Goal: Task Accomplishment & Management: Manage account settings

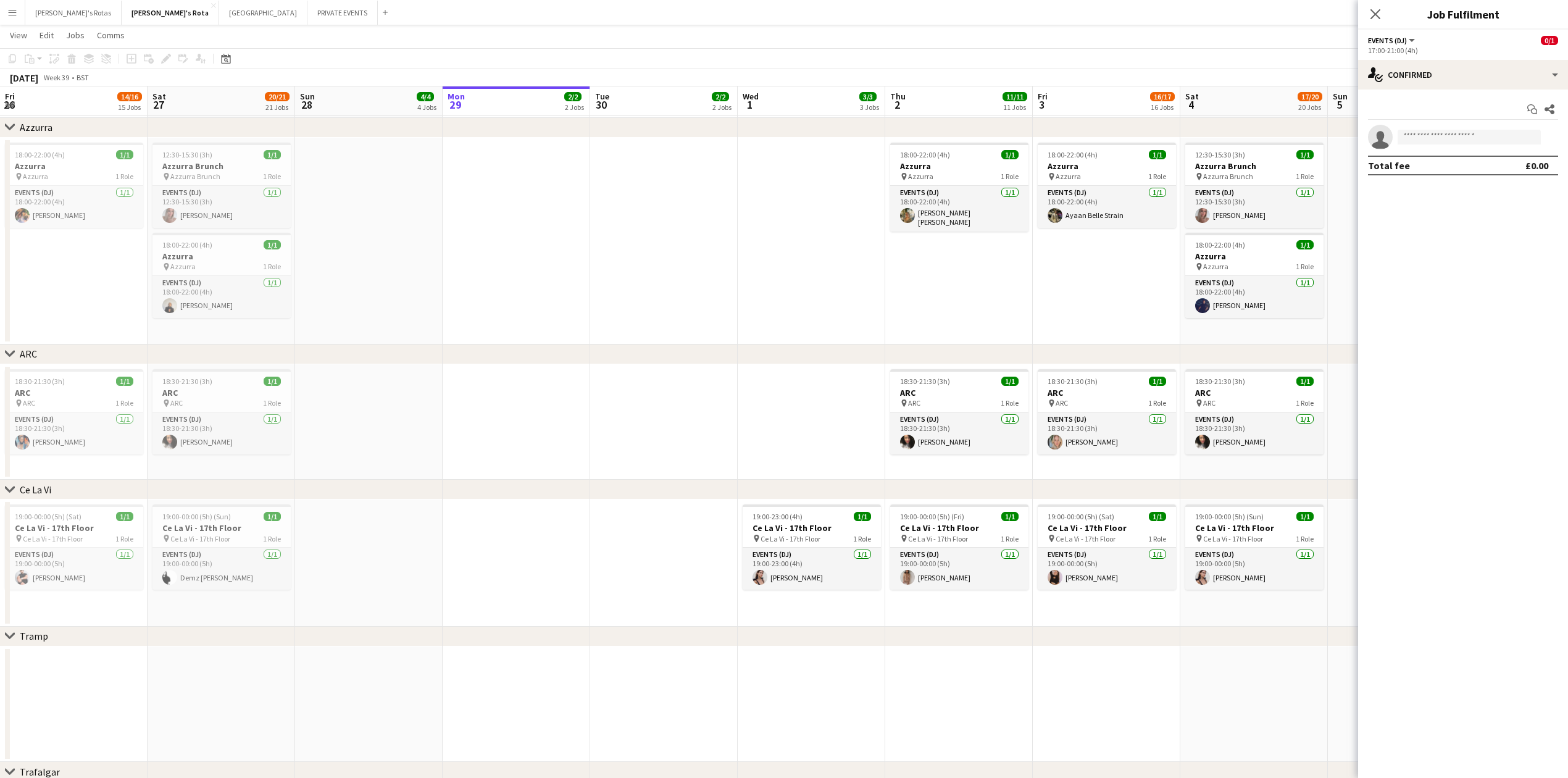
scroll to position [0, 295]
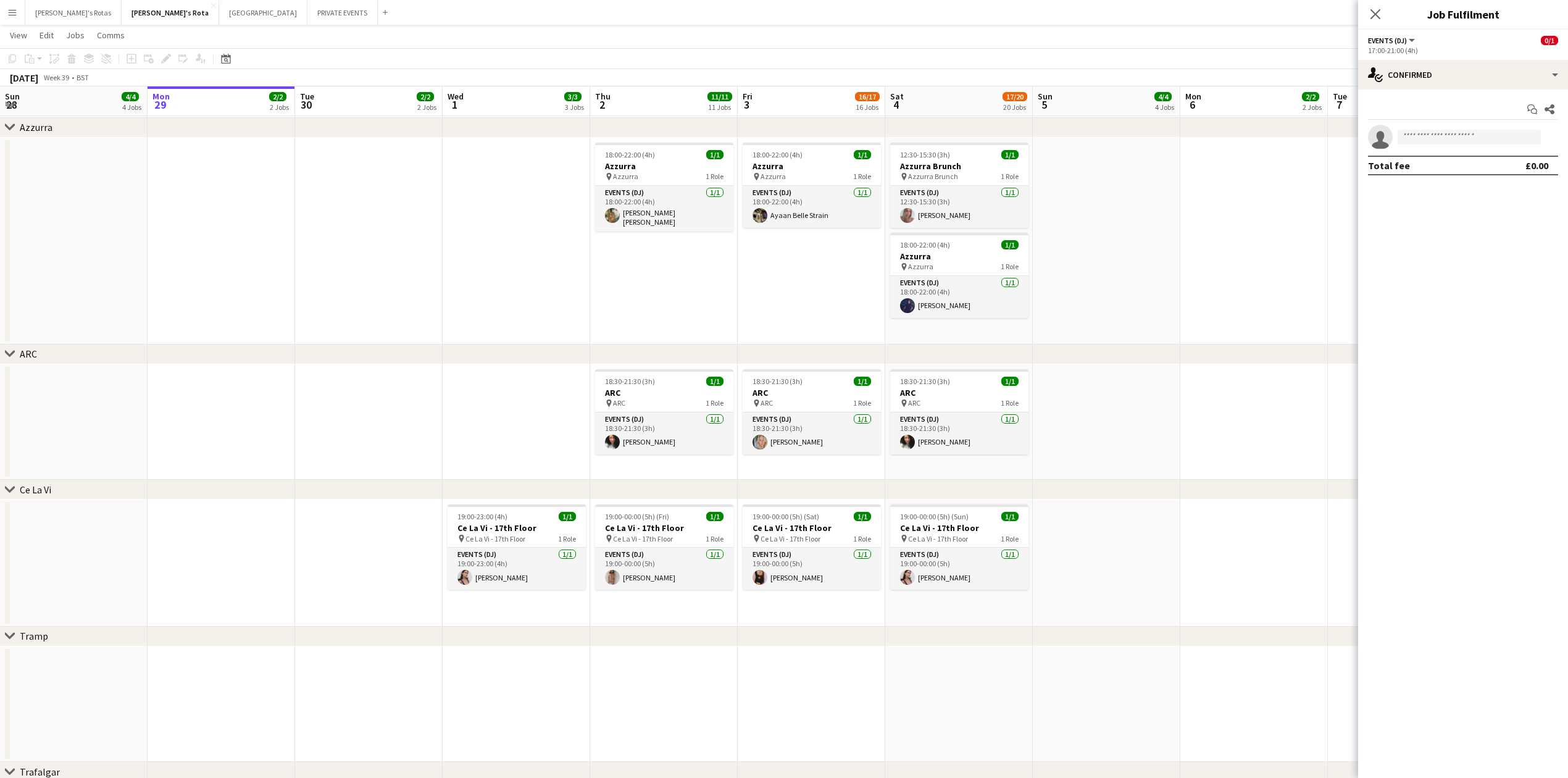
click at [397, 216] on app-date-cell at bounding box center [368, 241] width 147 height 207
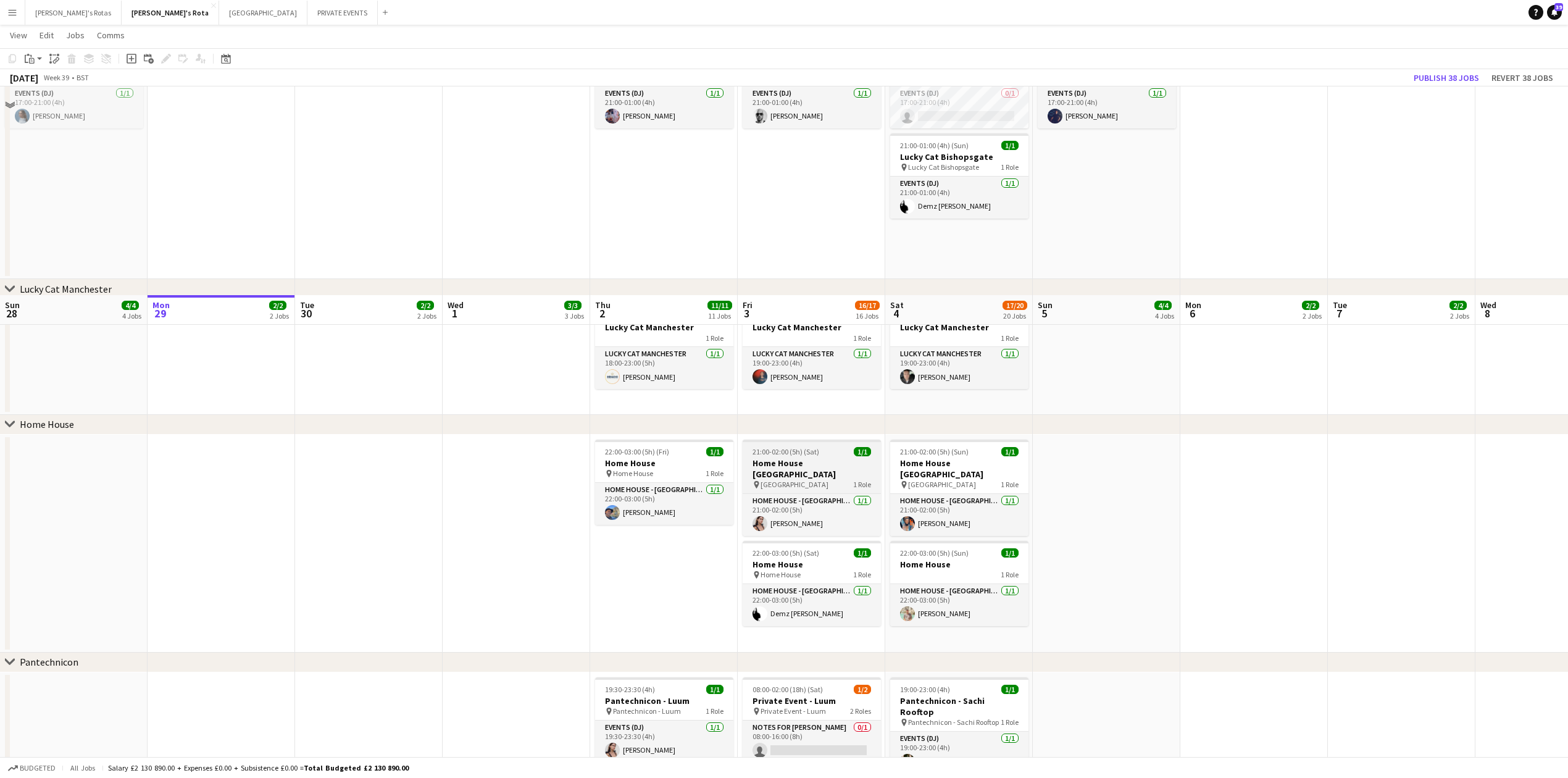
scroll to position [902, 0]
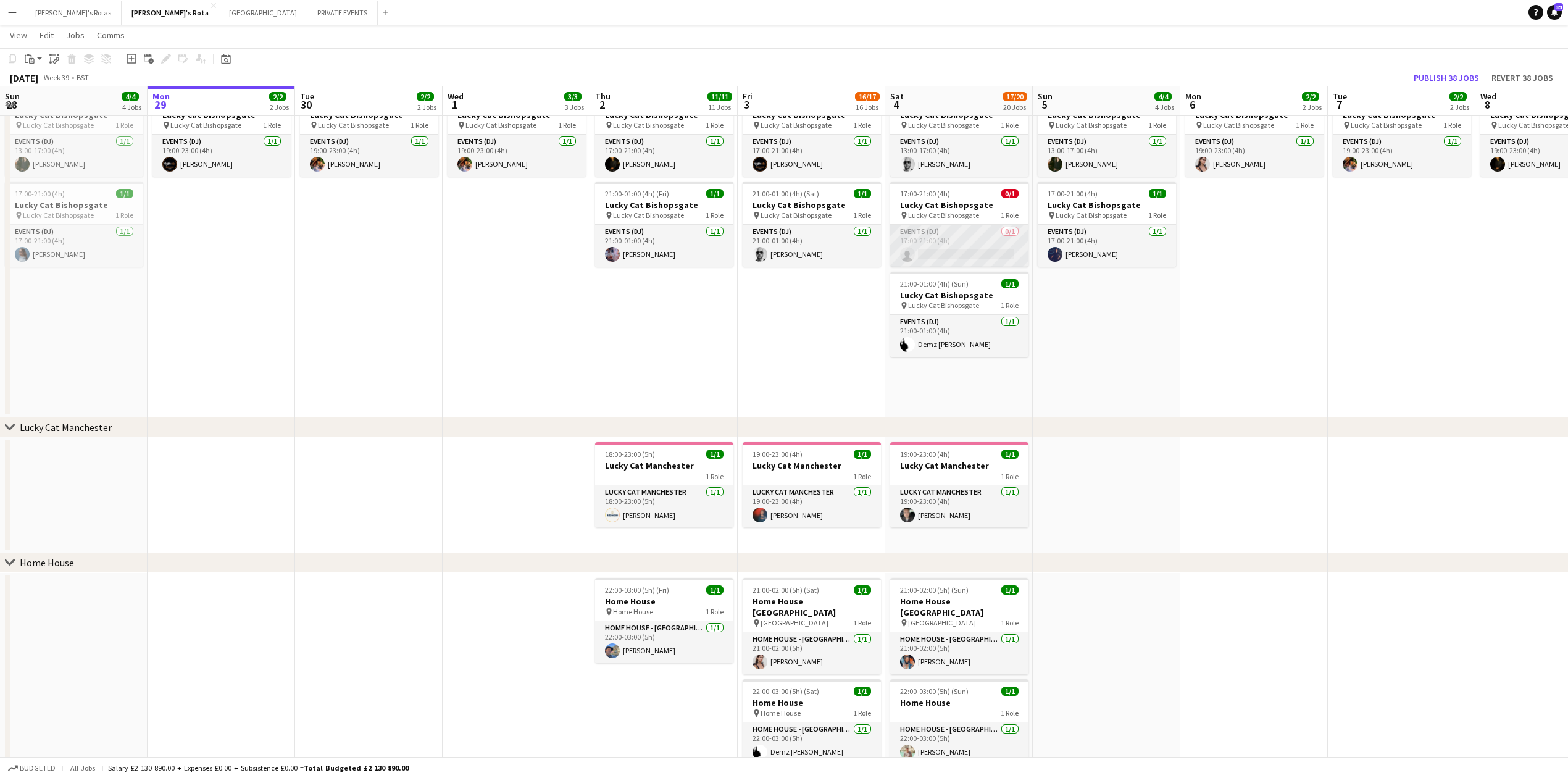
click at [933, 242] on app-card-role "Events (DJ) 0/1 17:00-21:00 (4h) single-neutral-actions" at bounding box center [960, 246] width 138 height 42
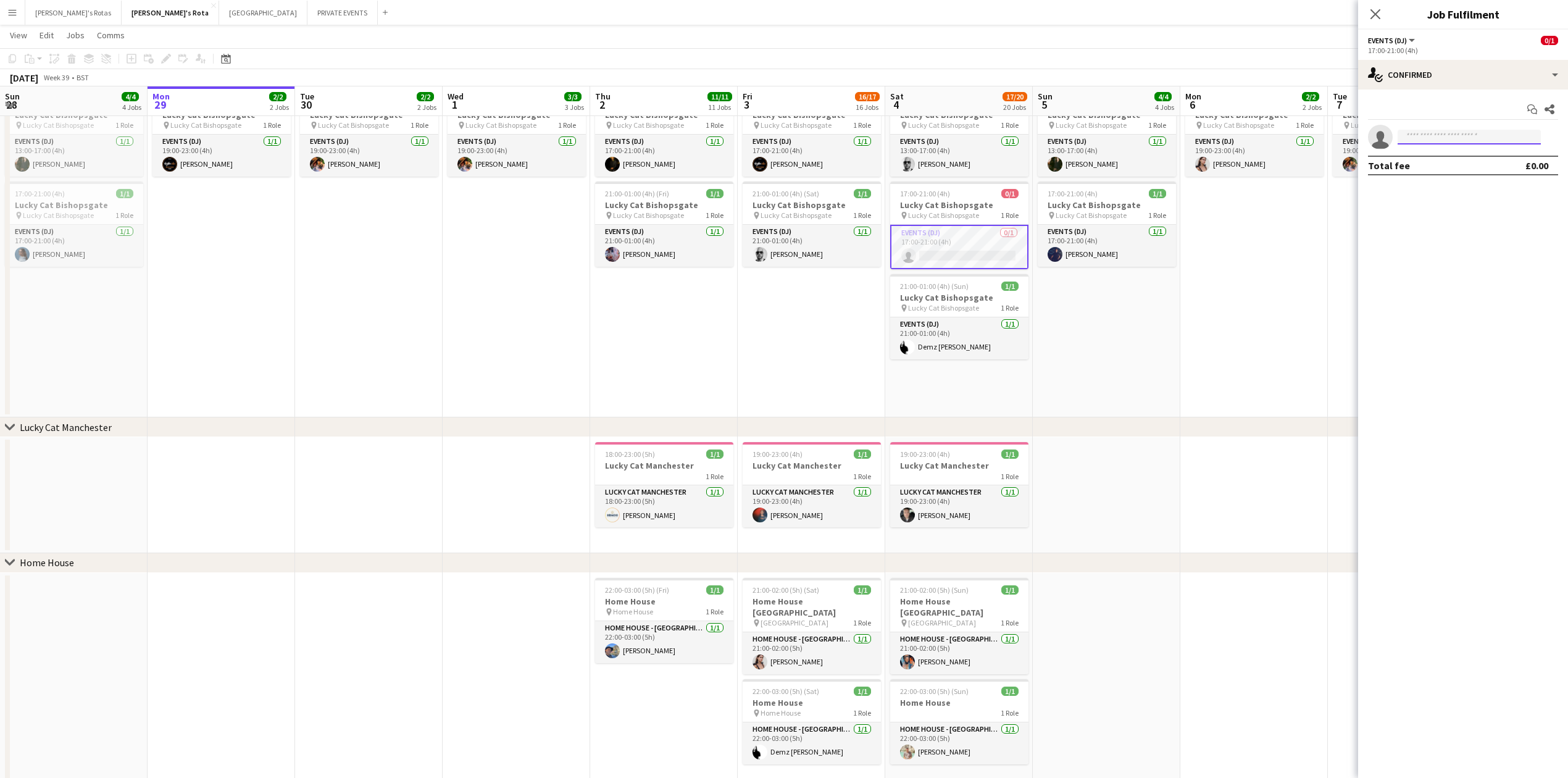
click at [1460, 130] on input at bounding box center [1469, 137] width 143 height 15
type input "*****"
click at [1122, 371] on app-date-cell "13:00-17:00 (4h) 1/1 Lucky Cat Bishopsgate pin Lucky Cat Bishopsgate 1 Role Eve…" at bounding box center [1106, 252] width 147 height 332
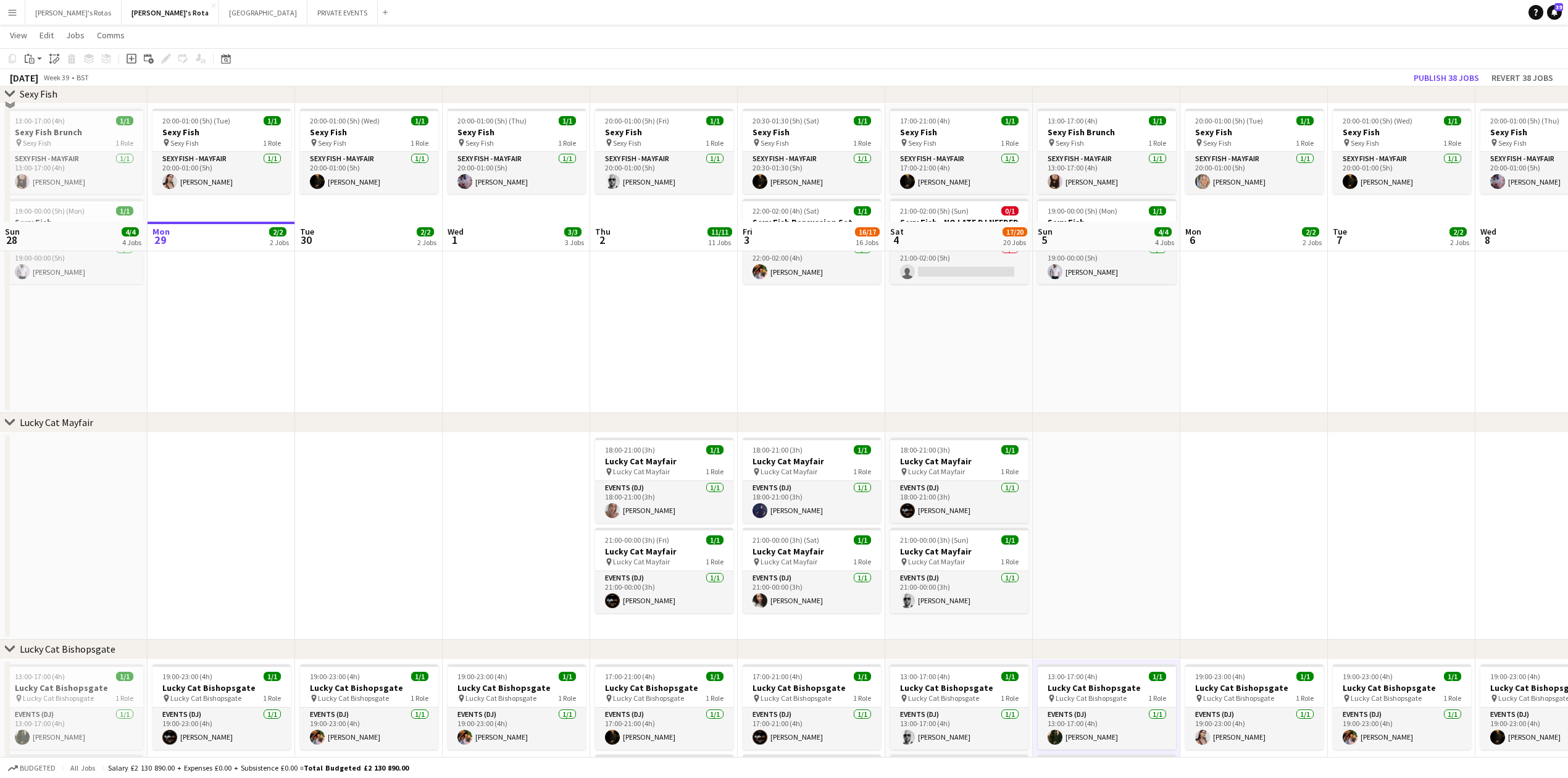
scroll to position [658, 0]
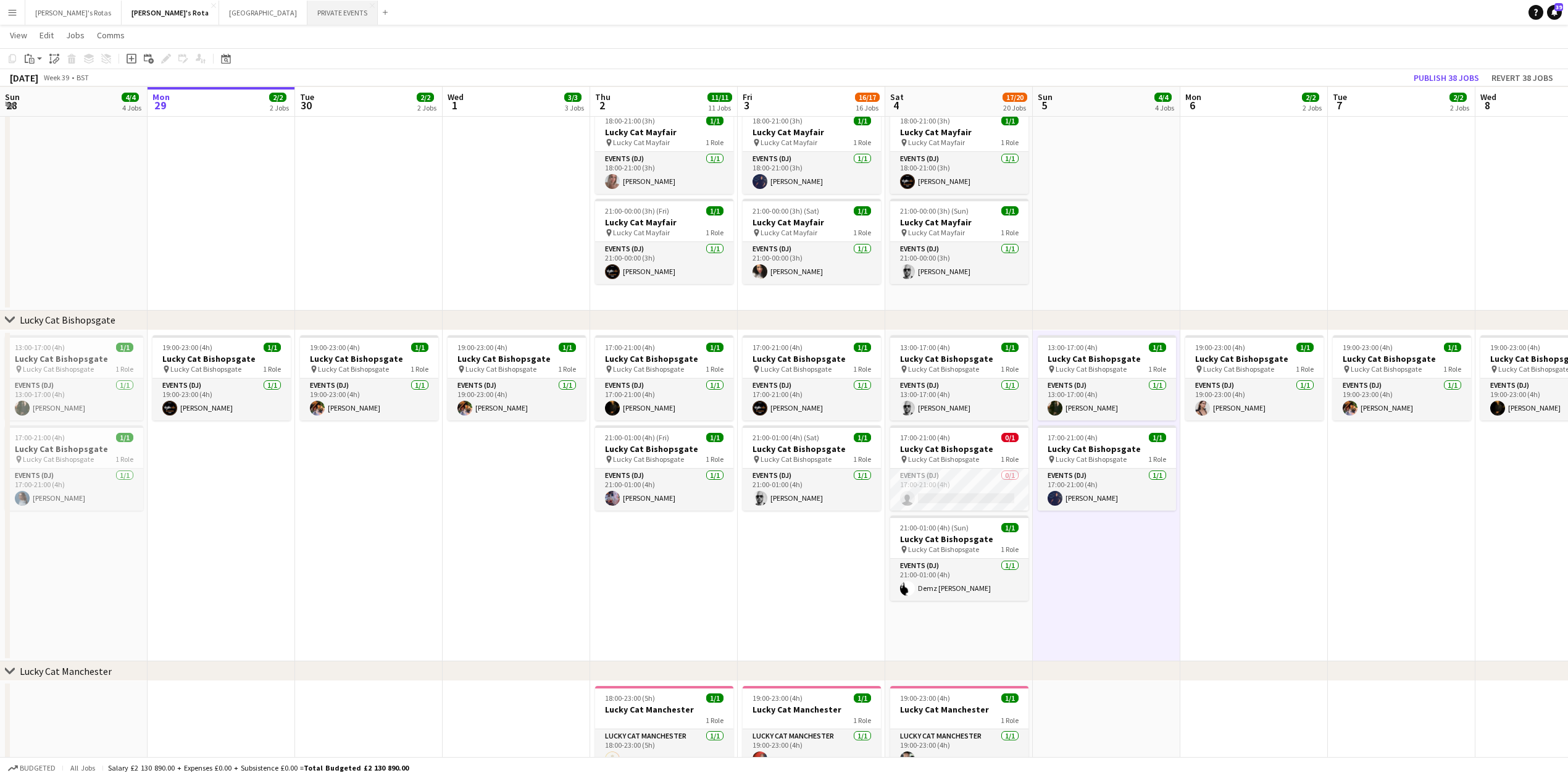
click at [307, 10] on button "PRIVATE EVENTS Close" at bounding box center [342, 13] width 70 height 24
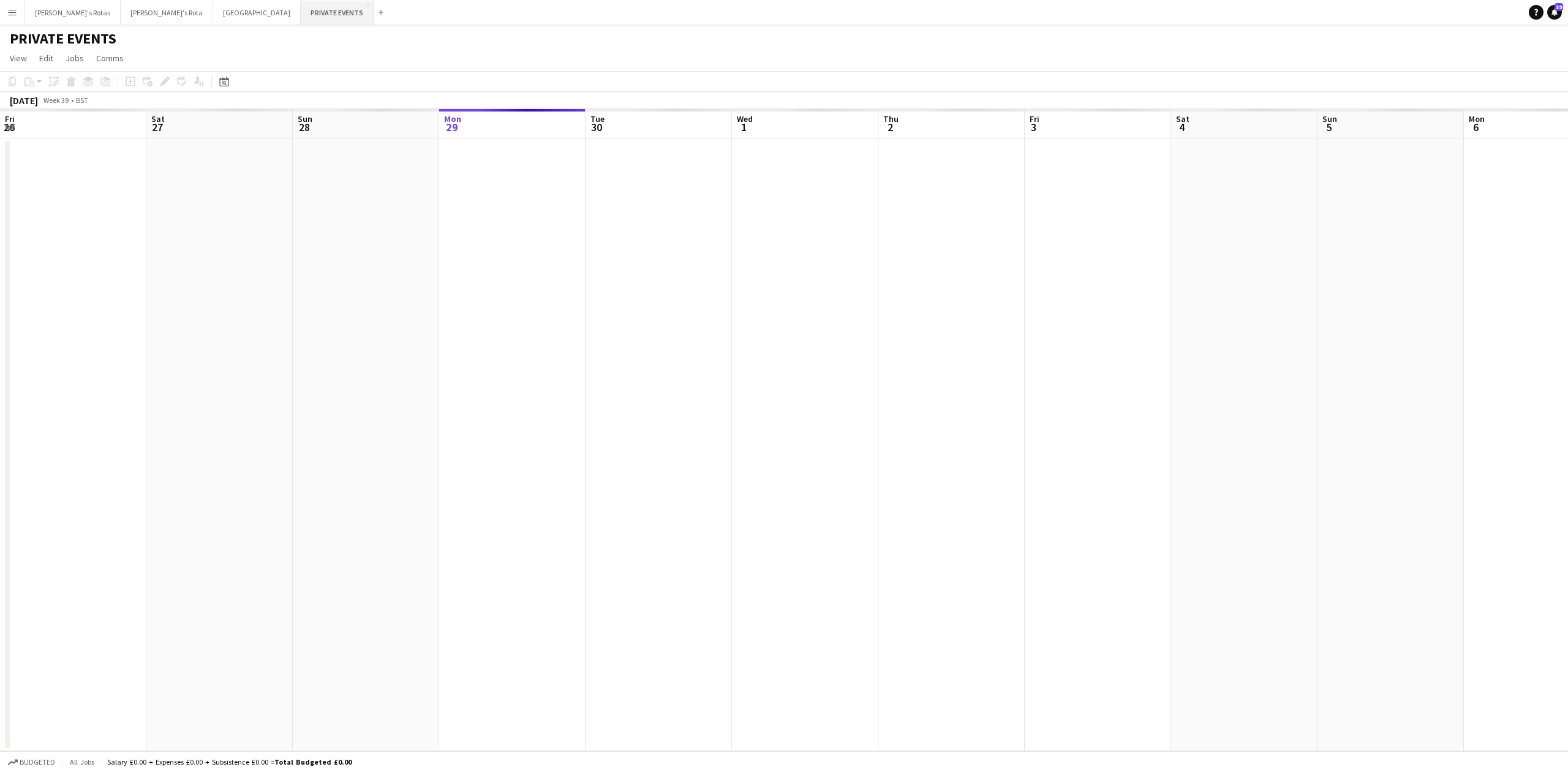
scroll to position [0, 293]
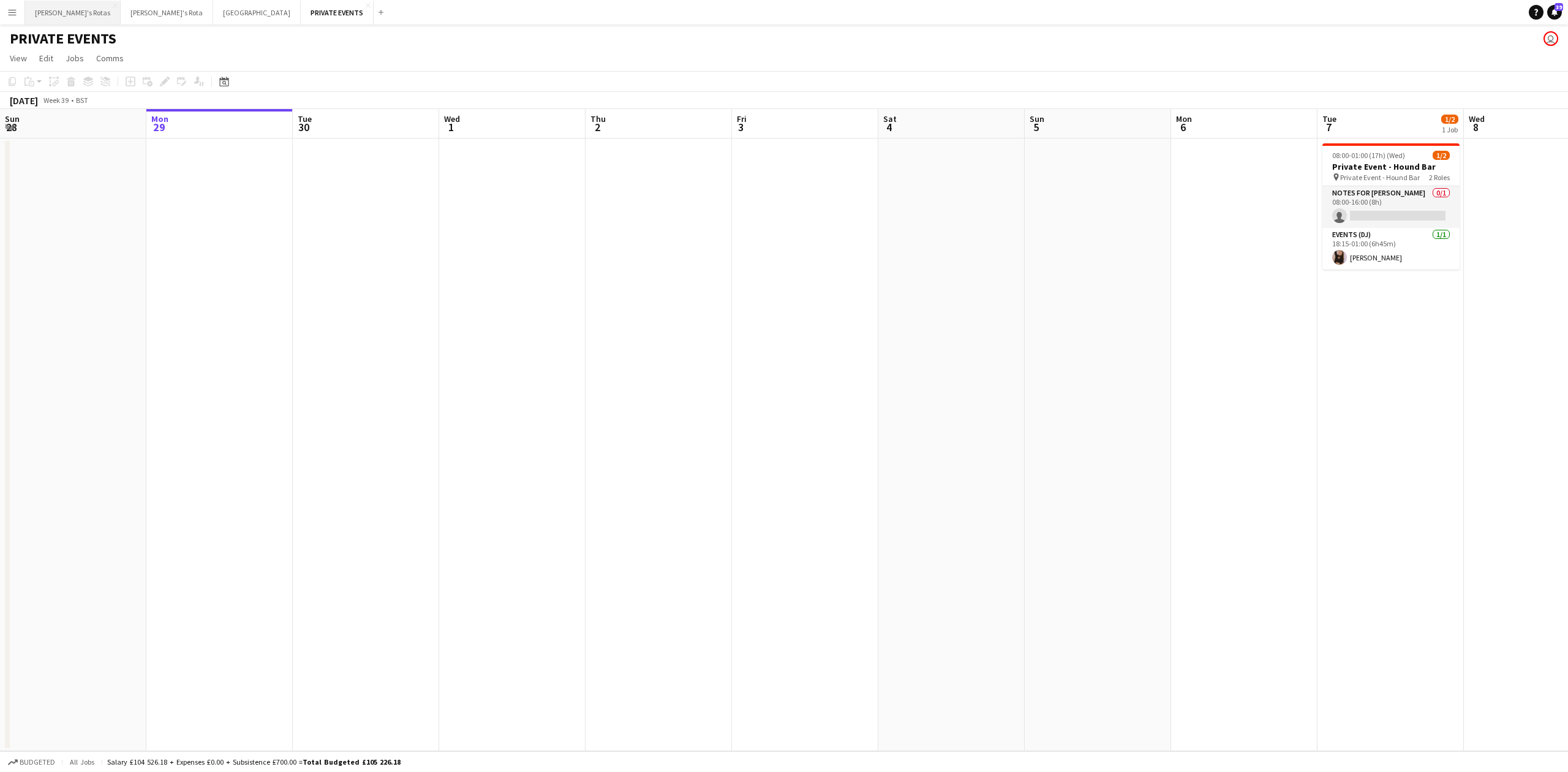
click at [53, 15] on button "[PERSON_NAME]'s Rotas Close" at bounding box center [73, 13] width 95 height 24
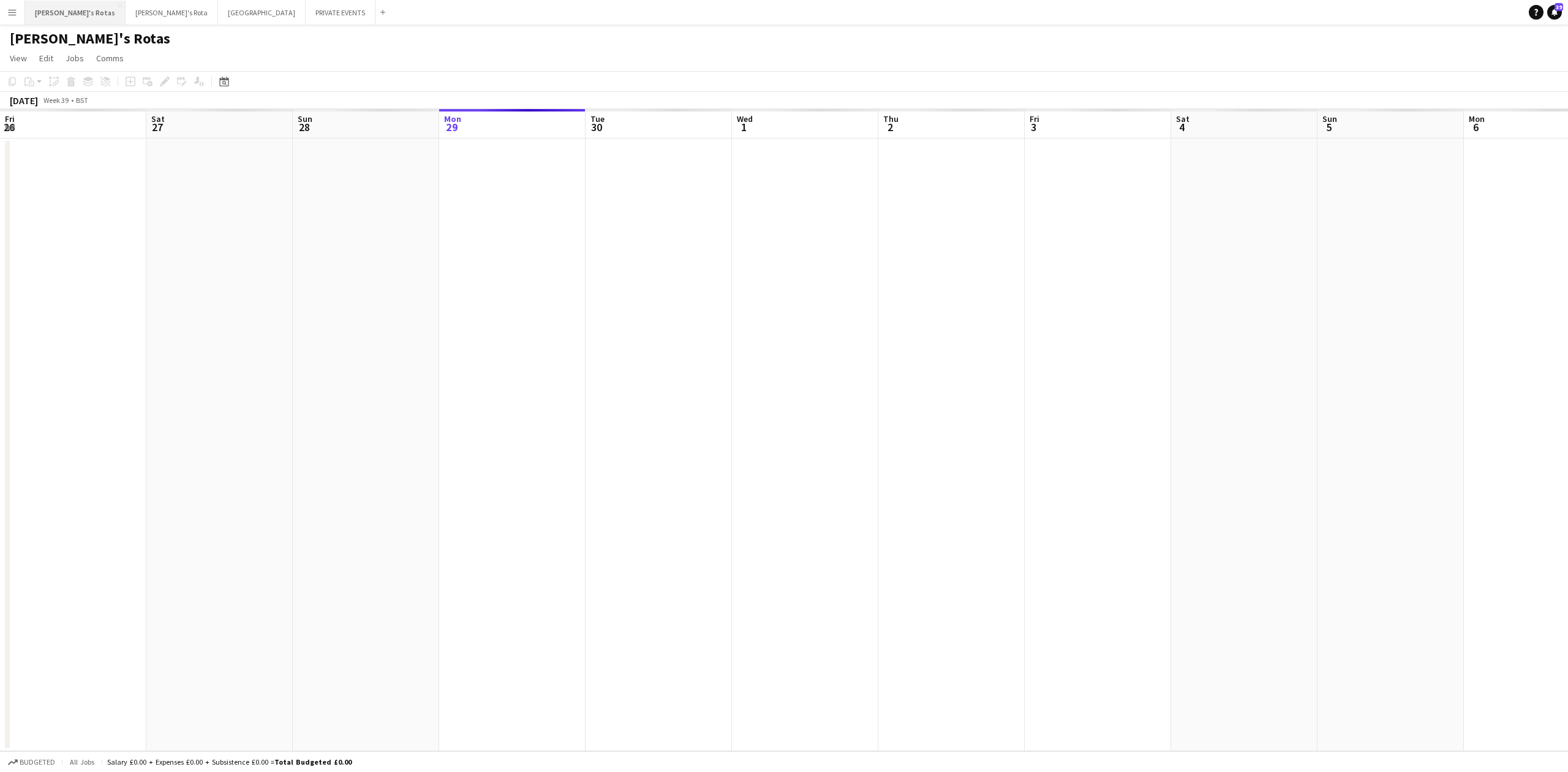
scroll to position [0, 293]
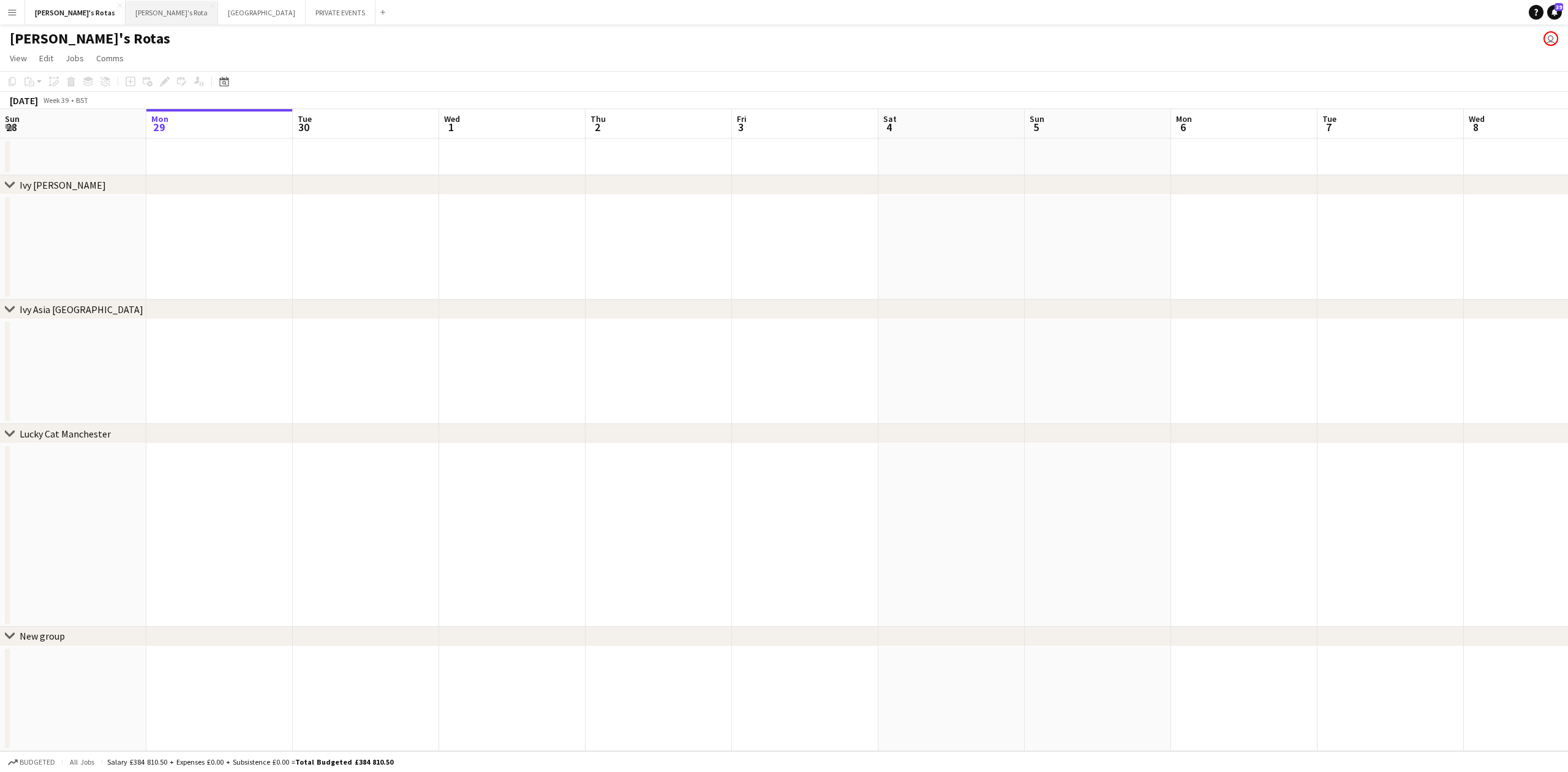
click at [125, 14] on button "[PERSON_NAME]'s Rota Close" at bounding box center [171, 13] width 92 height 24
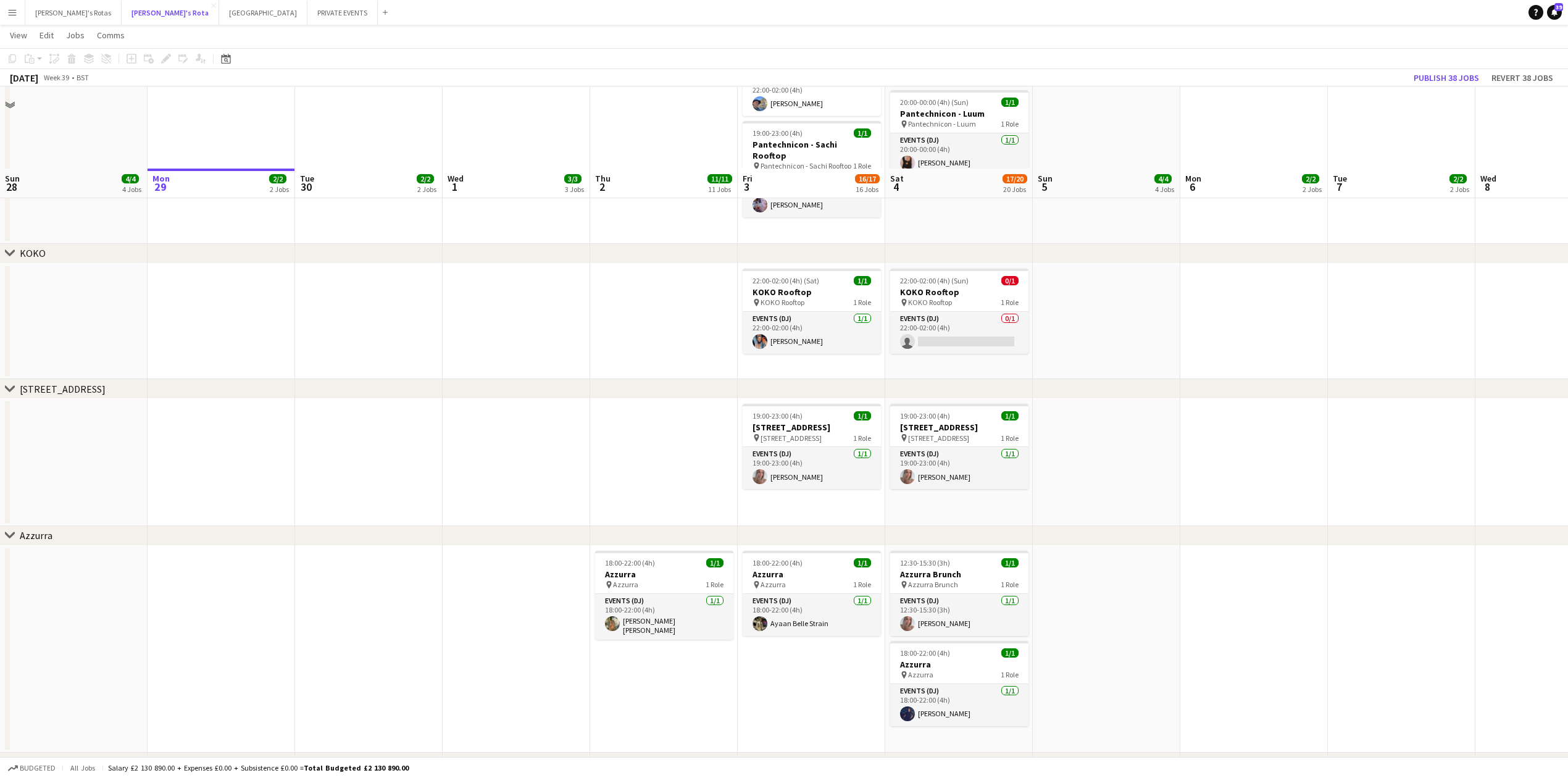
scroll to position [1811, 0]
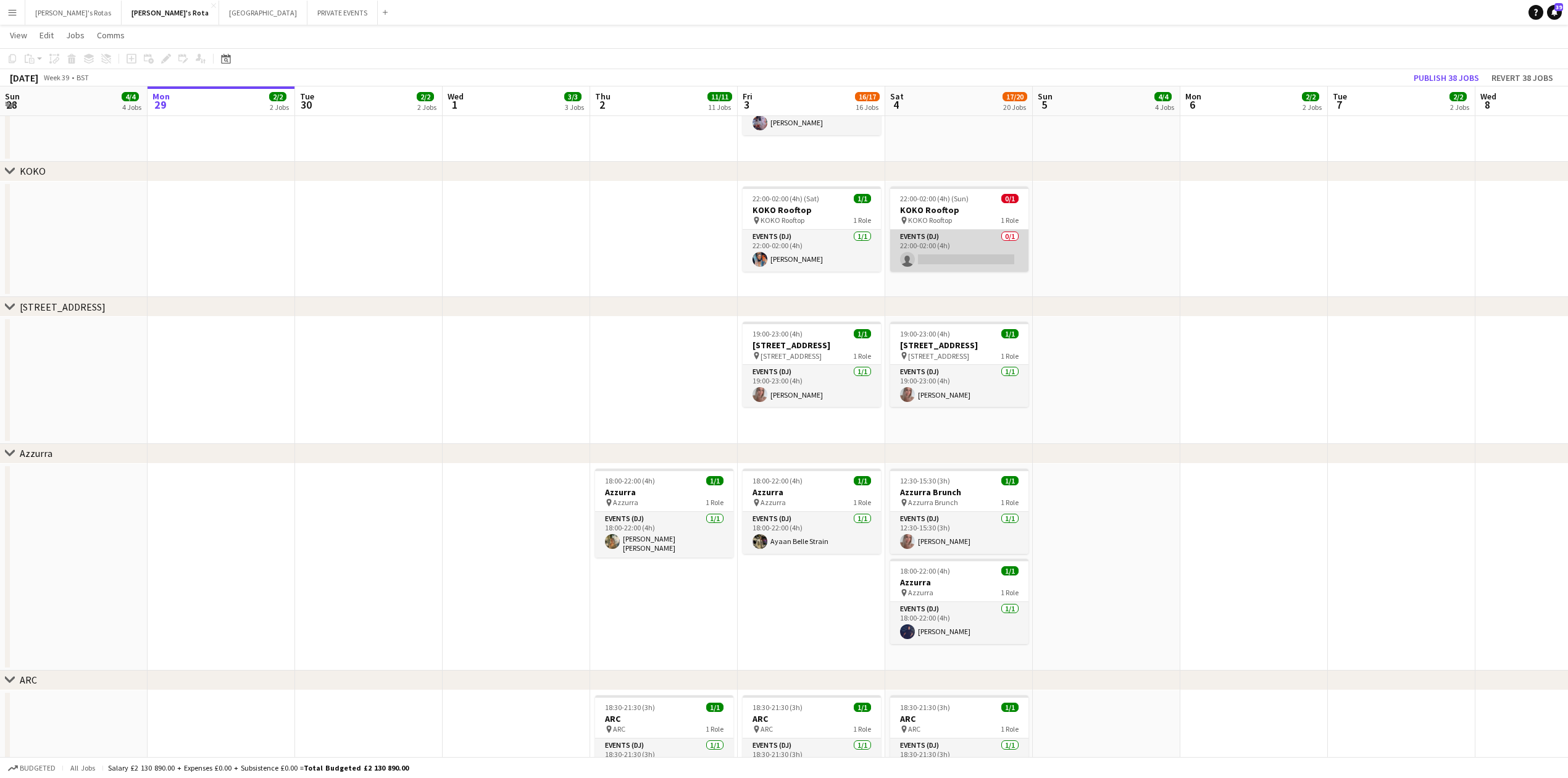
click at [917, 258] on app-card-role "Events (DJ) 0/1 22:00-02:00 (4h) single-neutral-actions" at bounding box center [960, 251] width 138 height 42
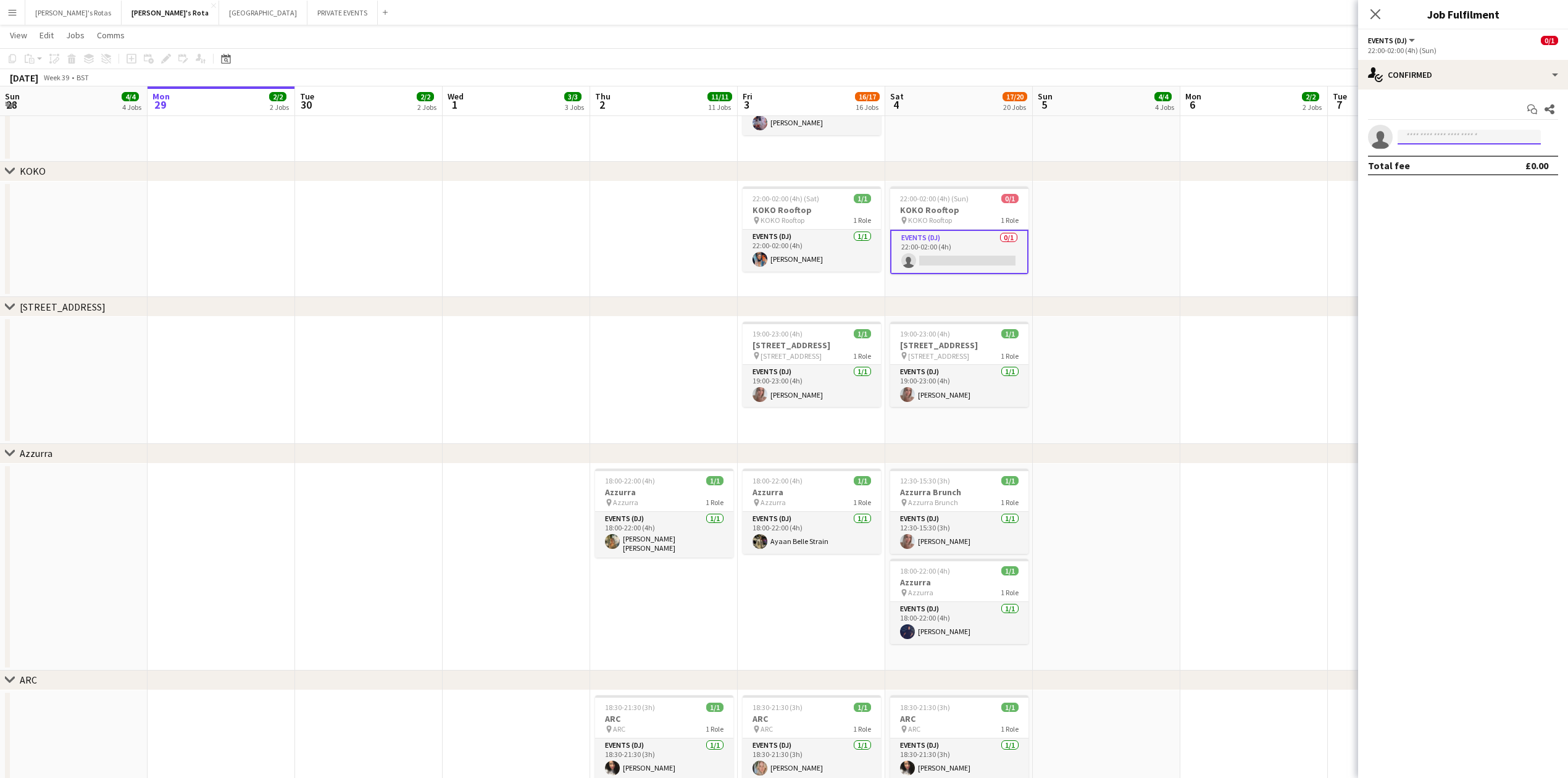
click at [1450, 134] on input at bounding box center [1469, 137] width 143 height 15
type input "****"
click at [1369, 15] on icon "Close pop-in" at bounding box center [1375, 14] width 11 height 11
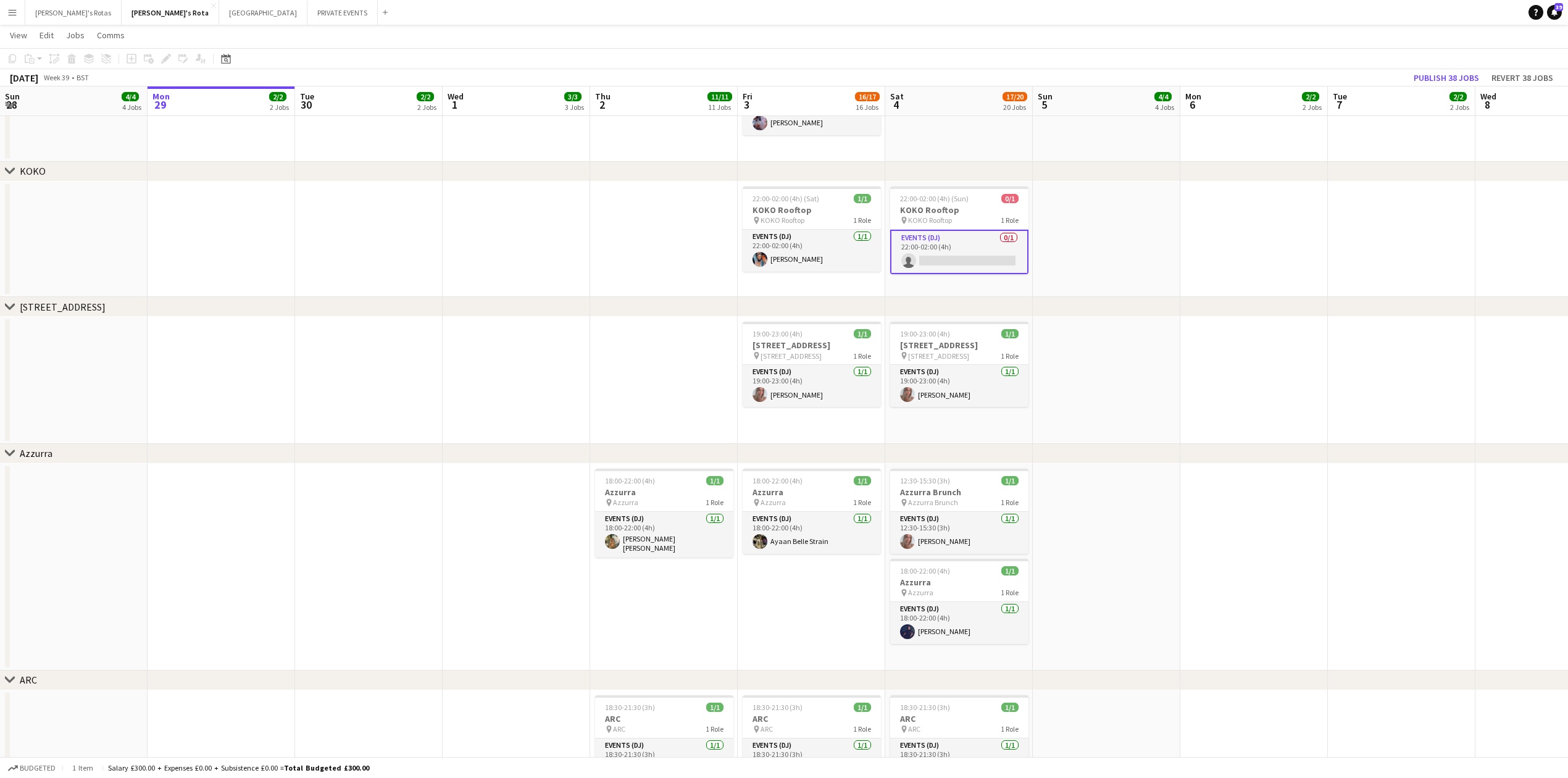
click at [1112, 231] on app-date-cell at bounding box center [1106, 240] width 147 height 116
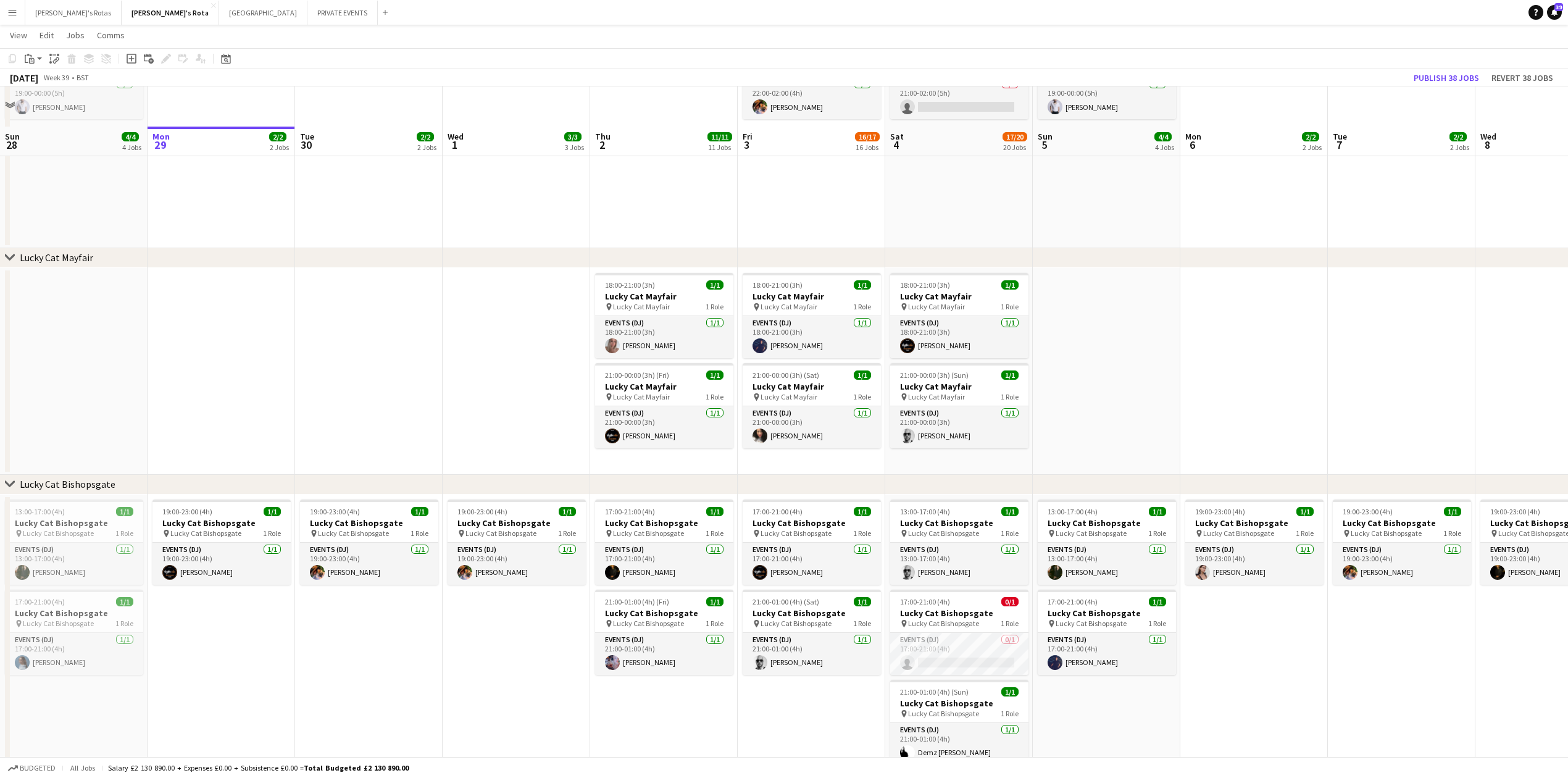
scroll to position [658, 0]
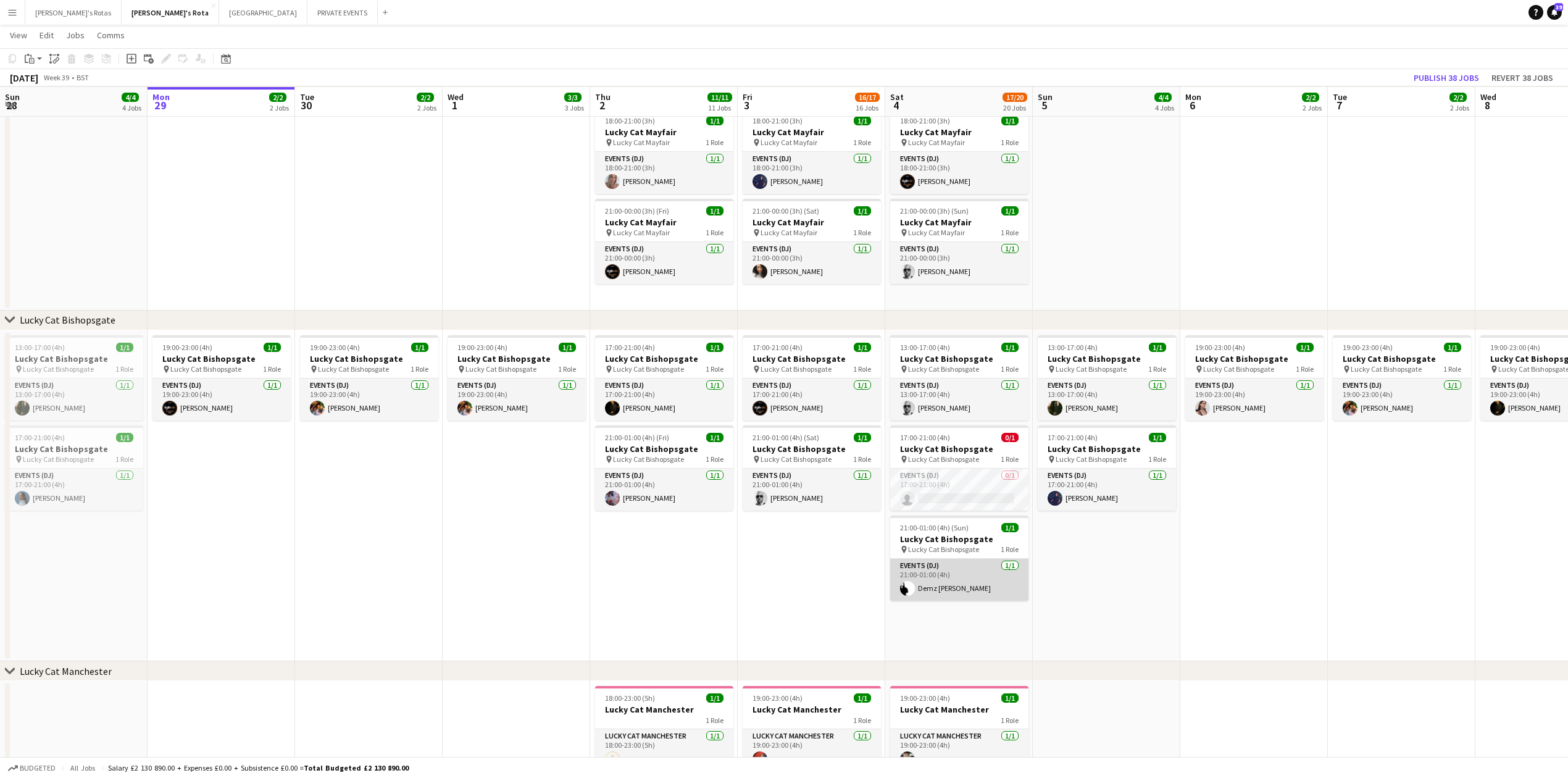
click at [938, 578] on app-card-role "Events (DJ) [DATE] 21:00-01:00 (4h) Demz [PERSON_NAME]" at bounding box center [960, 580] width 138 height 42
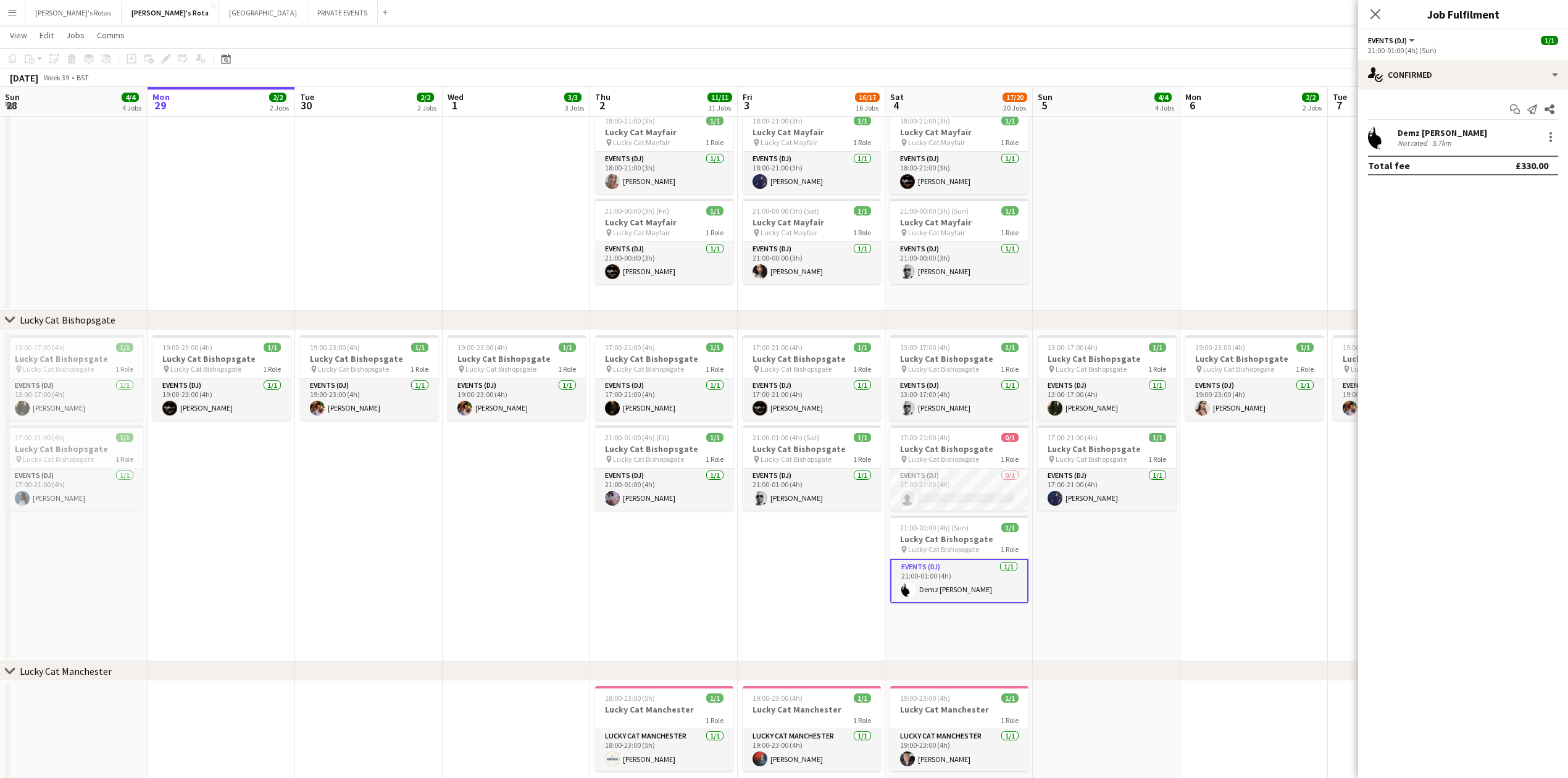
click at [781, 573] on app-date-cell "17:00-21:00 (4h) 1/1 Lucky Cat Bishopsgate pin Lucky Cat Bishopsgate 1 Role Eve…" at bounding box center [811, 496] width 147 height 332
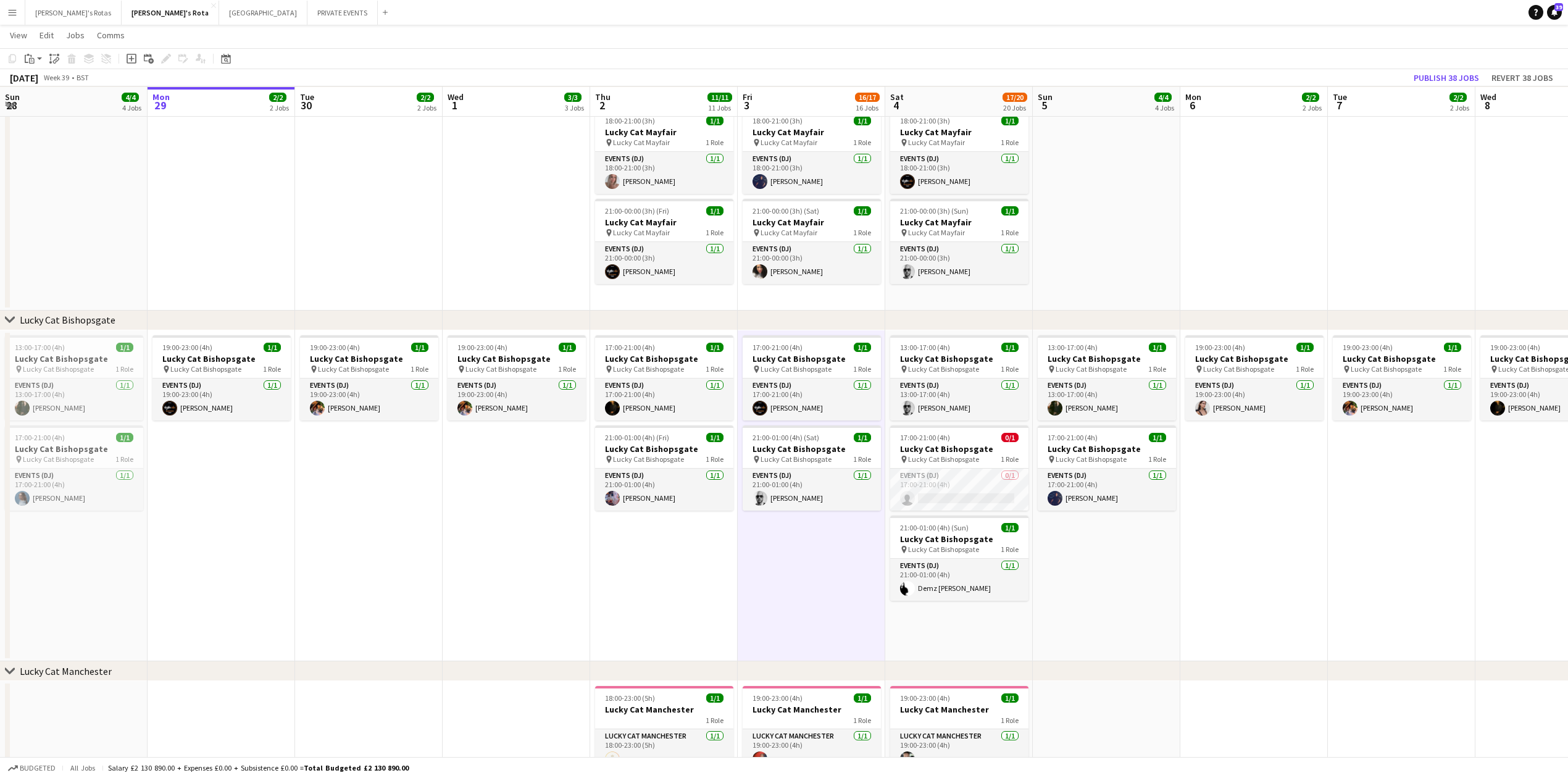
click at [889, 613] on app-date-cell "13:00-17:00 (4h) 1/1 Lucky Cat Bishopsgate pin Lucky Cat Bishopsgate 1 Role Eve…" at bounding box center [959, 496] width 147 height 332
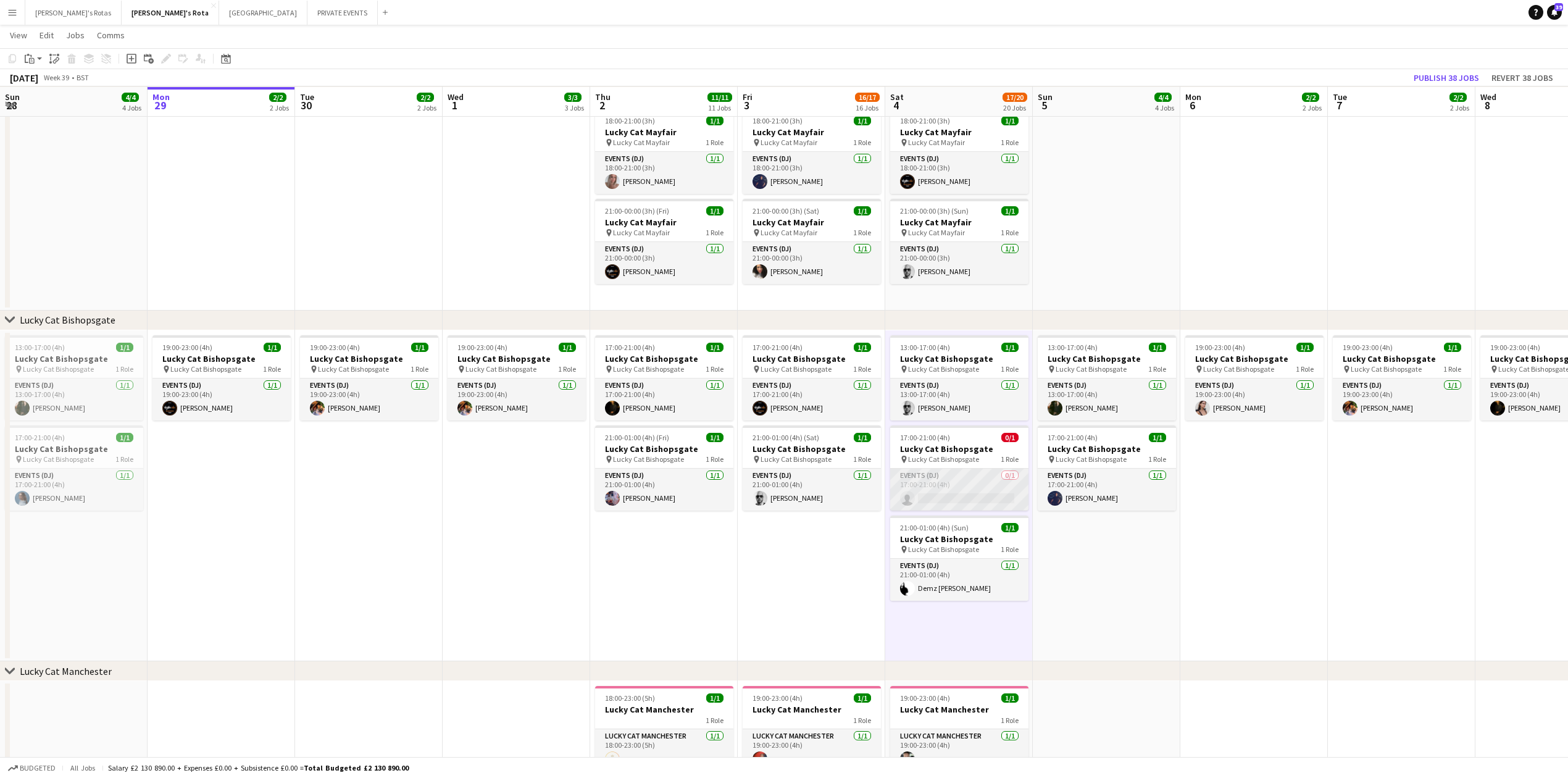
click at [962, 477] on app-card-role "Events (DJ) 0/1 17:00-21:00 (4h) single-neutral-actions" at bounding box center [960, 490] width 138 height 42
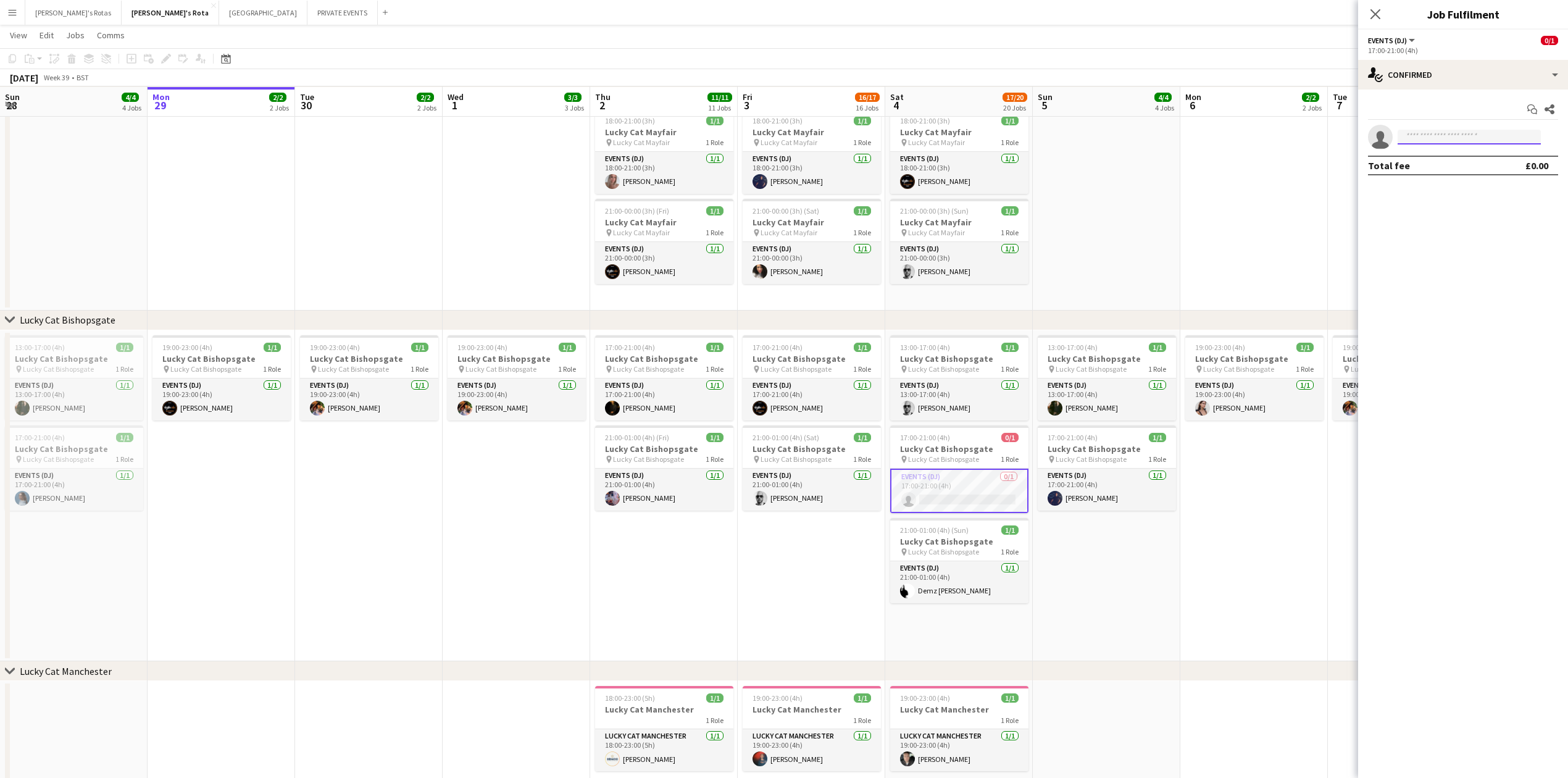
click at [1435, 142] on input at bounding box center [1469, 137] width 143 height 15
click at [960, 632] on app-date-cell "13:00-17:00 (4h) 1/1 Lucky Cat Bishopsgate pin Lucky Cat Bishopsgate 1 Role Eve…" at bounding box center [959, 496] width 147 height 332
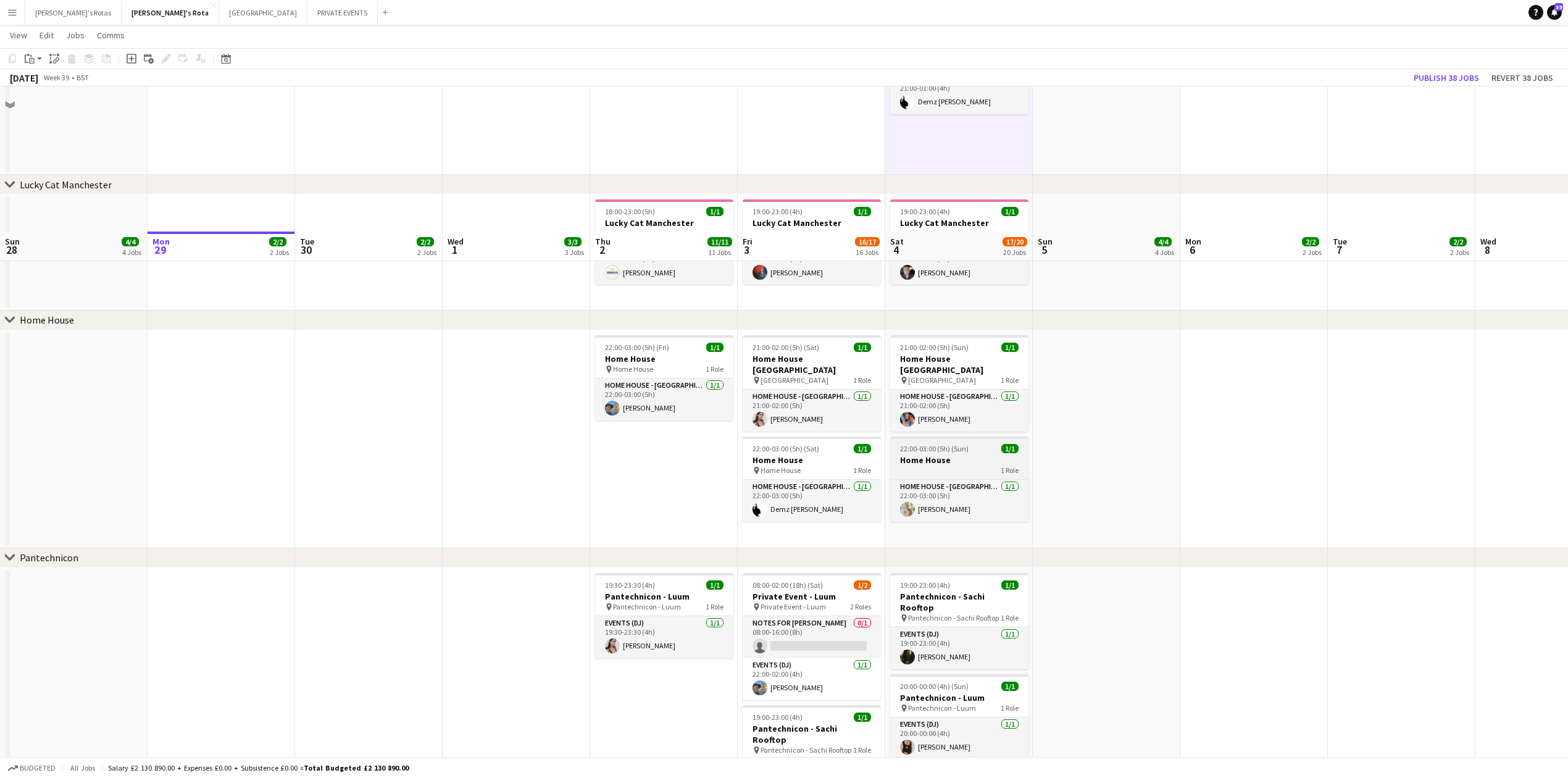
scroll to position [1317, 0]
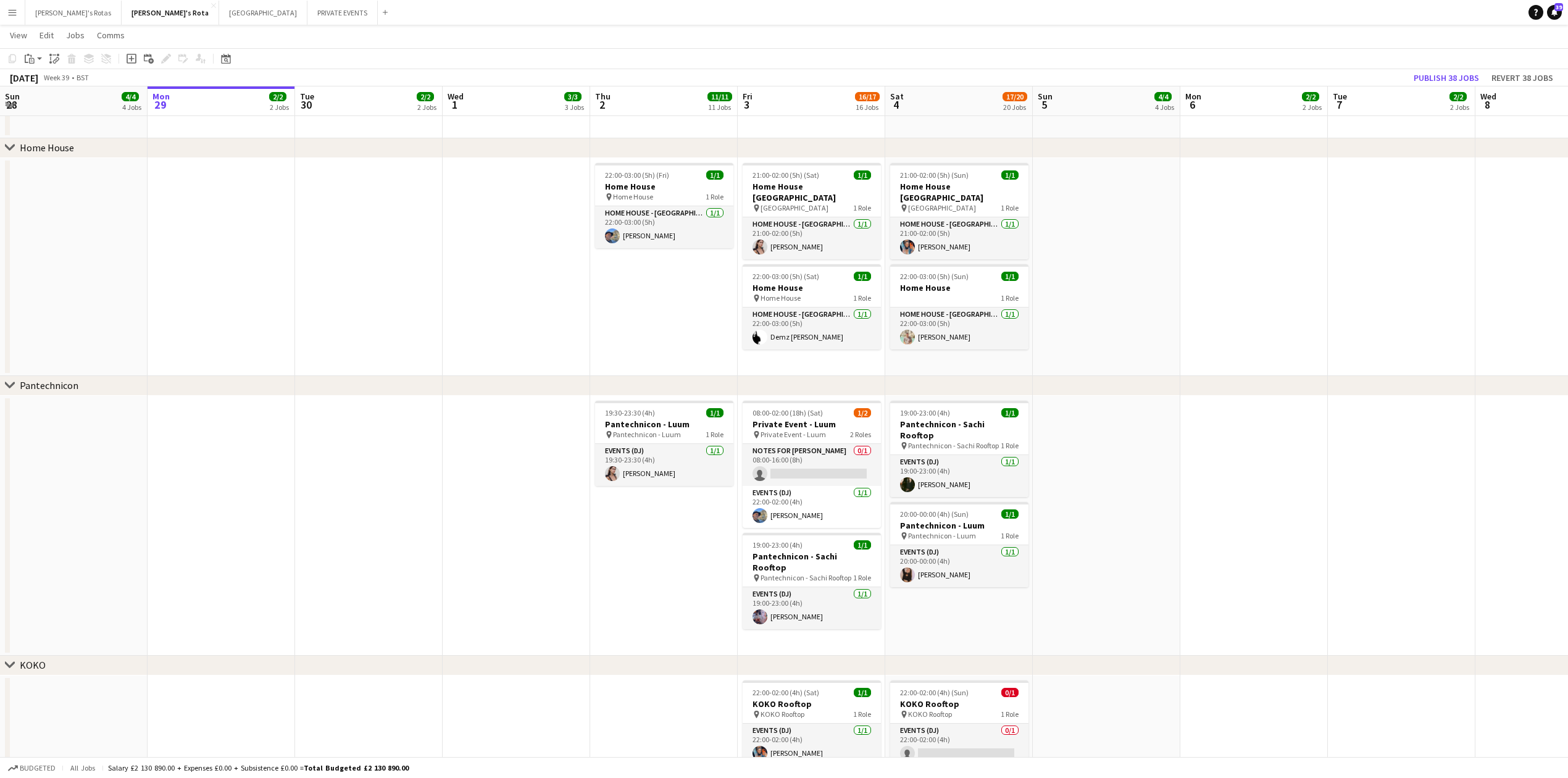
click at [989, 613] on app-date-cell "19:00-23:00 (4h) 1/1 Pantechnicon - Sachi Rooftop pin Pantechnicon - Sachi Roof…" at bounding box center [959, 525] width 147 height 260
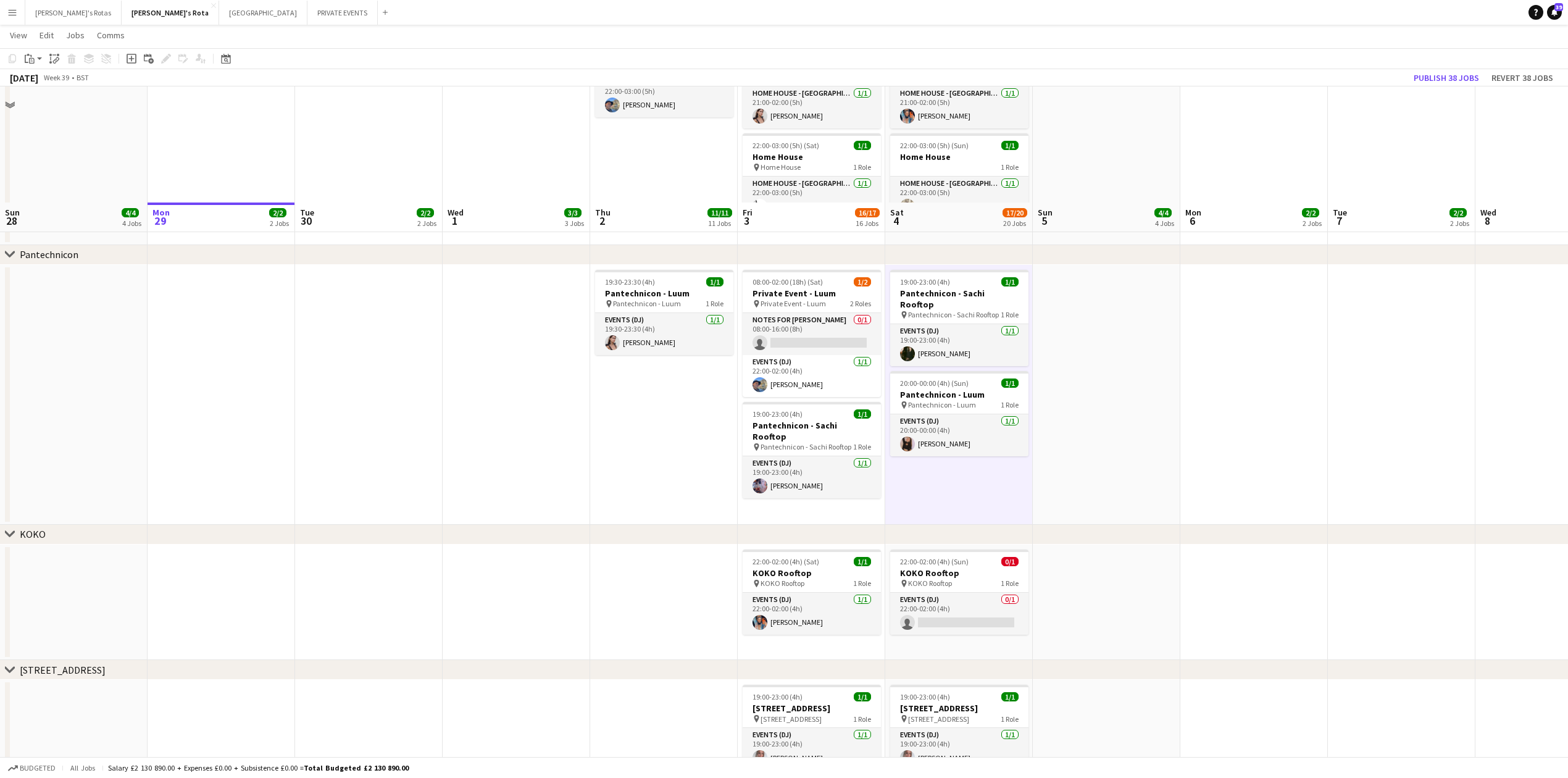
scroll to position [1564, 0]
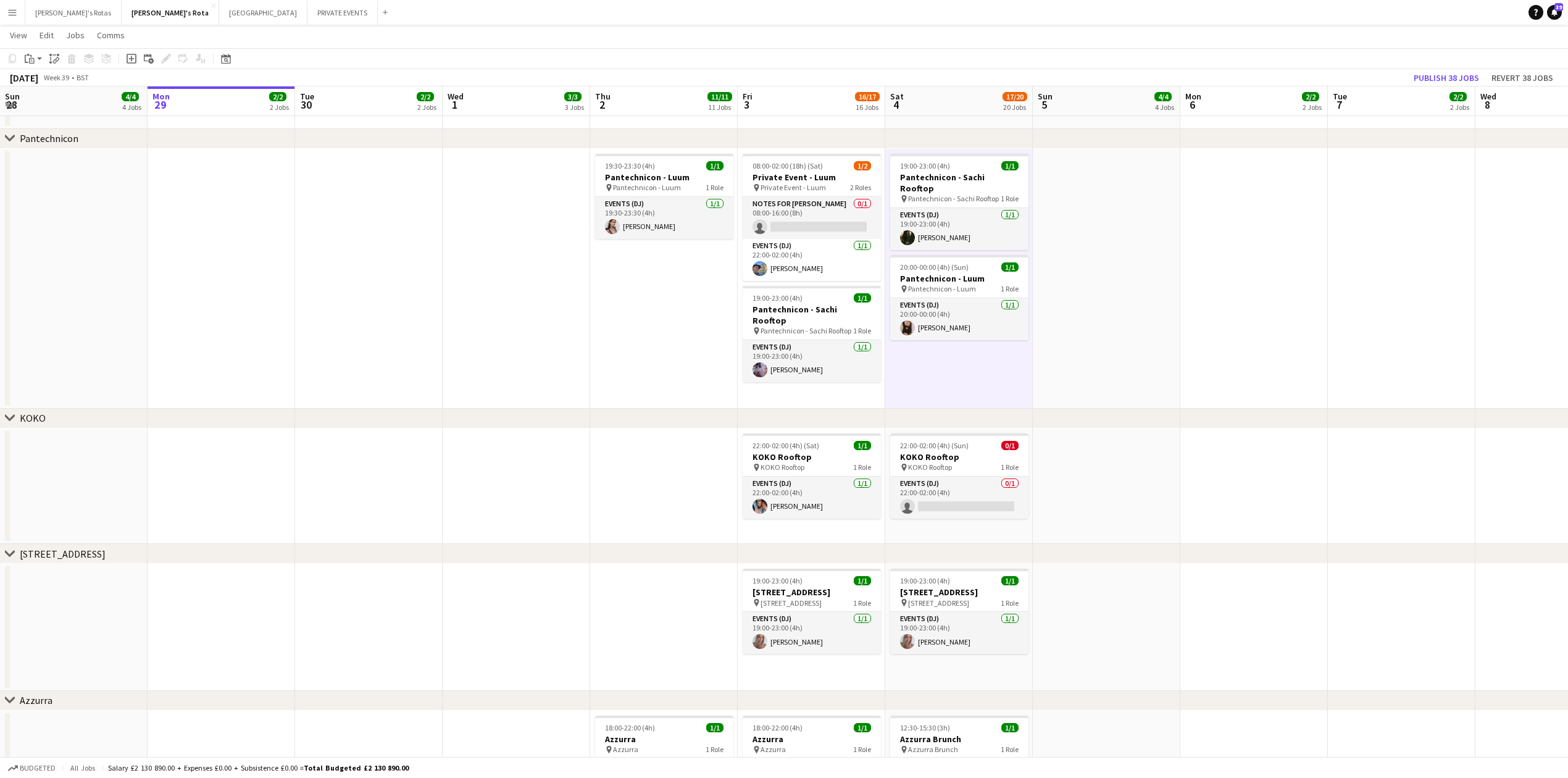
click at [951, 688] on app-date-cell "19:00-23:00 (4h) [STREET_ADDRESS] pin [STREET_ADDRESS] 1 Role Events (DJ) [DATE…" at bounding box center [959, 627] width 147 height 127
click at [982, 527] on app-date-cell "22:00-02:00 (4h) (Sun) 0/1 KOKO Rooftop pin KOKO Rooftop 1 Role Events (DJ) 0/1…" at bounding box center [959, 486] width 147 height 116
click at [947, 371] on app-date-cell "19:00-23:00 (4h) 1/1 Pantechnicon - Sachi Rooftop pin Pantechnicon - Sachi Roof…" at bounding box center [959, 279] width 147 height 260
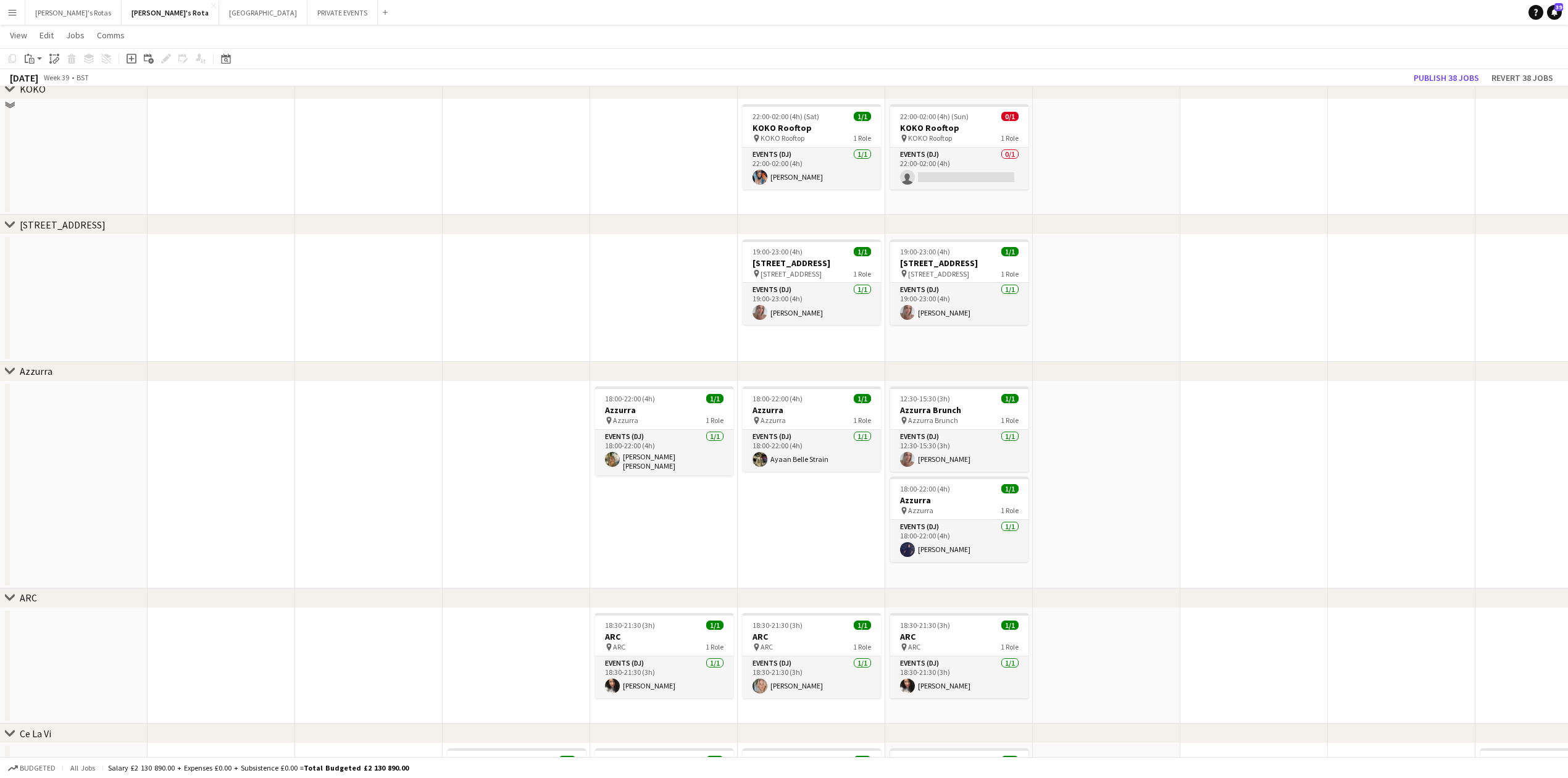
scroll to position [1729, 0]
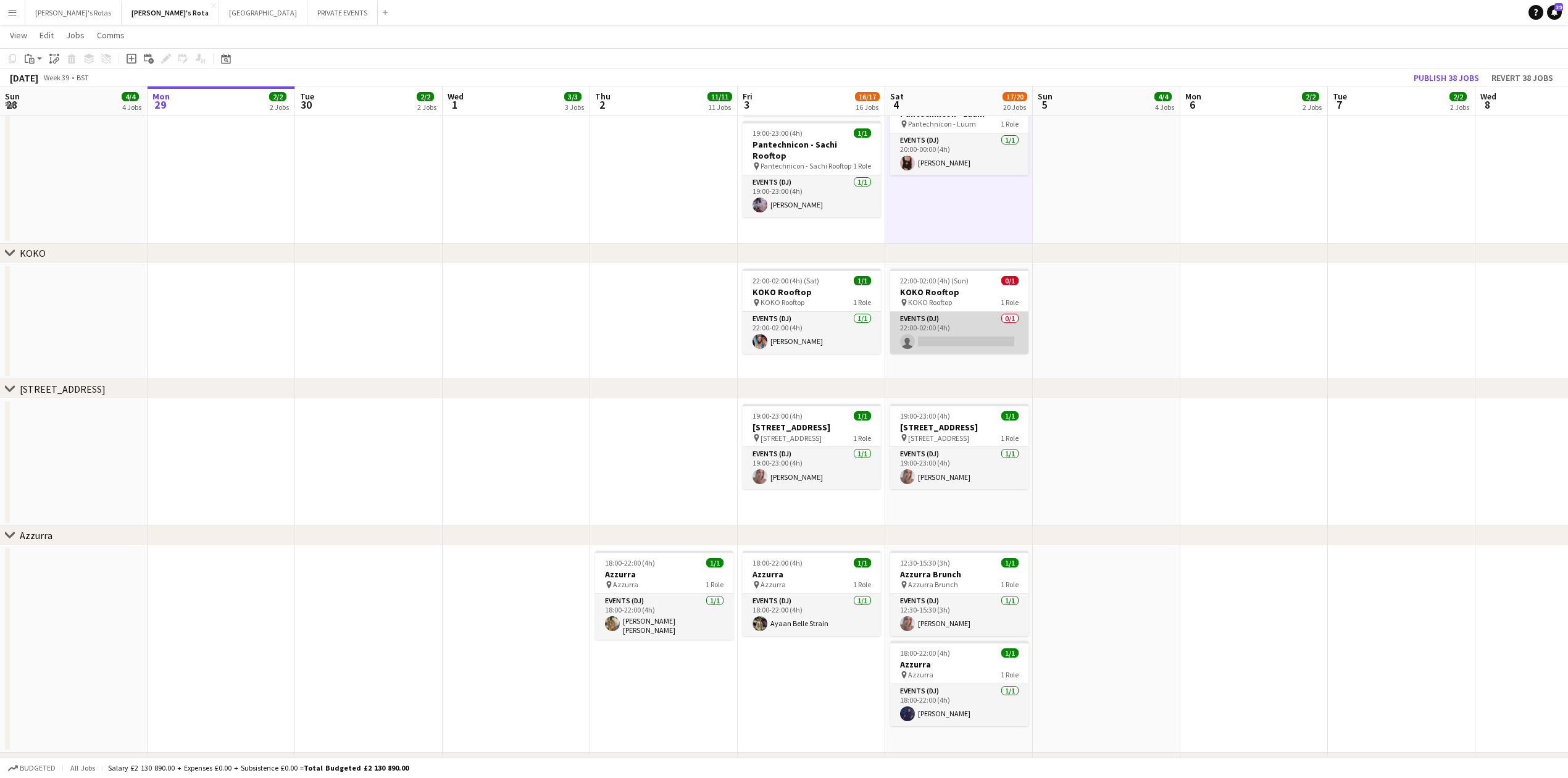
click at [938, 330] on app-card-role "Events (DJ) 0/1 22:00-02:00 (4h) single-neutral-actions" at bounding box center [960, 333] width 138 height 42
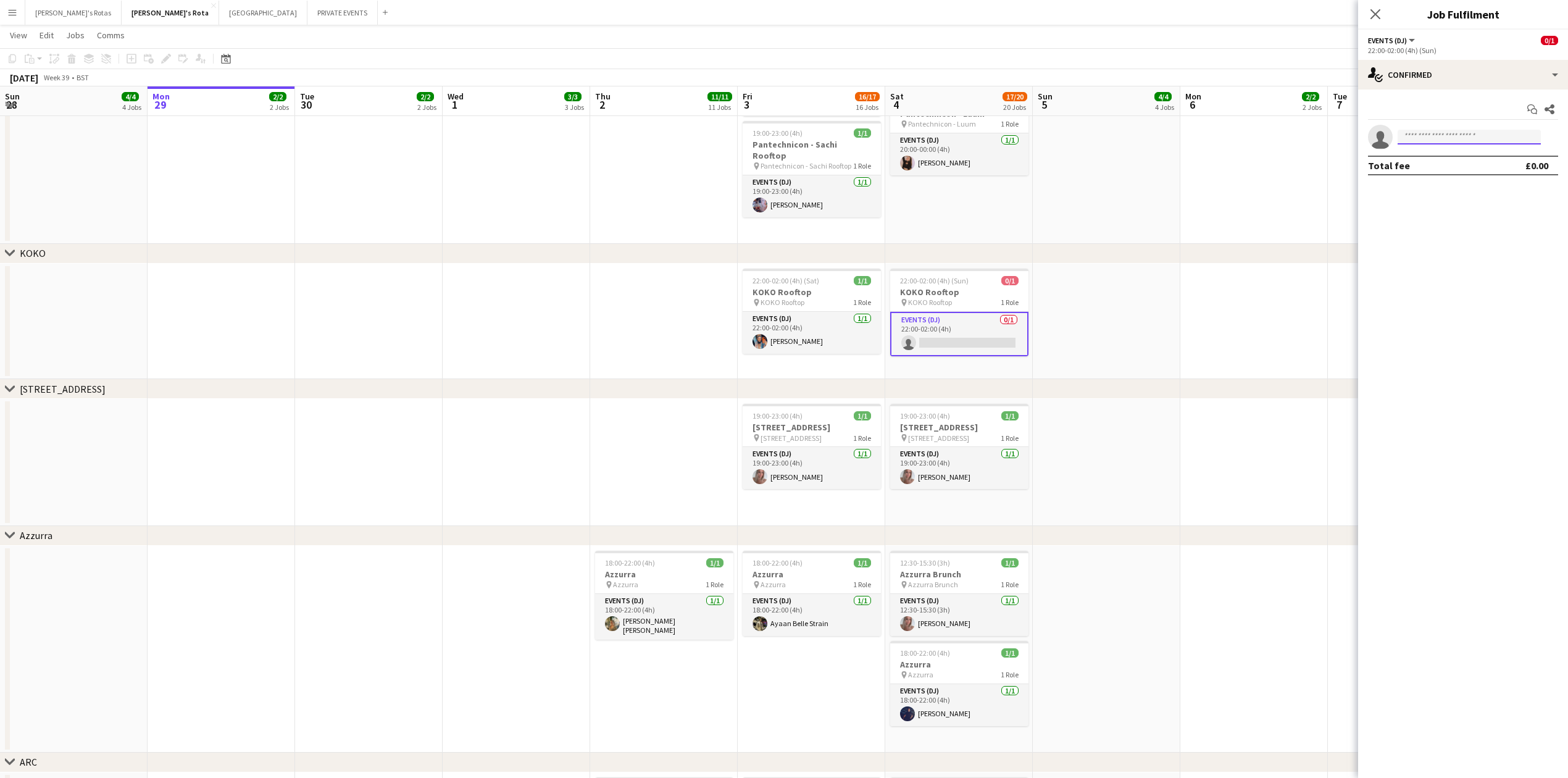
click at [1433, 134] on input at bounding box center [1469, 137] width 143 height 15
type input "*****"
click at [1458, 169] on span "[EMAIL_ADDRESS][DOMAIN_NAME]" at bounding box center [1469, 165] width 124 height 10
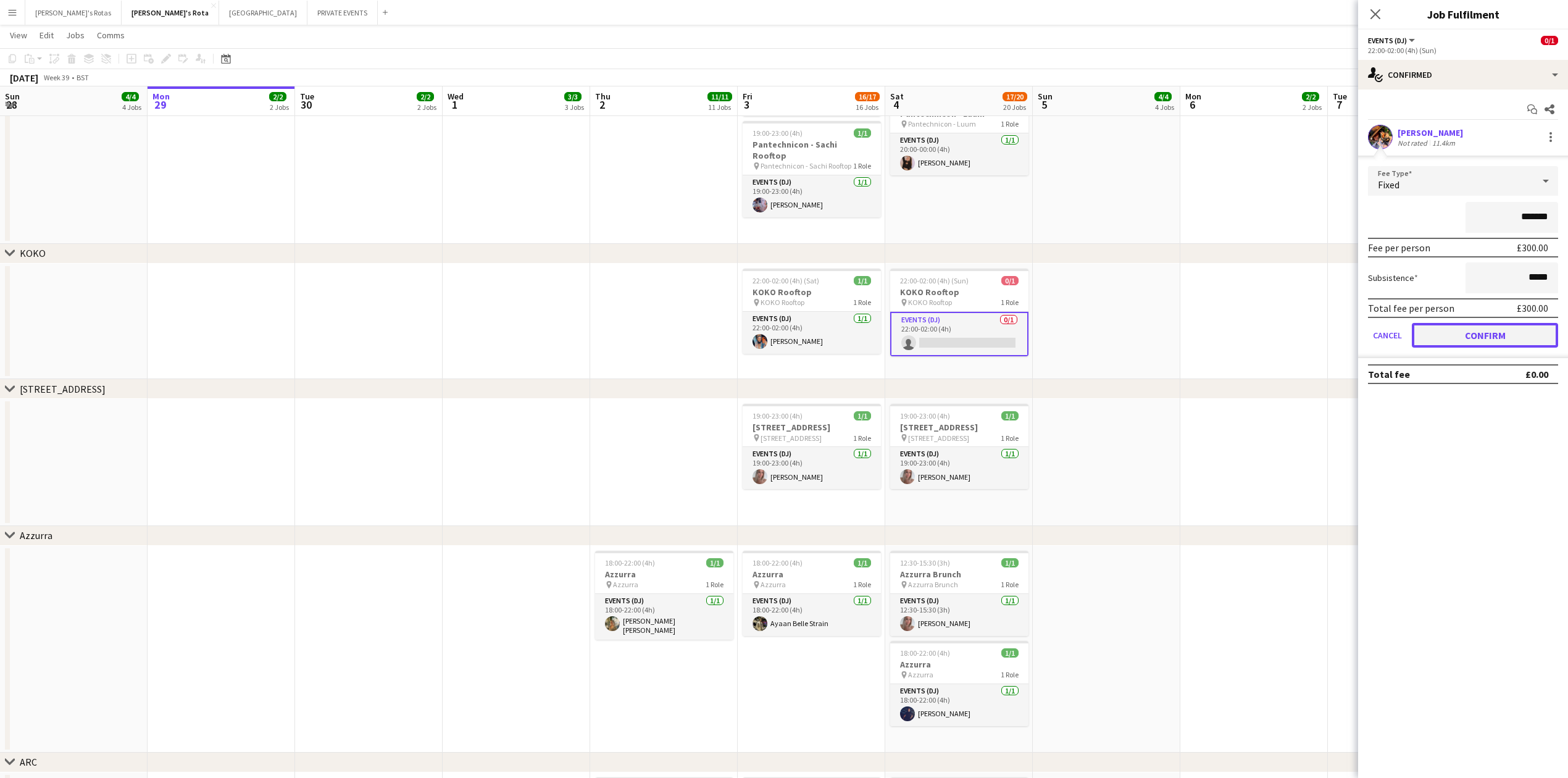
click at [1443, 327] on button "Confirm" at bounding box center [1485, 335] width 147 height 24
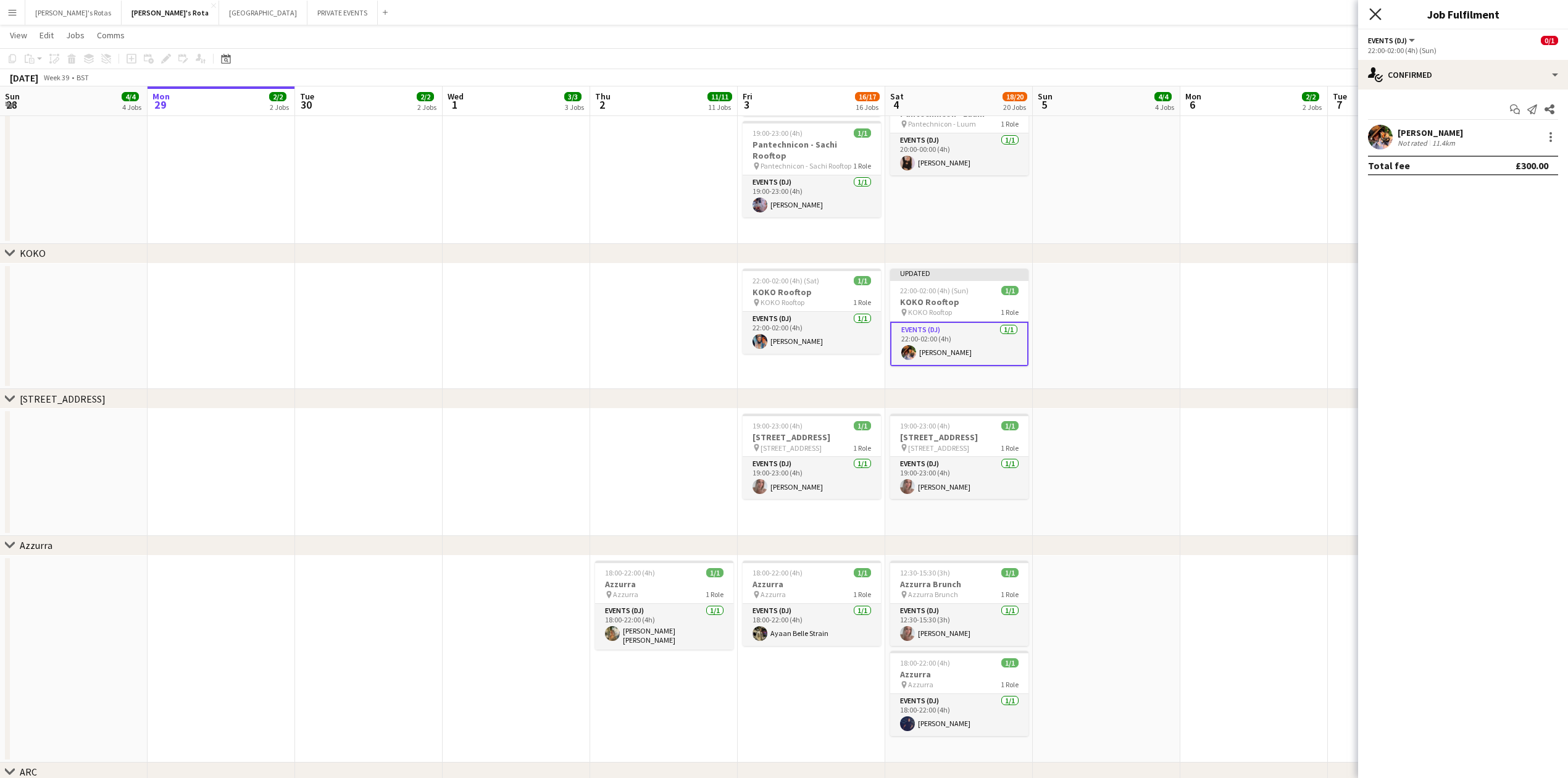
click at [1376, 12] on icon "Close pop-in" at bounding box center [1375, 14] width 11 height 11
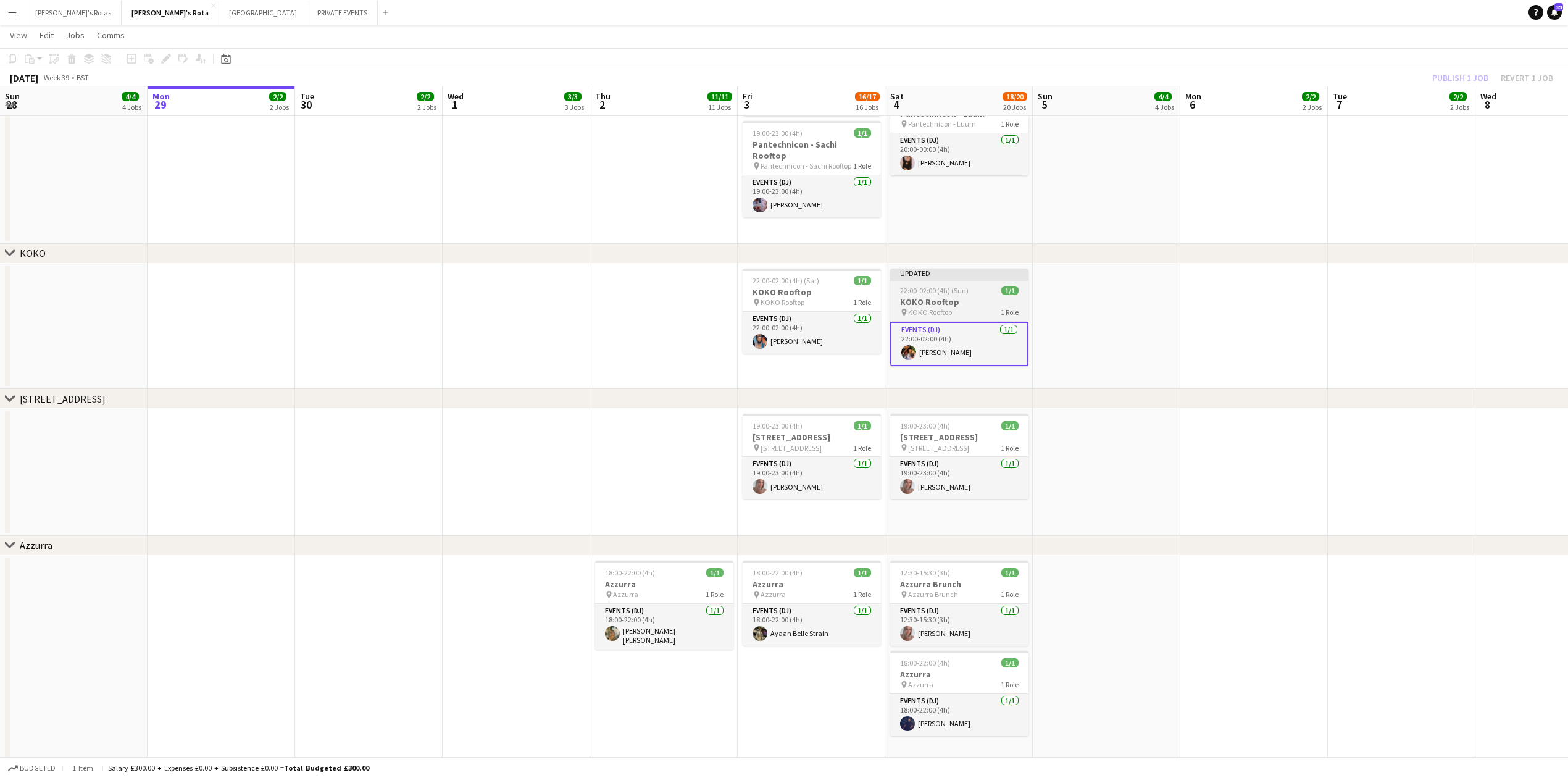
click at [947, 305] on h3 "KOKO Rooftop" at bounding box center [960, 302] width 138 height 11
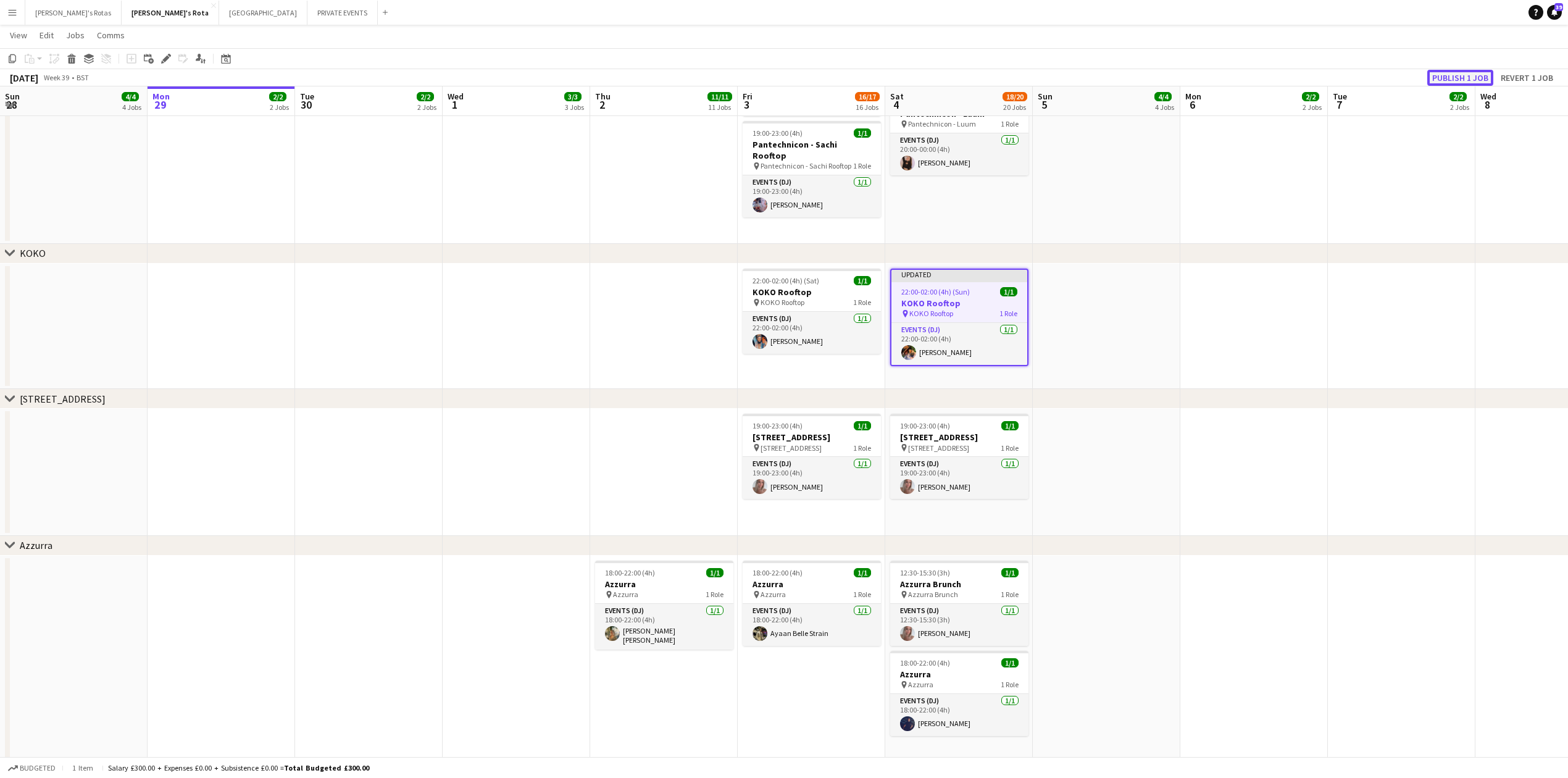
click at [1474, 75] on button "Publish 1 job" at bounding box center [1460, 78] width 66 height 16
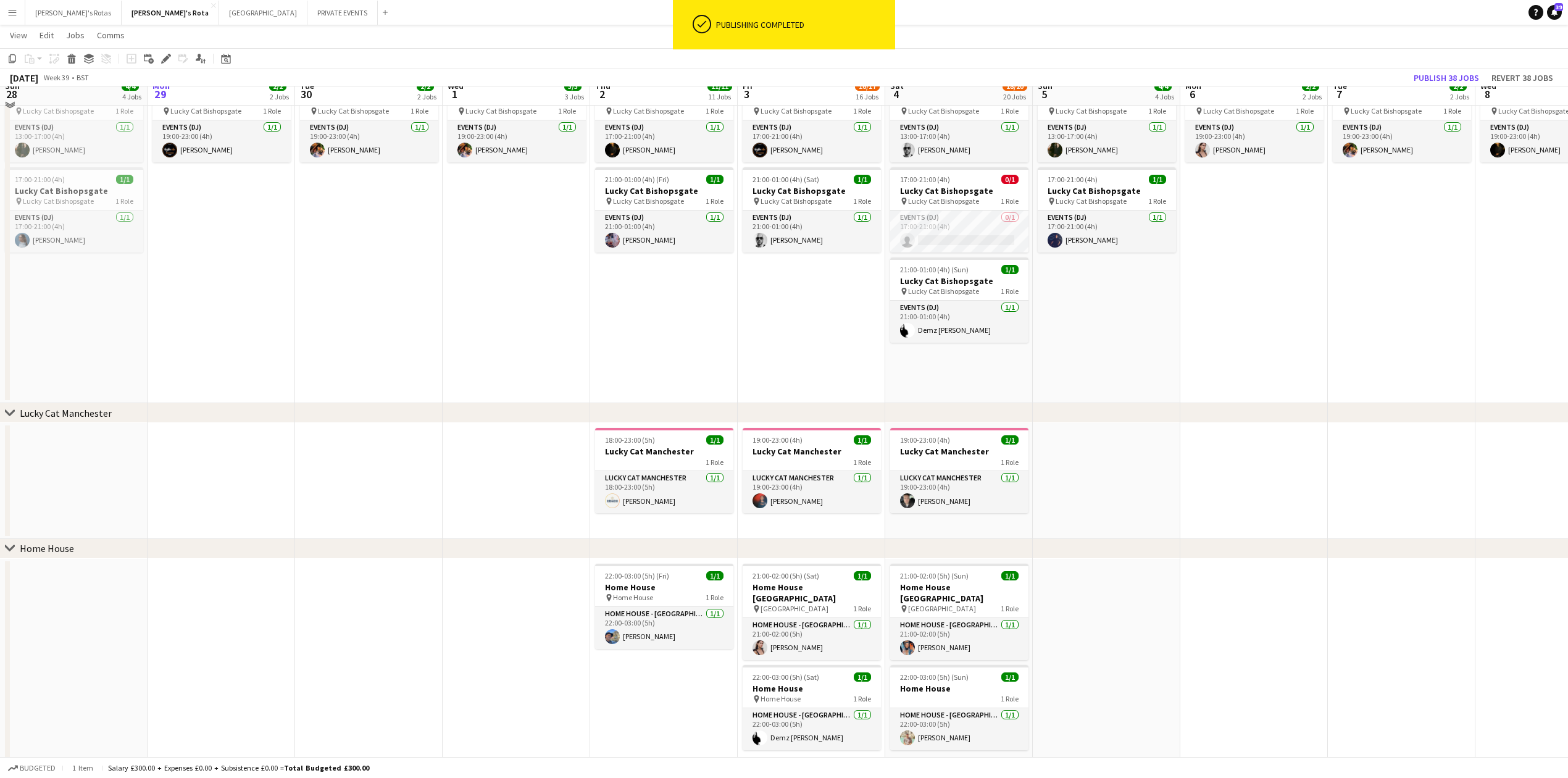
scroll to position [905, 0]
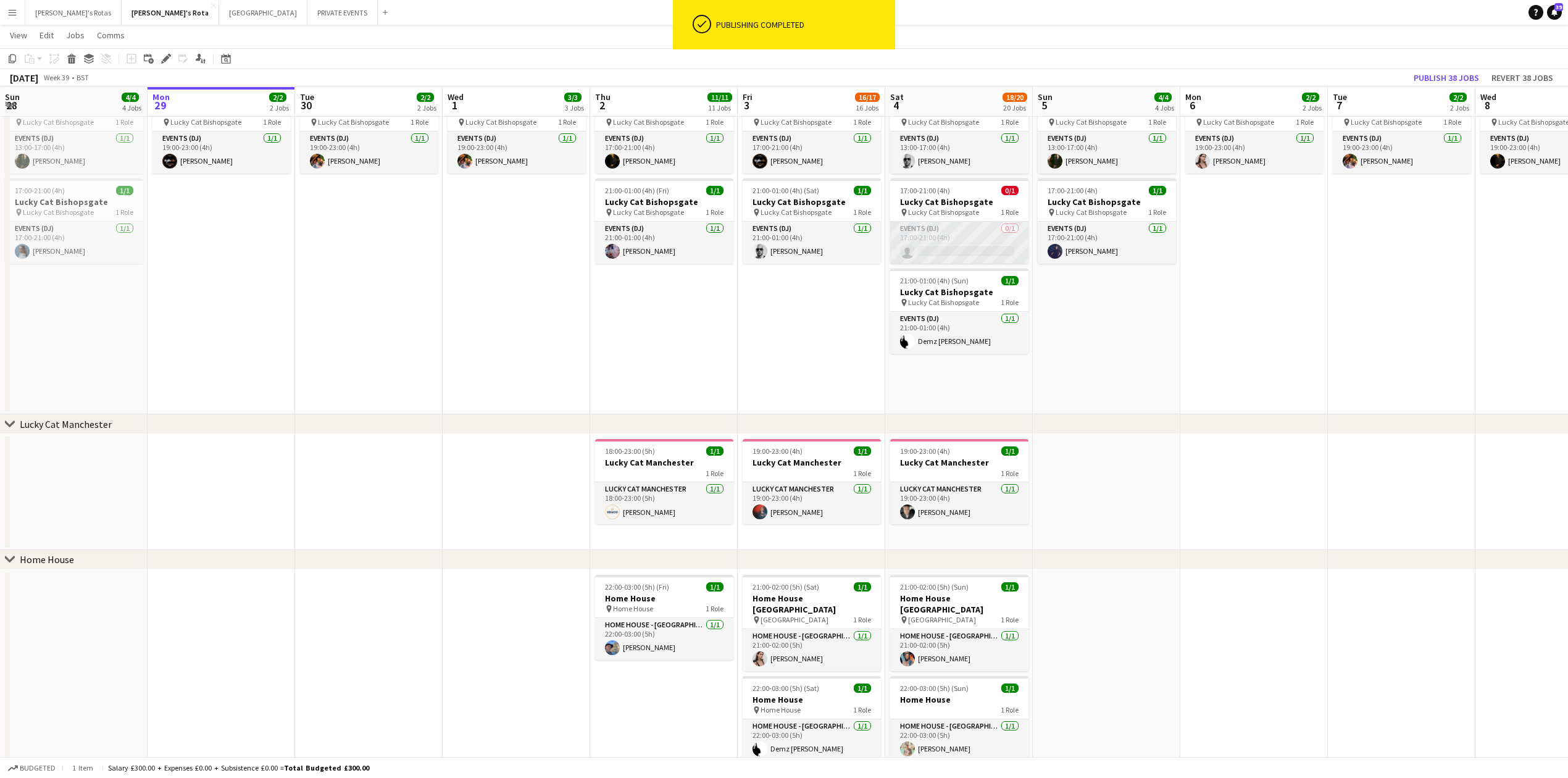
click at [929, 238] on app-card-role "Events (DJ) 0/1 17:00-21:00 (4h) single-neutral-actions" at bounding box center [960, 243] width 138 height 42
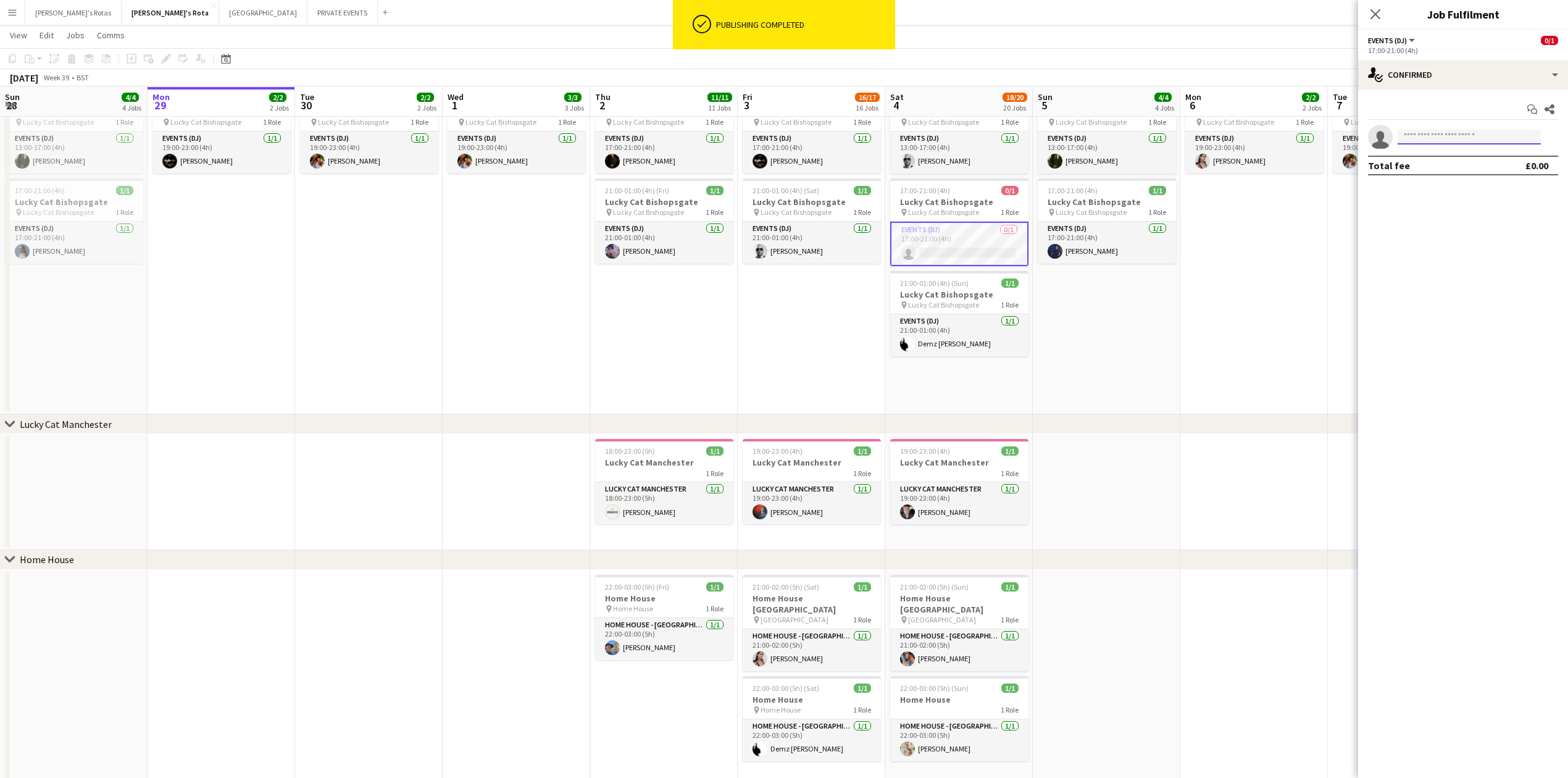
click at [1433, 139] on input at bounding box center [1469, 137] width 143 height 15
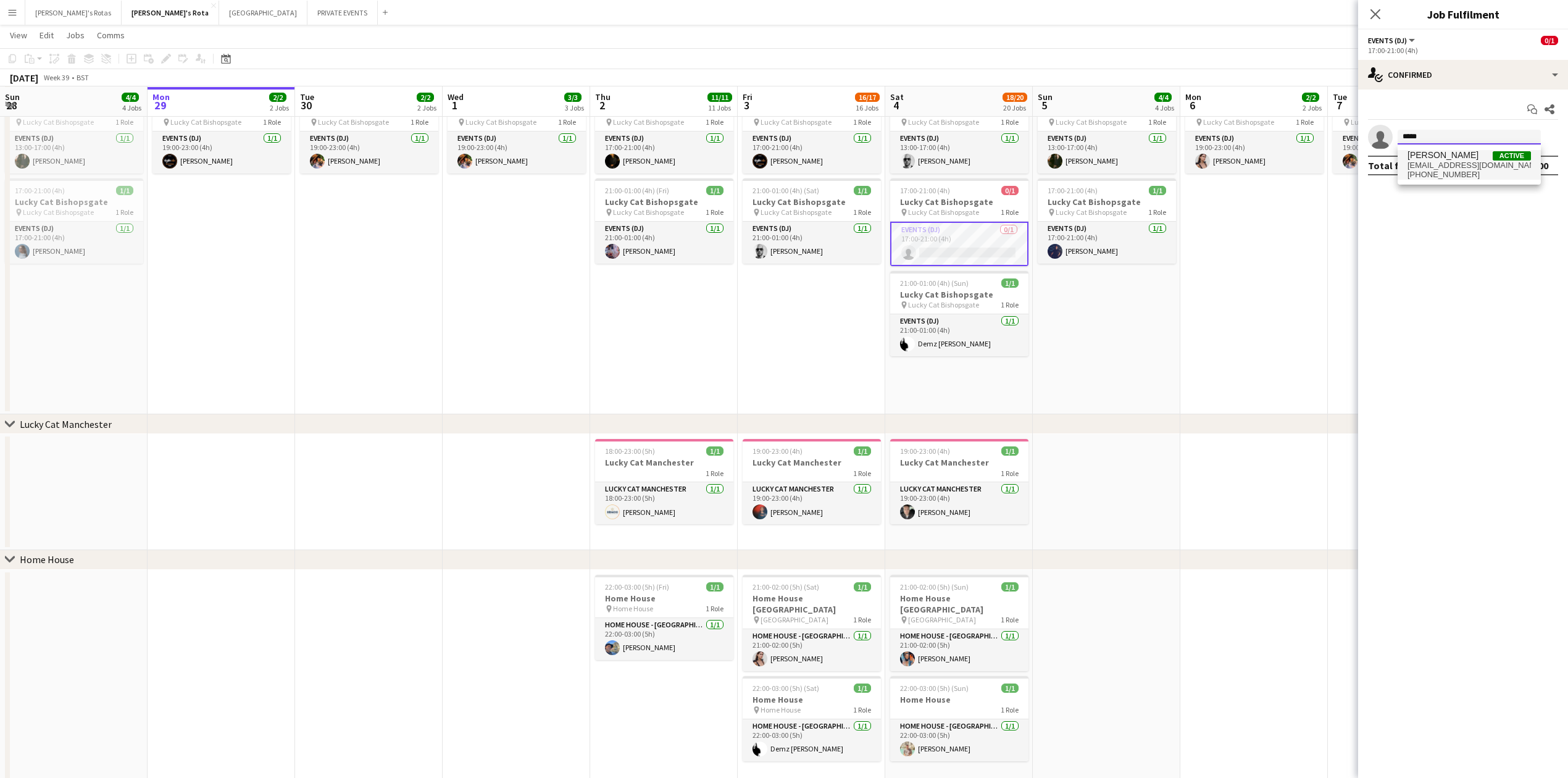
type input "*****"
click at [1438, 157] on span "[PERSON_NAME]" at bounding box center [1443, 155] width 71 height 11
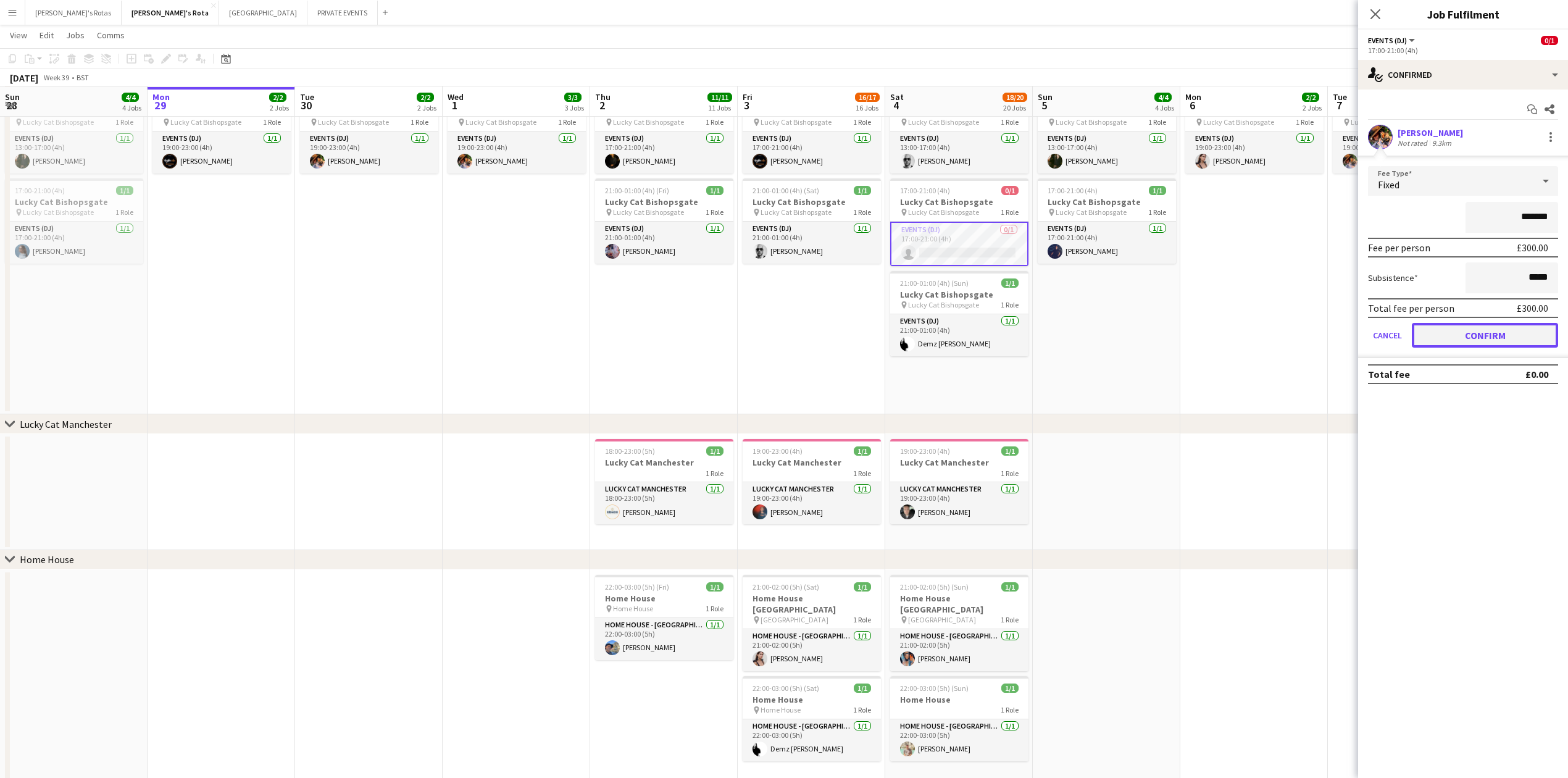
click at [1487, 339] on button "Confirm" at bounding box center [1485, 335] width 147 height 24
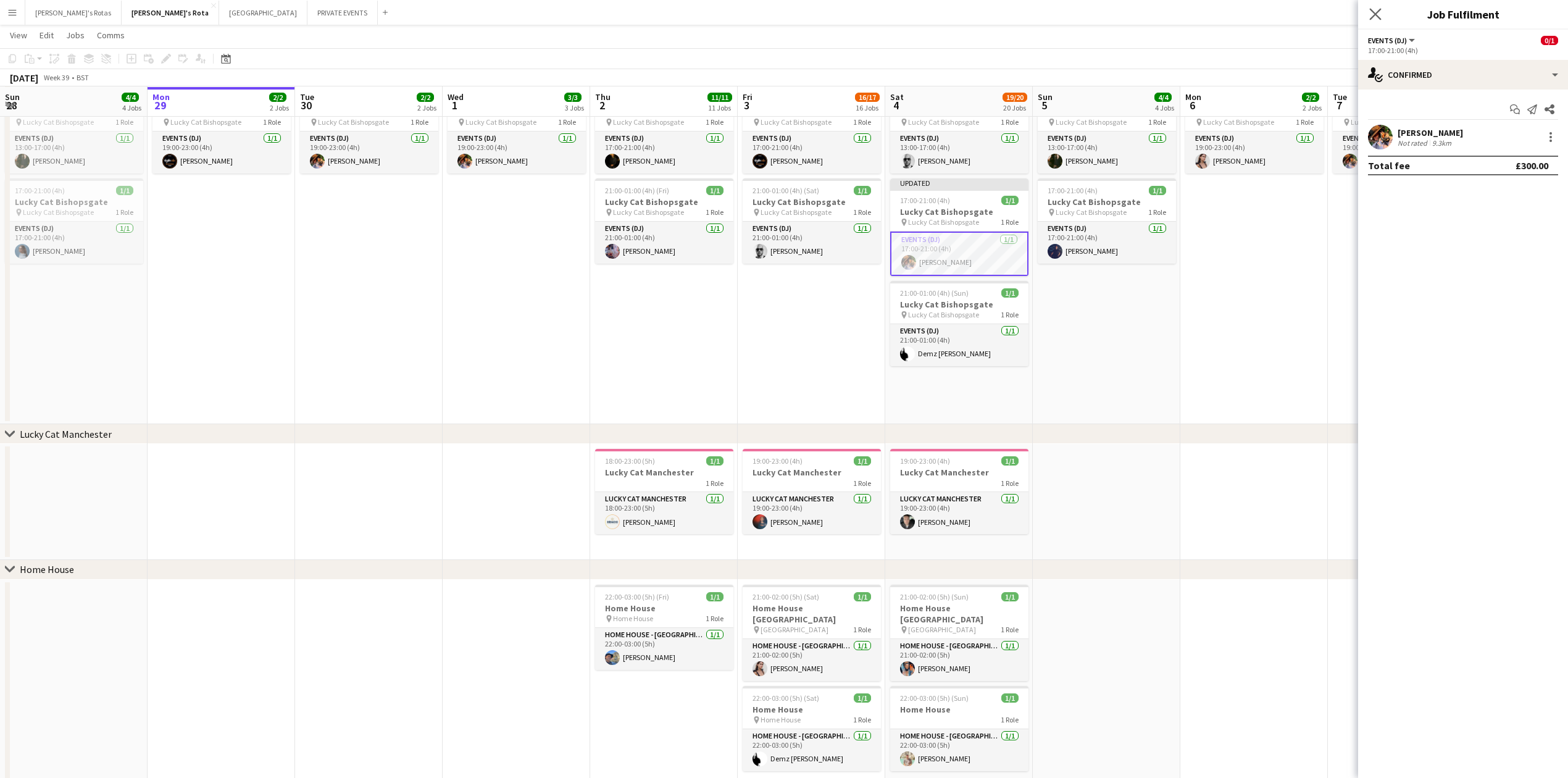
click at [1377, 20] on icon "Close pop-in" at bounding box center [1375, 14] width 11 height 11
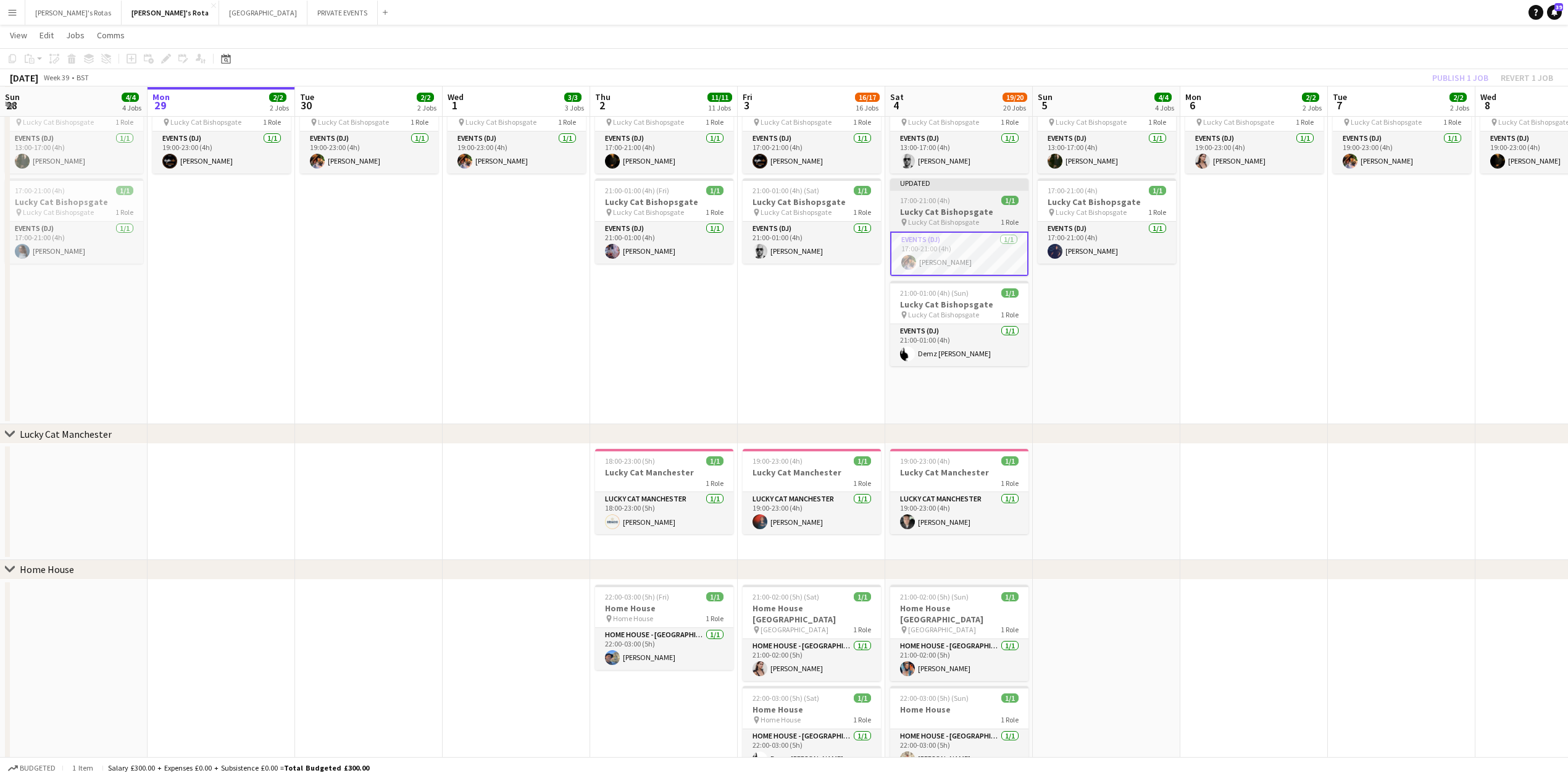
click at [962, 193] on app-job-card "Updated 17:00-21:00 (4h) 1/1 Lucky Cat Bishopsgate pin Lucky Cat Bishopsgate 1 …" at bounding box center [960, 227] width 138 height 98
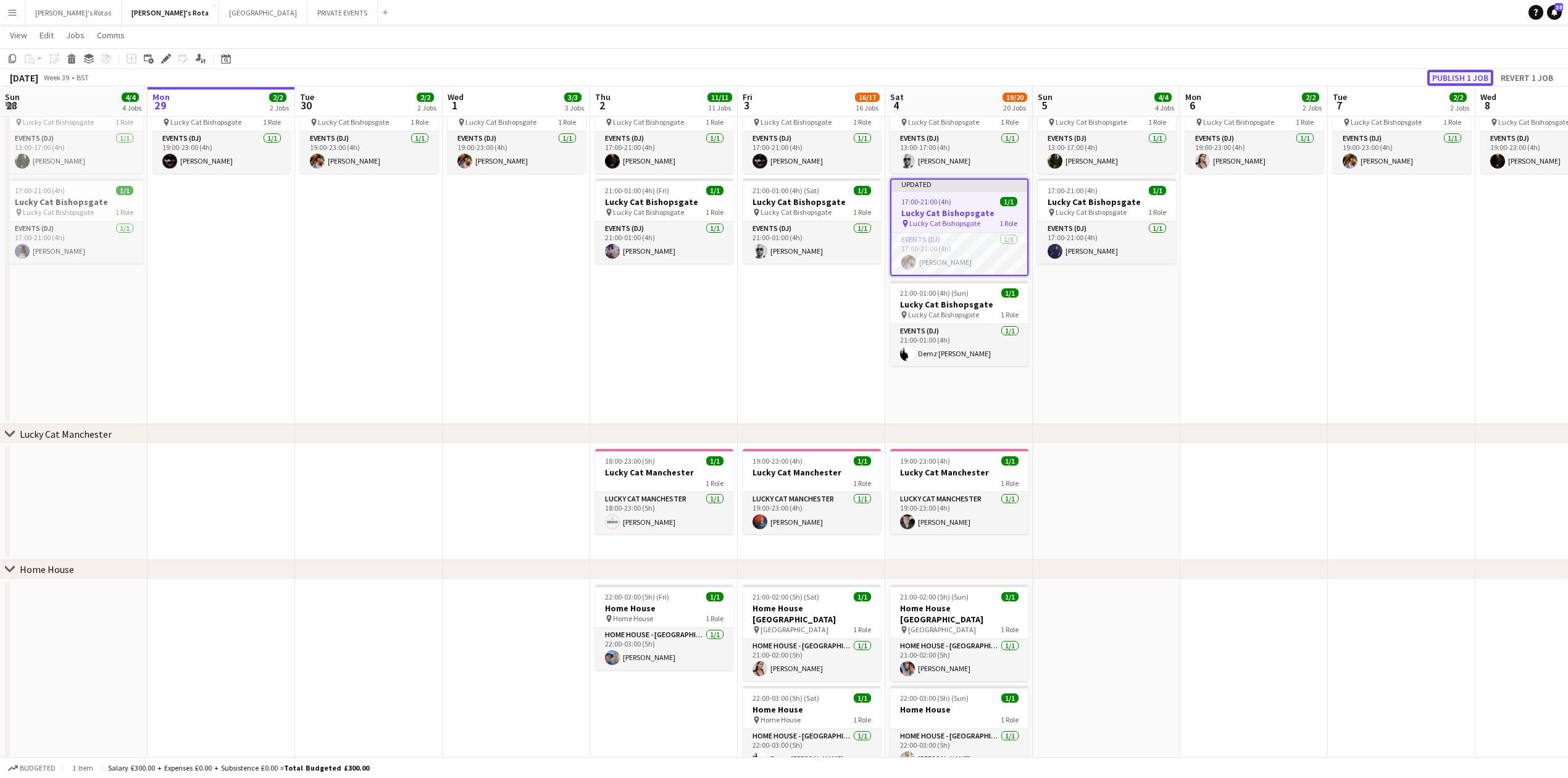
click at [1451, 78] on button "Publish 1 job" at bounding box center [1460, 78] width 66 height 16
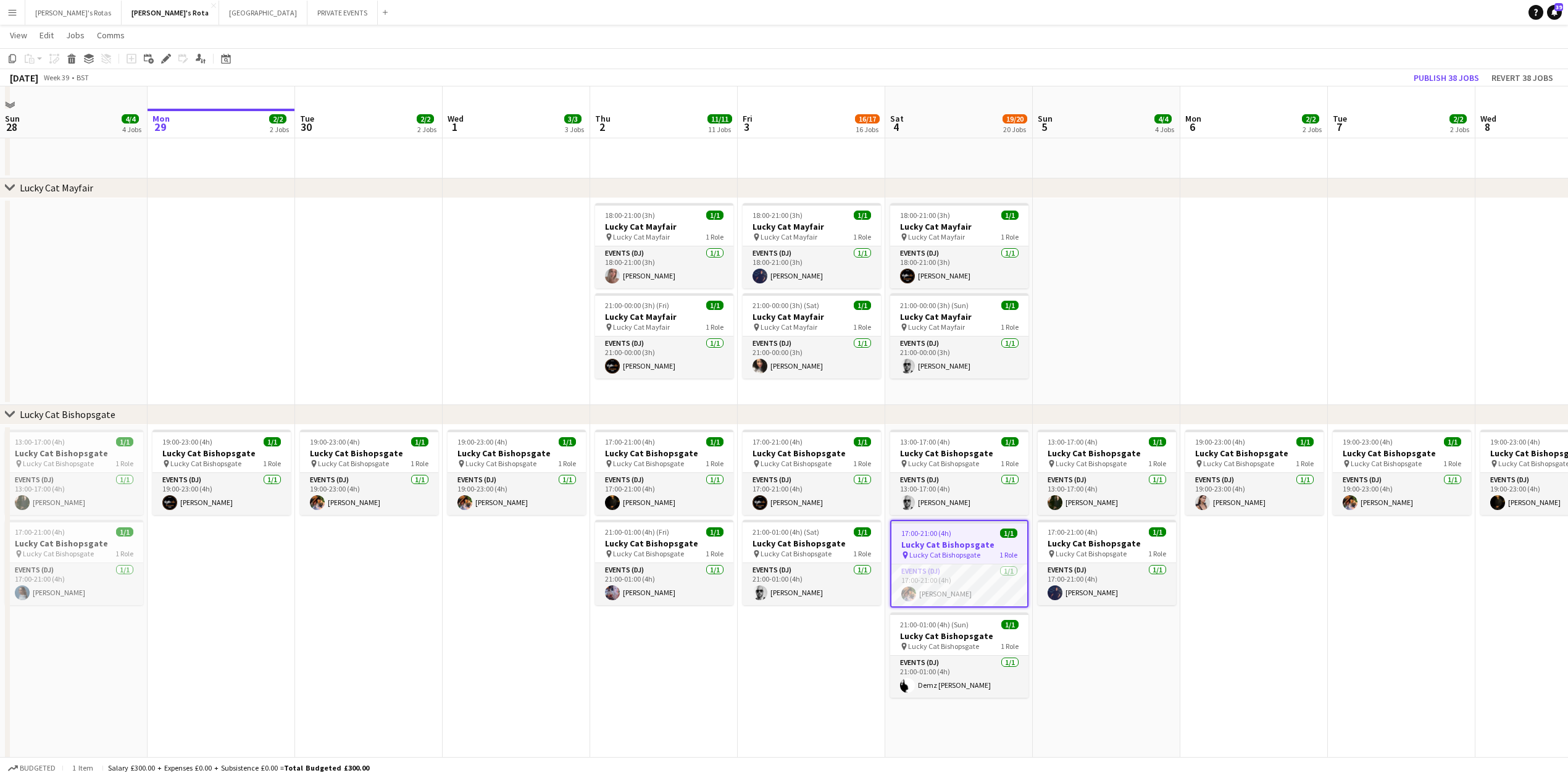
scroll to position [658, 0]
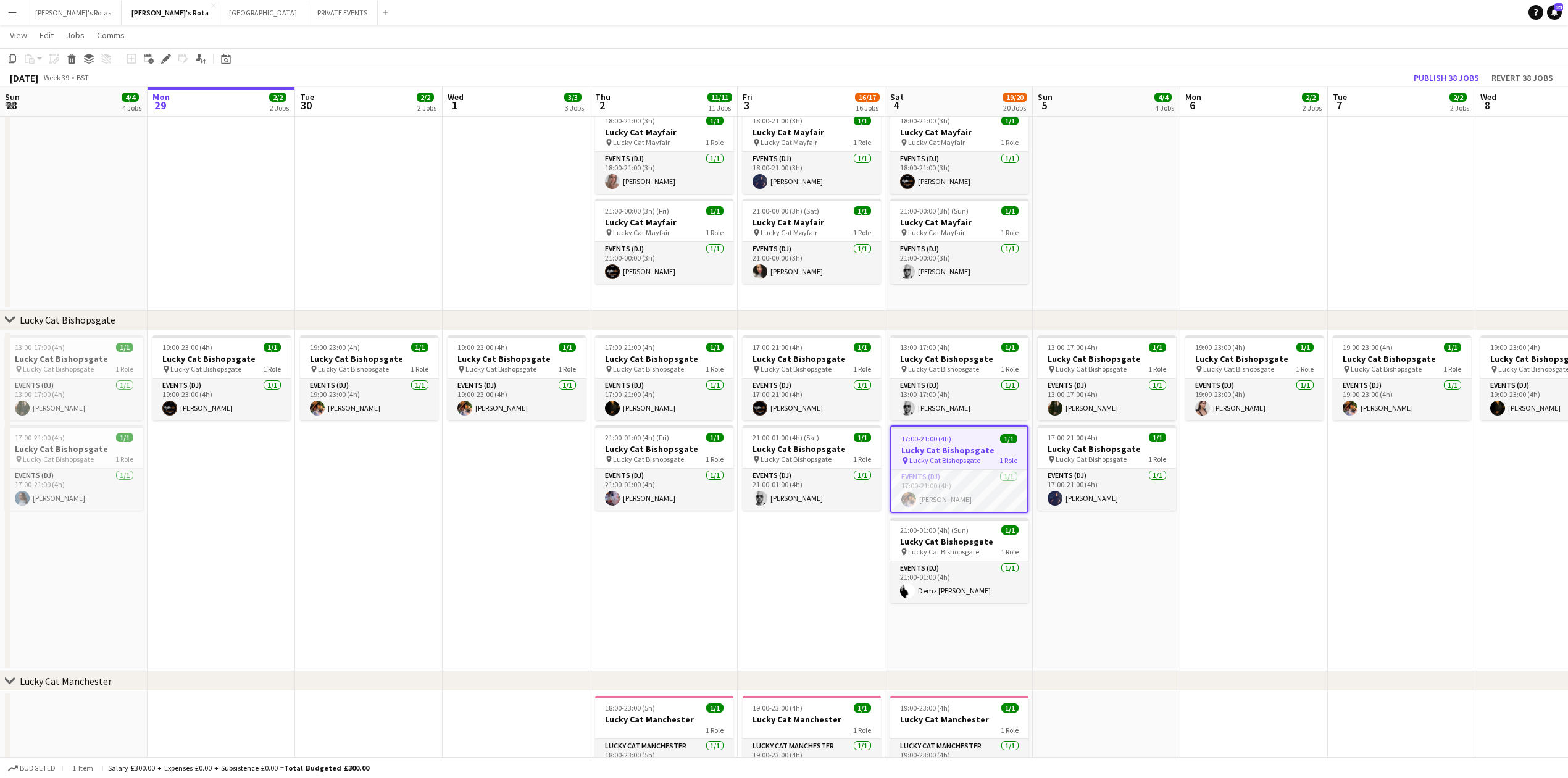
click at [718, 530] on app-date-cell "17:00-21:00 (4h) 1/1 Lucky Cat Bishopsgate pin Lucky Cat Bishopsgate 1 Role Eve…" at bounding box center [664, 501] width 147 height 341
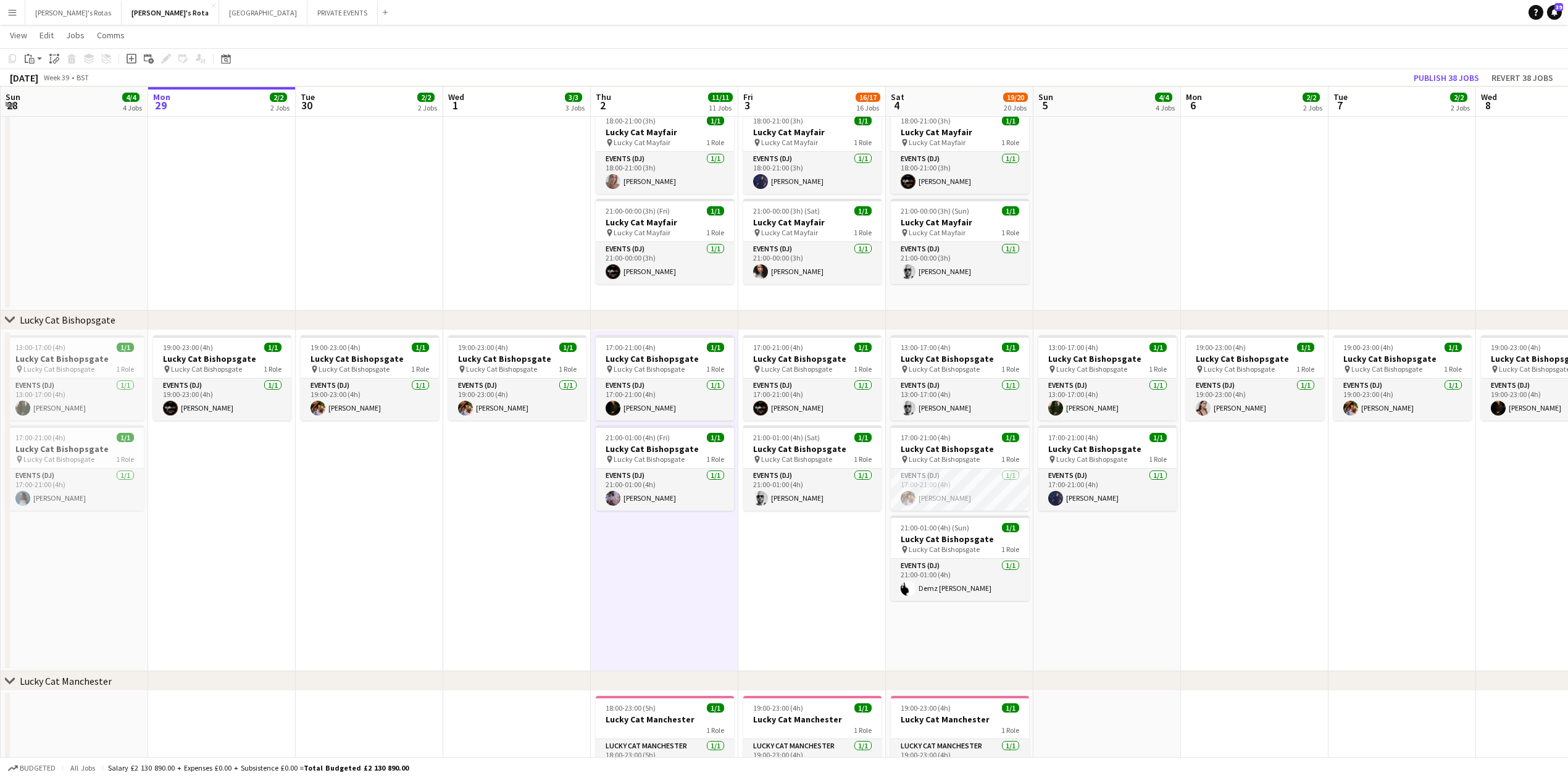
click at [799, 606] on app-date-cell "17:00-21:00 (4h) 1/1 Lucky Cat Bishopsgate pin Lucky Cat Bishopsgate 1 Role Eve…" at bounding box center [812, 501] width 147 height 341
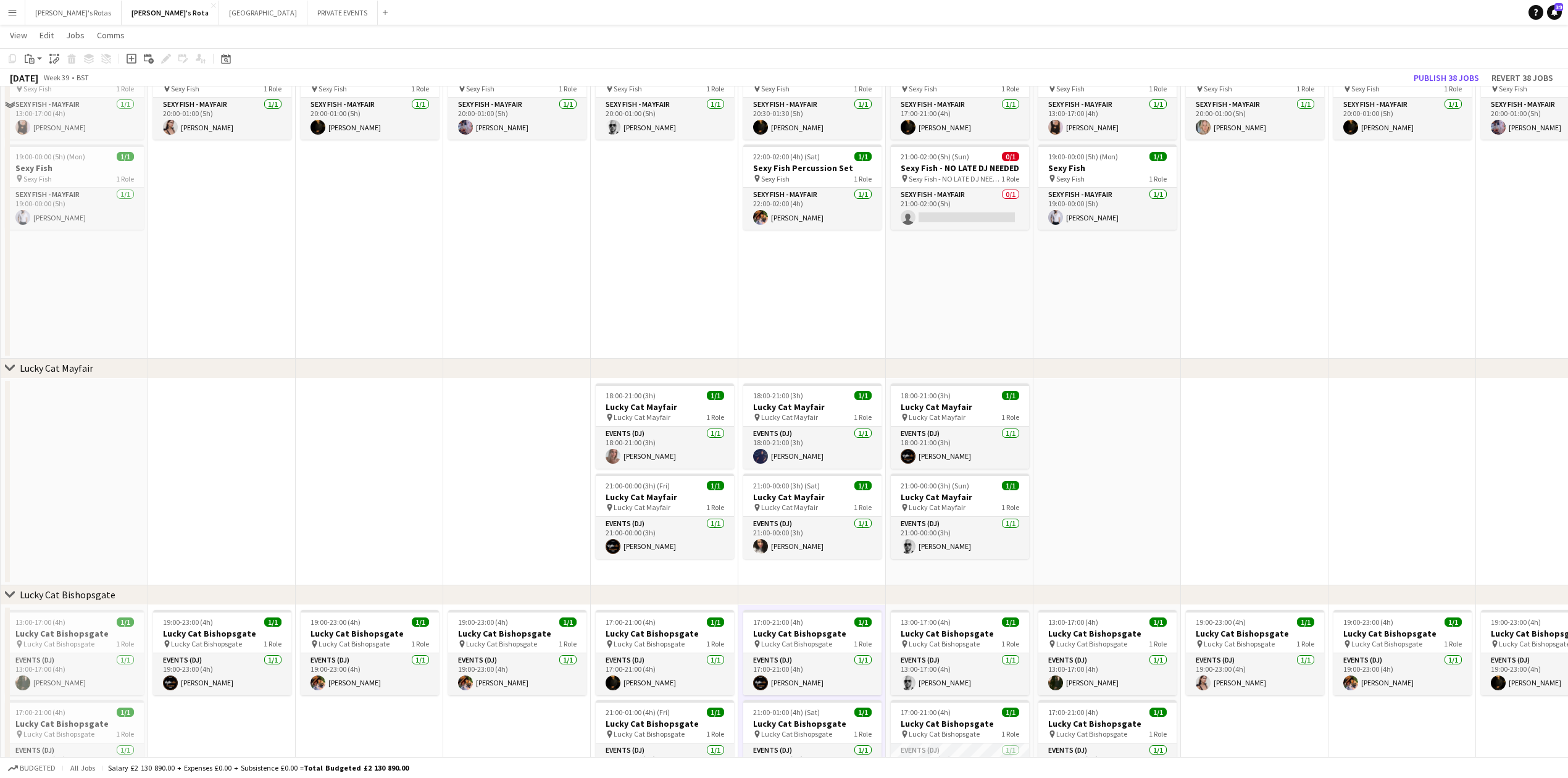
scroll to position [247, 0]
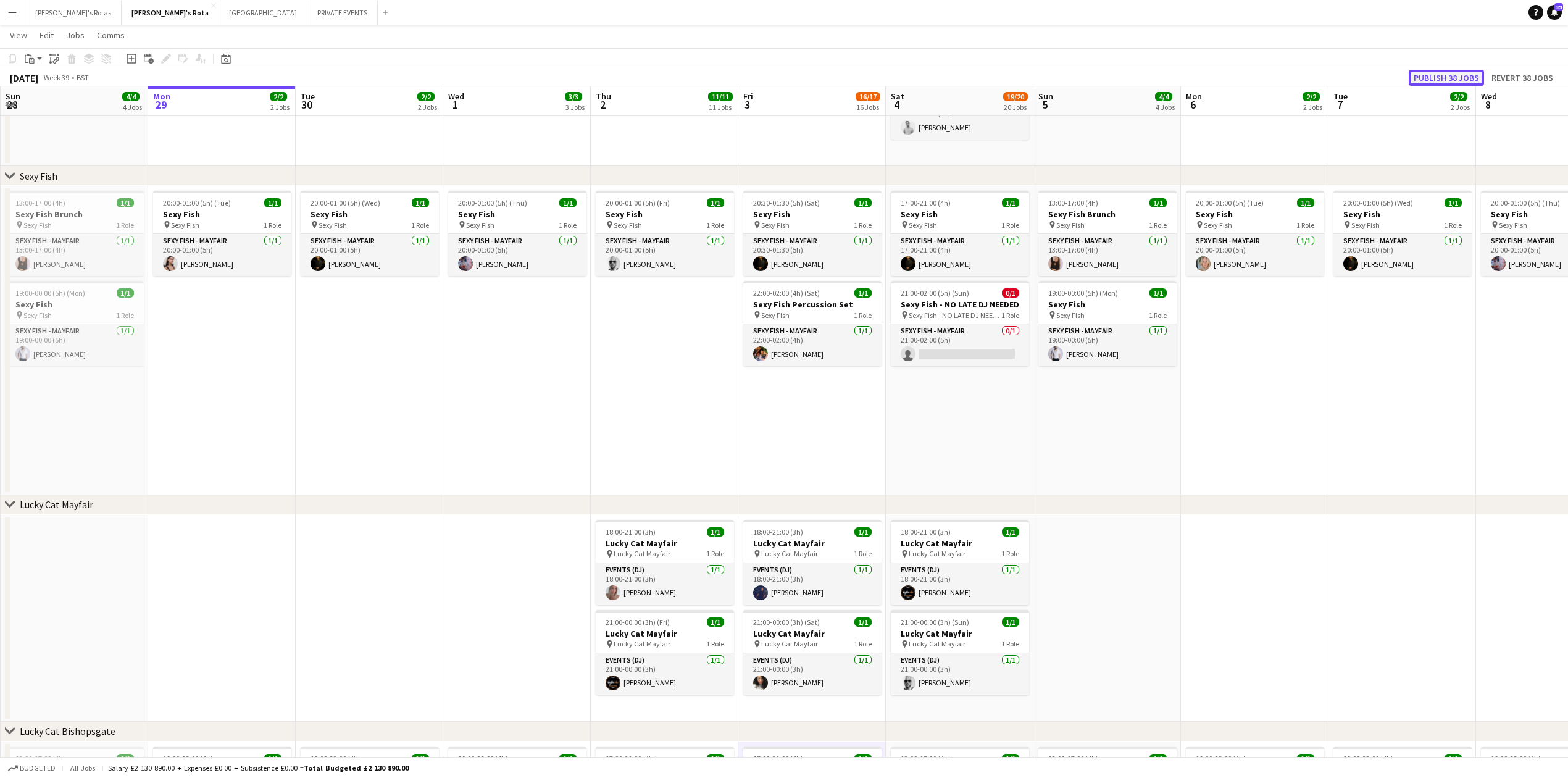
click at [1441, 70] on button "Publish 38 jobs" at bounding box center [1447, 78] width 75 height 16
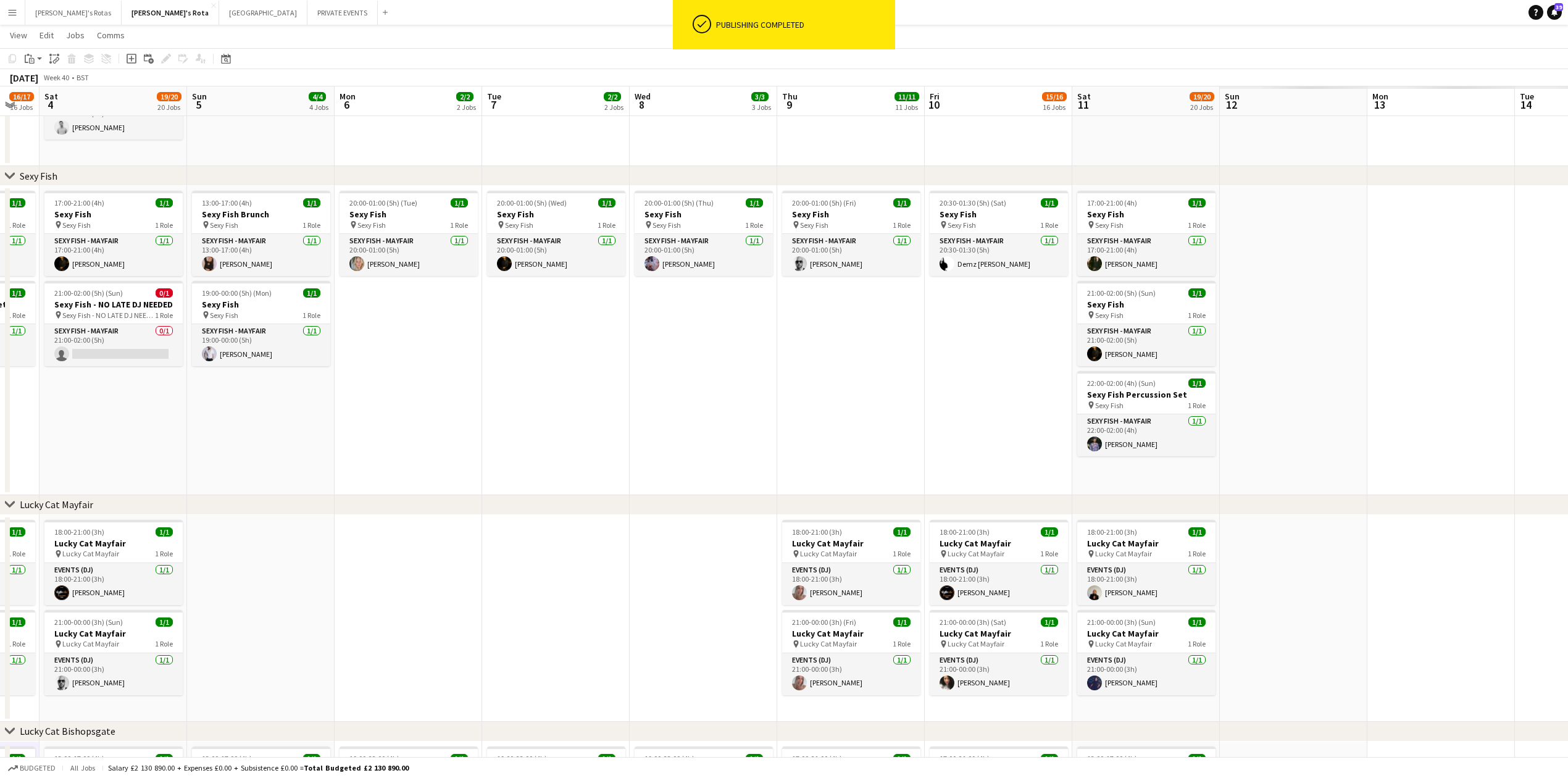
drag, startPoint x: 1495, startPoint y: 403, endPoint x: 660, endPoint y: 477, distance: 838.3
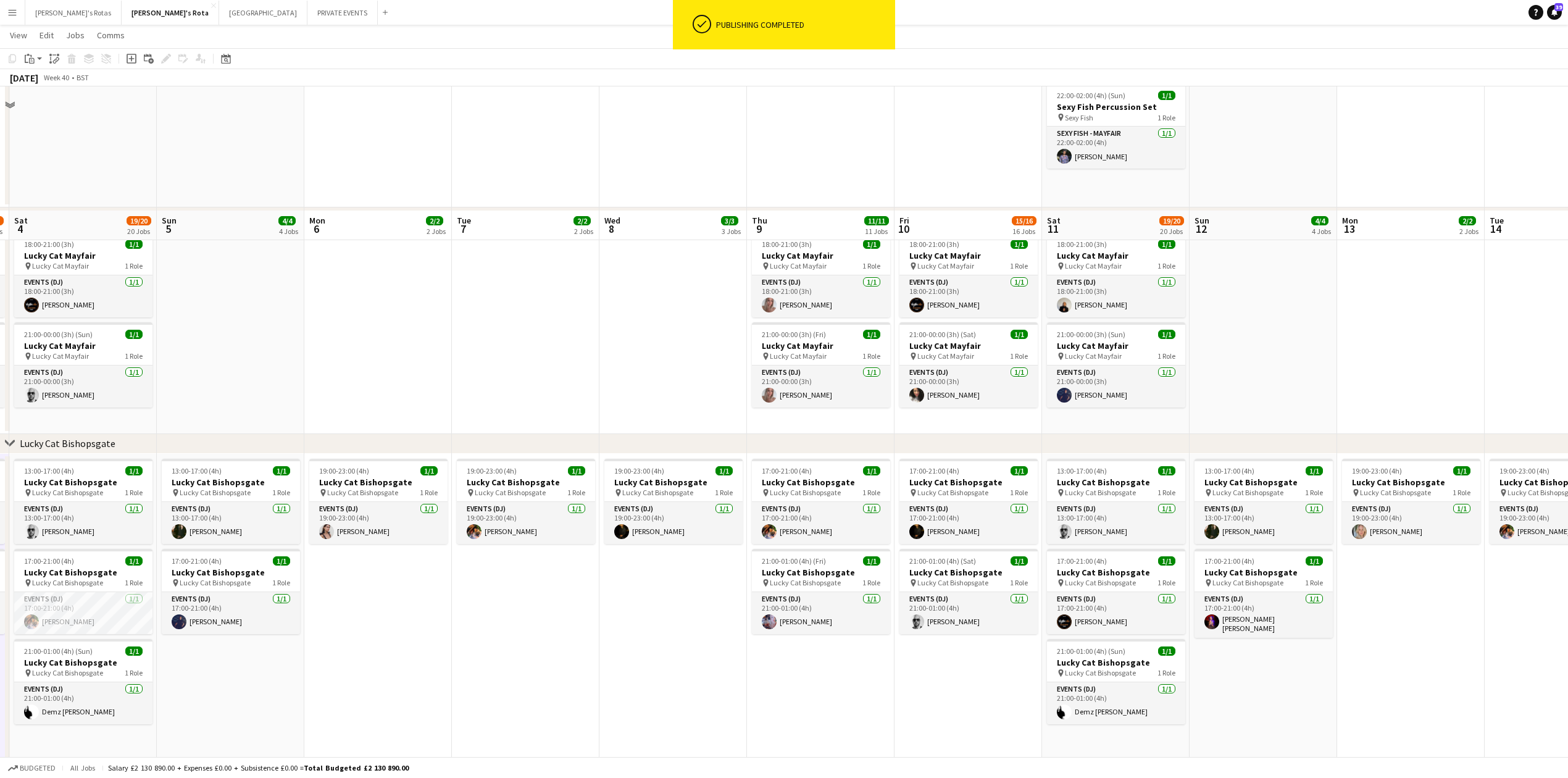
scroll to position [658, 0]
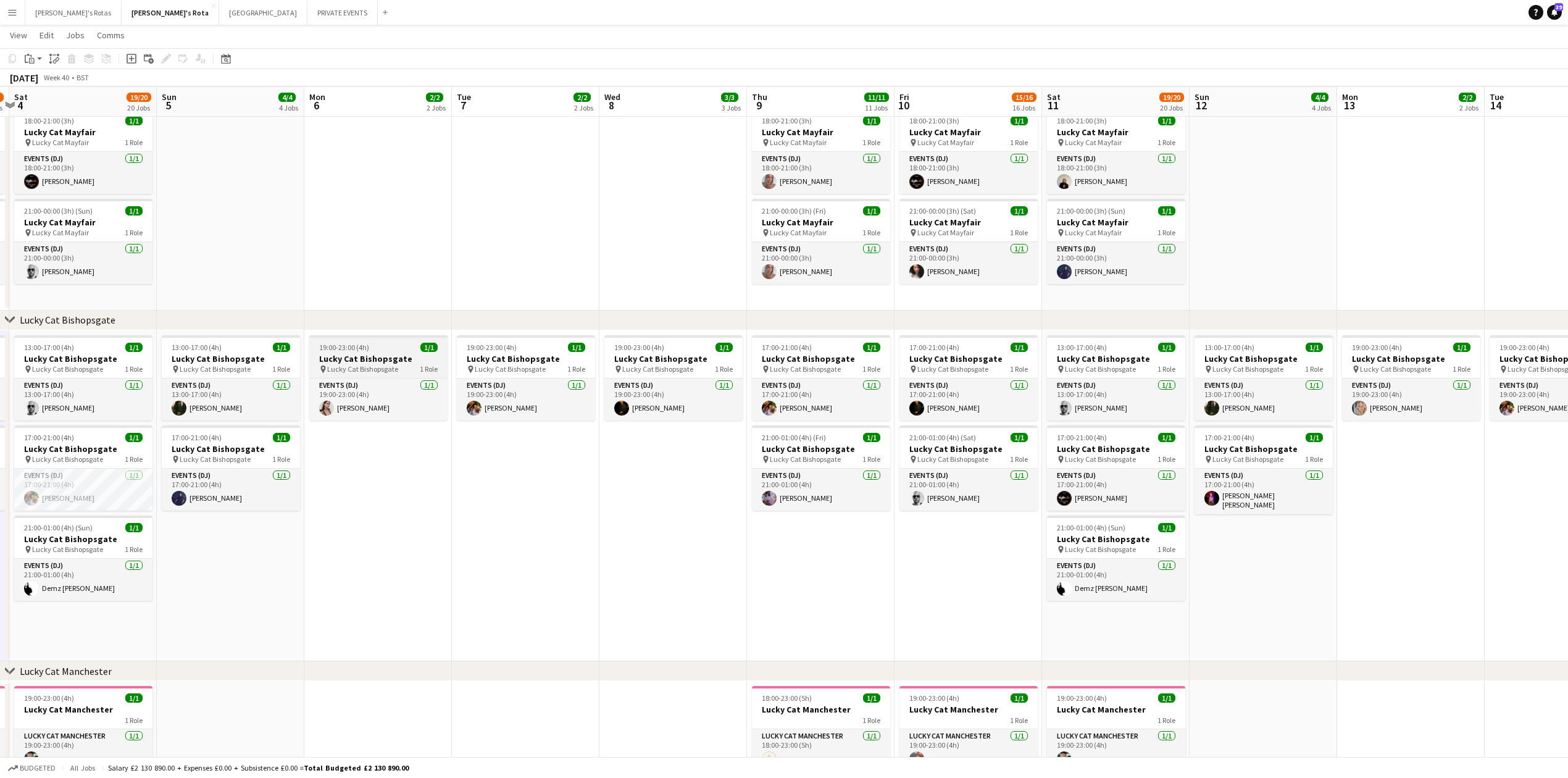
click at [349, 356] on h3 "Lucky Cat Bishopsgate" at bounding box center [379, 359] width 138 height 11
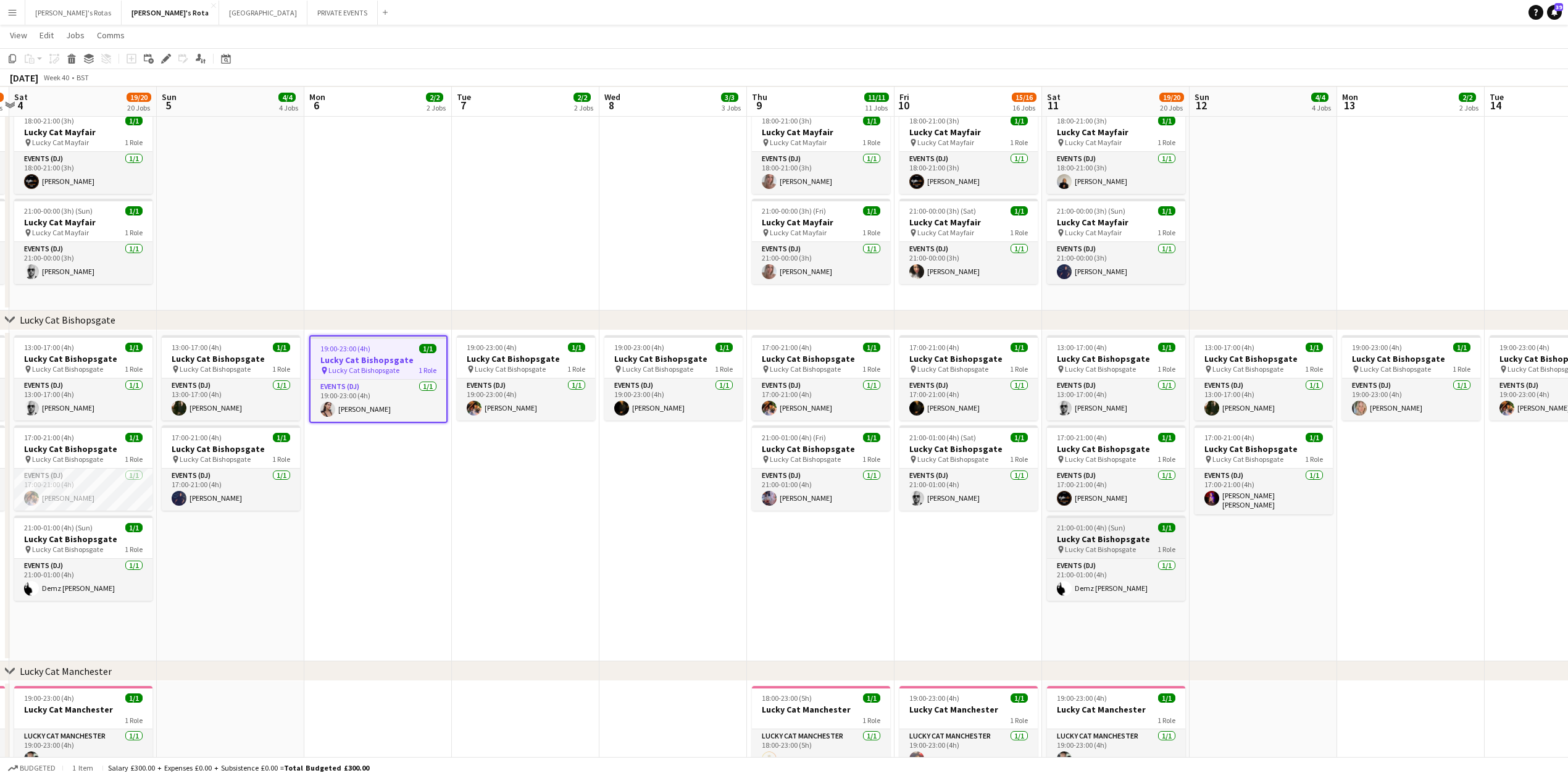
click at [1120, 550] on span "Lucky Cat Bishopsgate" at bounding box center [1100, 549] width 71 height 9
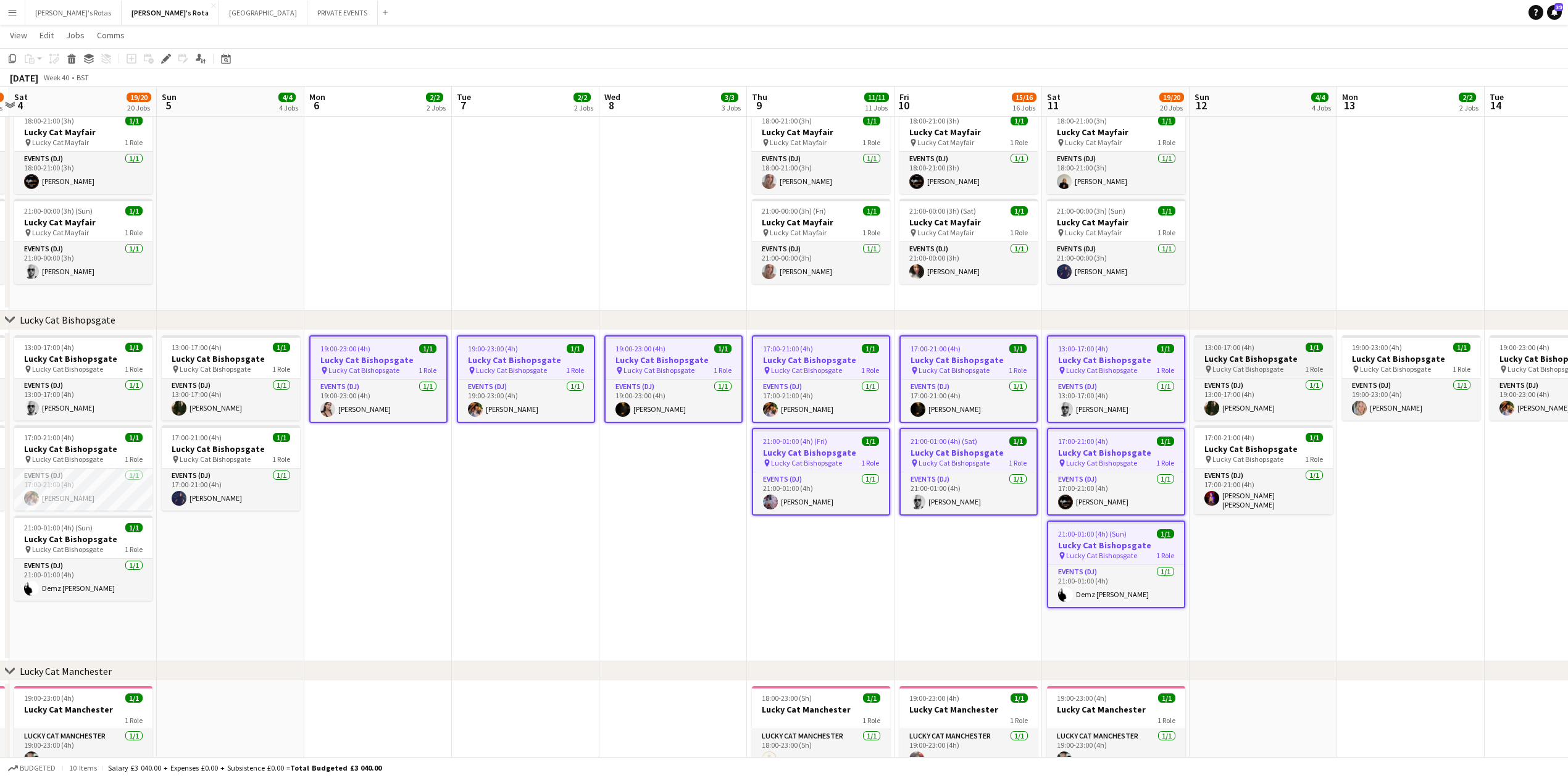
click at [1233, 358] on h3 "Lucky Cat Bishopsgate" at bounding box center [1264, 359] width 138 height 11
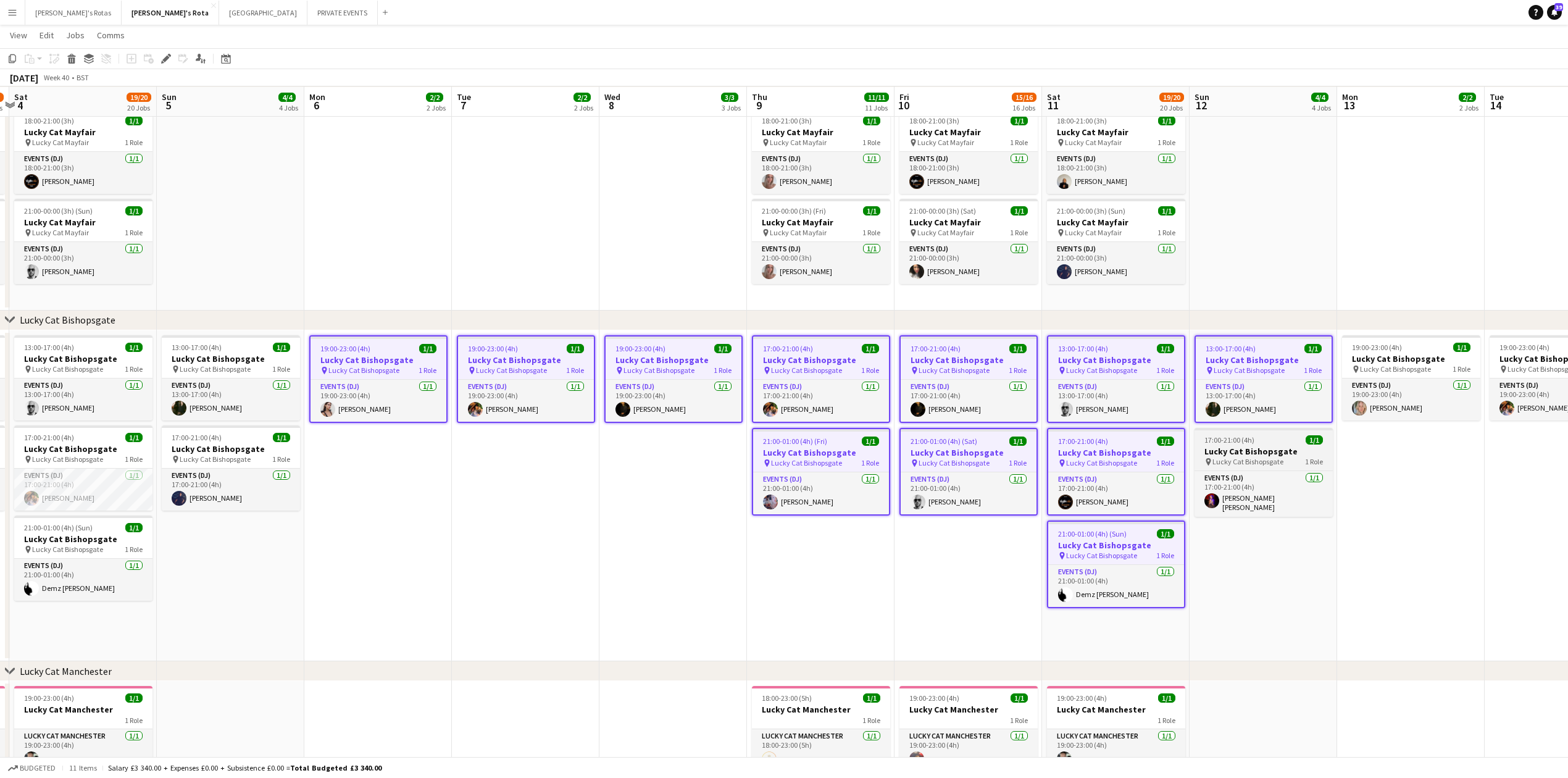
click at [1250, 462] on span "Lucky Cat Bishopsgate" at bounding box center [1248, 461] width 71 height 9
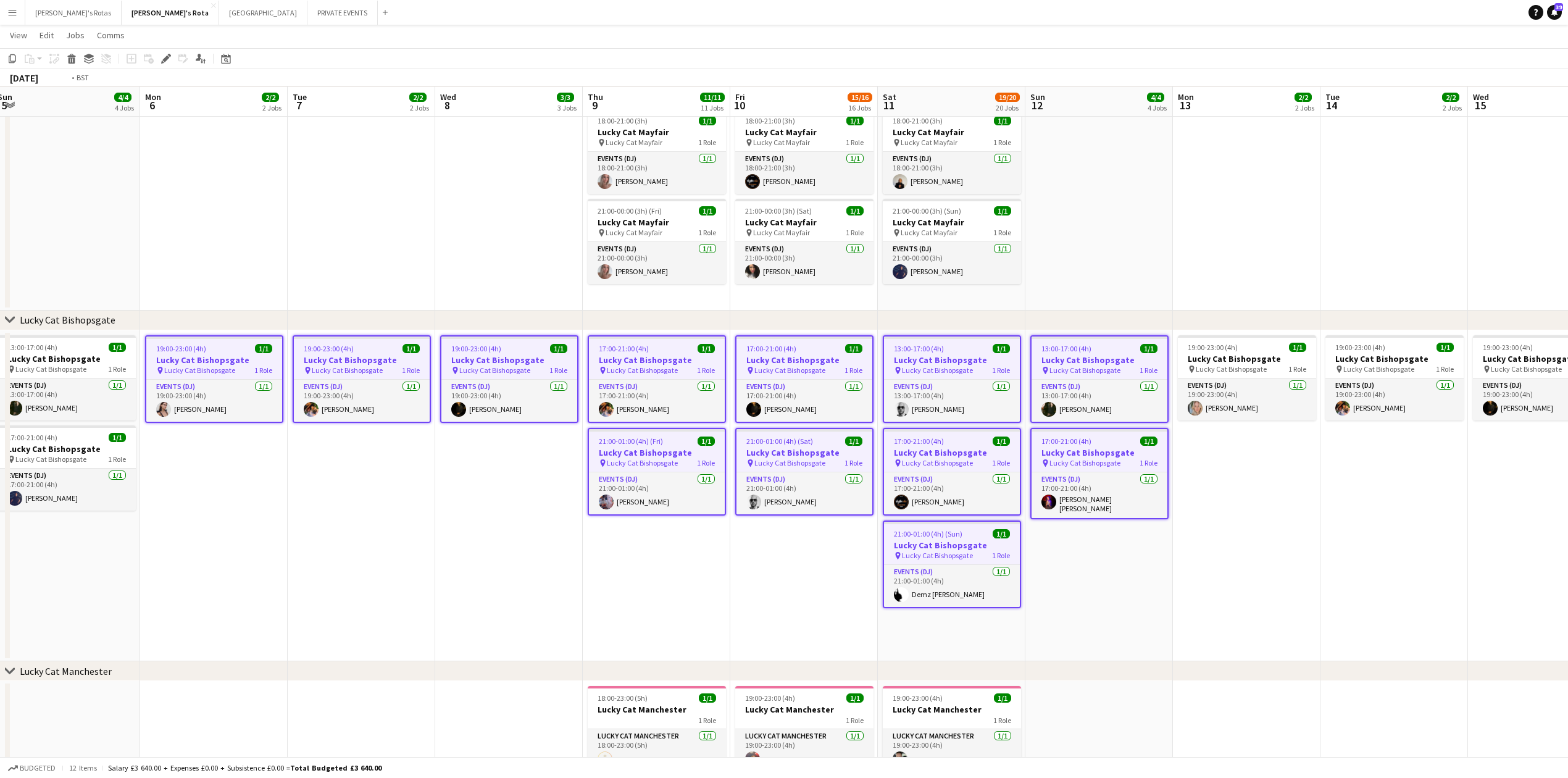
drag, startPoint x: 1443, startPoint y: 559, endPoint x: 134, endPoint y: 802, distance: 1331.4
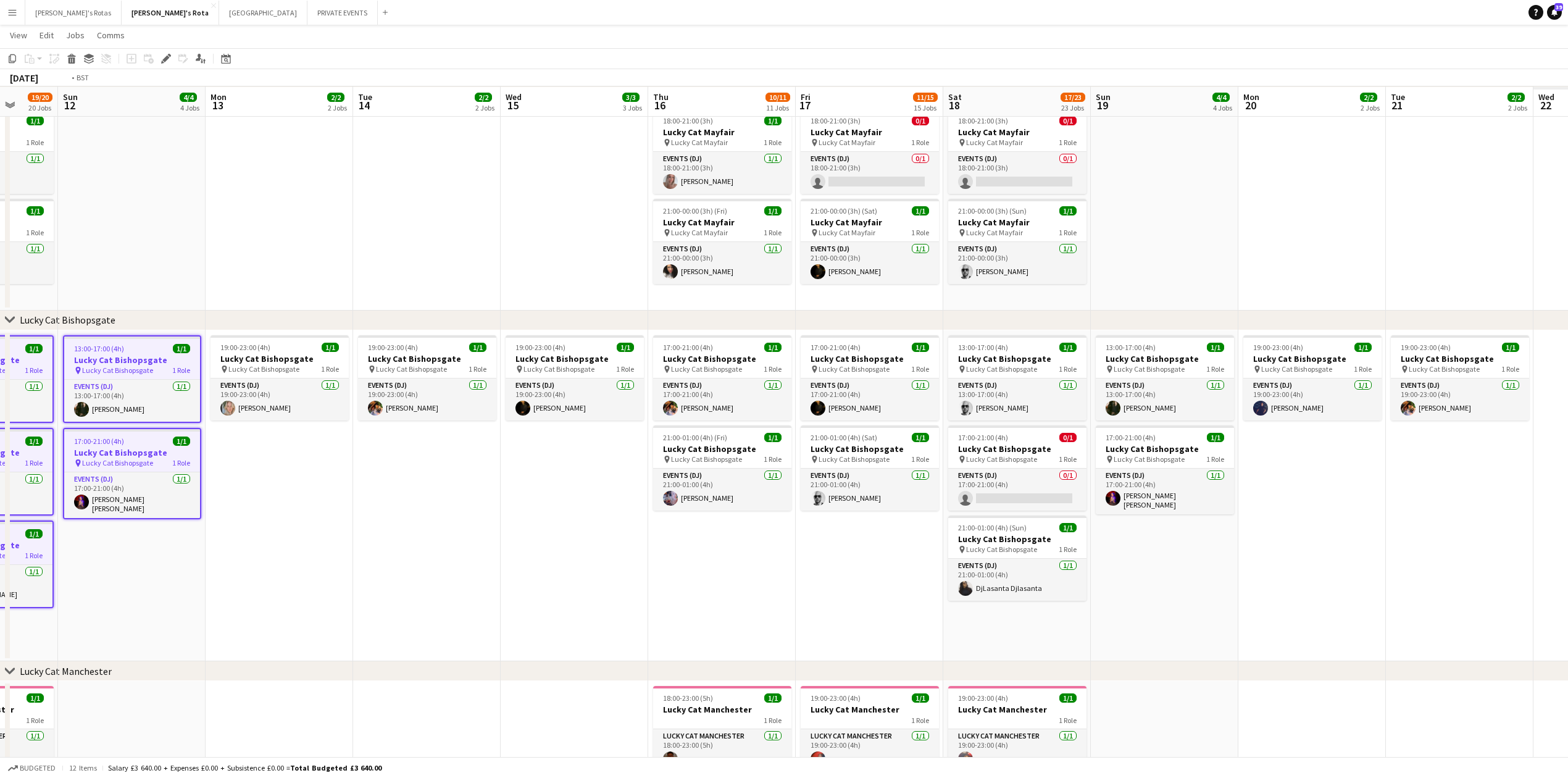
drag, startPoint x: 1131, startPoint y: 688, endPoint x: 667, endPoint y: 618, distance: 469.3
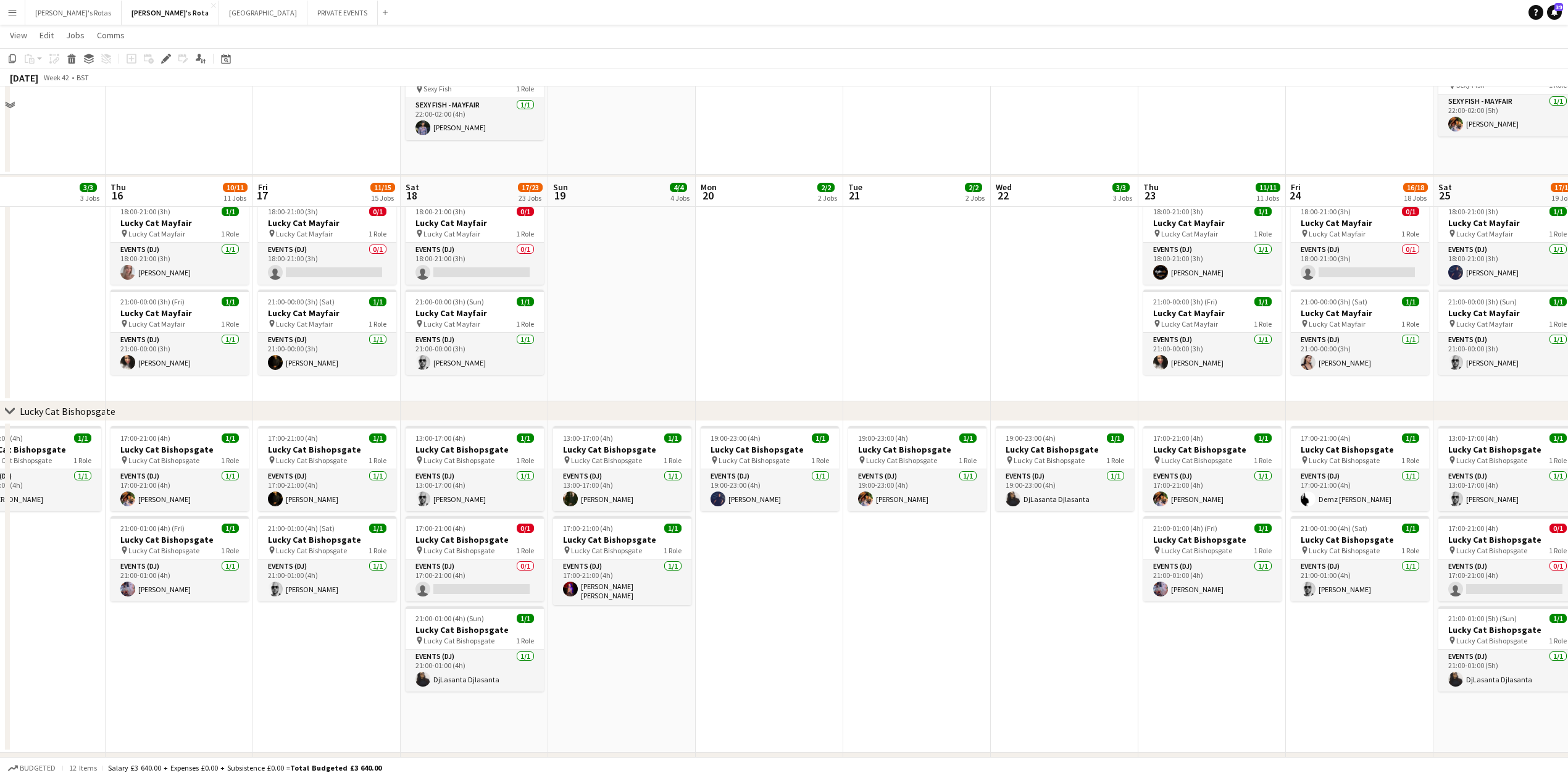
scroll to position [749, 0]
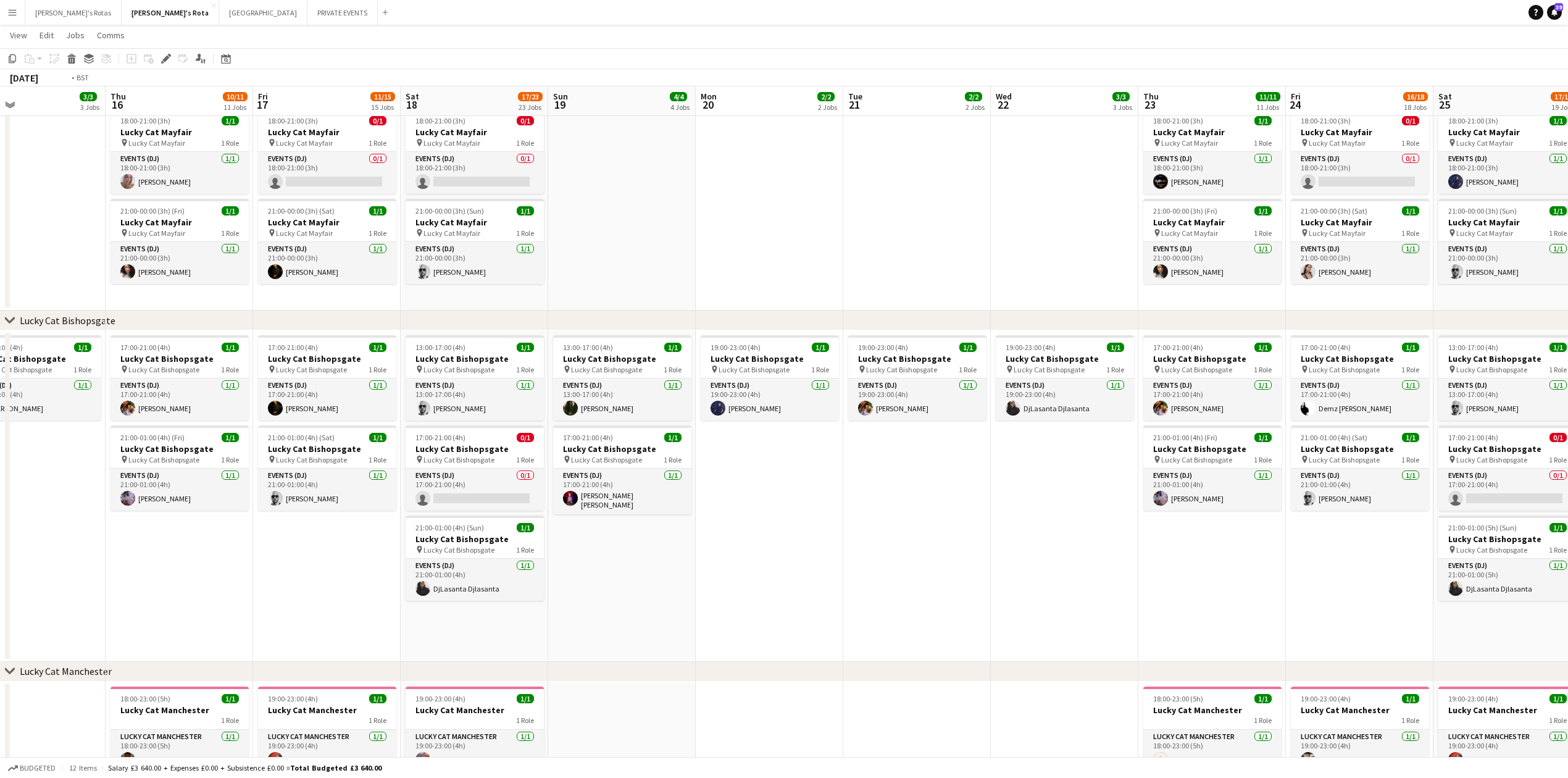
drag, startPoint x: 354, startPoint y: 581, endPoint x: 96, endPoint y: 635, distance: 263.6
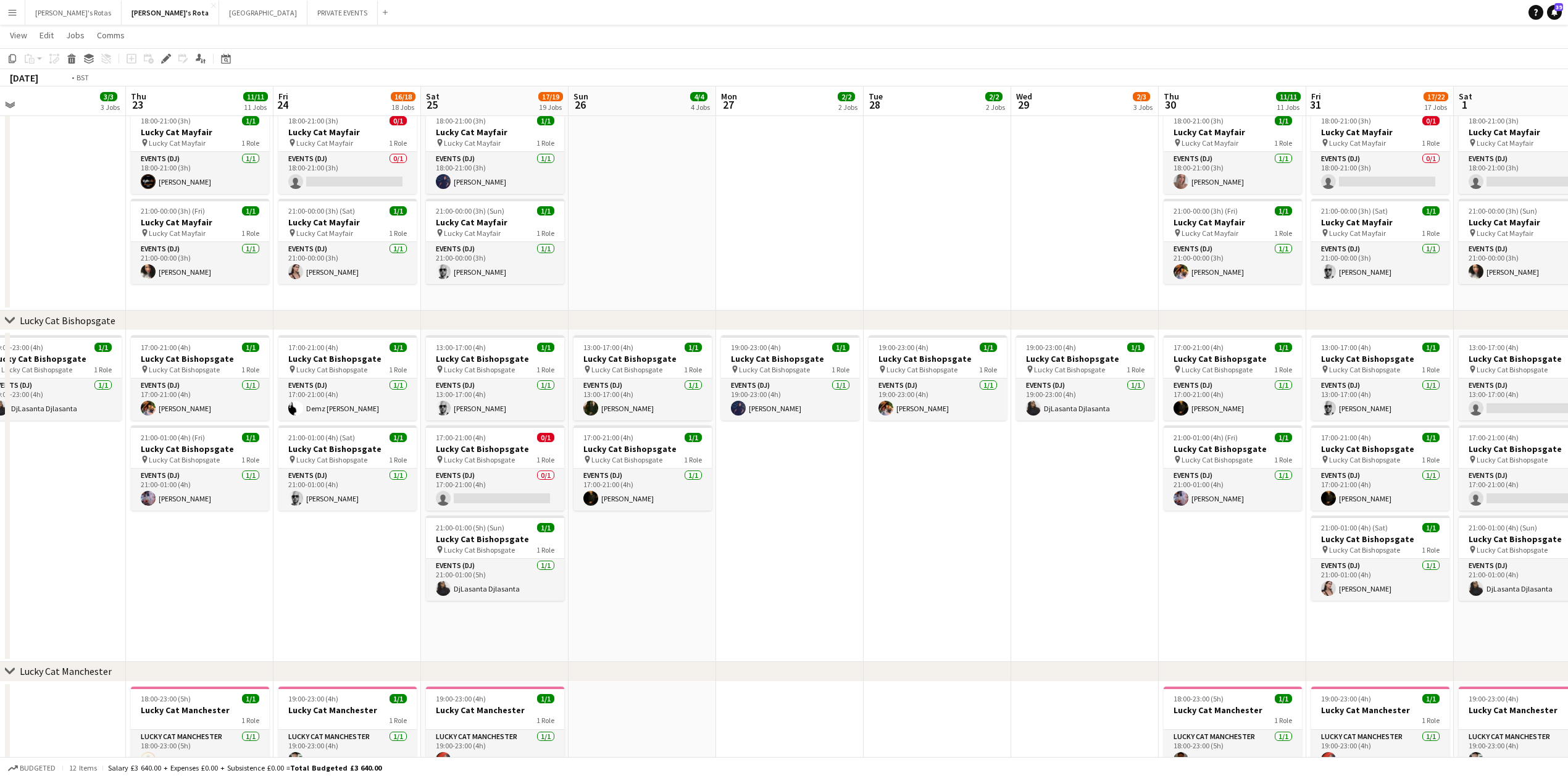
scroll to position [0, 431]
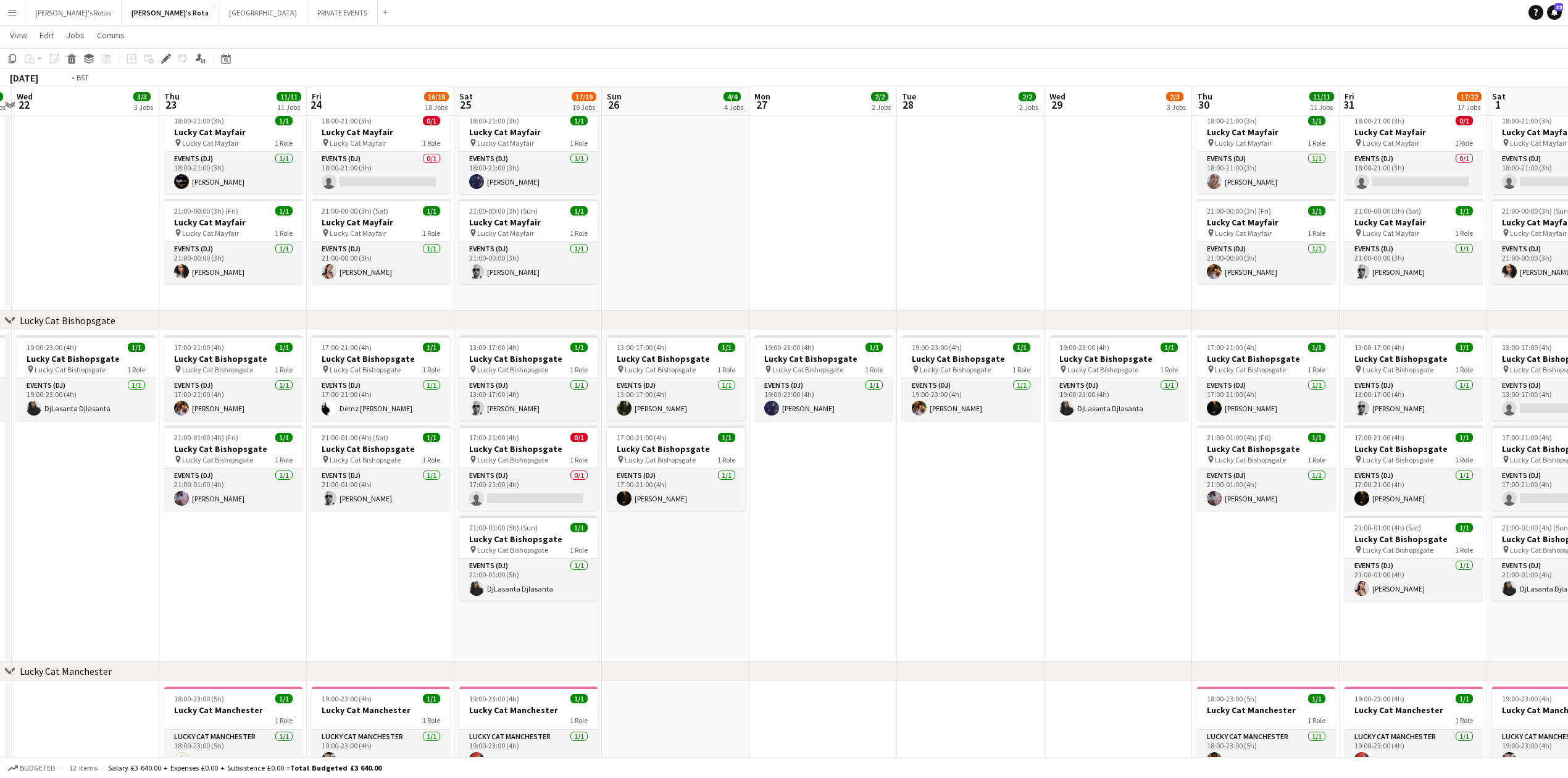
drag, startPoint x: 1266, startPoint y: 556, endPoint x: 134, endPoint y: 640, distance: 1135.1
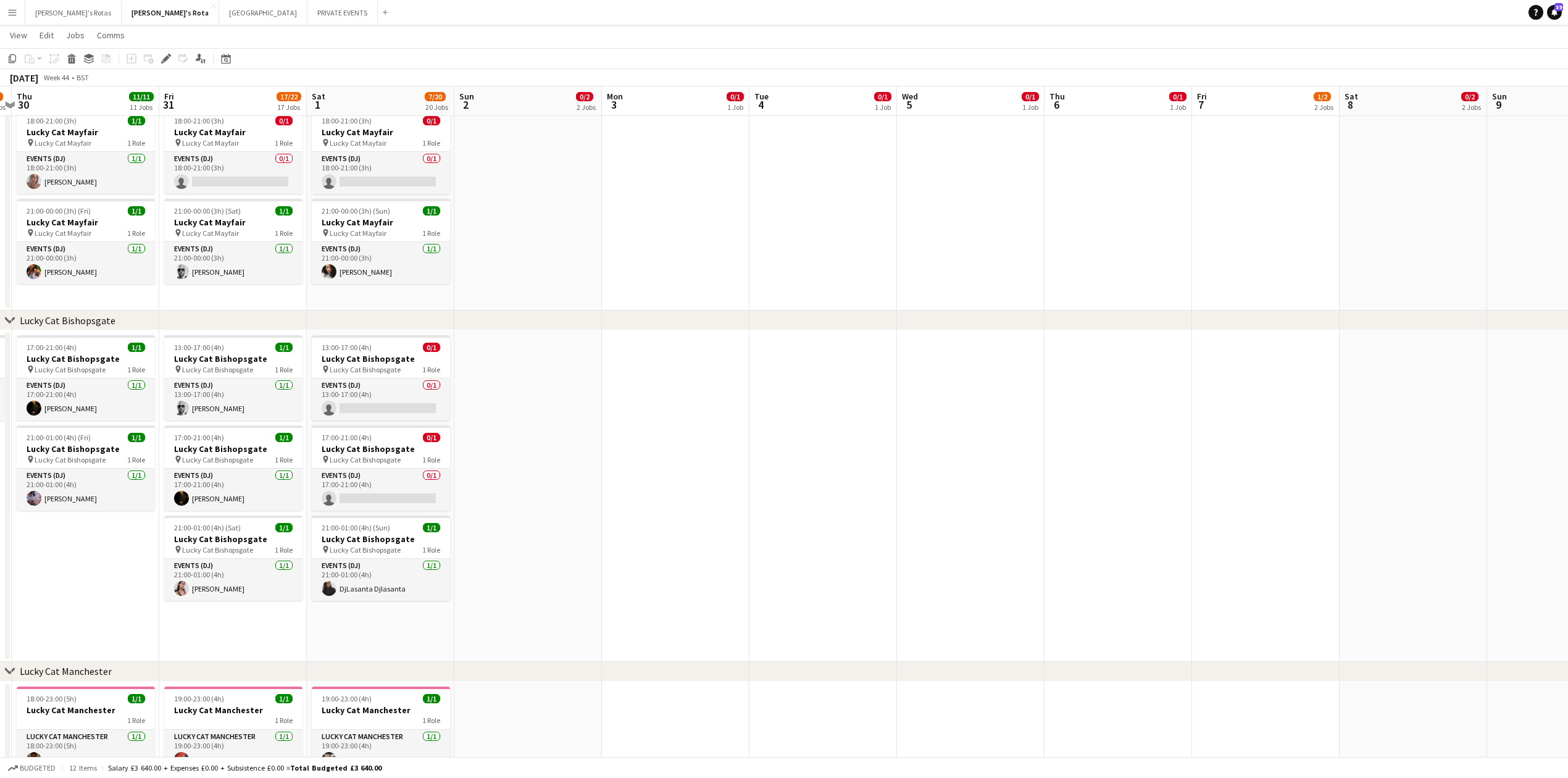
click at [662, 367] on app-date-cell at bounding box center [675, 496] width 147 height 332
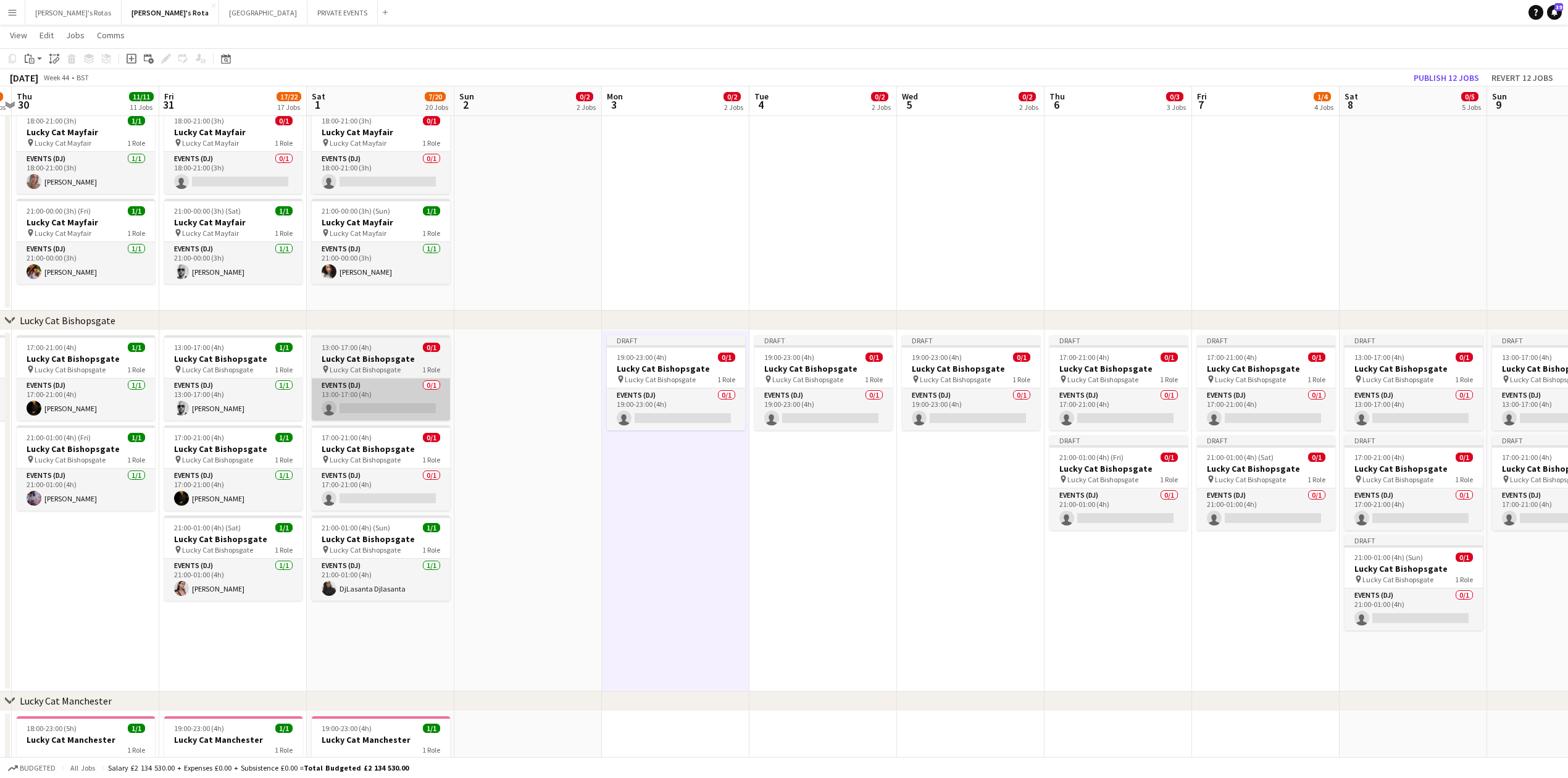
drag, startPoint x: 346, startPoint y: 361, endPoint x: 356, endPoint y: 386, distance: 26.9
click at [349, 368] on app-job-card "13:00-17:00 (4h) 0/1 Lucky Cat Bishopsgate pin Lucky Cat Bishopsgate 1 Role Eve…" at bounding box center [381, 378] width 138 height 86
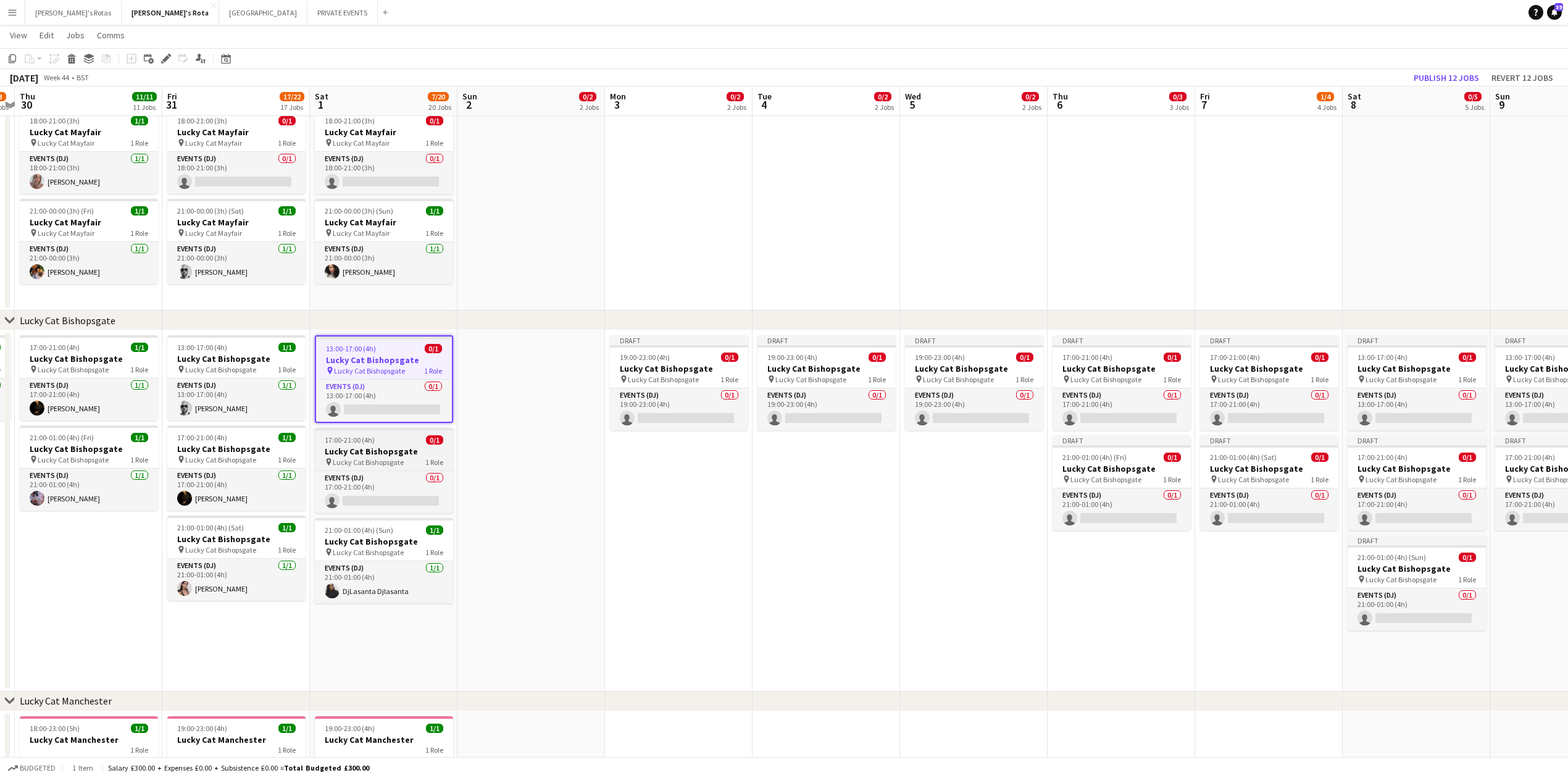
click at [363, 445] on app-job-card "17:00-21:00 (4h) 0/1 Lucky Cat Bishopsgate pin Lucky Cat Bishopsgate 1 Role Eve…" at bounding box center [384, 470] width 138 height 86
click at [363, 507] on app-card-role "Events (DJ) 0/1 17:00-21:00 (4h) single-neutral-actions" at bounding box center [384, 494] width 136 height 42
click at [374, 558] on span "Lucky Cat Bishopsgate" at bounding box center [368, 554] width 71 height 9
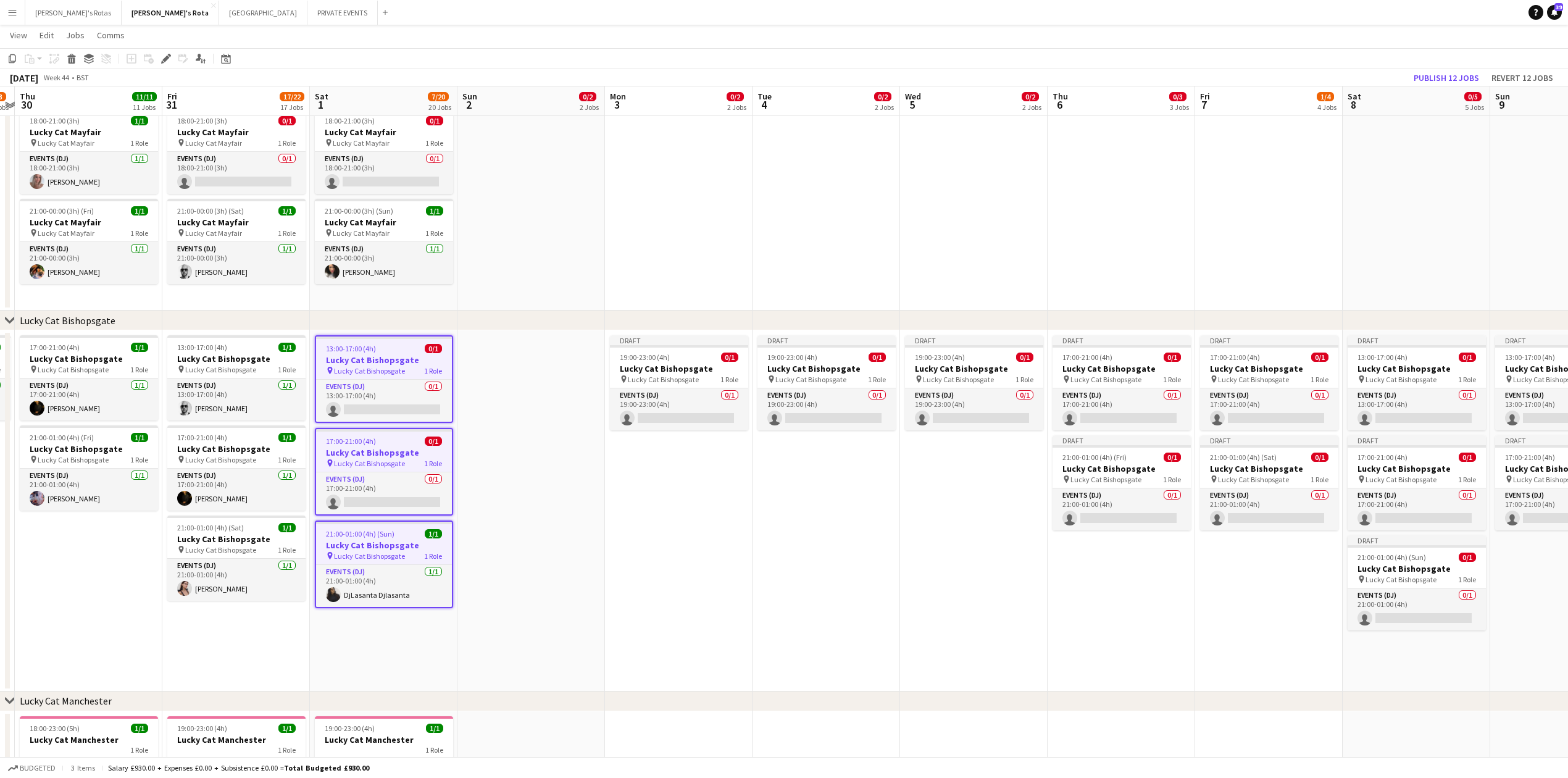
click at [551, 455] on app-date-cell at bounding box center [531, 511] width 147 height 361
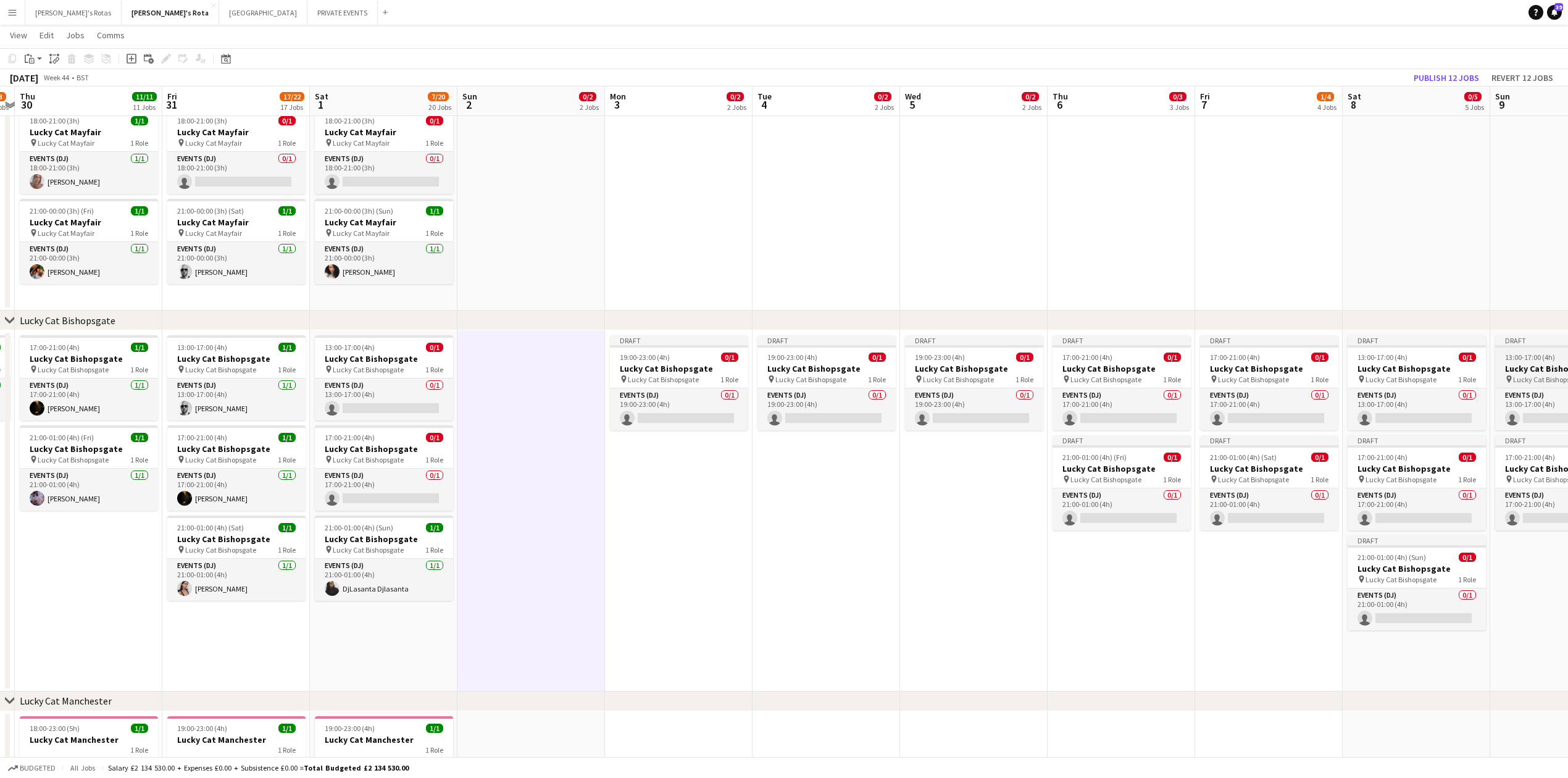
click at [1517, 361] on span "13:00-17:00 (4h)" at bounding box center [1530, 357] width 50 height 9
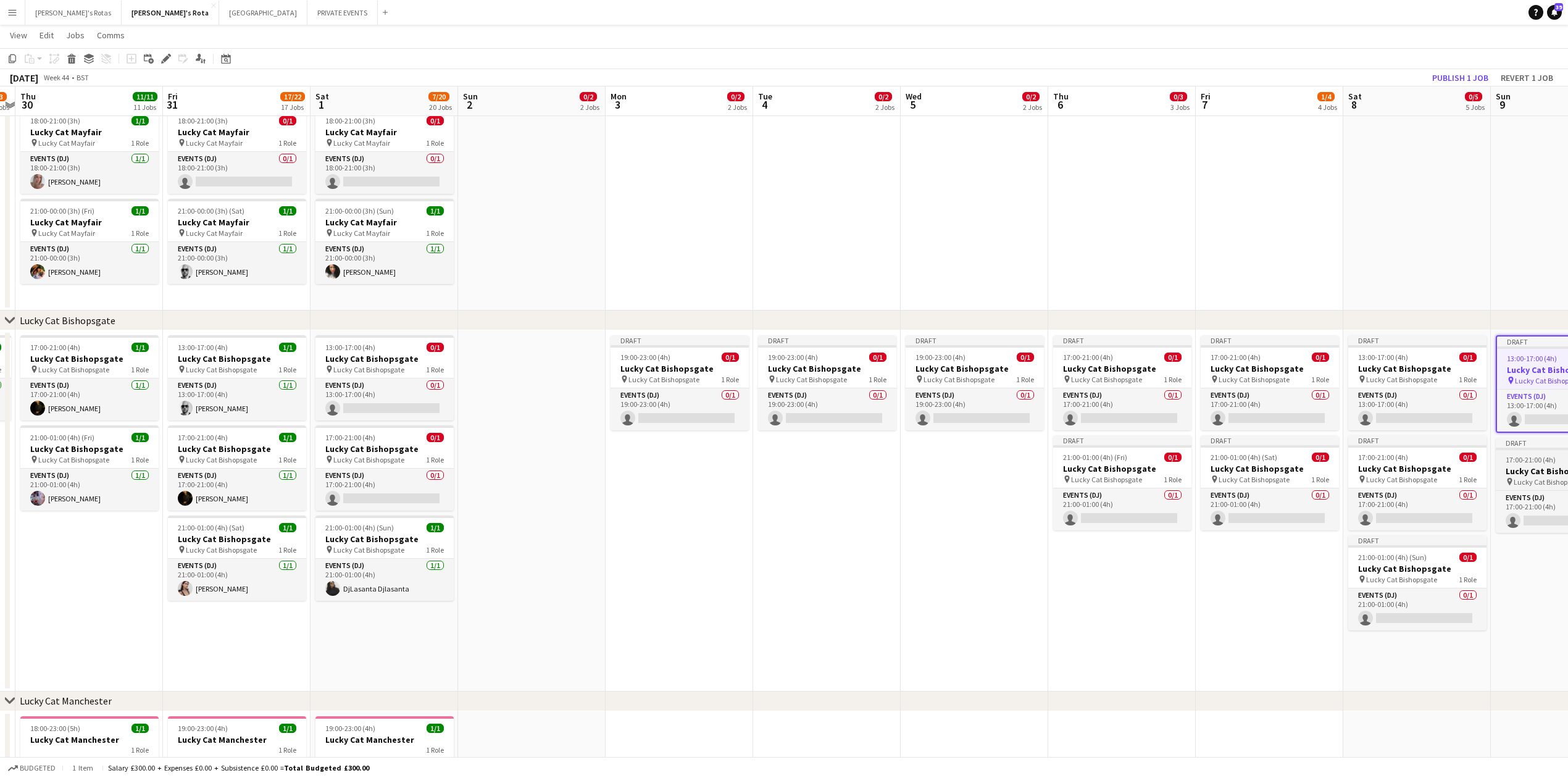
click at [1535, 472] on h3 "Lucky Cat Bishopsgate" at bounding box center [1566, 472] width 138 height 11
click at [507, 359] on app-date-cell at bounding box center [531, 511] width 147 height 361
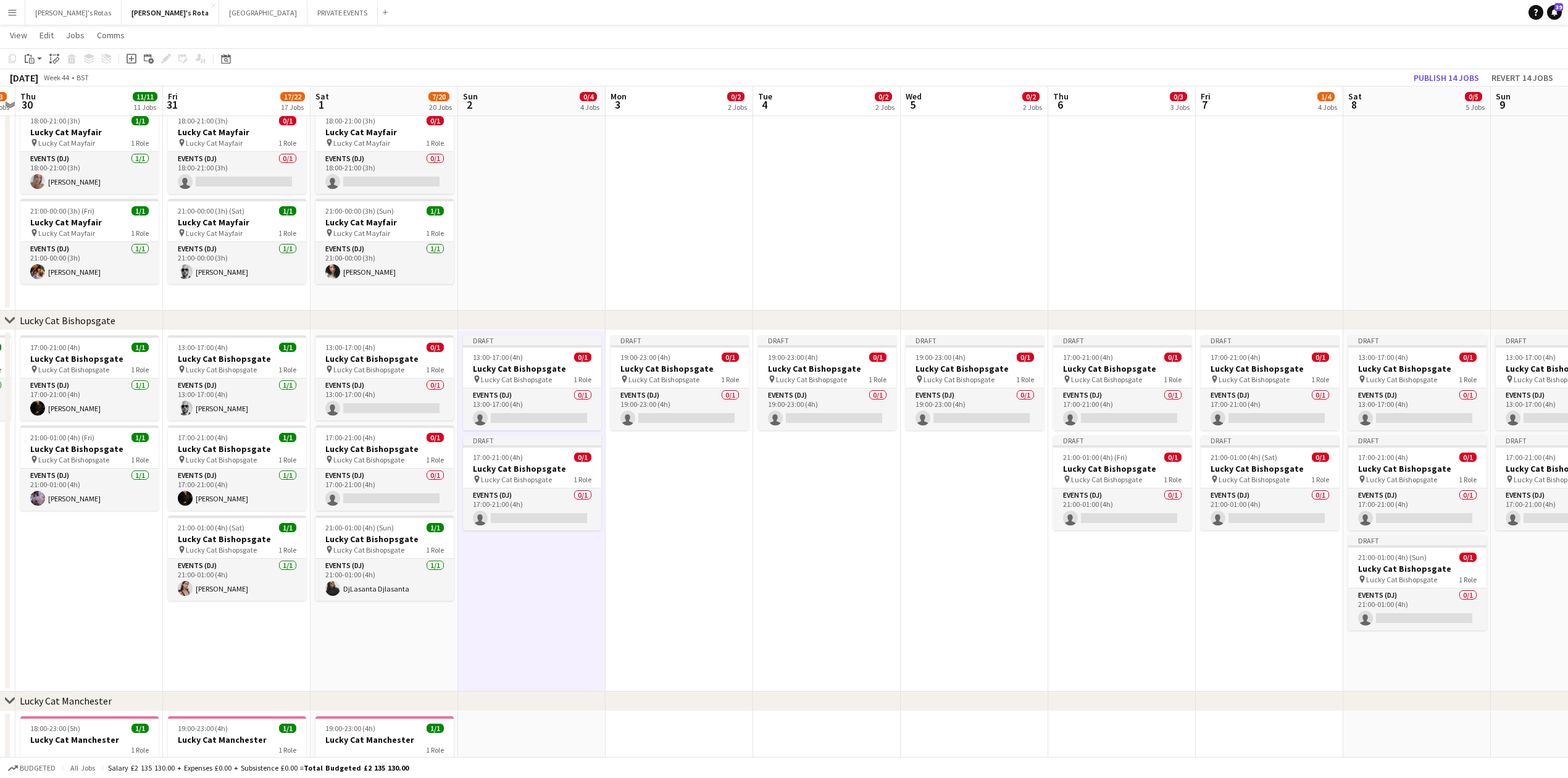
click at [769, 611] on app-date-cell "Draft 19:00-23:00 (4h) 0/1 Lucky Cat Bishopsgate pin Lucky Cat Bishopsgate 1 Ro…" at bounding box center [827, 511] width 147 height 361
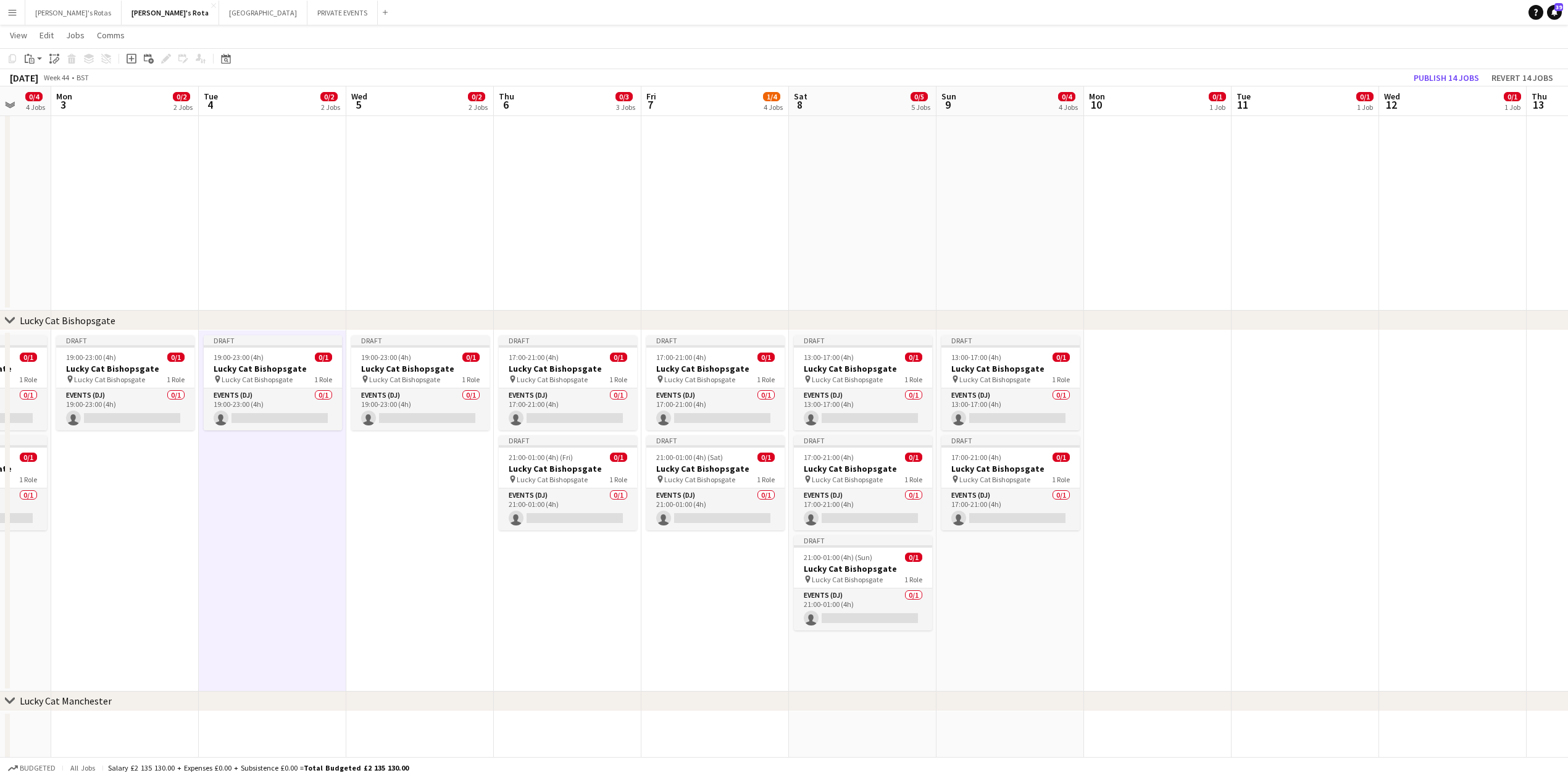
drag, startPoint x: 968, startPoint y: 630, endPoint x: 479, endPoint y: 630, distance: 489.0
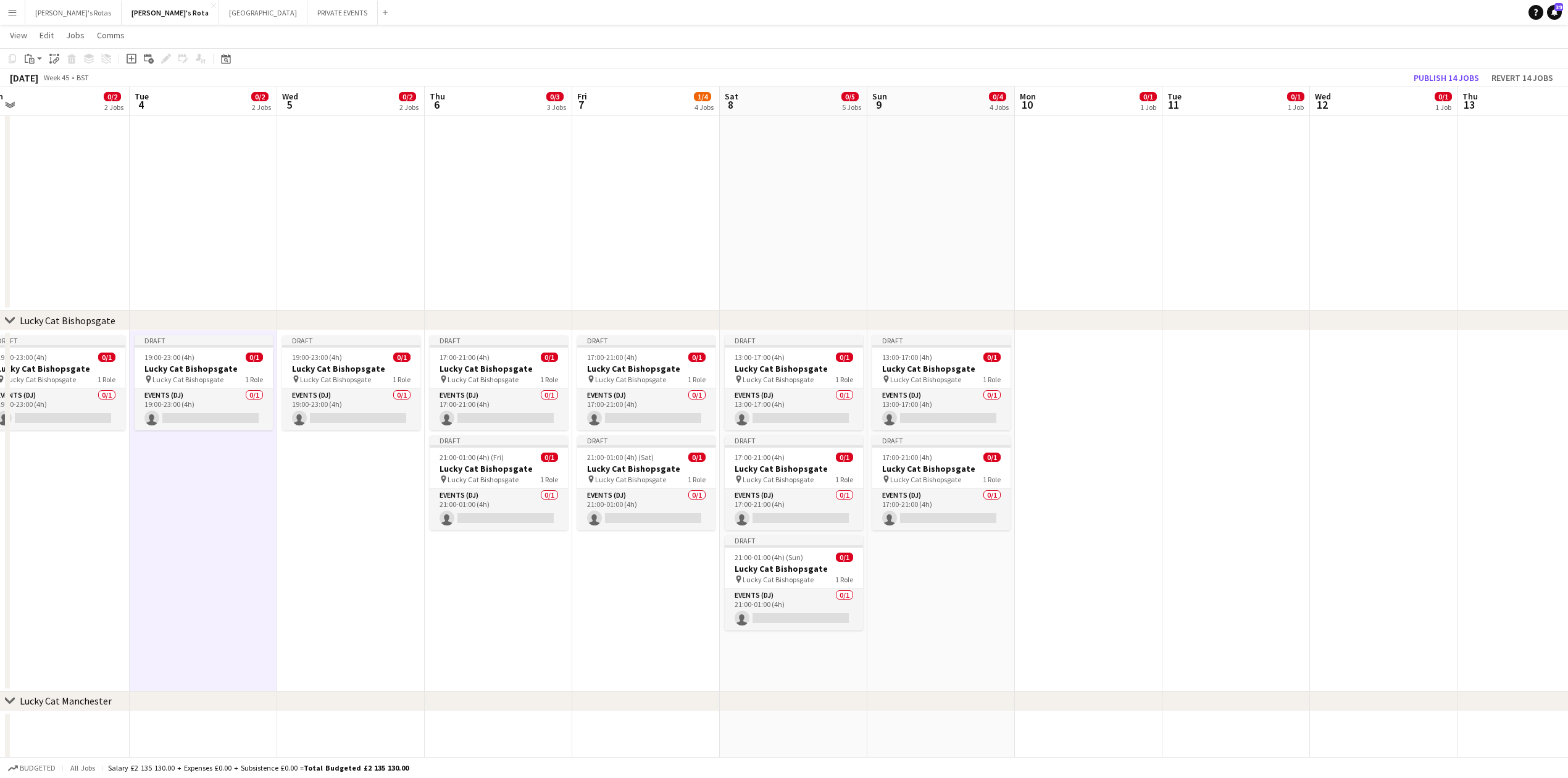
click at [1078, 368] on app-date-cell at bounding box center [1088, 511] width 147 height 361
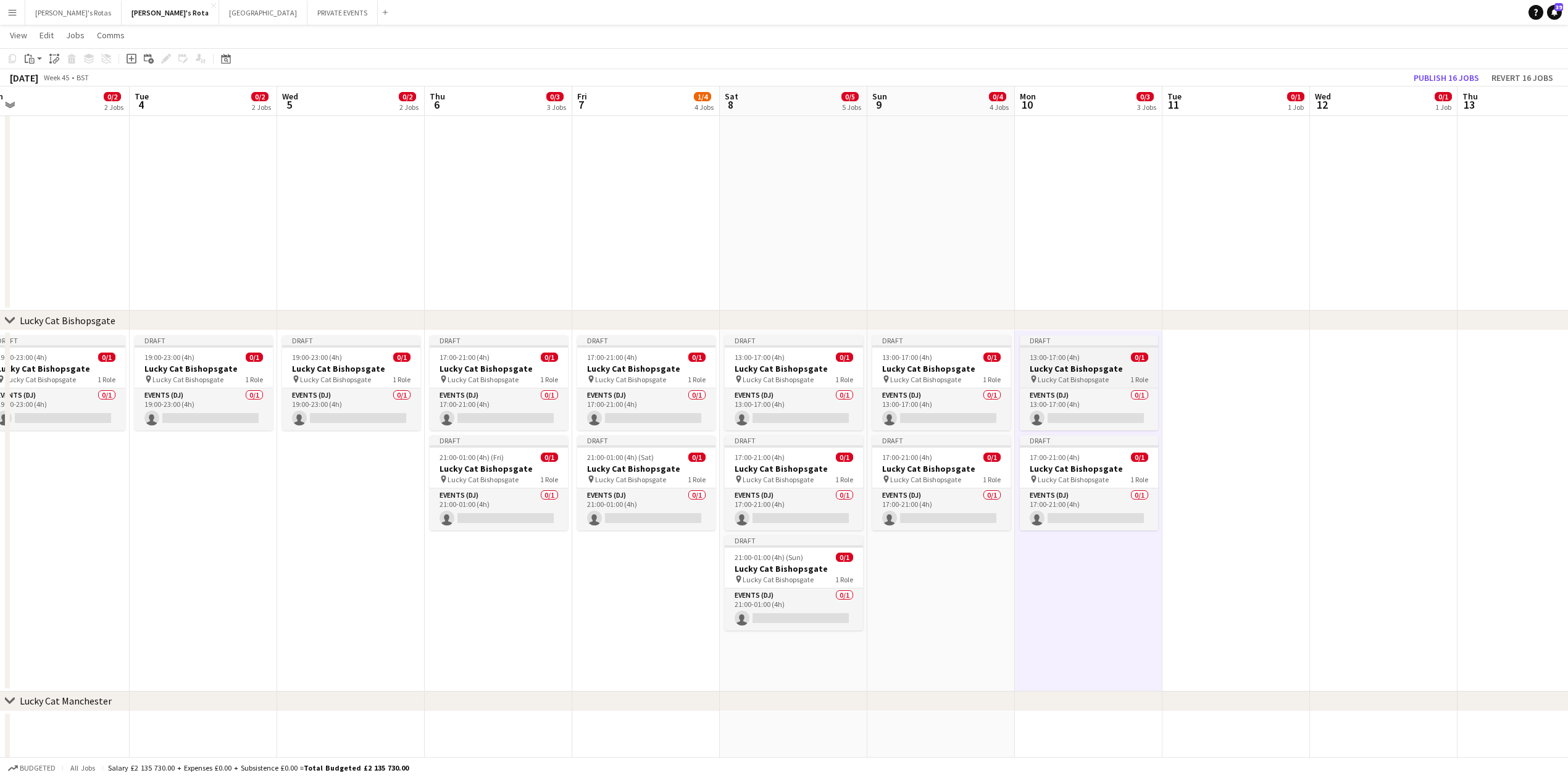
click at [1079, 368] on h3 "Lucky Cat Bishopsgate" at bounding box center [1089, 369] width 138 height 11
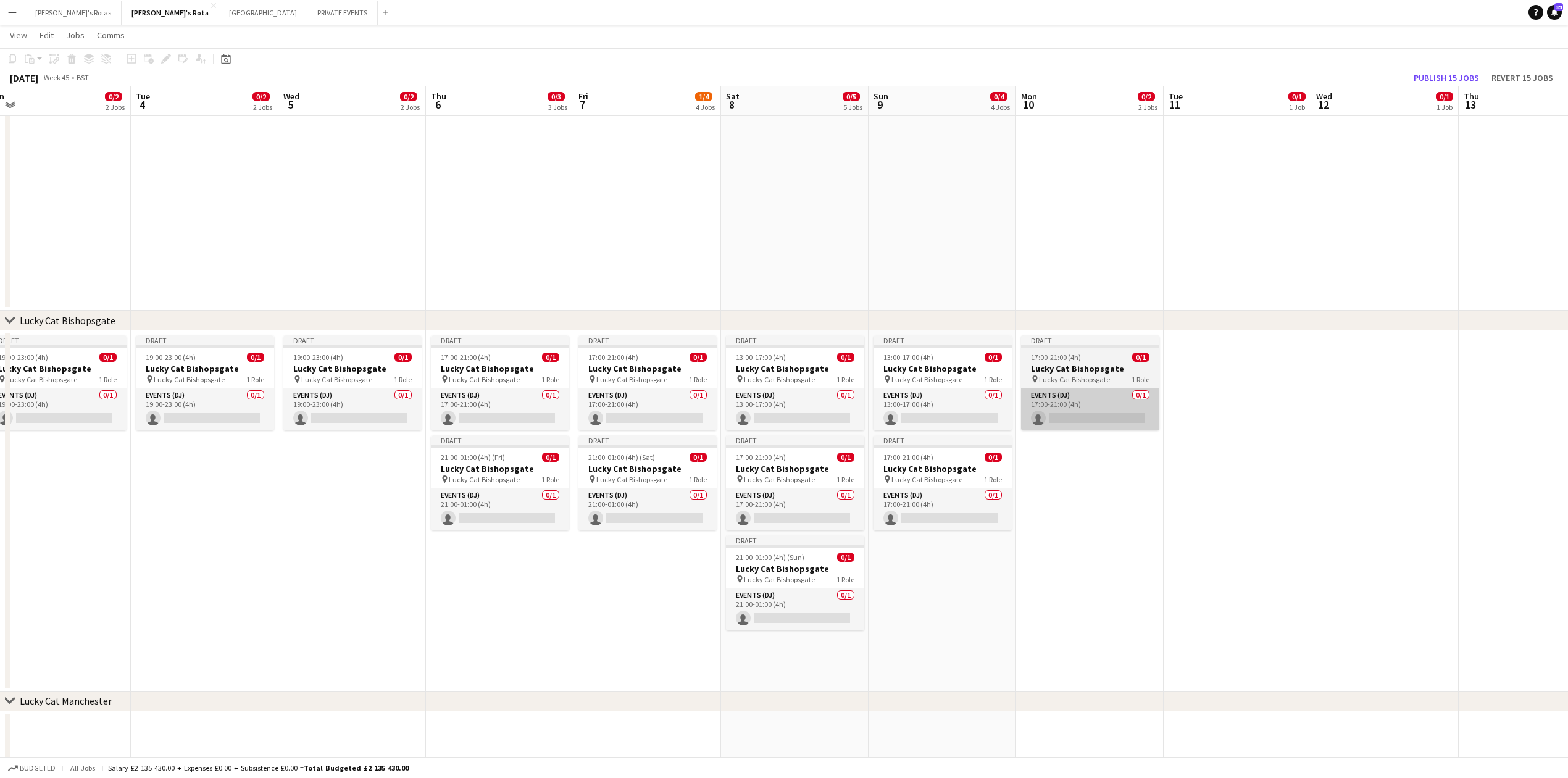
drag, startPoint x: 1078, startPoint y: 448, endPoint x: 1075, endPoint y: 410, distance: 38.1
click at [1079, 448] on app-date-cell "Draft 17:00-21:00 (4h) 0/1 Lucky Cat Bishopsgate pin Lucky Cat Bishopsgate 1 Ro…" at bounding box center [1090, 511] width 147 height 361
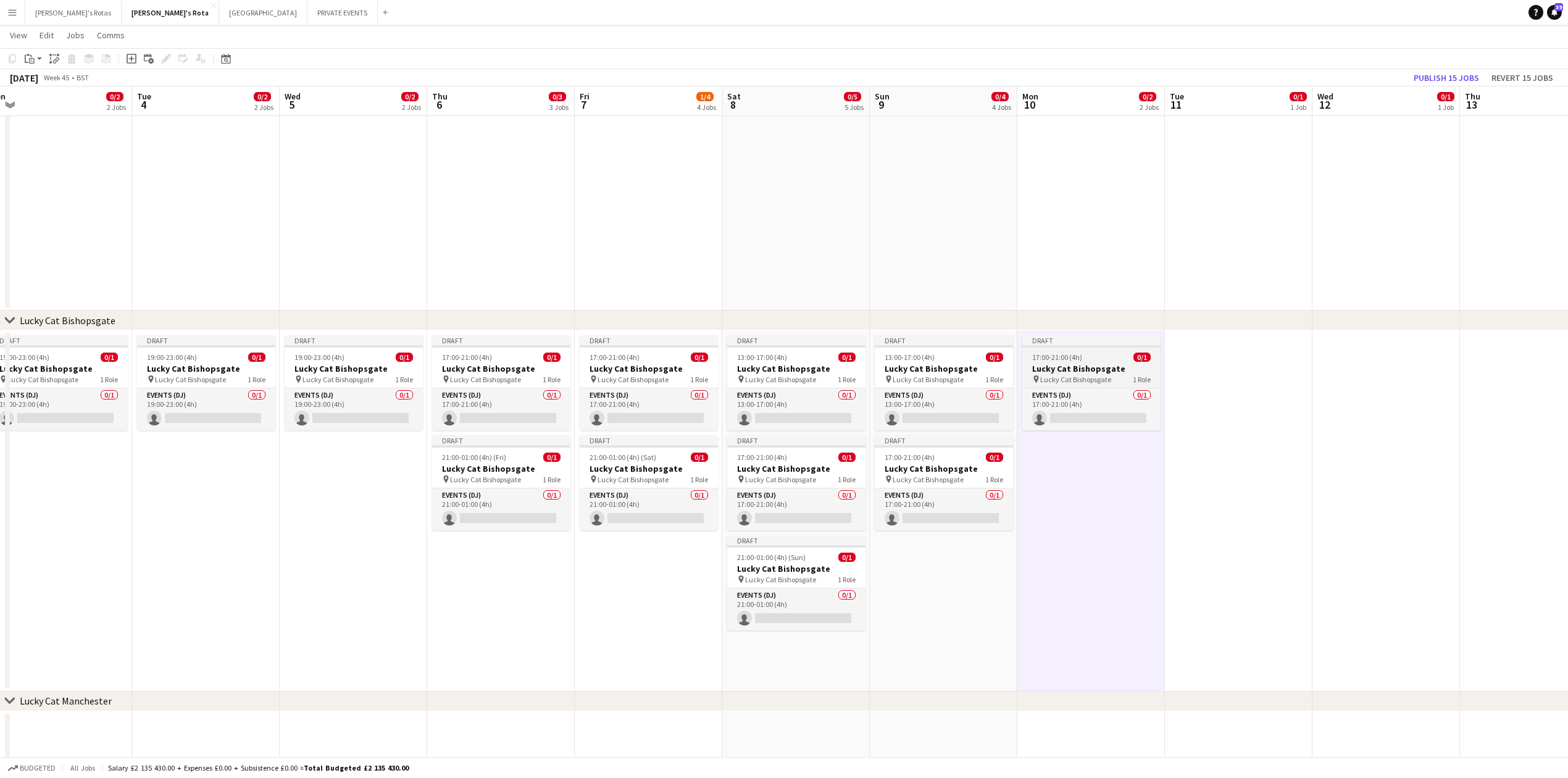
click at [1073, 356] on span "17:00-21:00 (4h)" at bounding box center [1056, 357] width 50 height 9
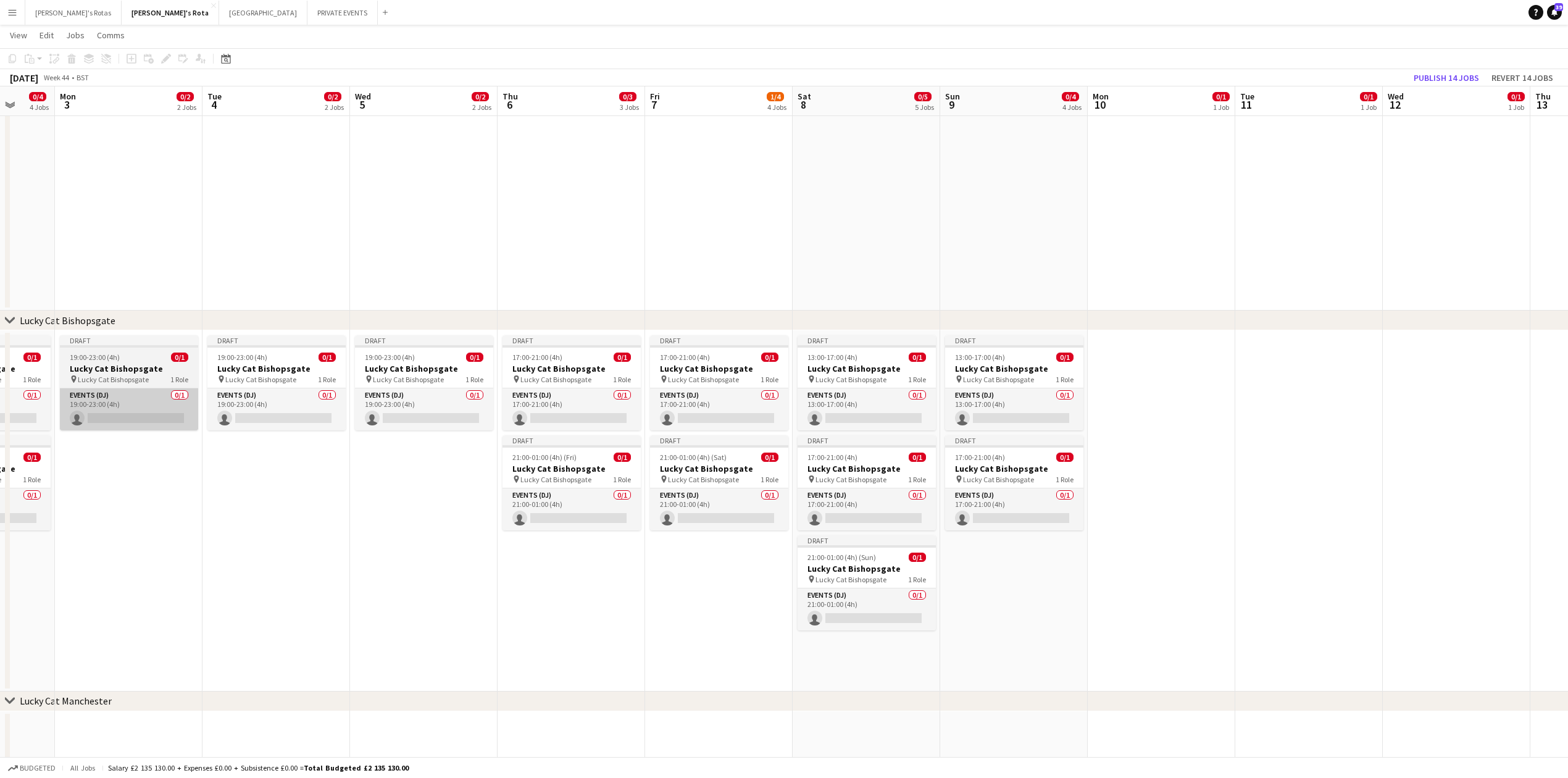
drag, startPoint x: 103, startPoint y: 527, endPoint x: 143, endPoint y: 430, distance: 104.9
drag, startPoint x: 117, startPoint y: 358, endPoint x: 147, endPoint y: 366, distance: 31.0
click at [119, 358] on span "19:00-23:00 (4h)" at bounding box center [96, 357] width 50 height 9
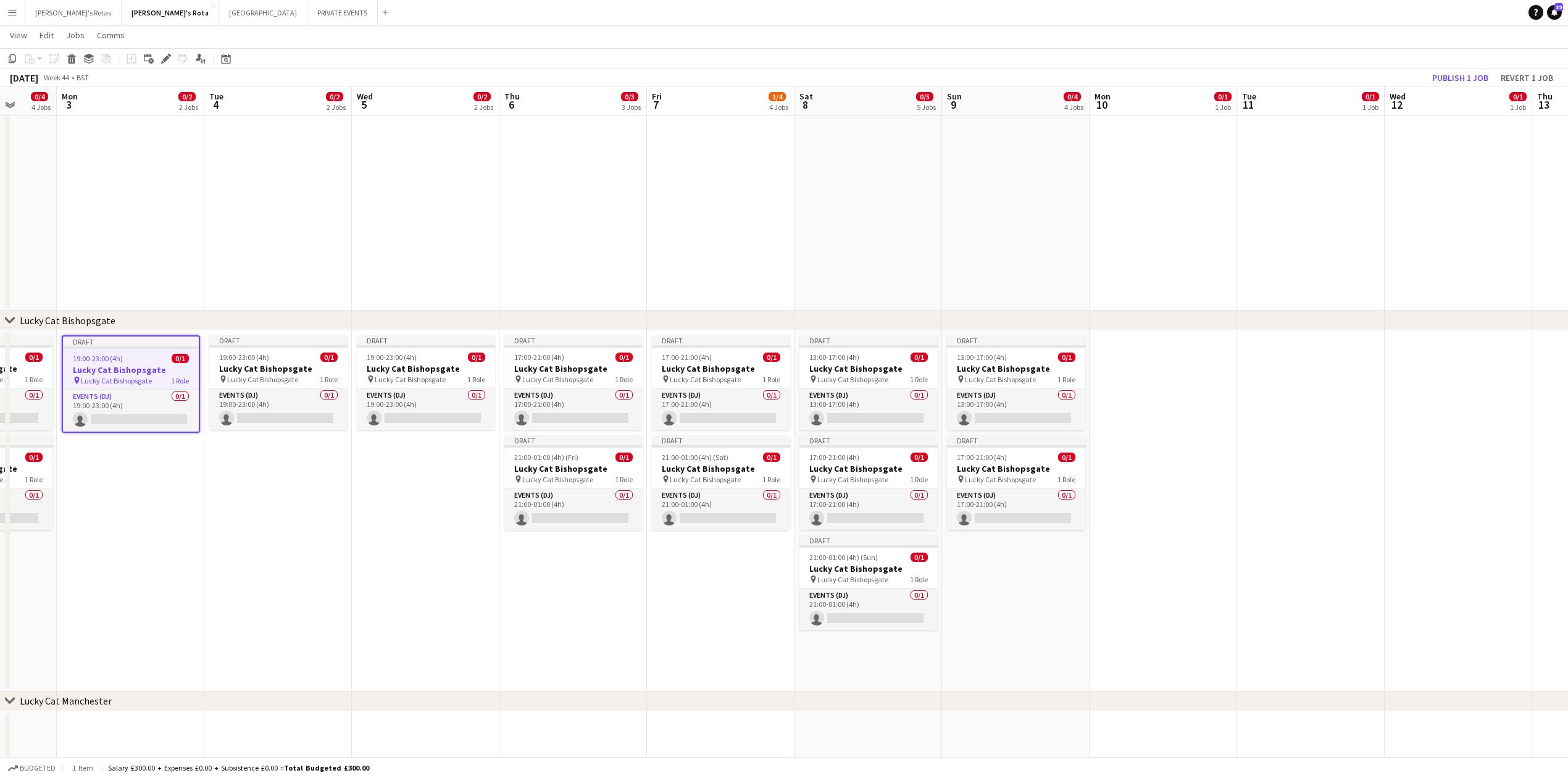
scroll to position [0, 385]
drag, startPoint x: 847, startPoint y: 584, endPoint x: 850, endPoint y: 575, distance: 9.5
click at [847, 583] on span "Lucky Cat Bishopsgate" at bounding box center [853, 579] width 71 height 9
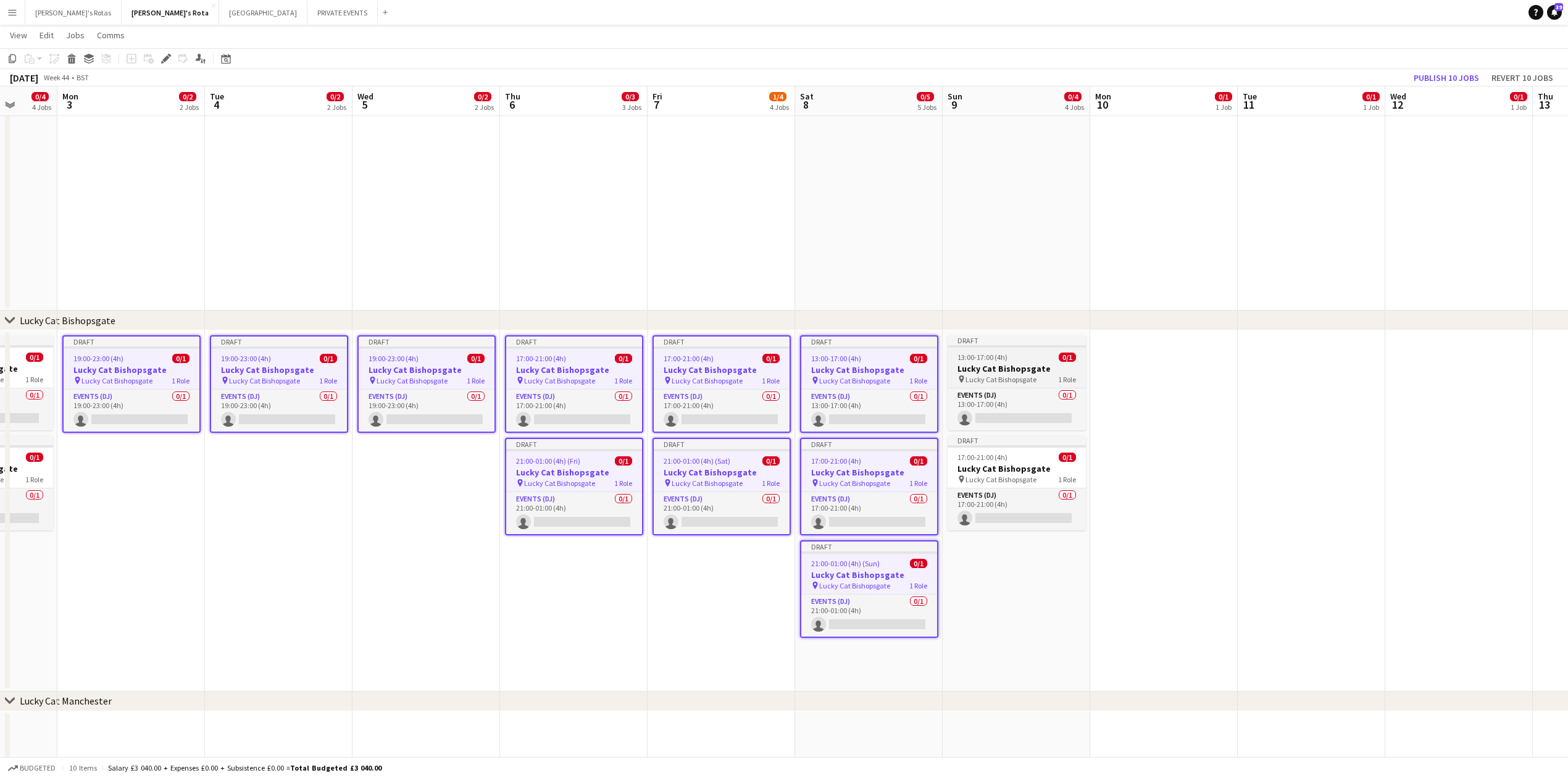
click at [1000, 371] on h3 "Lucky Cat Bishopsgate" at bounding box center [1017, 369] width 138 height 11
click at [995, 471] on h3 "Lucky Cat Bishopsgate" at bounding box center [1017, 472] width 138 height 11
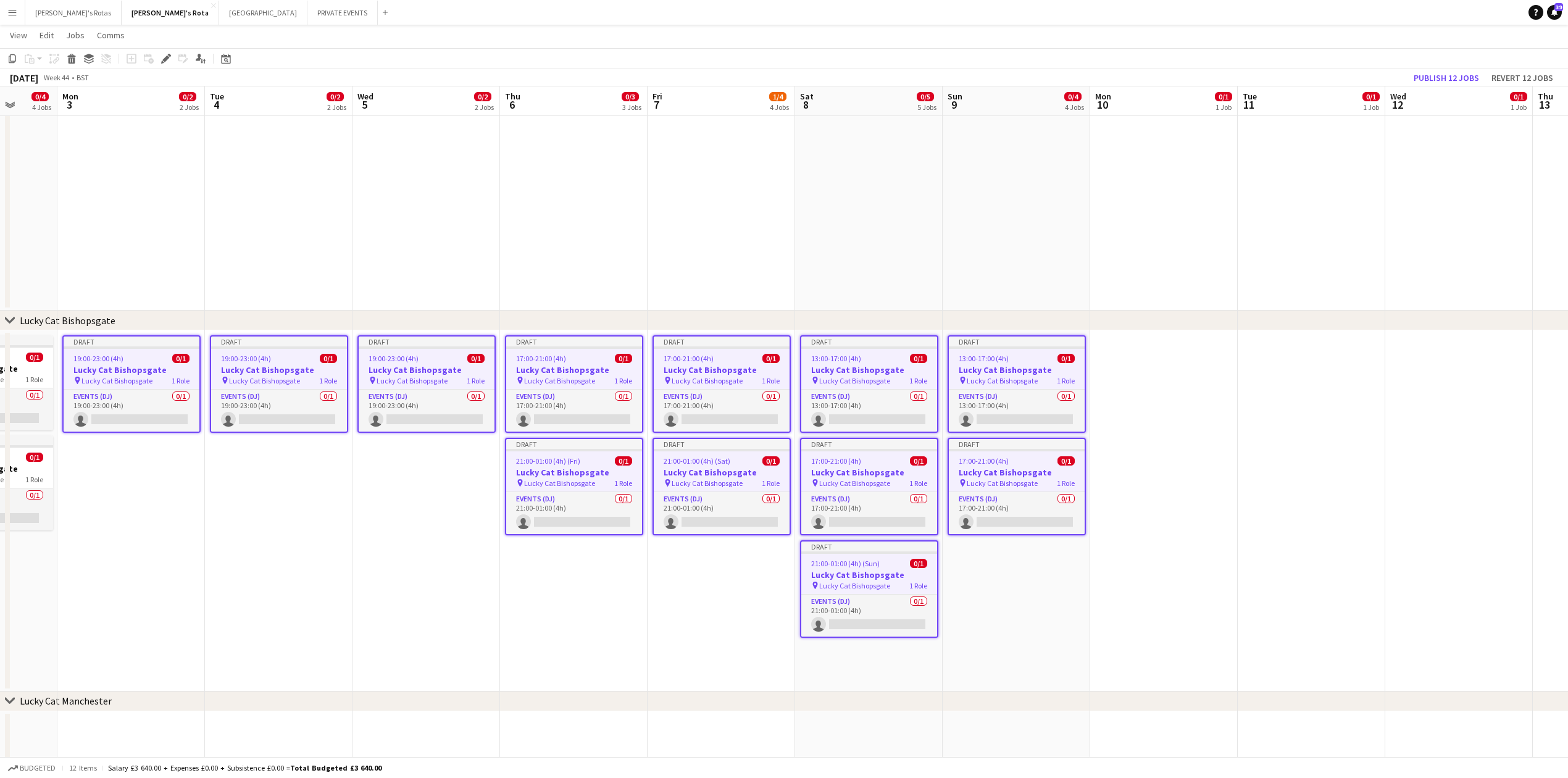
click at [1223, 366] on app-date-cell at bounding box center [1164, 511] width 147 height 361
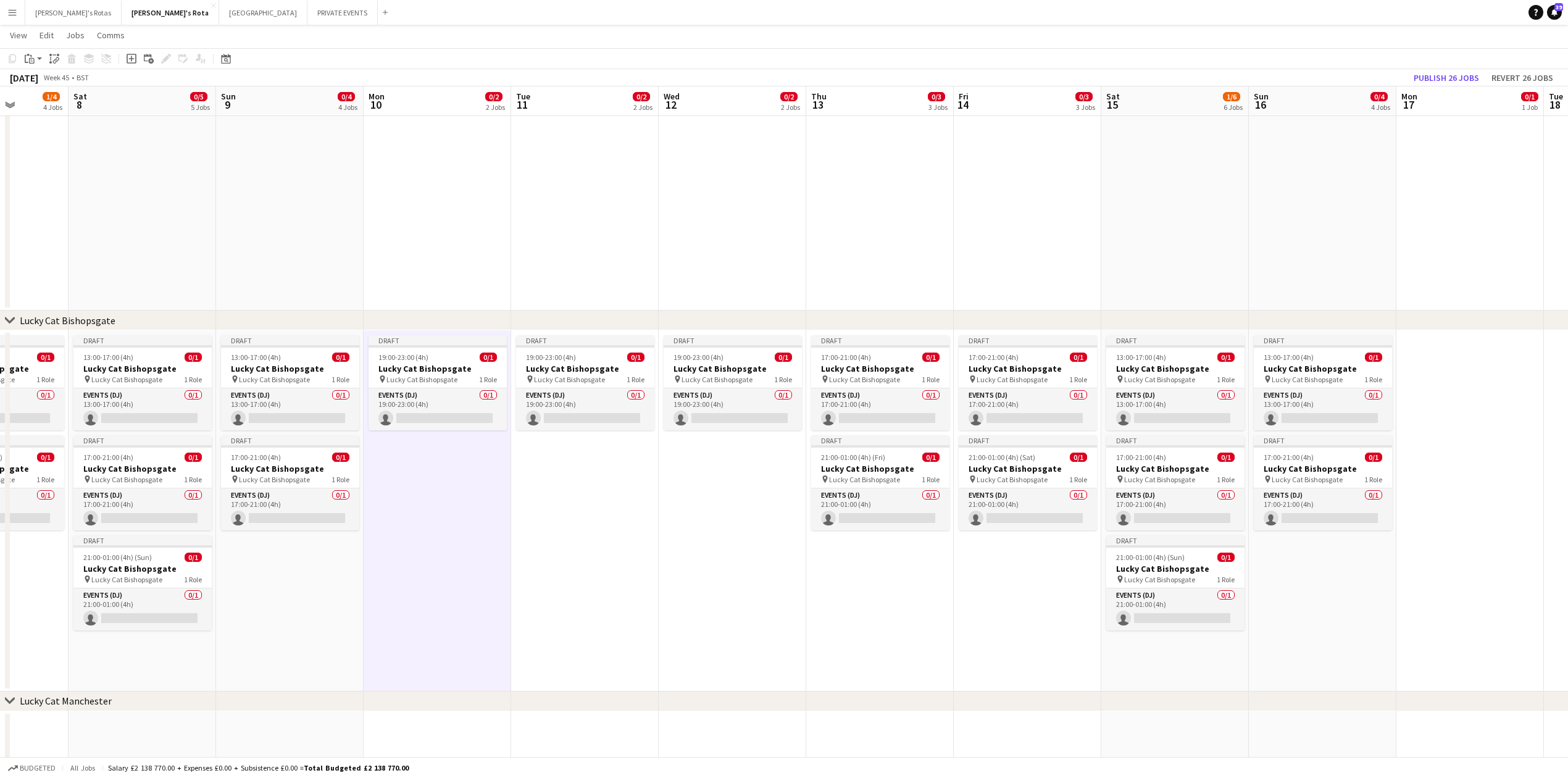
drag, startPoint x: 1280, startPoint y: 526, endPoint x: 359, endPoint y: 556, distance: 921.5
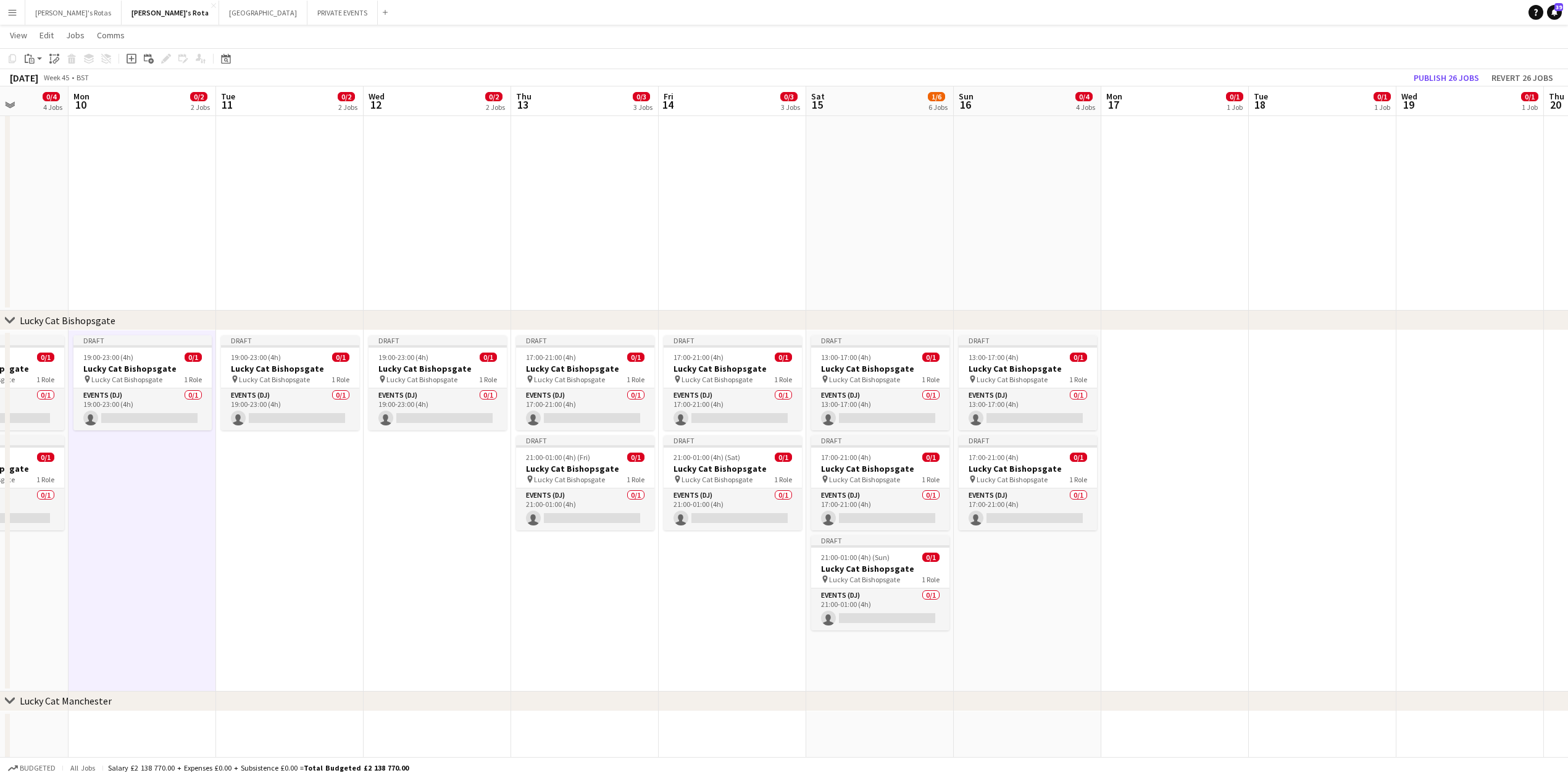
click at [1168, 362] on app-date-cell at bounding box center [1175, 511] width 147 height 361
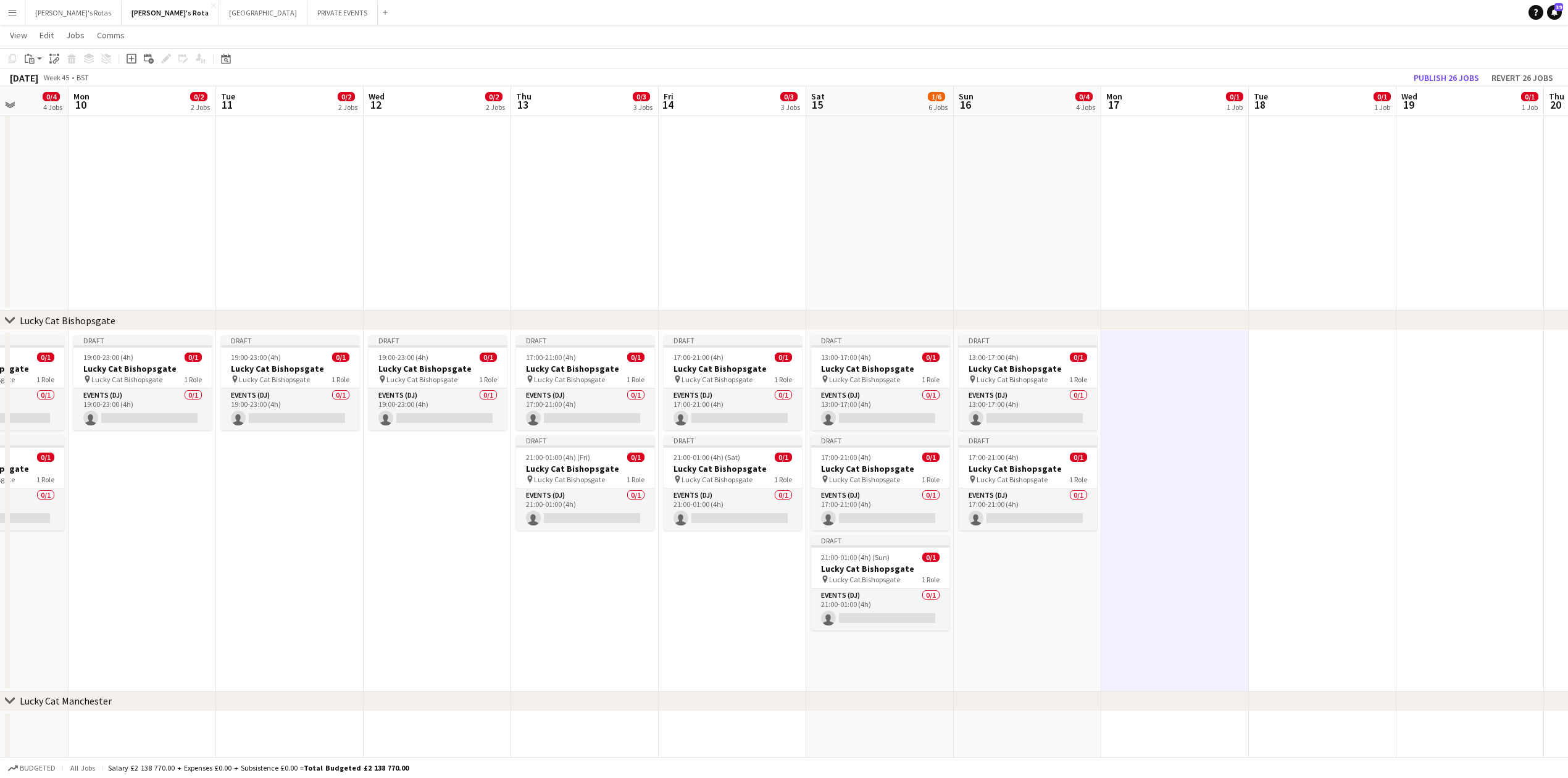
scroll to position [0, 373]
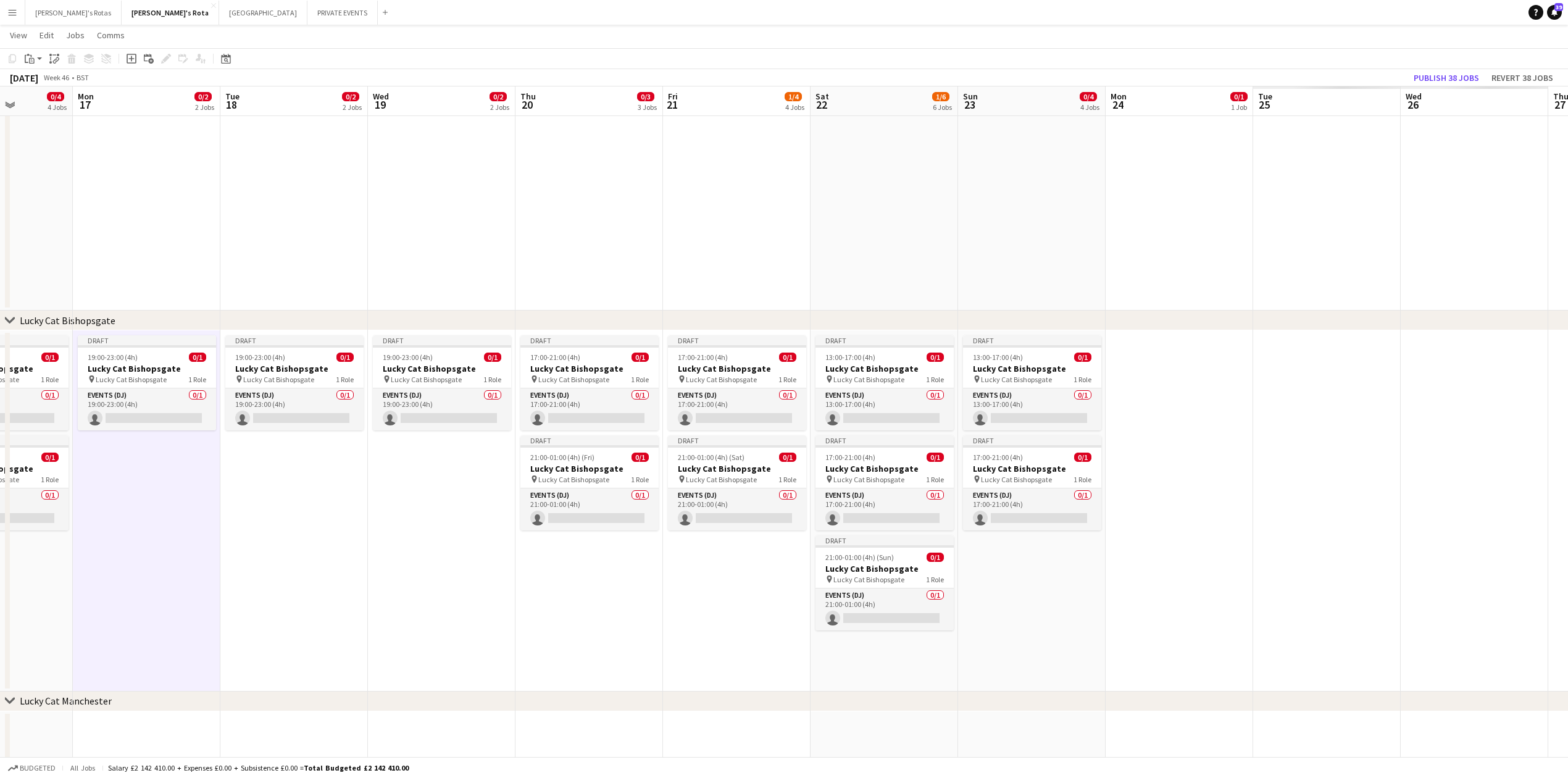
drag, startPoint x: 1185, startPoint y: 492, endPoint x: 422, endPoint y: 497, distance: 763.0
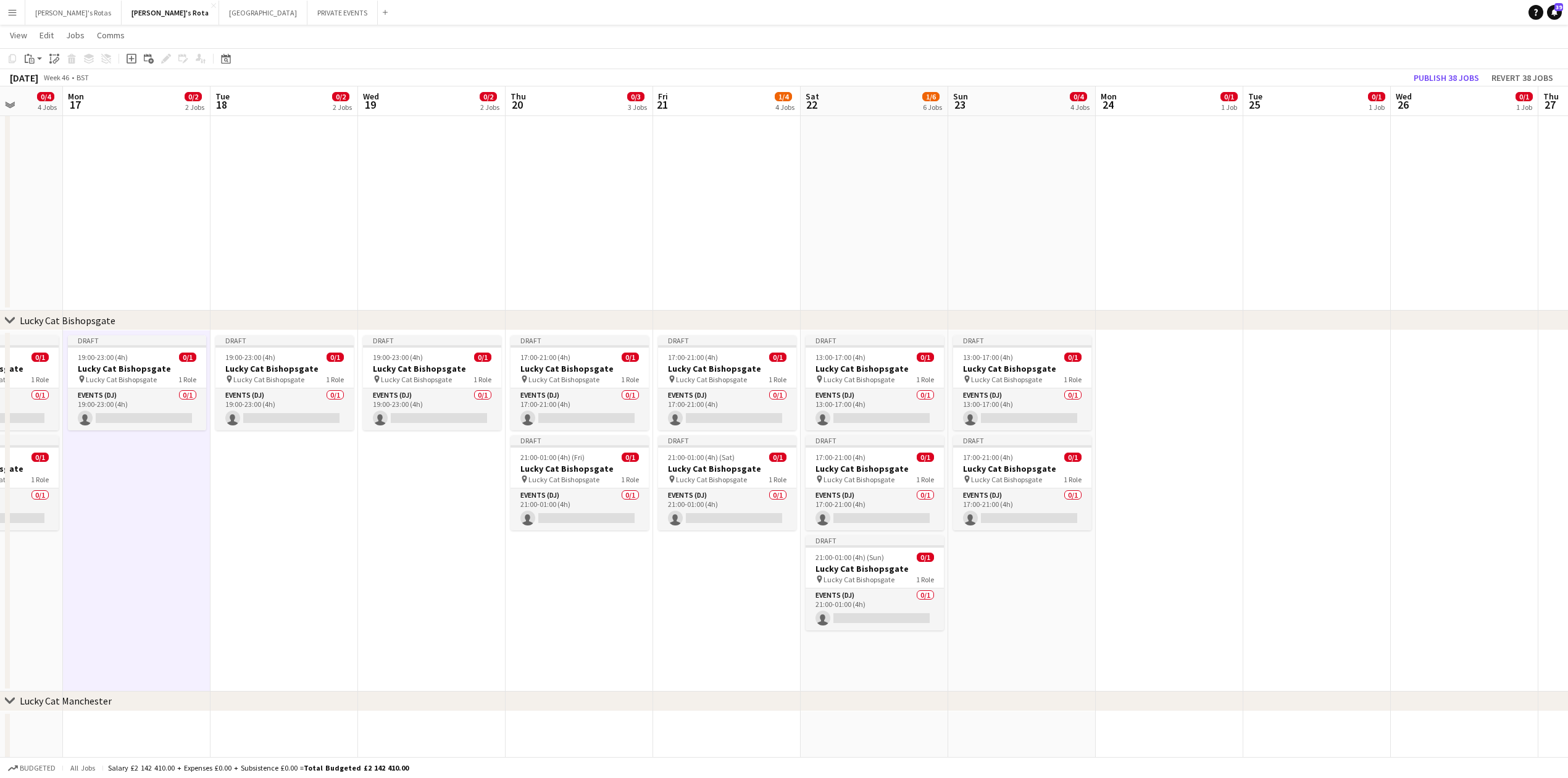
drag, startPoint x: 1142, startPoint y: 373, endPoint x: 1182, endPoint y: 369, distance: 40.2
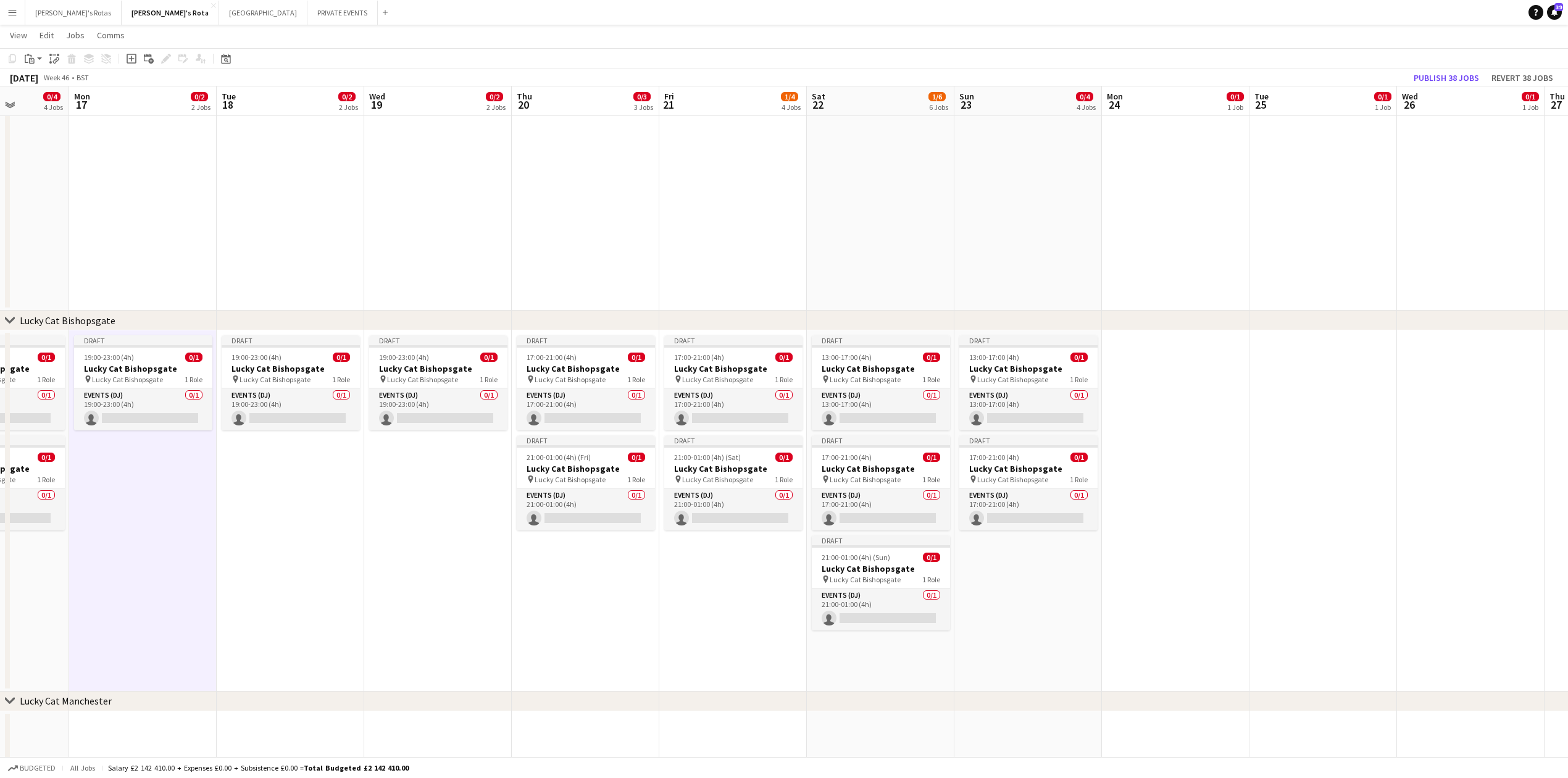
click at [1182, 369] on app-date-cell at bounding box center [1175, 511] width 147 height 361
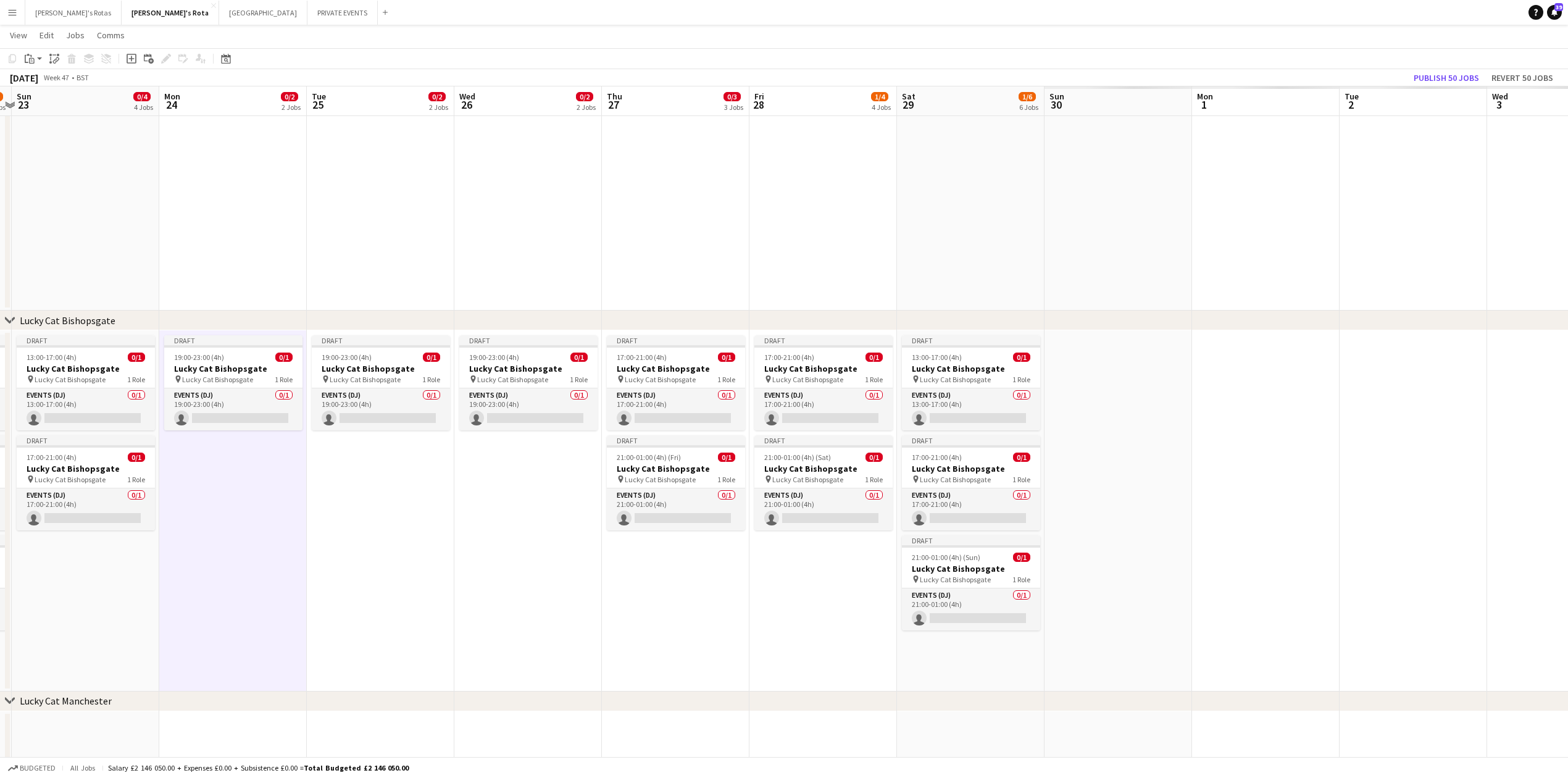
scroll to position [0, 447]
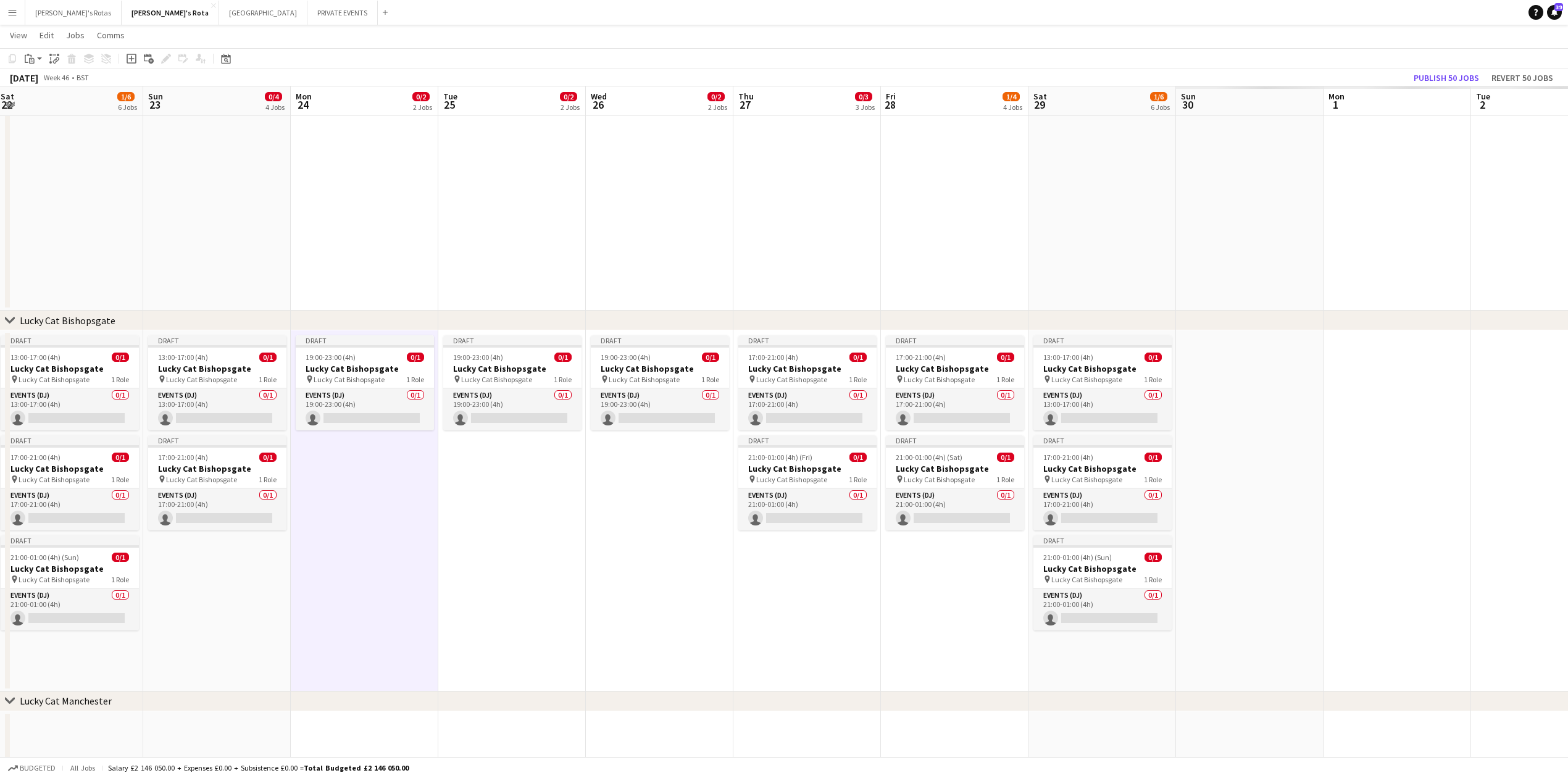
drag, startPoint x: 1362, startPoint y: 570, endPoint x: 551, endPoint y: 596, distance: 811.4
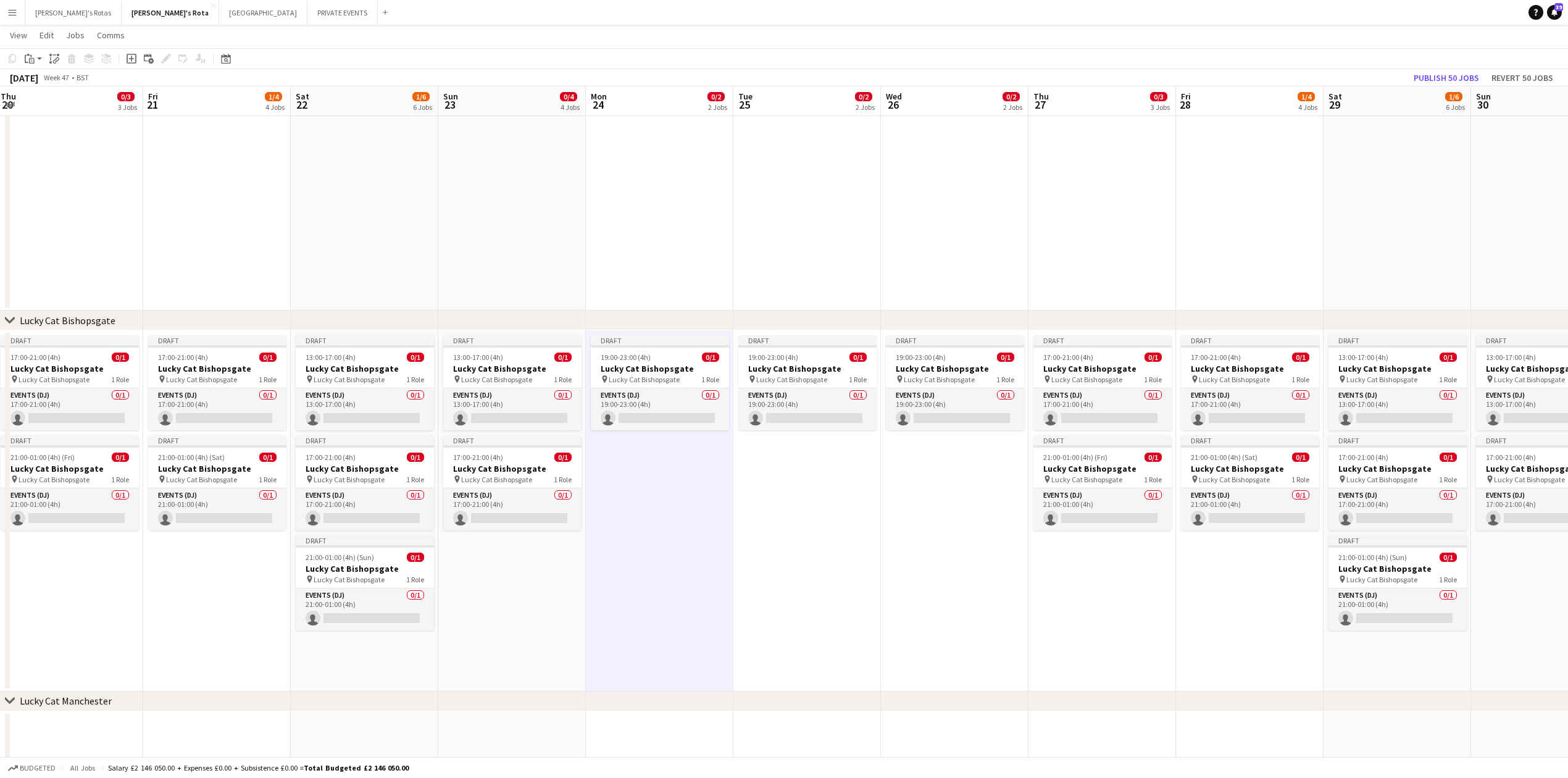
drag, startPoint x: 529, startPoint y: 531, endPoint x: 1060, endPoint y: 510, distance: 531.4
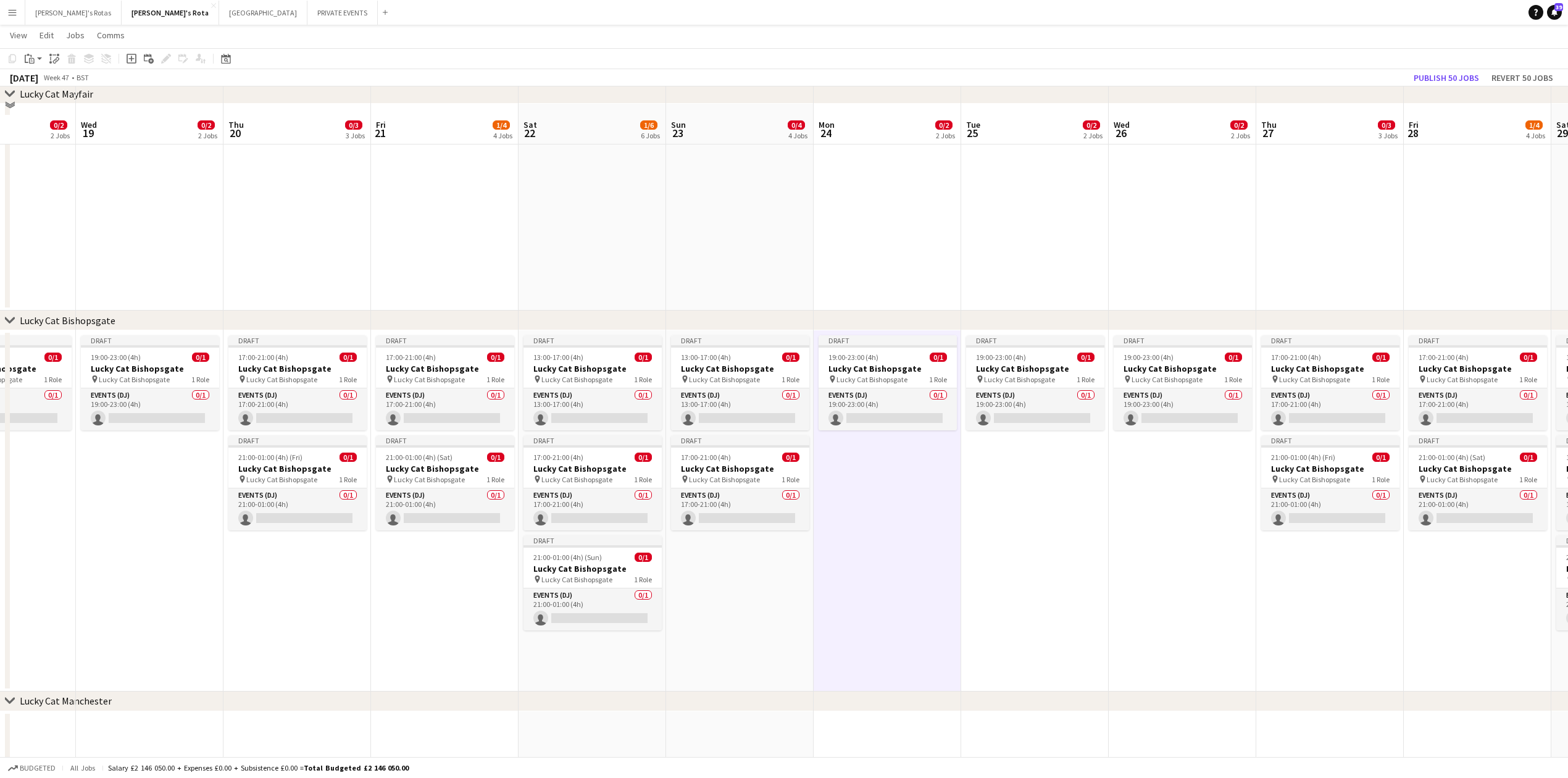
scroll to position [996, 0]
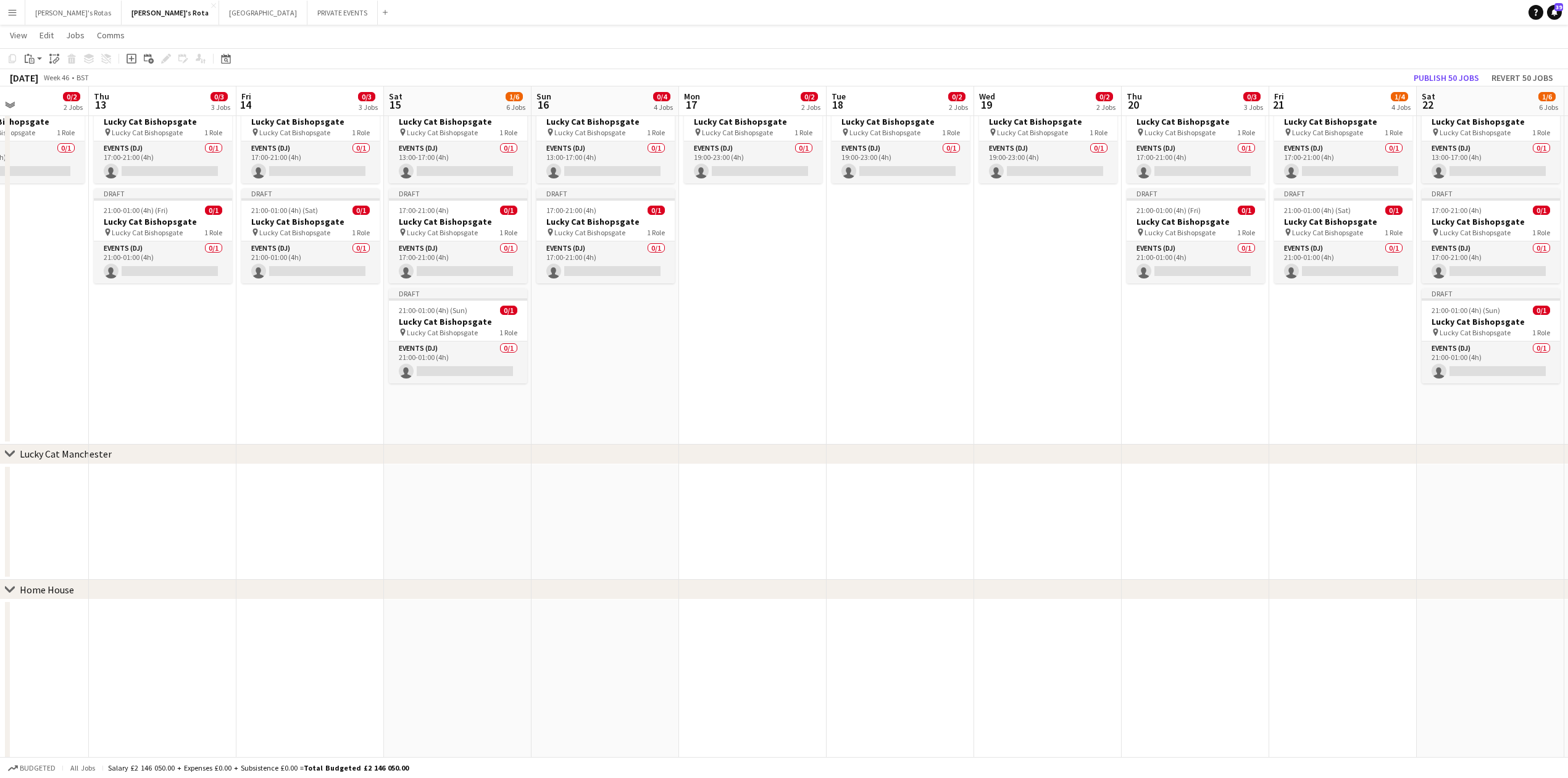
drag, startPoint x: 116, startPoint y: 529, endPoint x: 304, endPoint y: 534, distance: 188.1
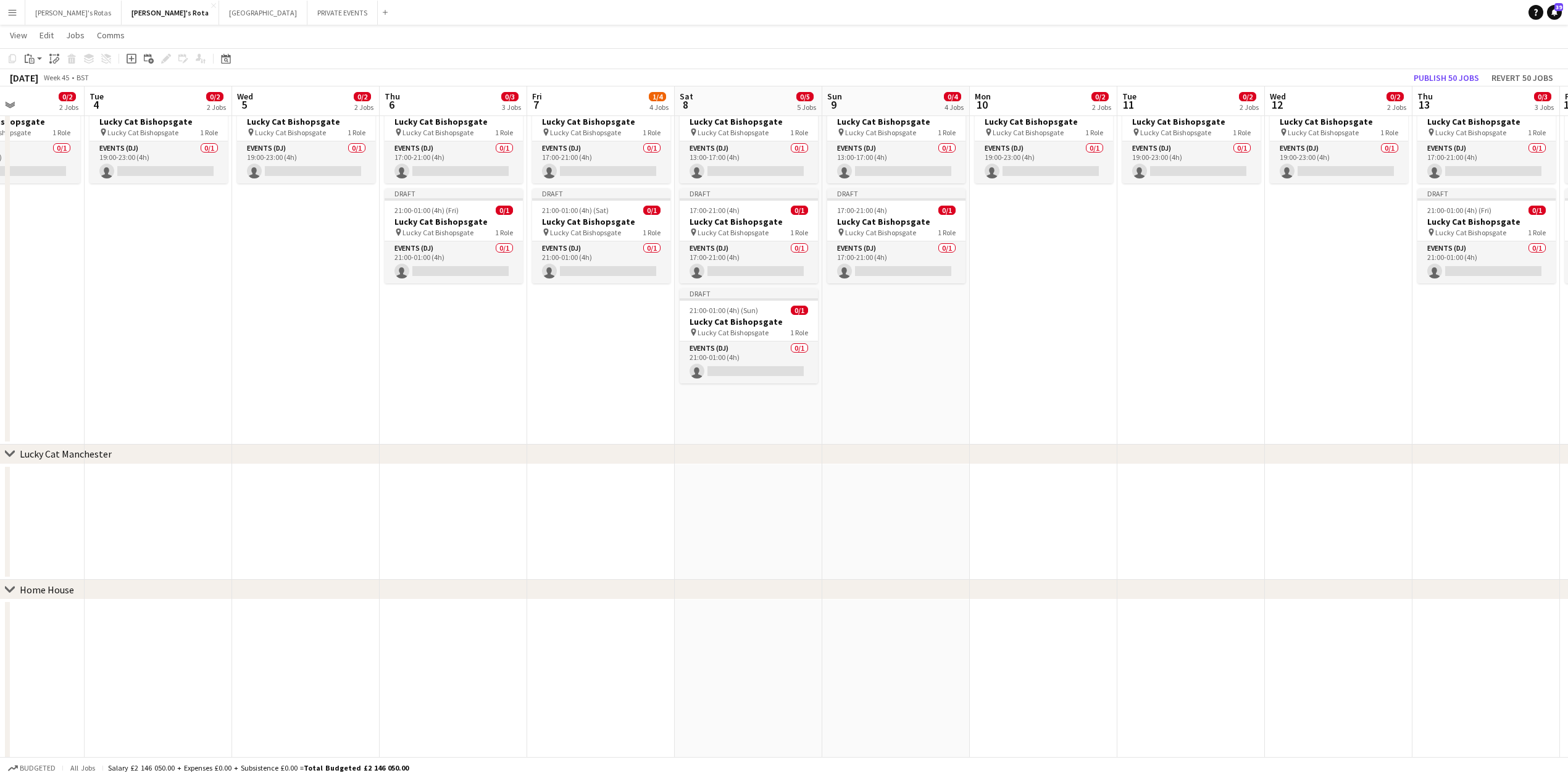
drag, startPoint x: 242, startPoint y: 532, endPoint x: 433, endPoint y: 565, distance: 193.8
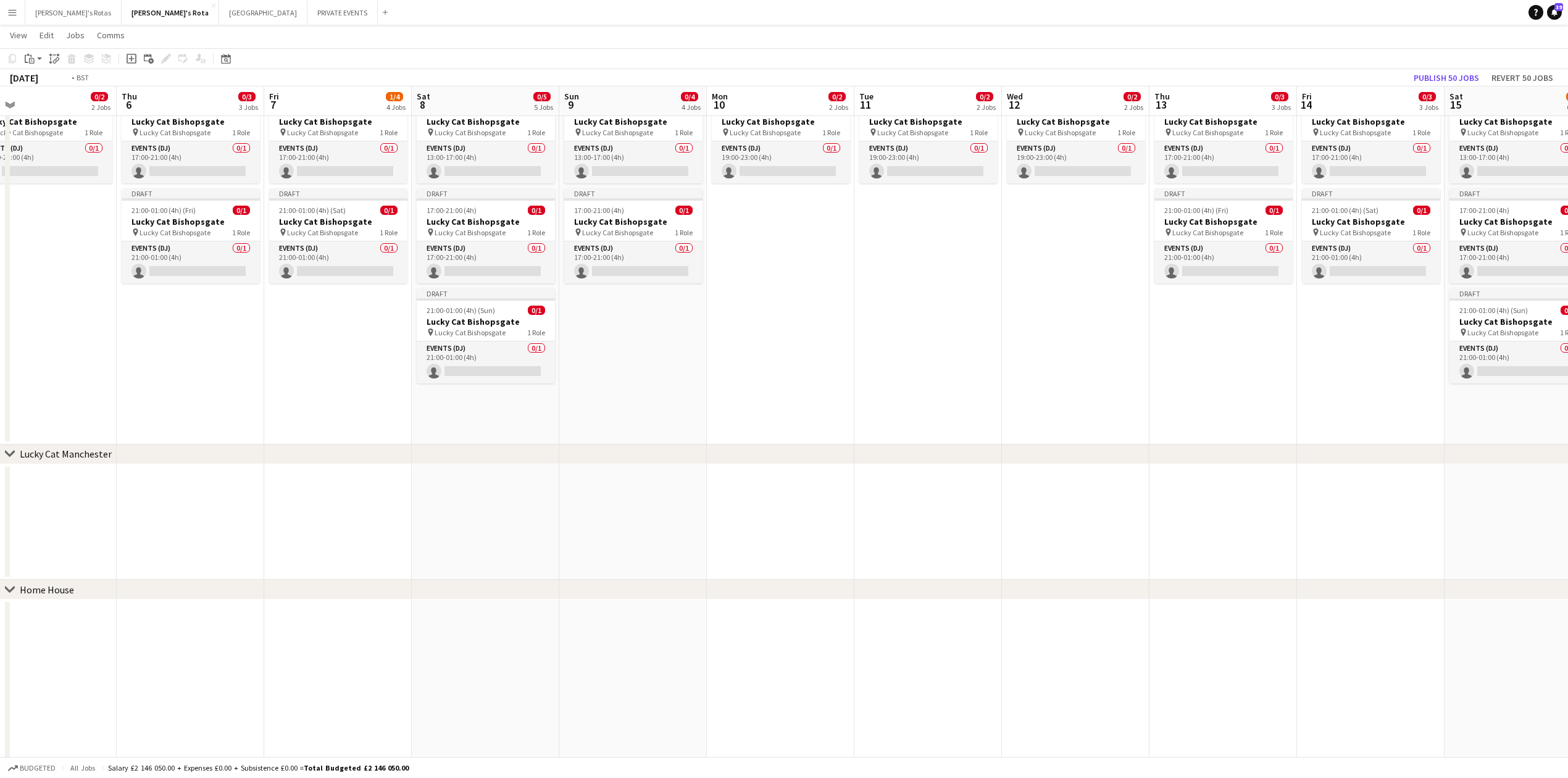
drag, startPoint x: 259, startPoint y: 560, endPoint x: 1386, endPoint y: 498, distance: 1128.7
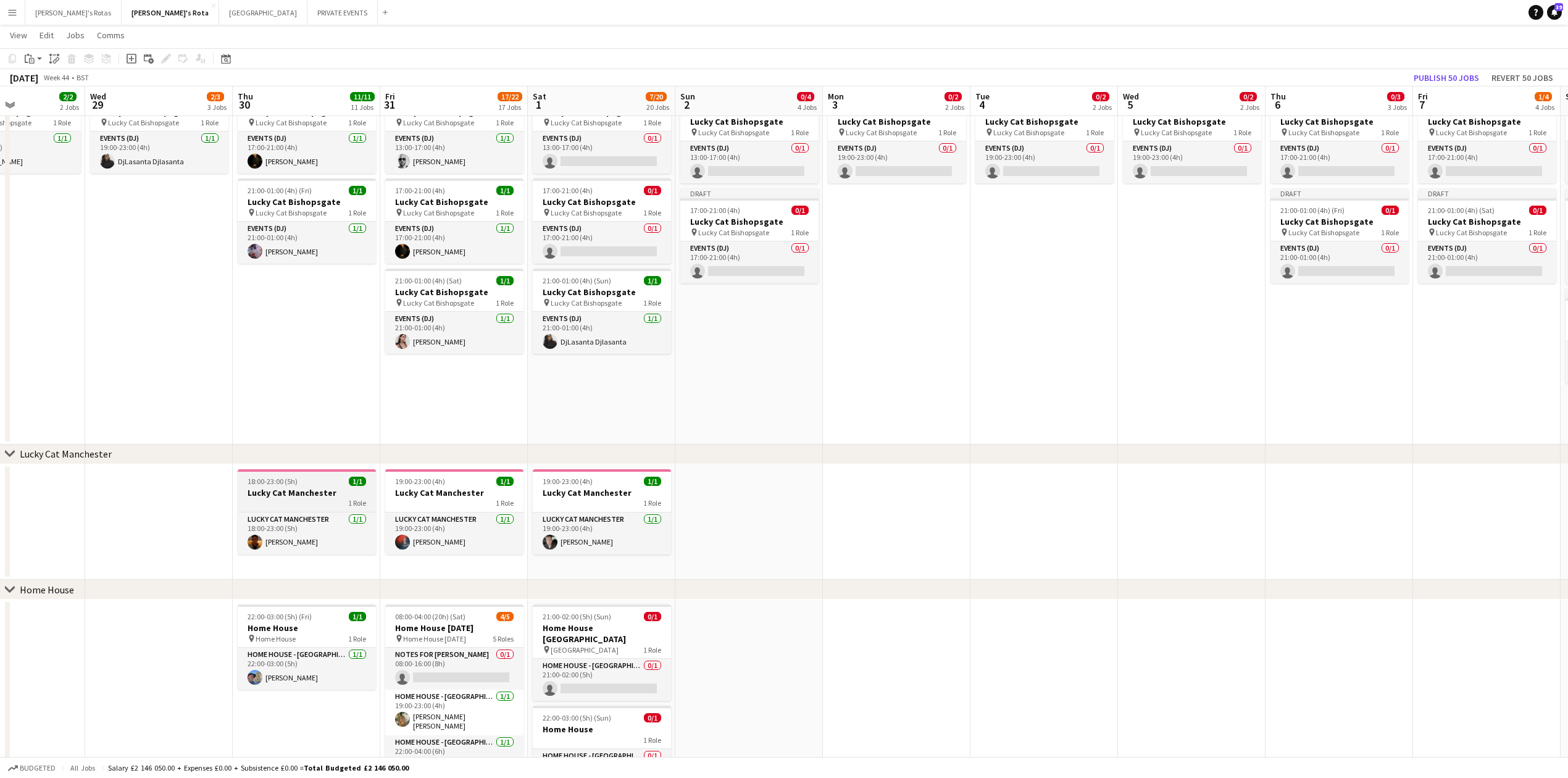
scroll to position [0, 357]
click at [257, 475] on app-job-card "18:00-23:00 (5h) 1/1 Lucky Cat Manchester 1 Role Lucky Cat Manchester [DATE] 18…" at bounding box center [308, 512] width 138 height 86
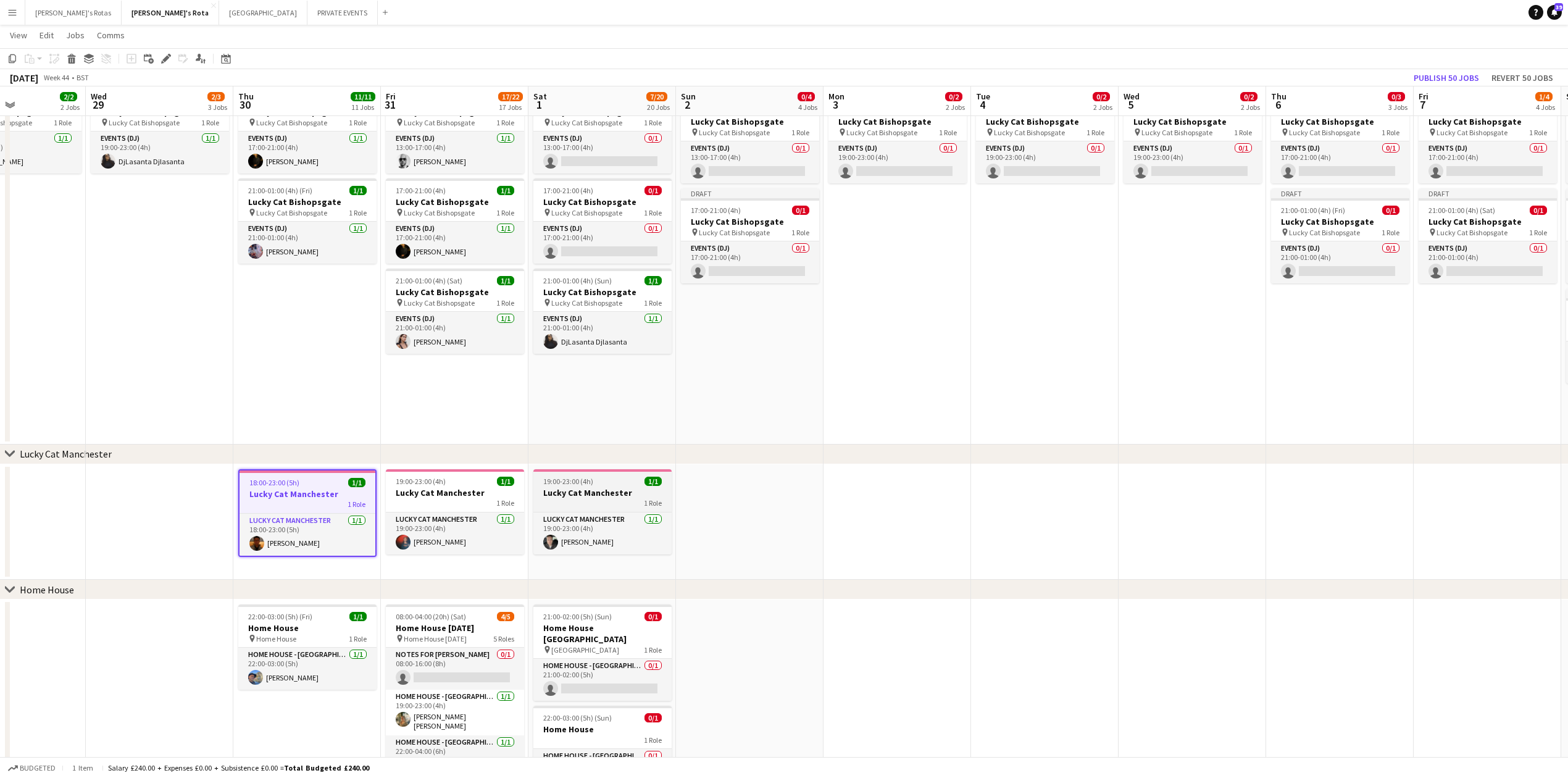
drag, startPoint x: 678, startPoint y: 479, endPoint x: 629, endPoint y: 487, distance: 49.6
click at [676, 481] on app-date-cell at bounding box center [749, 522] width 147 height 116
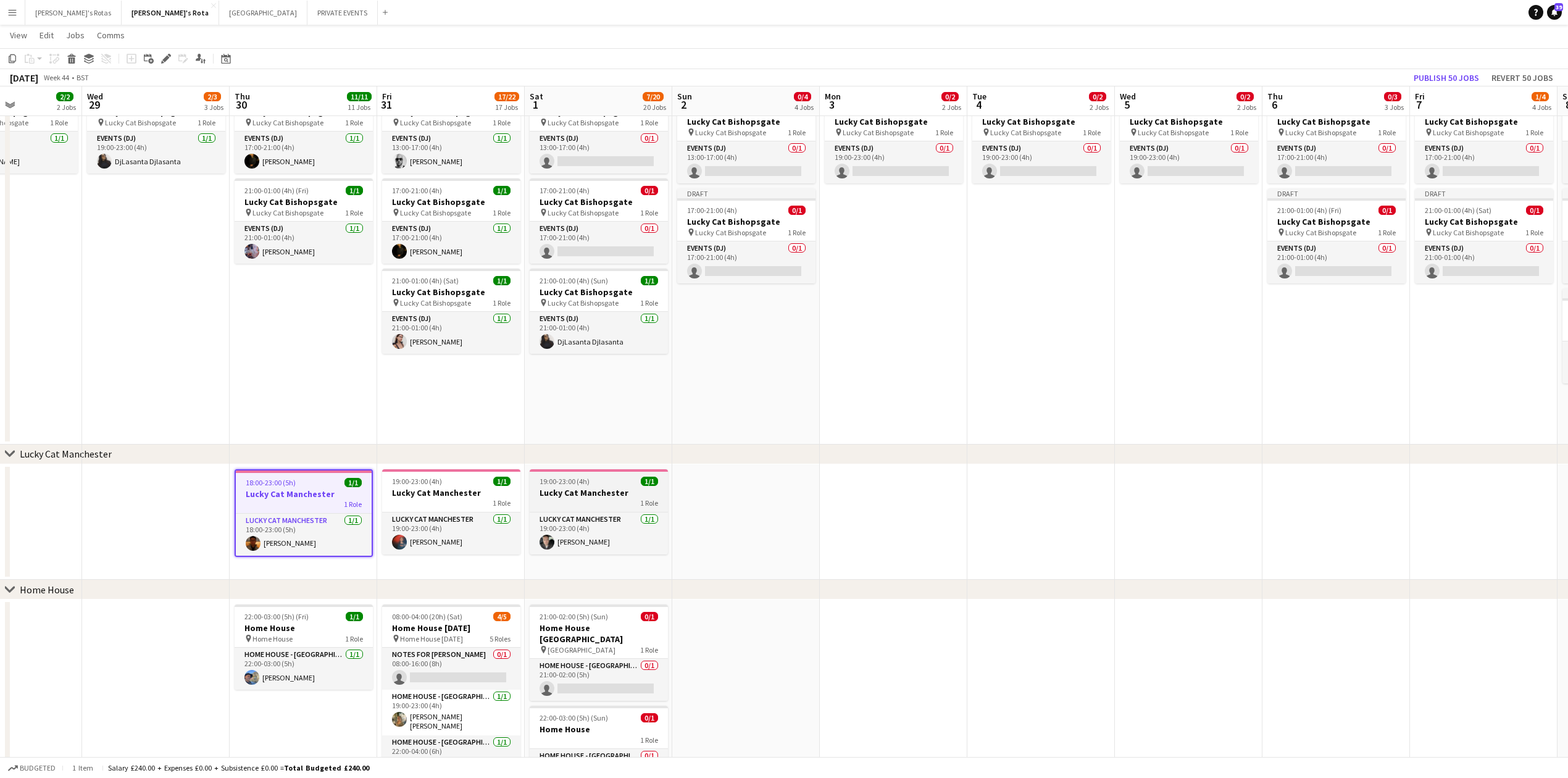
click at [629, 487] on h3 "Lucky Cat Manchester" at bounding box center [599, 493] width 138 height 11
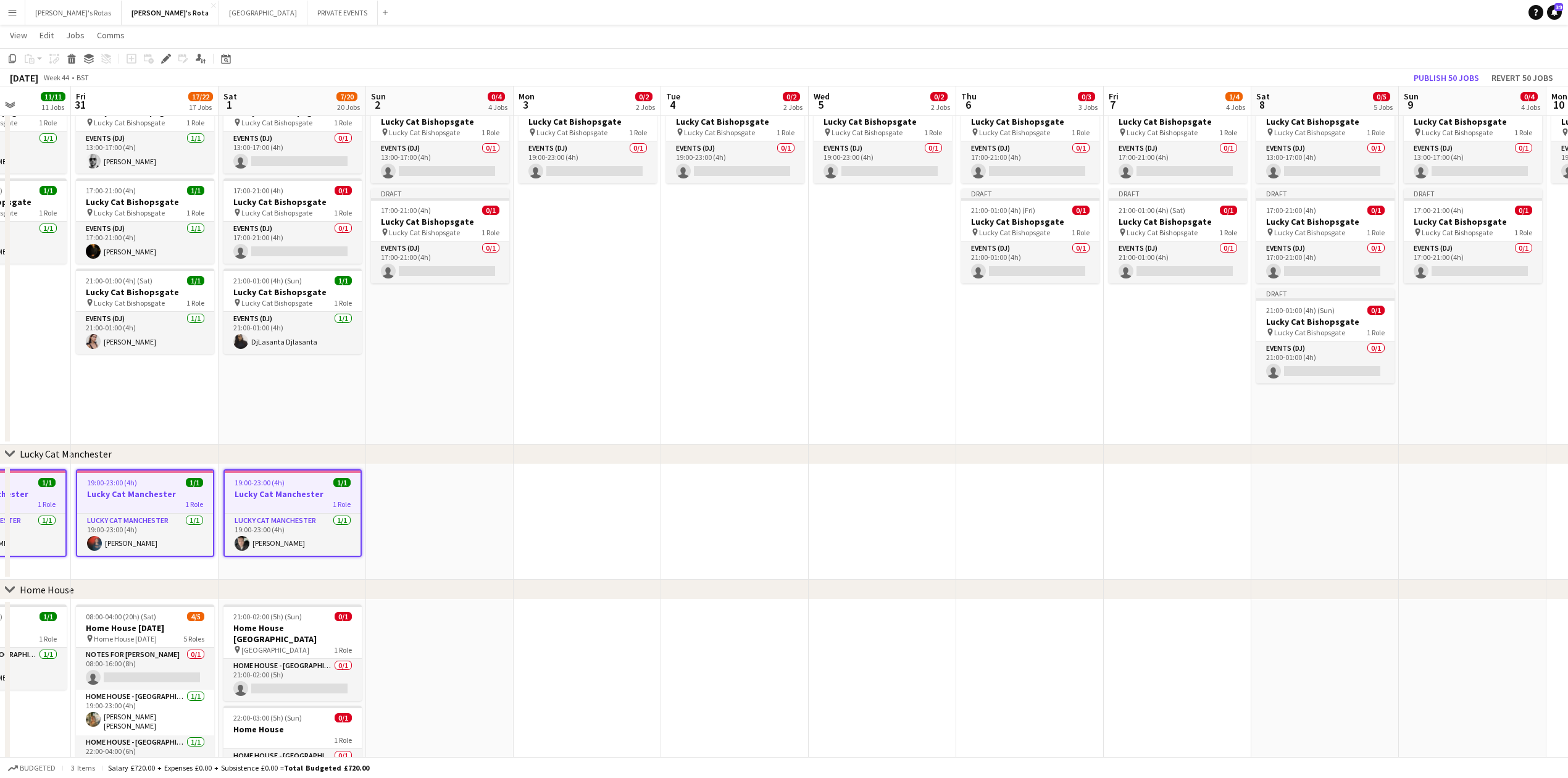
drag, startPoint x: 1104, startPoint y: 494, endPoint x: 907, endPoint y: 490, distance: 197.0
click at [915, 490] on app-date-cell at bounding box center [883, 522] width 147 height 116
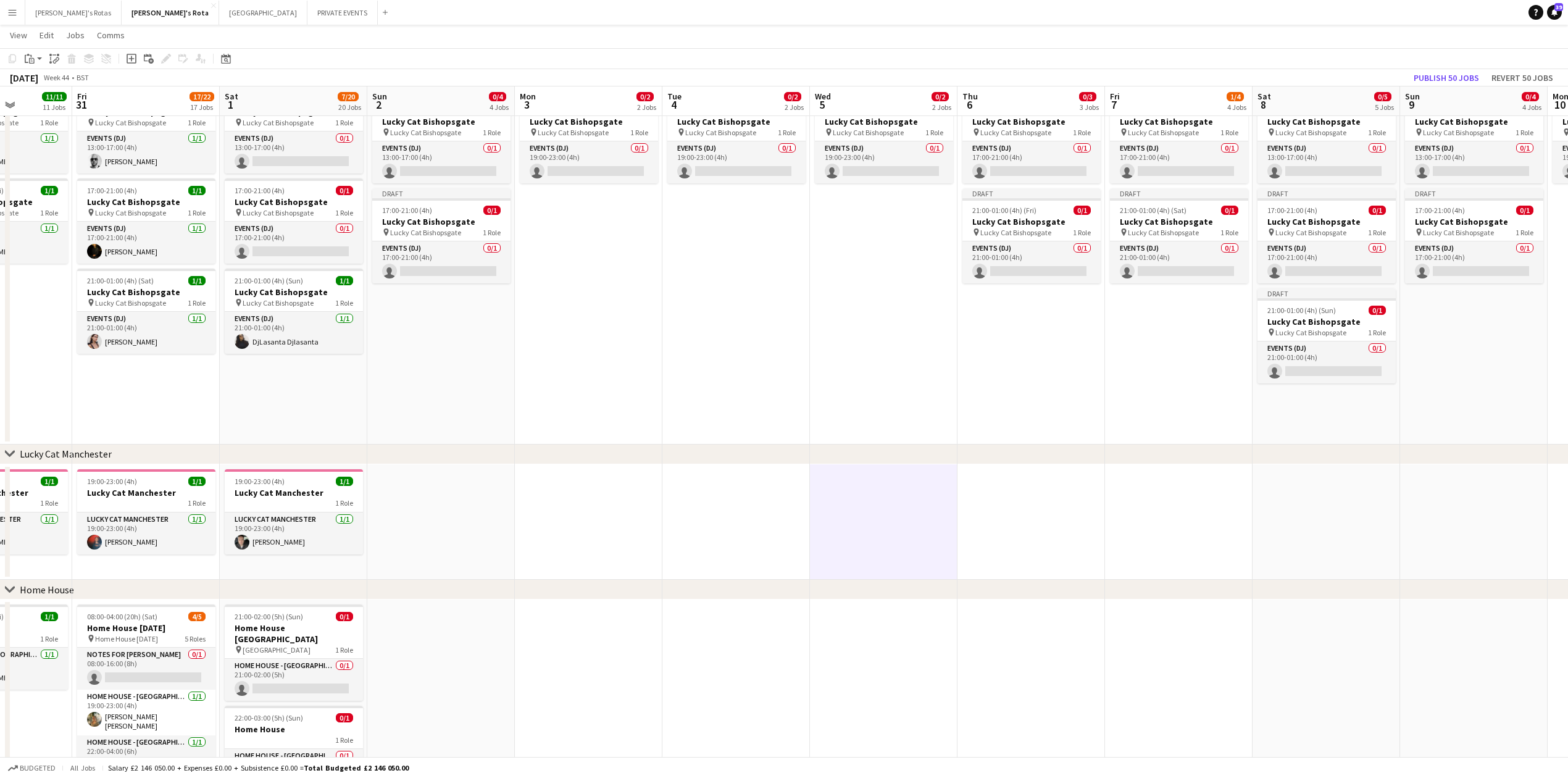
drag, startPoint x: 1048, startPoint y: 490, endPoint x: 1012, endPoint y: 494, distance: 36.2
click at [1048, 490] on app-date-cell at bounding box center [1031, 522] width 147 height 116
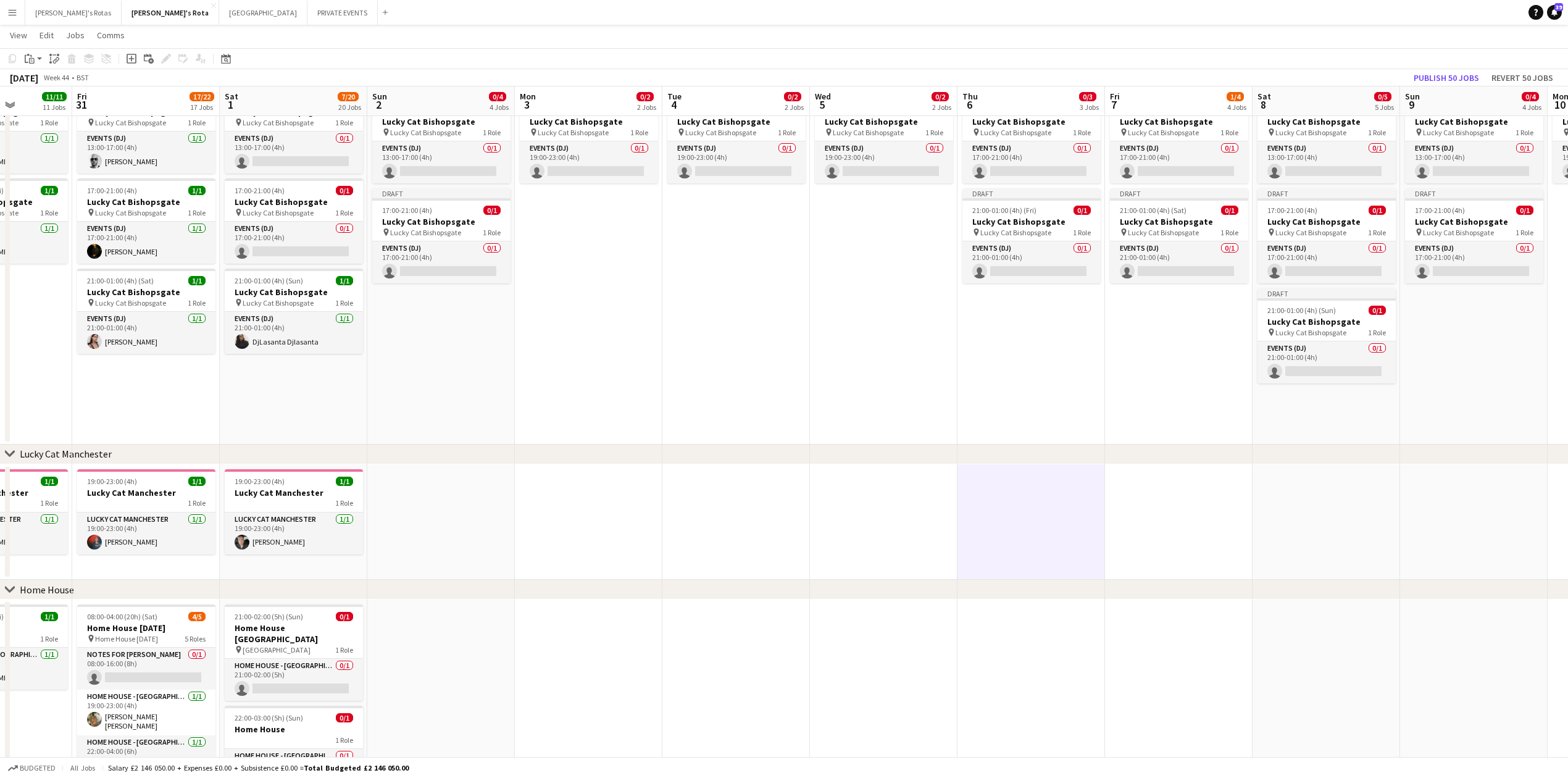
scroll to position [0, 371]
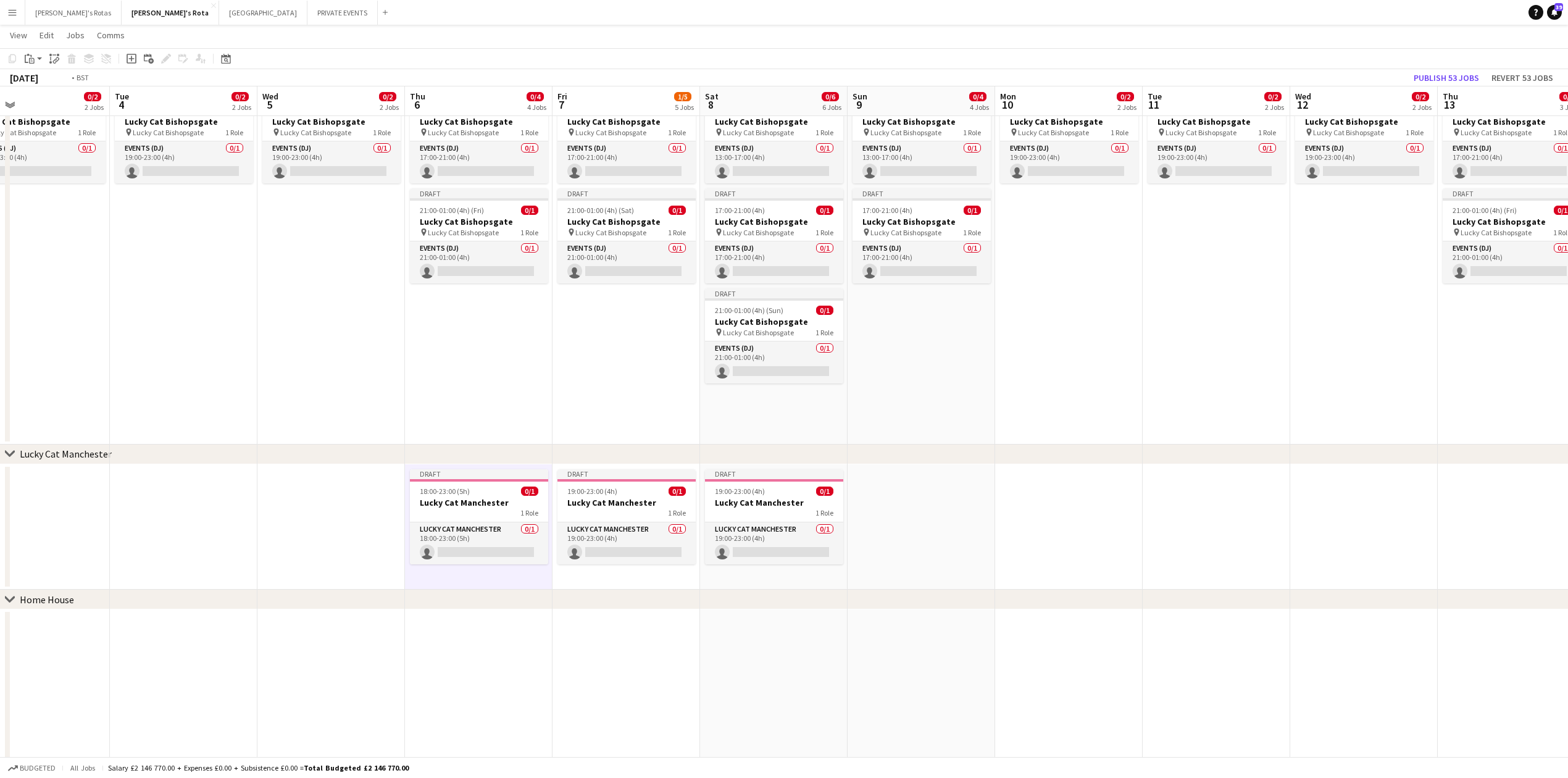
drag, startPoint x: 902, startPoint y: 569, endPoint x: 870, endPoint y: 549, distance: 37.7
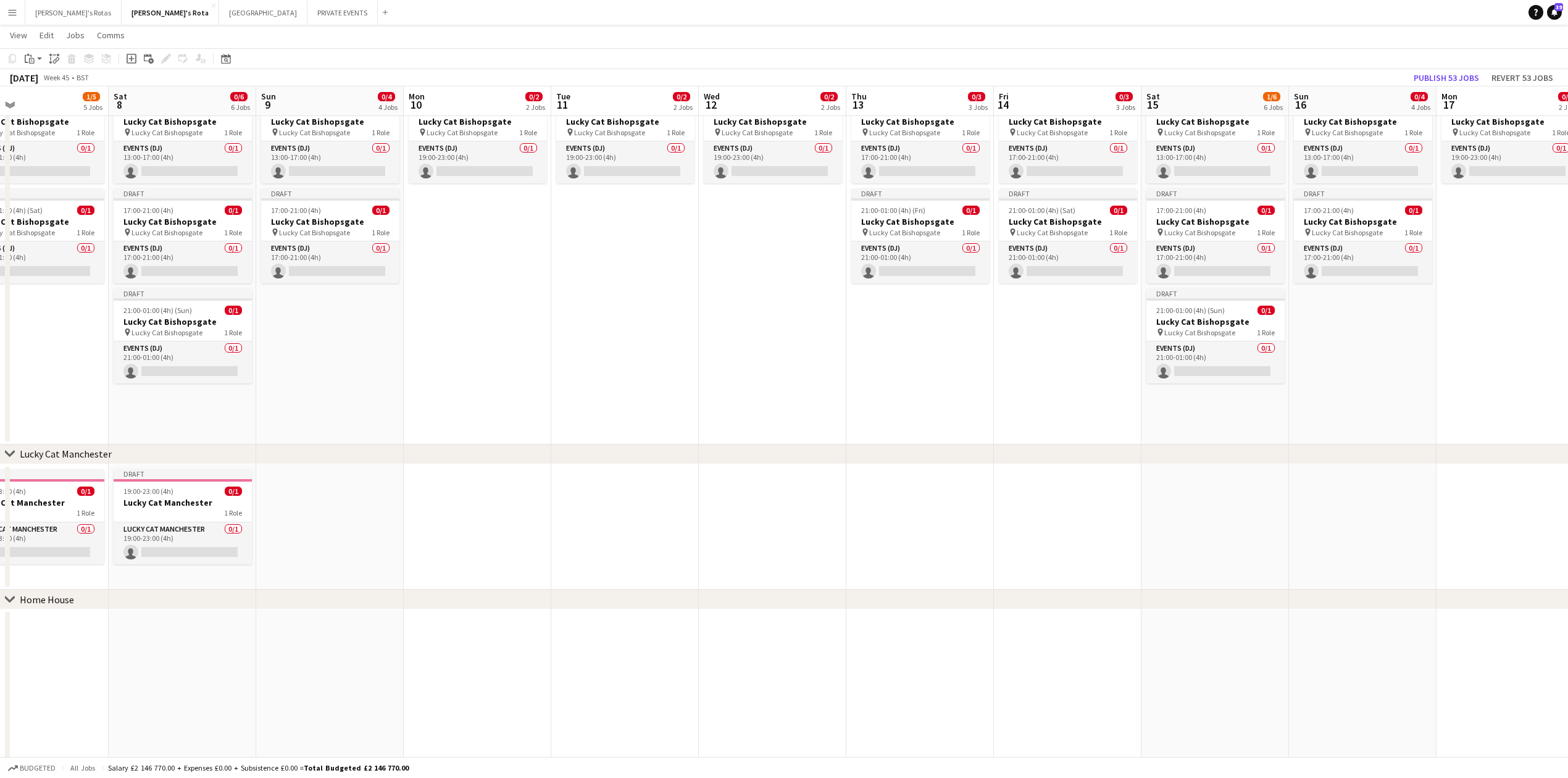
scroll to position [0, 519]
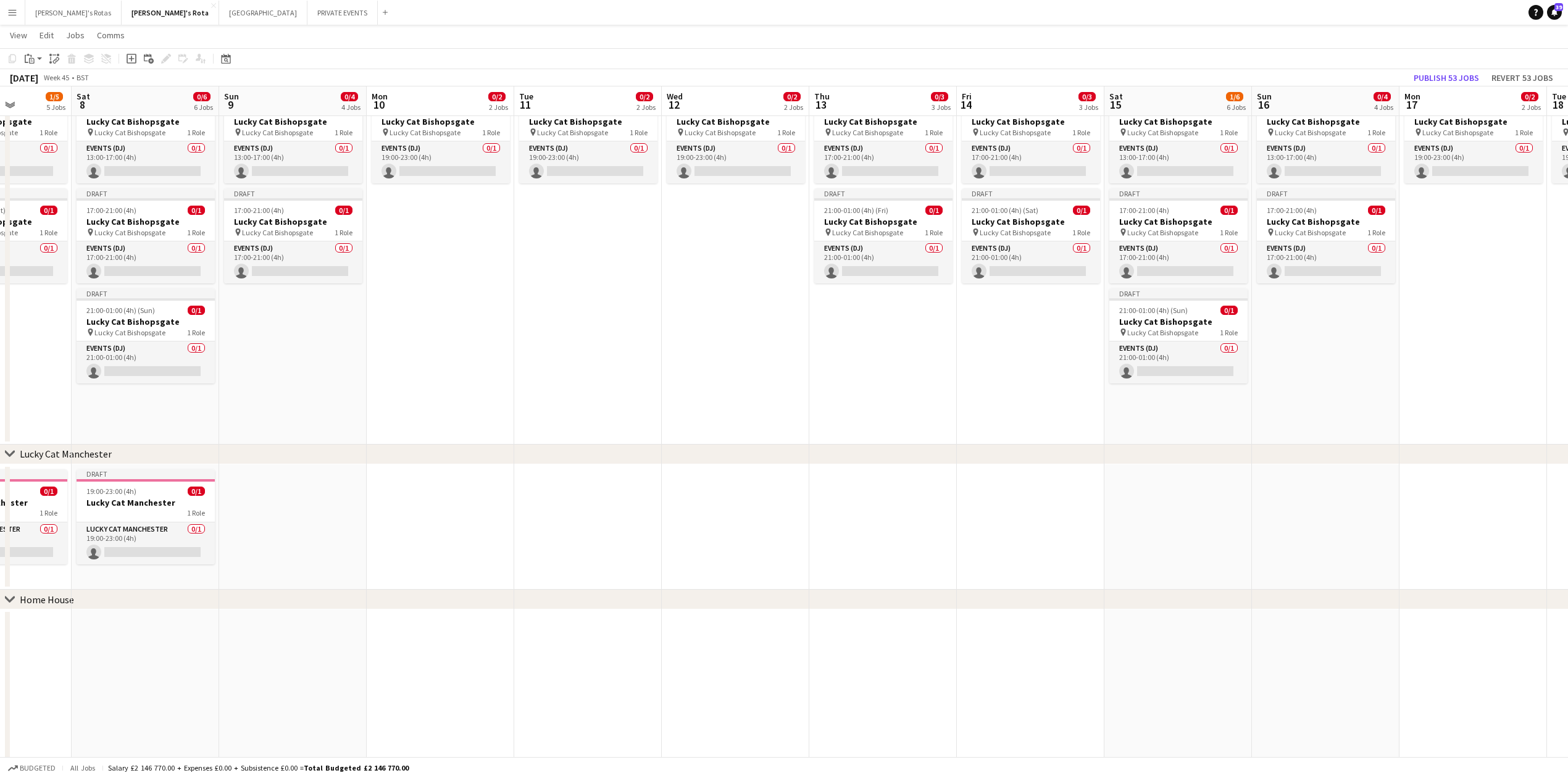
drag, startPoint x: 1257, startPoint y: 527, endPoint x: 723, endPoint y: 534, distance: 534.0
click at [1007, 494] on app-date-cell at bounding box center [1030, 527] width 147 height 126
click at [883, 496] on app-date-cell at bounding box center [883, 527] width 147 height 126
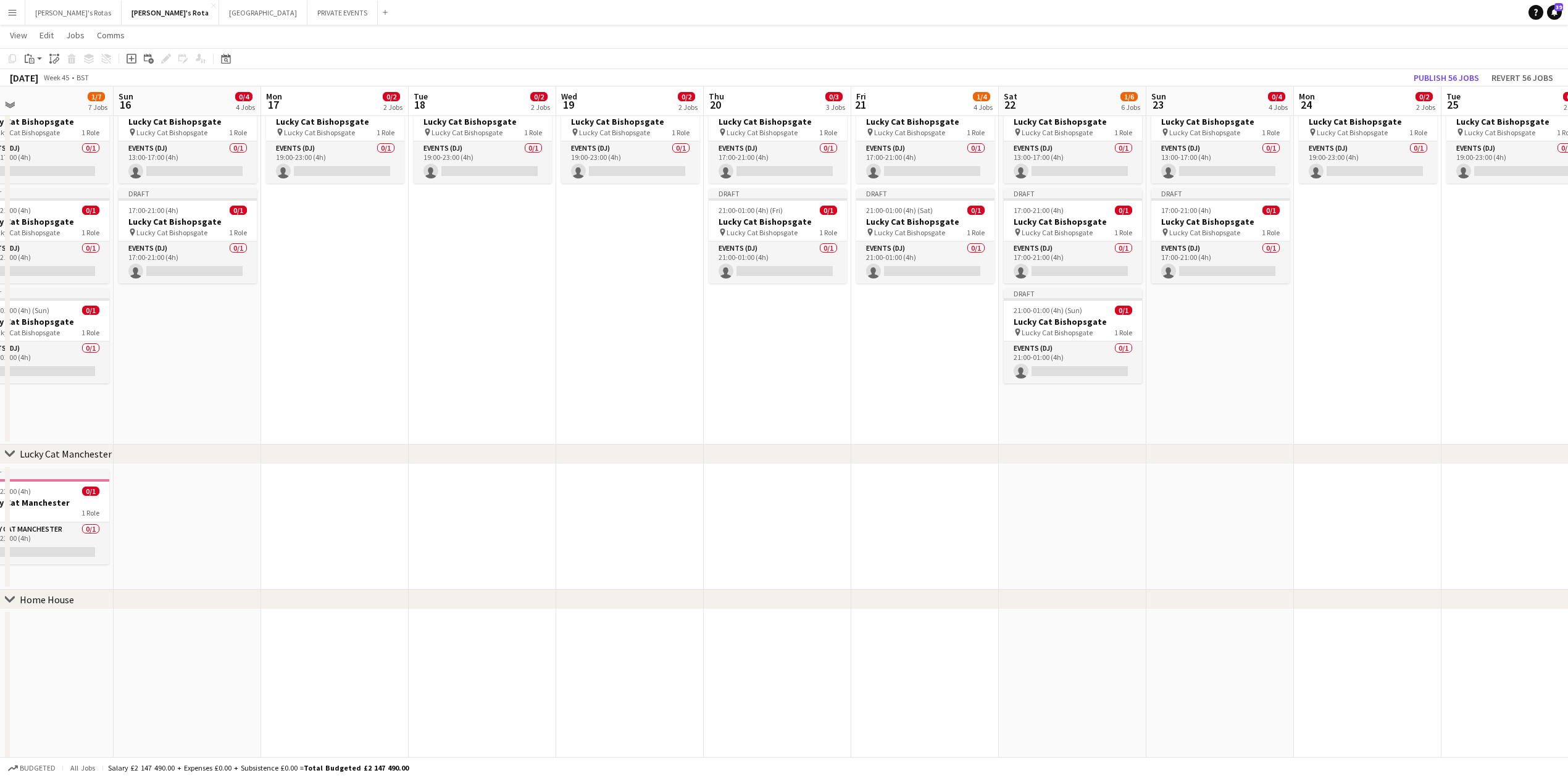
drag, startPoint x: 1381, startPoint y: 512, endPoint x: 331, endPoint y: 521, distance: 1050.0
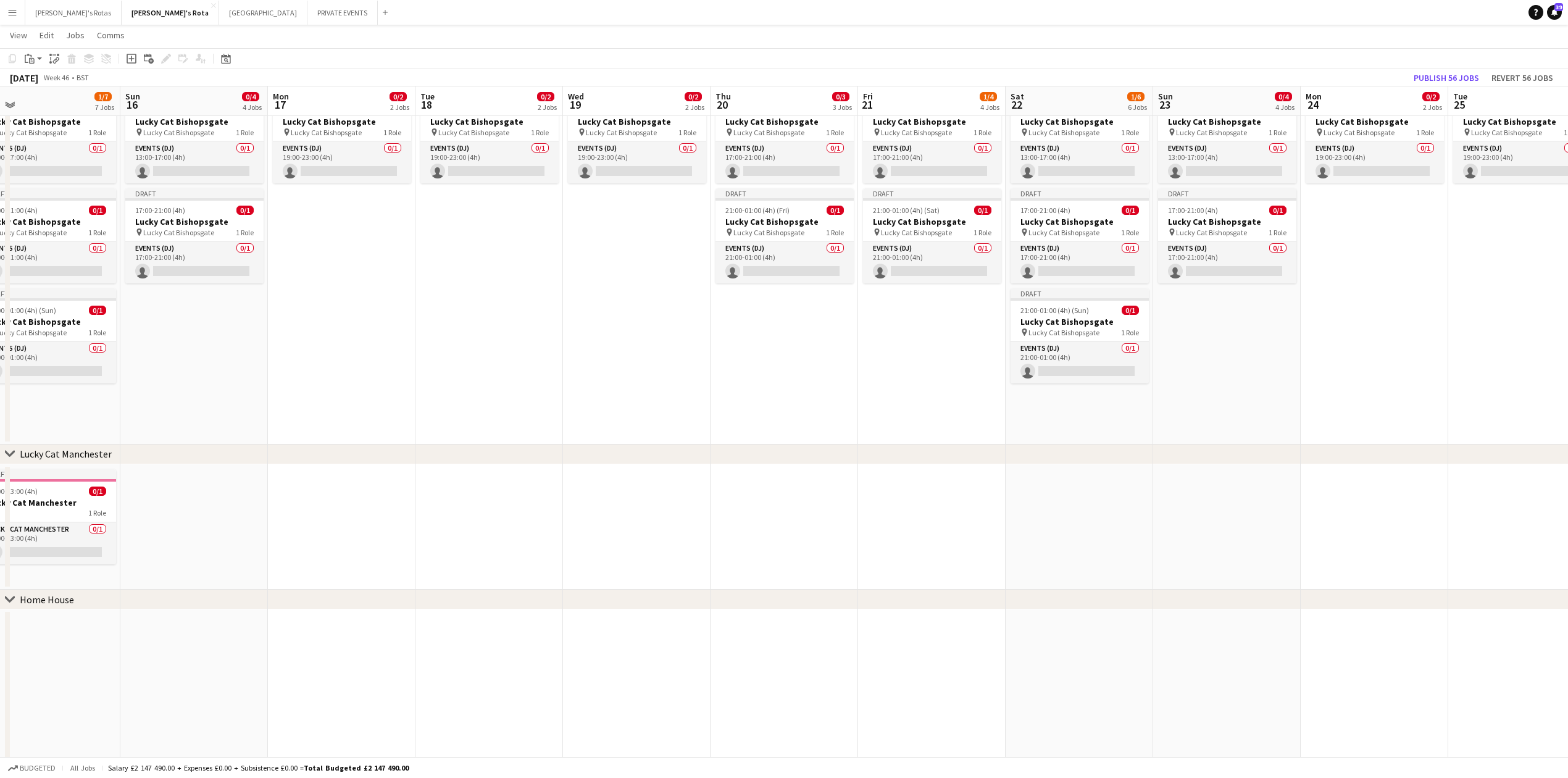
click at [797, 493] on app-date-cell at bounding box center [784, 527] width 147 height 126
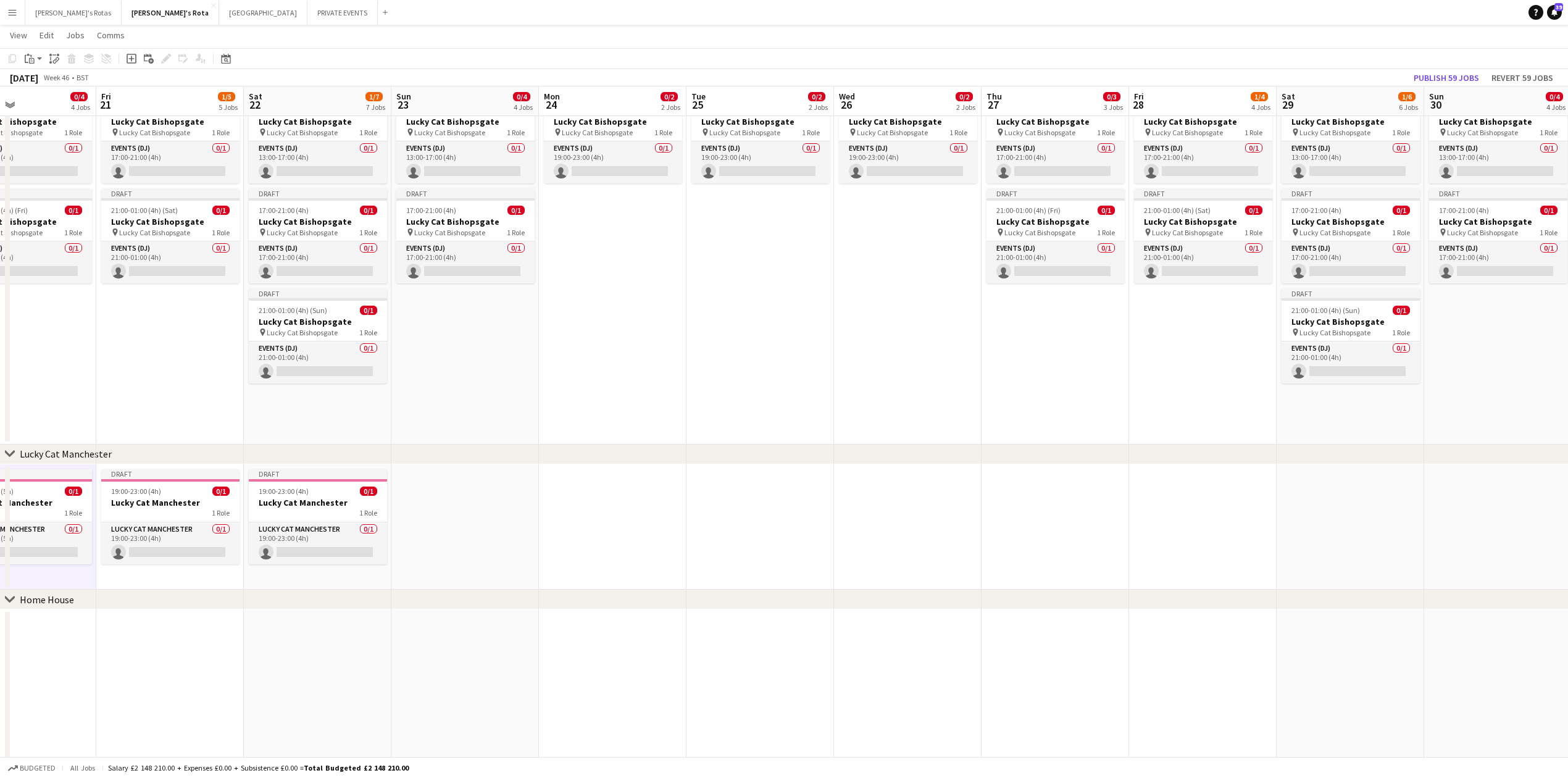
drag, startPoint x: 1354, startPoint y: 525, endPoint x: 594, endPoint y: 534, distance: 760.1
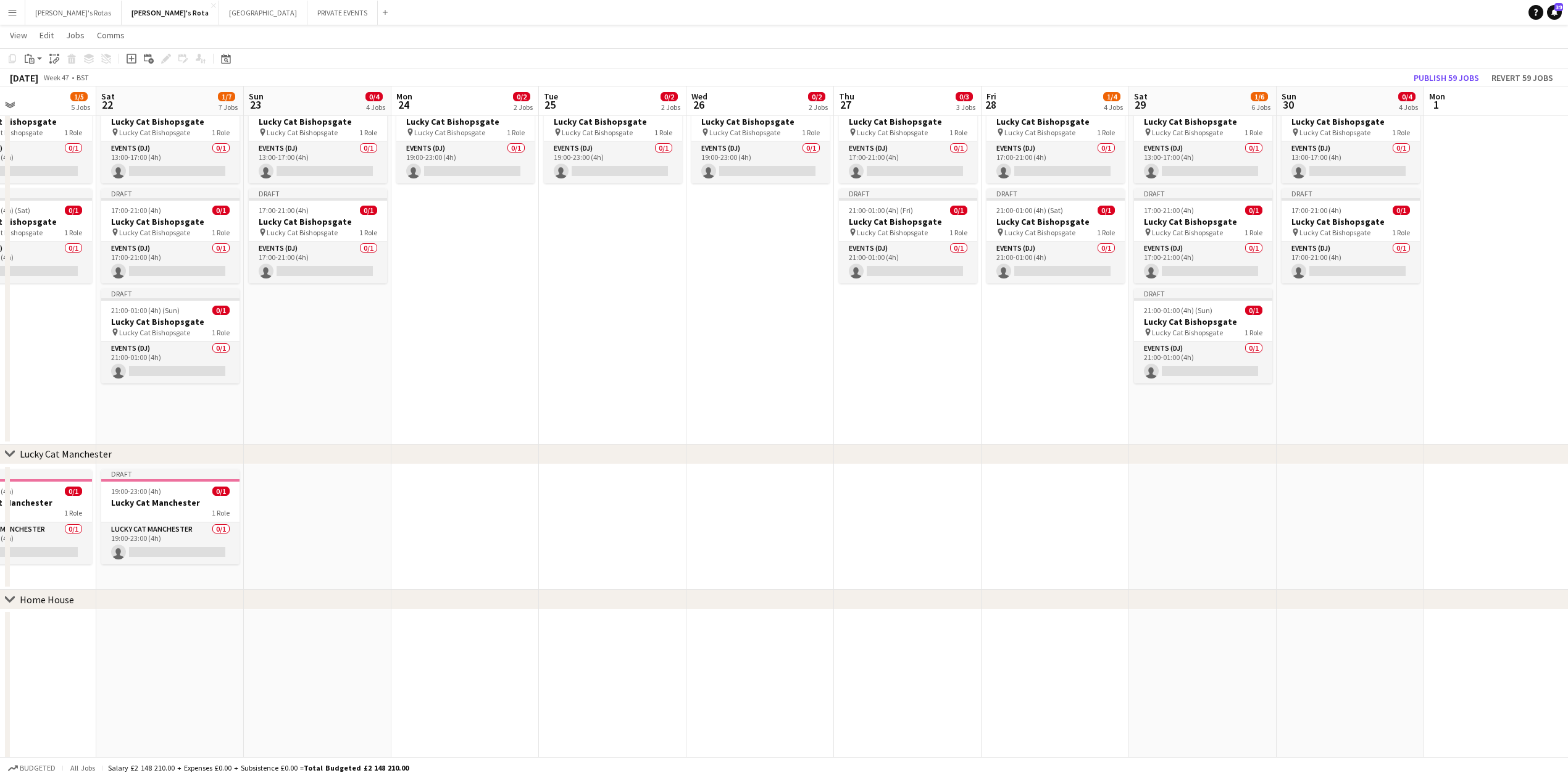
scroll to position [0, 490]
drag, startPoint x: 1096, startPoint y: 504, endPoint x: 952, endPoint y: 504, distance: 144.0
click at [937, 484] on app-date-cell at bounding box center [911, 527] width 147 height 126
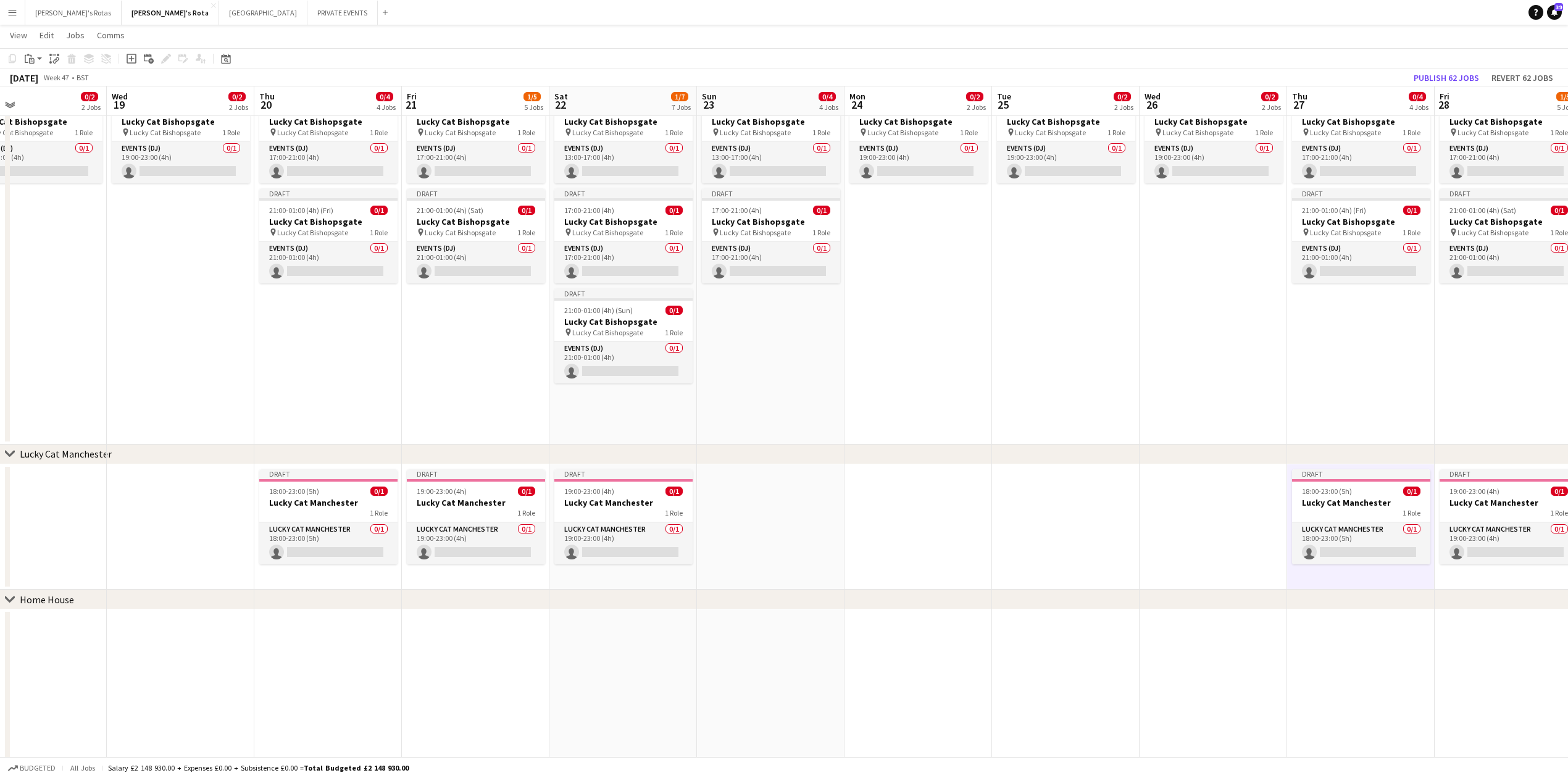
drag, startPoint x: 235, startPoint y: 613, endPoint x: 412, endPoint y: 609, distance: 177.0
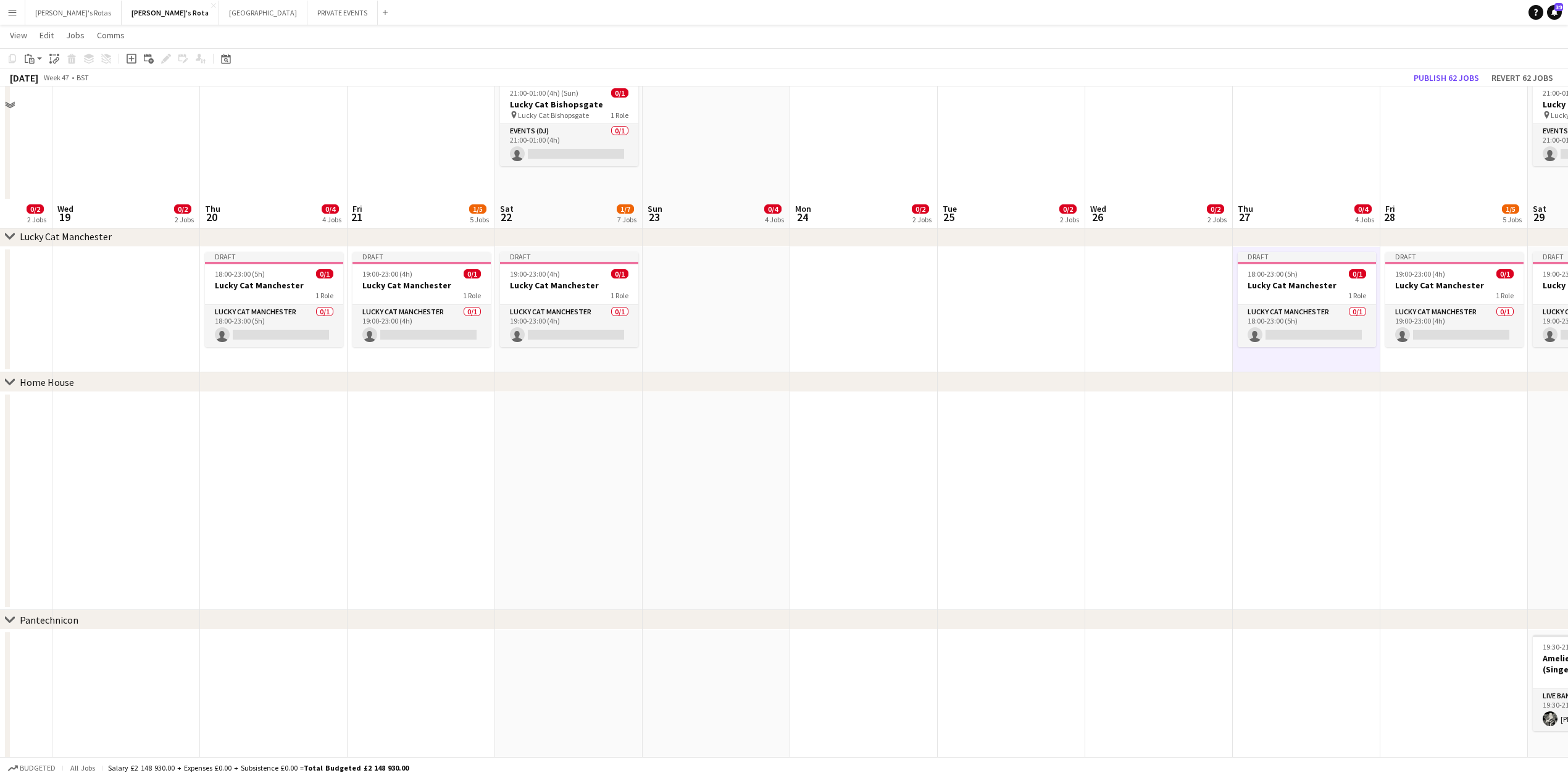
scroll to position [1325, 0]
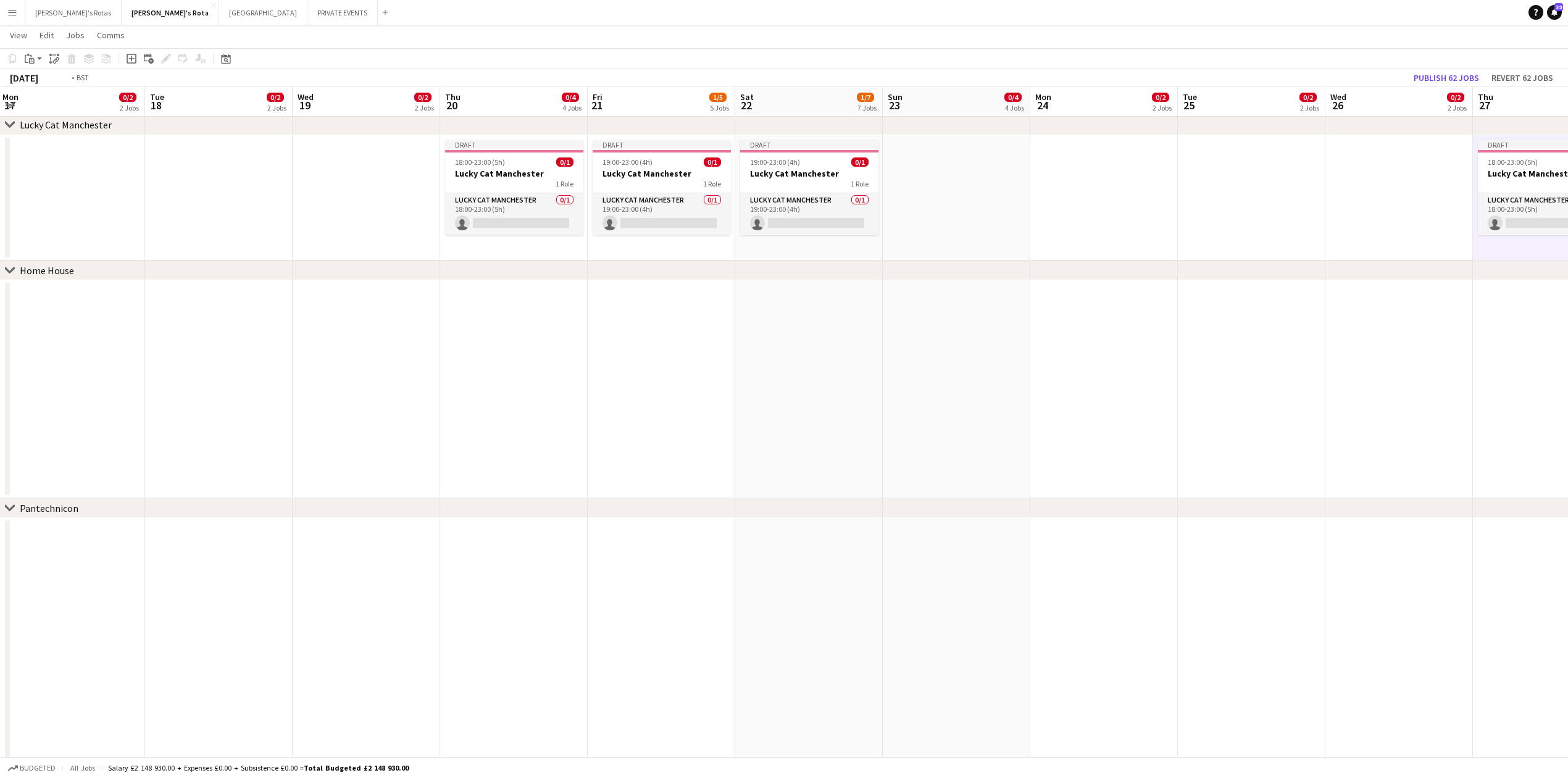
drag, startPoint x: 132, startPoint y: 390, endPoint x: 648, endPoint y: 379, distance: 516.1
click at [986, 384] on app-calendar-viewport "Sat 15 1/7 7 Jobs Sun 16 0/4 4 Jobs Mon 17 0/2 2 Jobs Tue 18 0/2 2 Jobs Wed 19 …" at bounding box center [784, 789] width 1568 height 4132
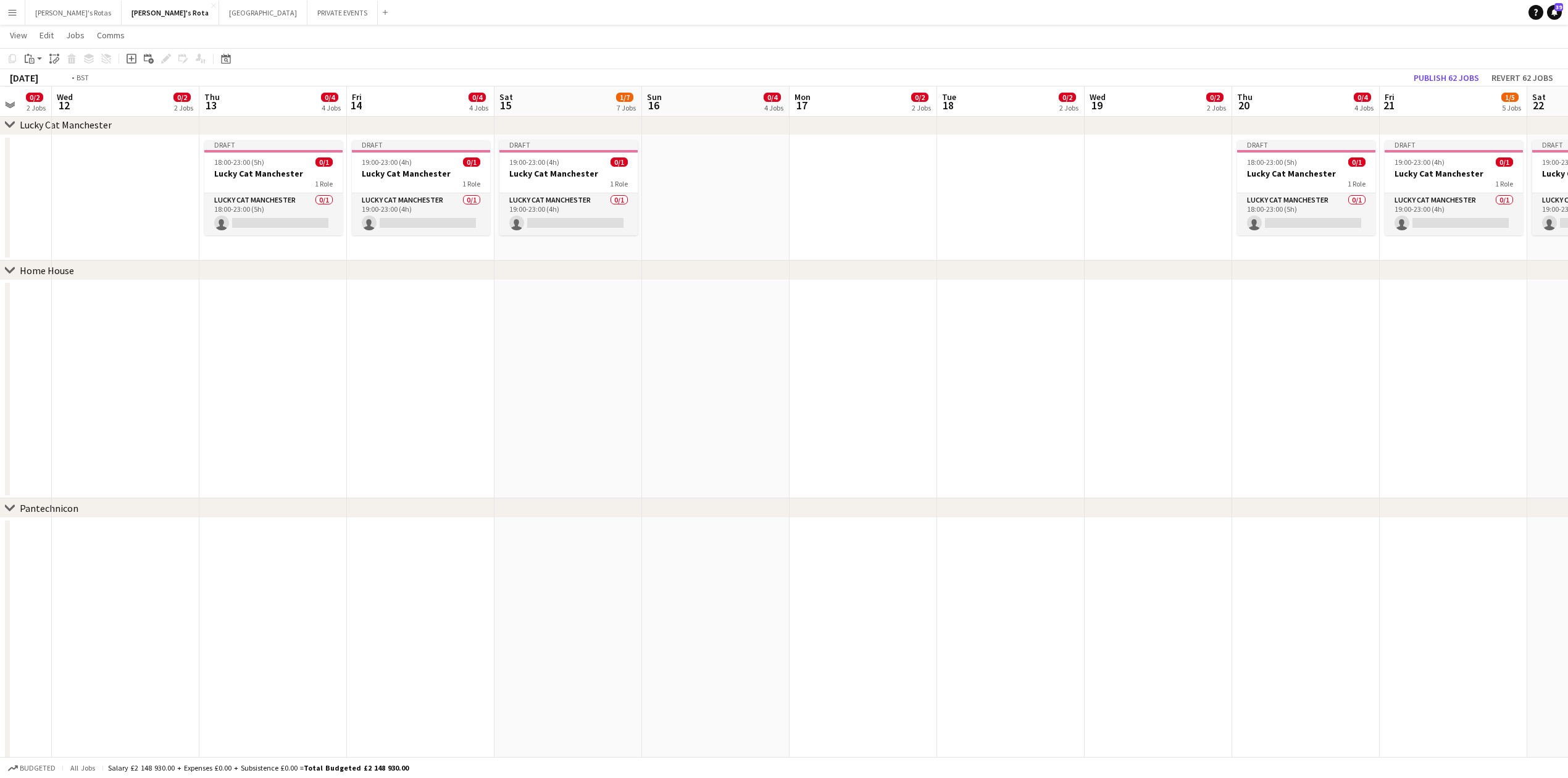
drag, startPoint x: 455, startPoint y: 379, endPoint x: 1300, endPoint y: 351, distance: 845.5
click at [1300, 351] on app-calendar-viewport "Sun 9 0/4 4 Jobs Mon 10 0/2 2 Jobs Tue 11 0/2 2 Jobs Wed 12 0/2 2 Jobs Thu 13 0…" at bounding box center [784, 789] width 1568 height 4132
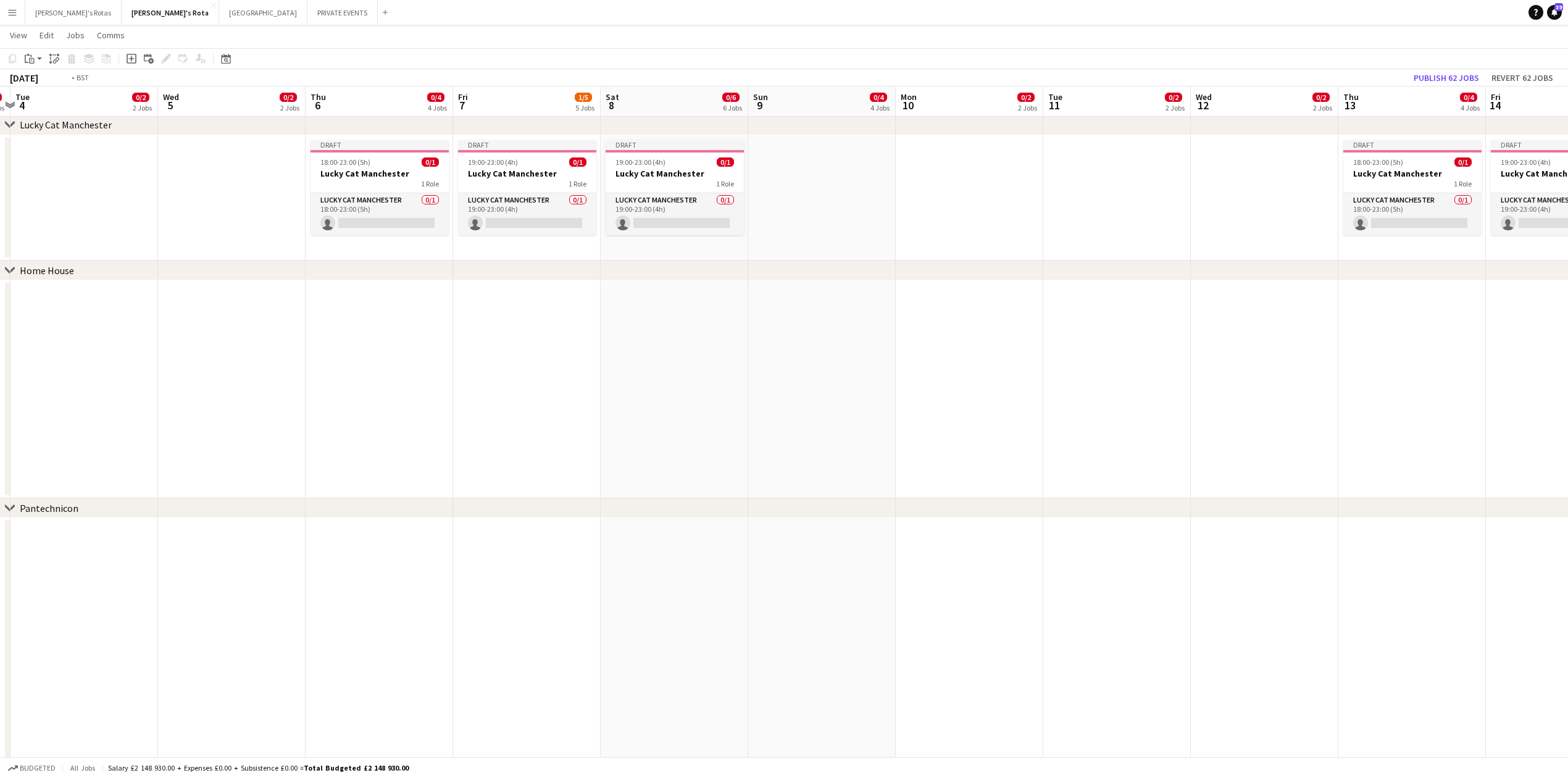
scroll to position [0, 0]
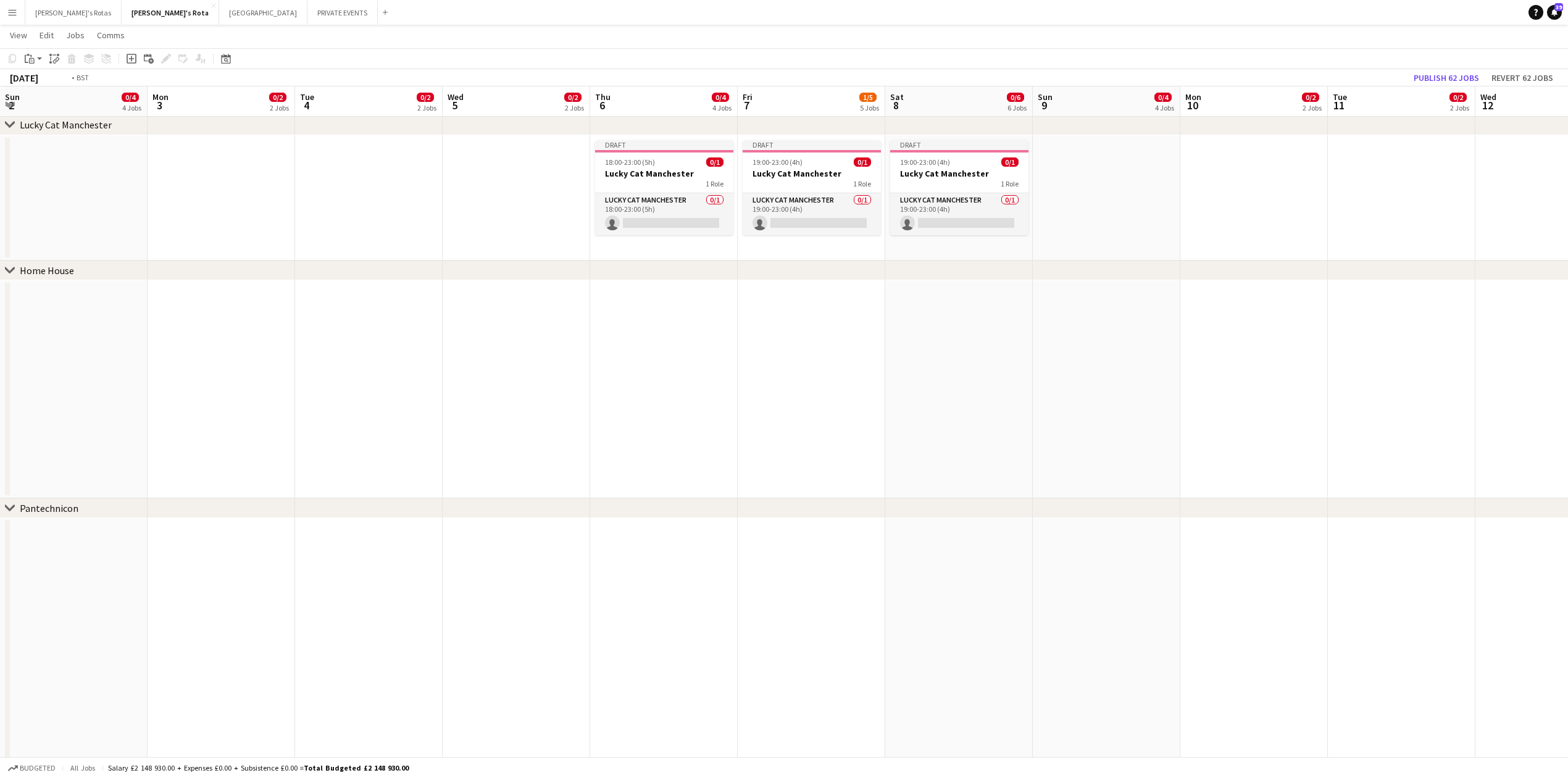
drag, startPoint x: 376, startPoint y: 389, endPoint x: 1043, endPoint y: 343, distance: 668.6
click at [1425, 334] on app-calendar-viewport "Sun 2 0/4 4 Jobs Mon 3 0/2 2 Jobs Tue 4 0/2 2 Jobs Wed 5 0/2 2 Jobs Thu 6 0/4 4…" at bounding box center [784, 789] width 1568 height 4132
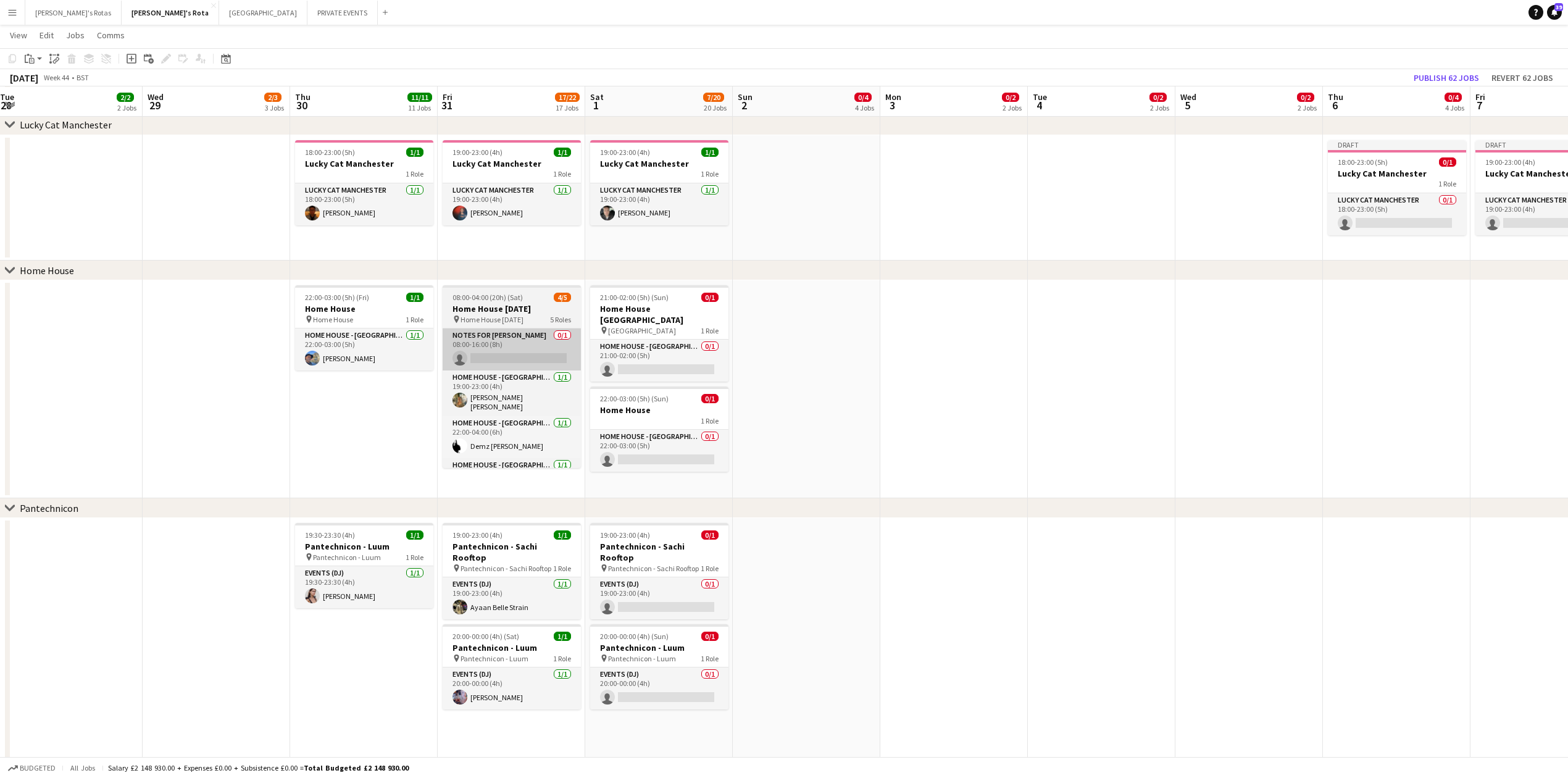
drag, startPoint x: 583, startPoint y: 379, endPoint x: 599, endPoint y: 342, distance: 40.3
click at [1073, 376] on app-calendar-viewport "Sun 26 4/4 4 Jobs Mon 27 2/2 2 Jobs Tue 28 2/2 2 Jobs Wed 29 2/3 3 Jobs Thu 30 …" at bounding box center [784, 789] width 1568 height 4132
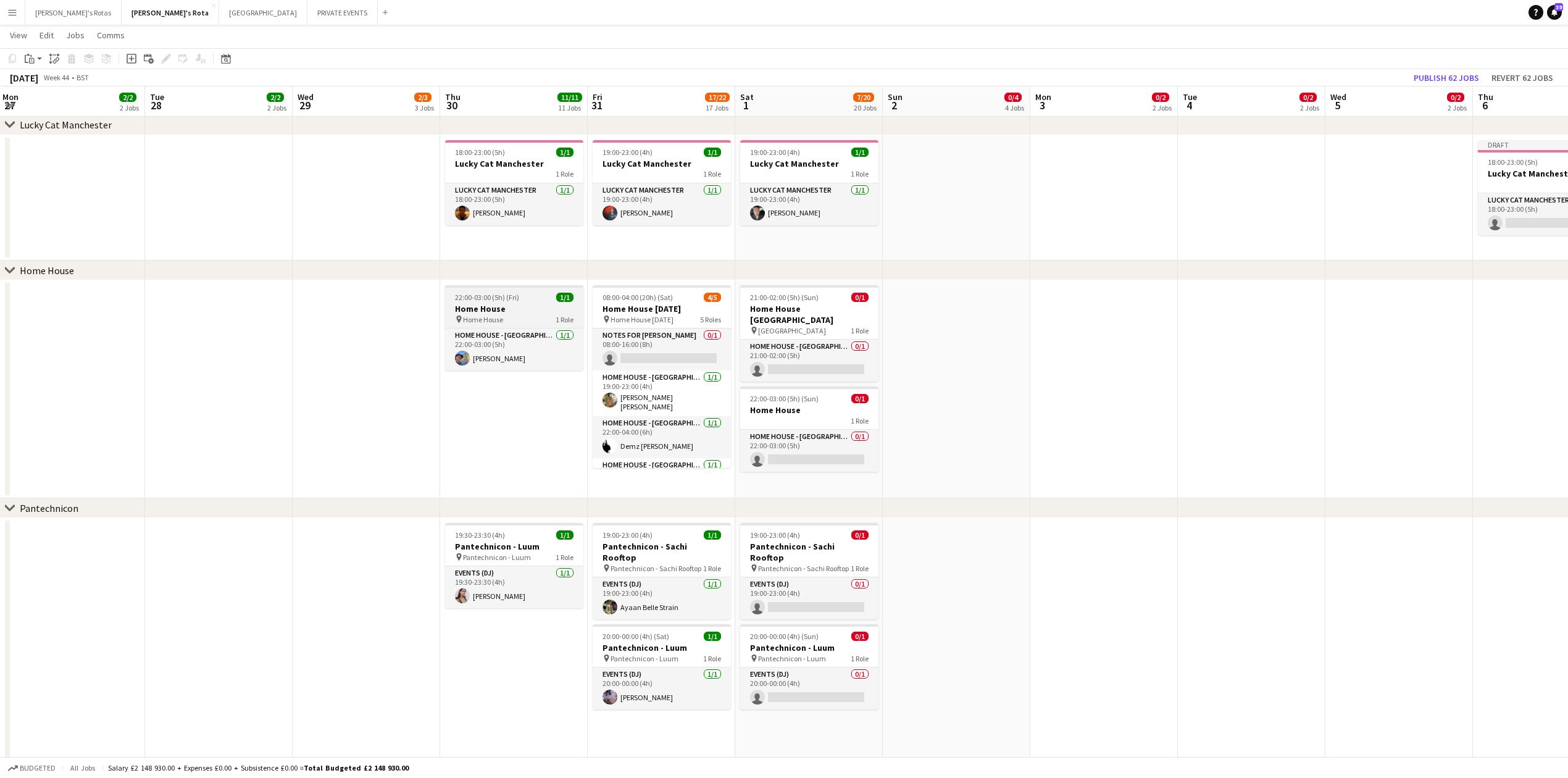
click at [509, 305] on h3 "Home House" at bounding box center [515, 309] width 138 height 11
click at [784, 414] on h3 "Home House" at bounding box center [810, 410] width 138 height 11
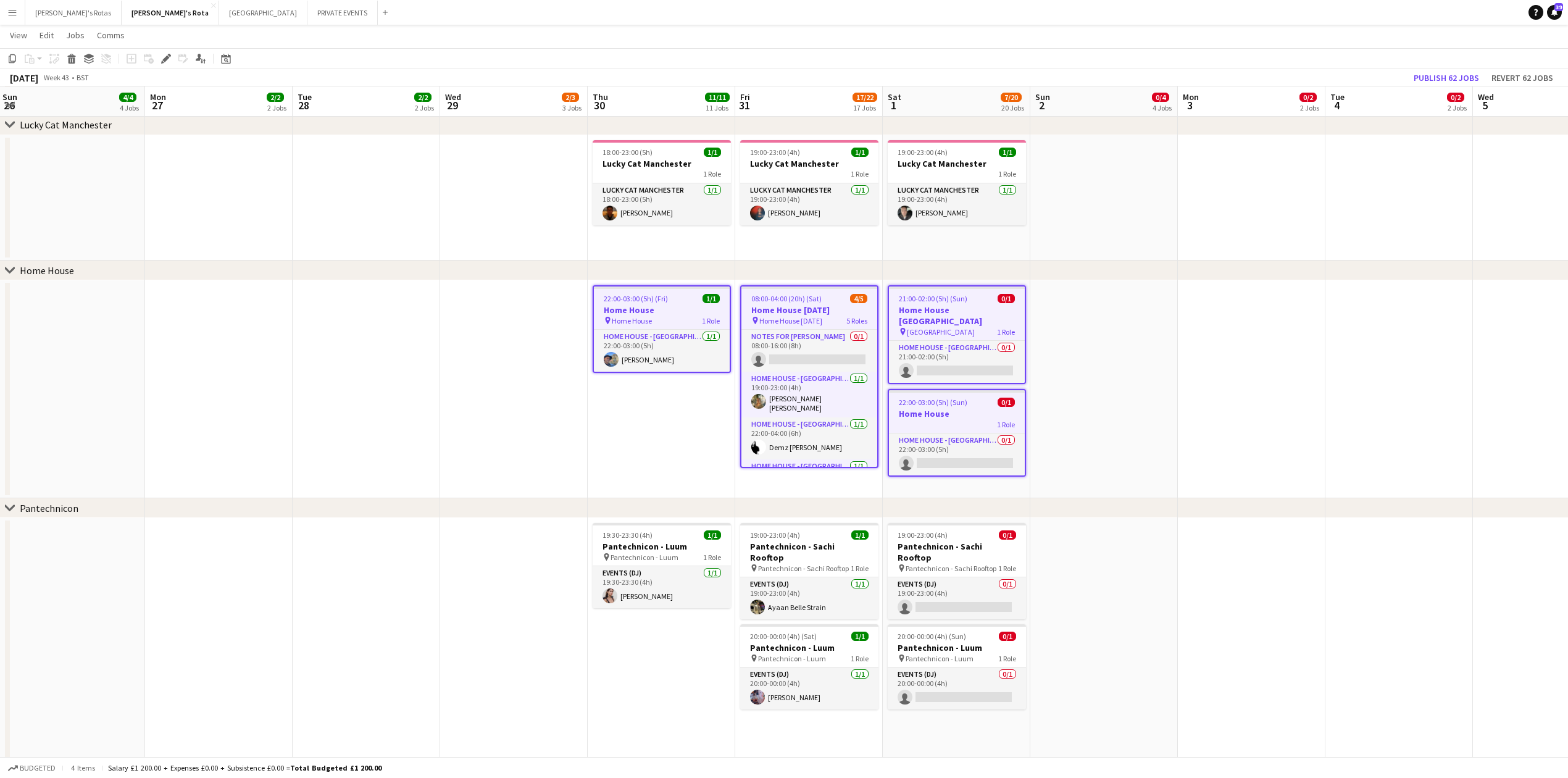
scroll to position [0, 0]
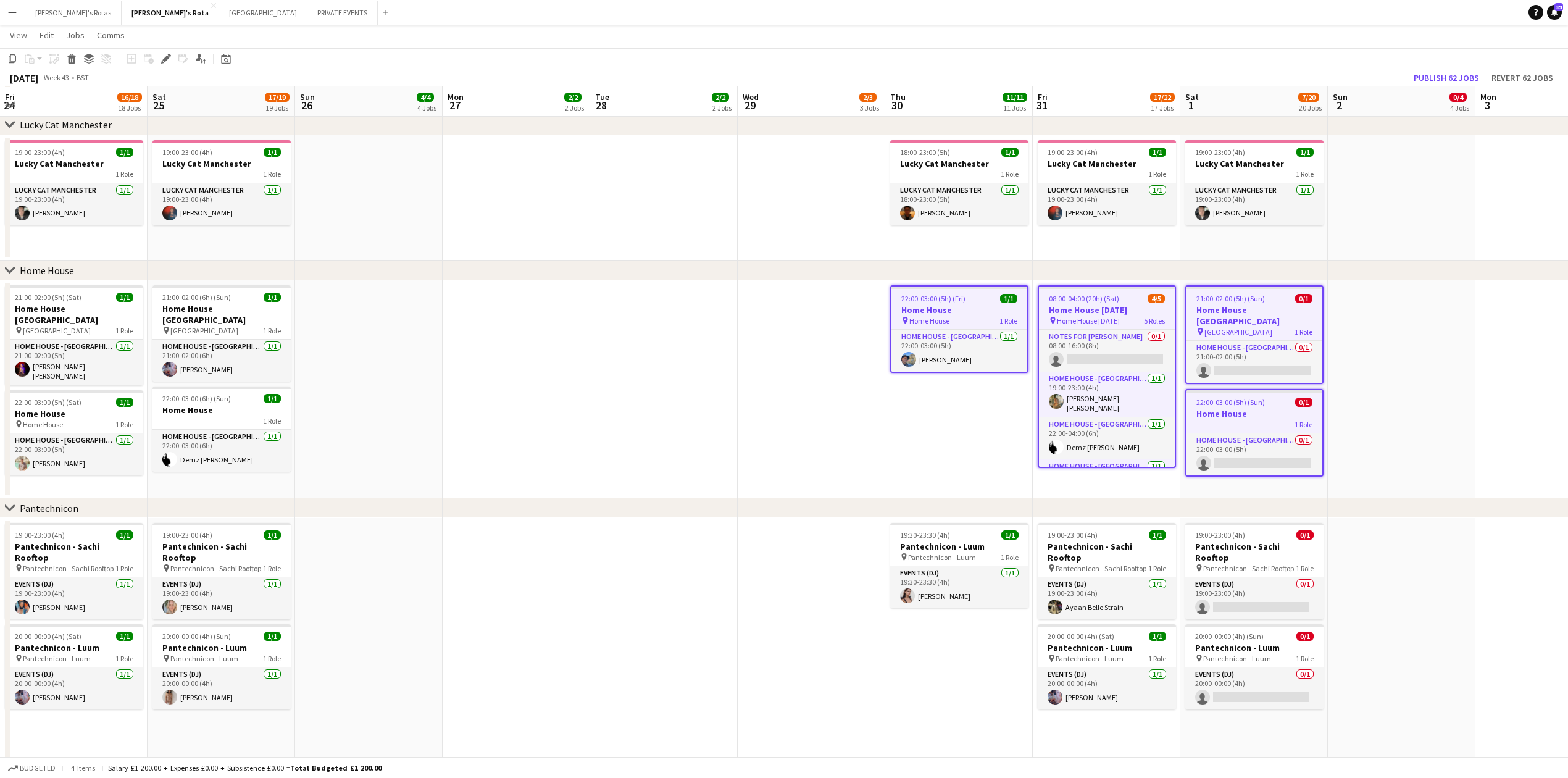
drag, startPoint x: 268, startPoint y: 423, endPoint x: 1171, endPoint y: 442, distance: 903.2
click at [1182, 442] on app-calendar-viewport "Fri 24 16/18 18 Jobs Sat 25 17/19 19 Jobs Sun 26 4/4 4 Jobs Mon 27 2/2 2 Jobs T…" at bounding box center [784, 789] width 1568 height 4132
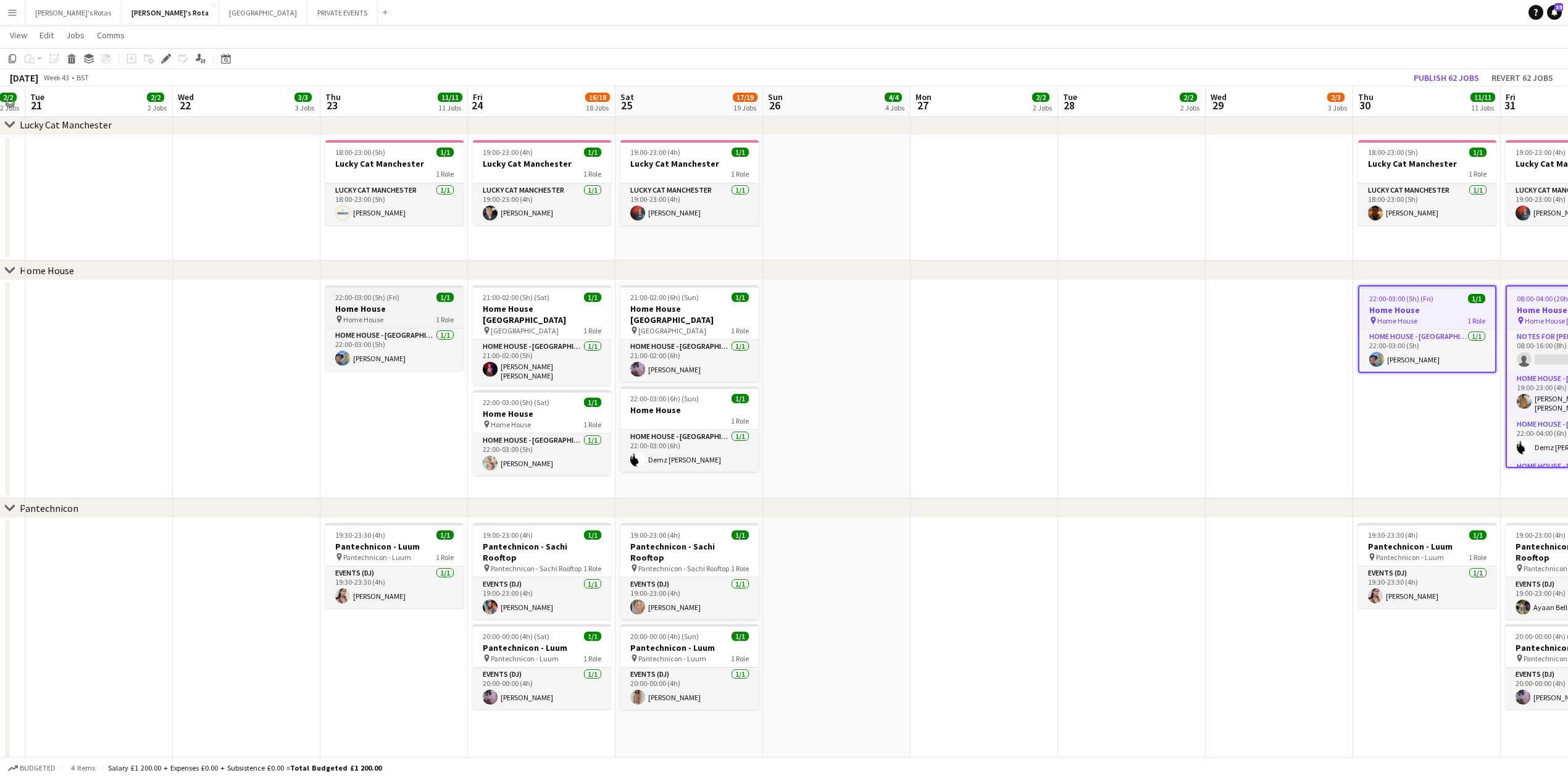
click at [390, 309] on h3 "Home House" at bounding box center [394, 309] width 138 height 11
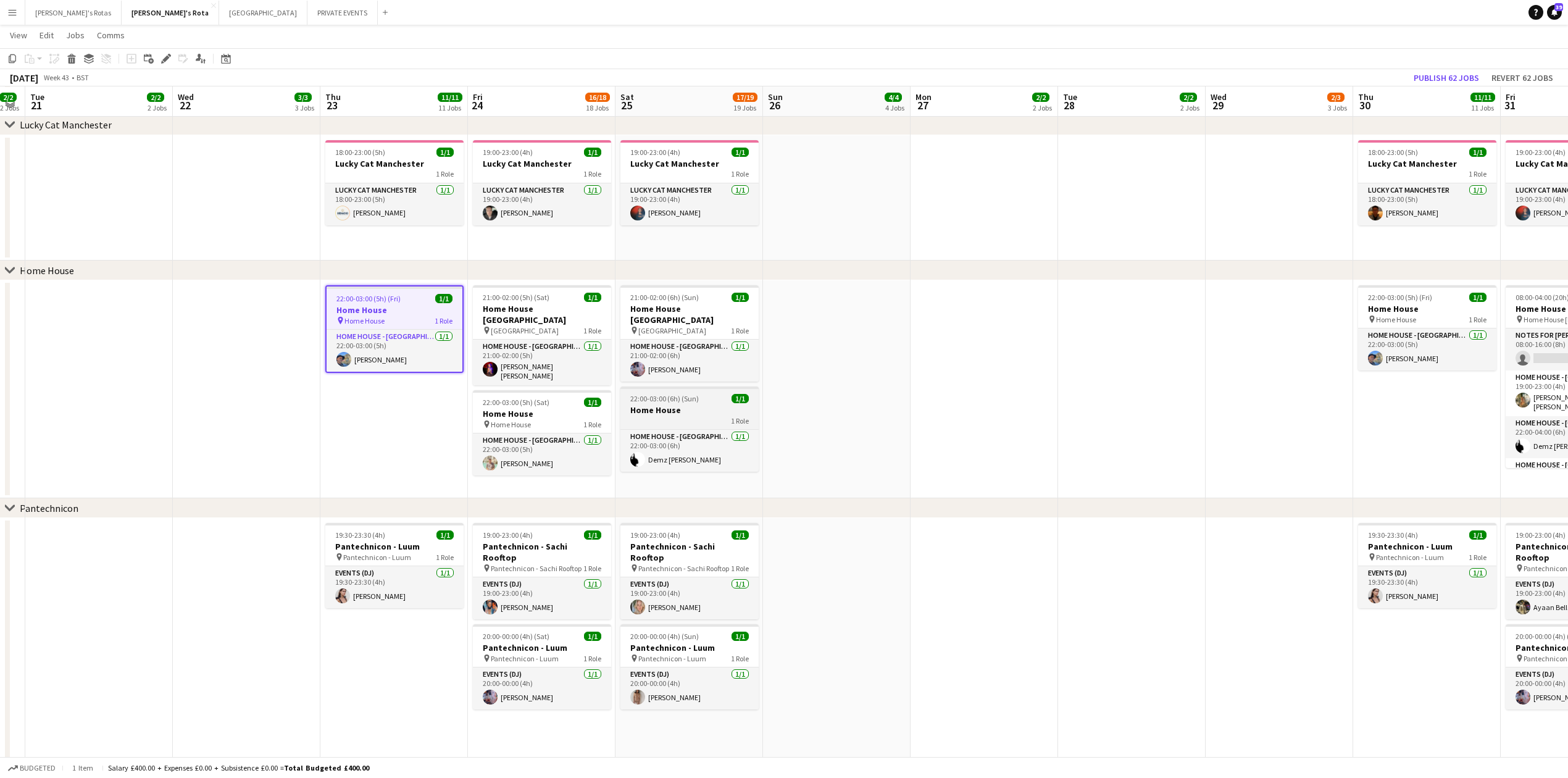
click at [678, 413] on h3 "Home House" at bounding box center [690, 410] width 138 height 11
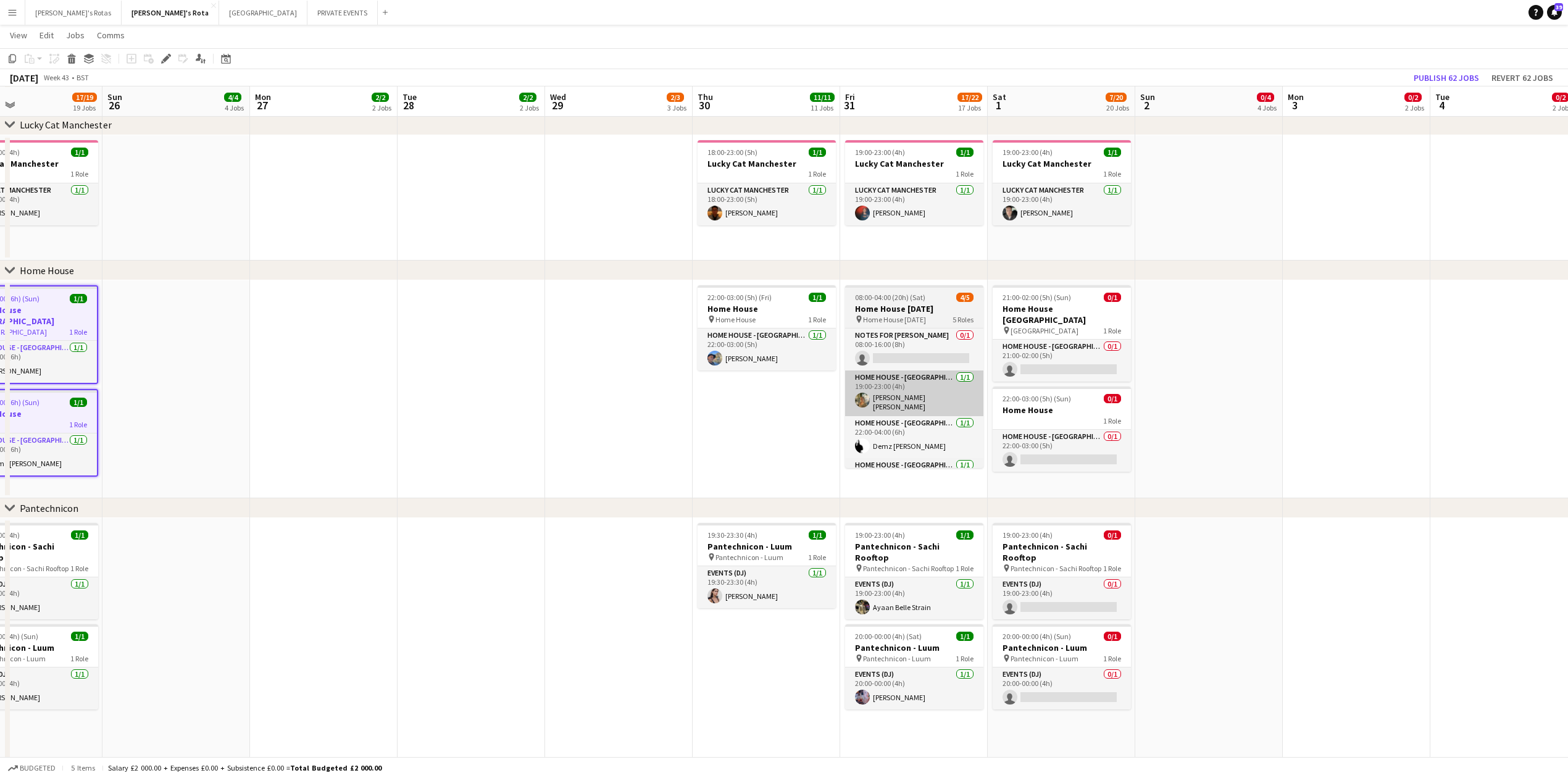
drag, startPoint x: 957, startPoint y: 362, endPoint x: 709, endPoint y: 393, distance: 249.9
click at [326, 385] on app-calendar-viewport "Wed 22 3/3 3 Jobs Thu 23 11/11 11 Jobs Fri 24 16/18 18 Jobs Sat 25 17/19 19 Job…" at bounding box center [784, 789] width 1568 height 4132
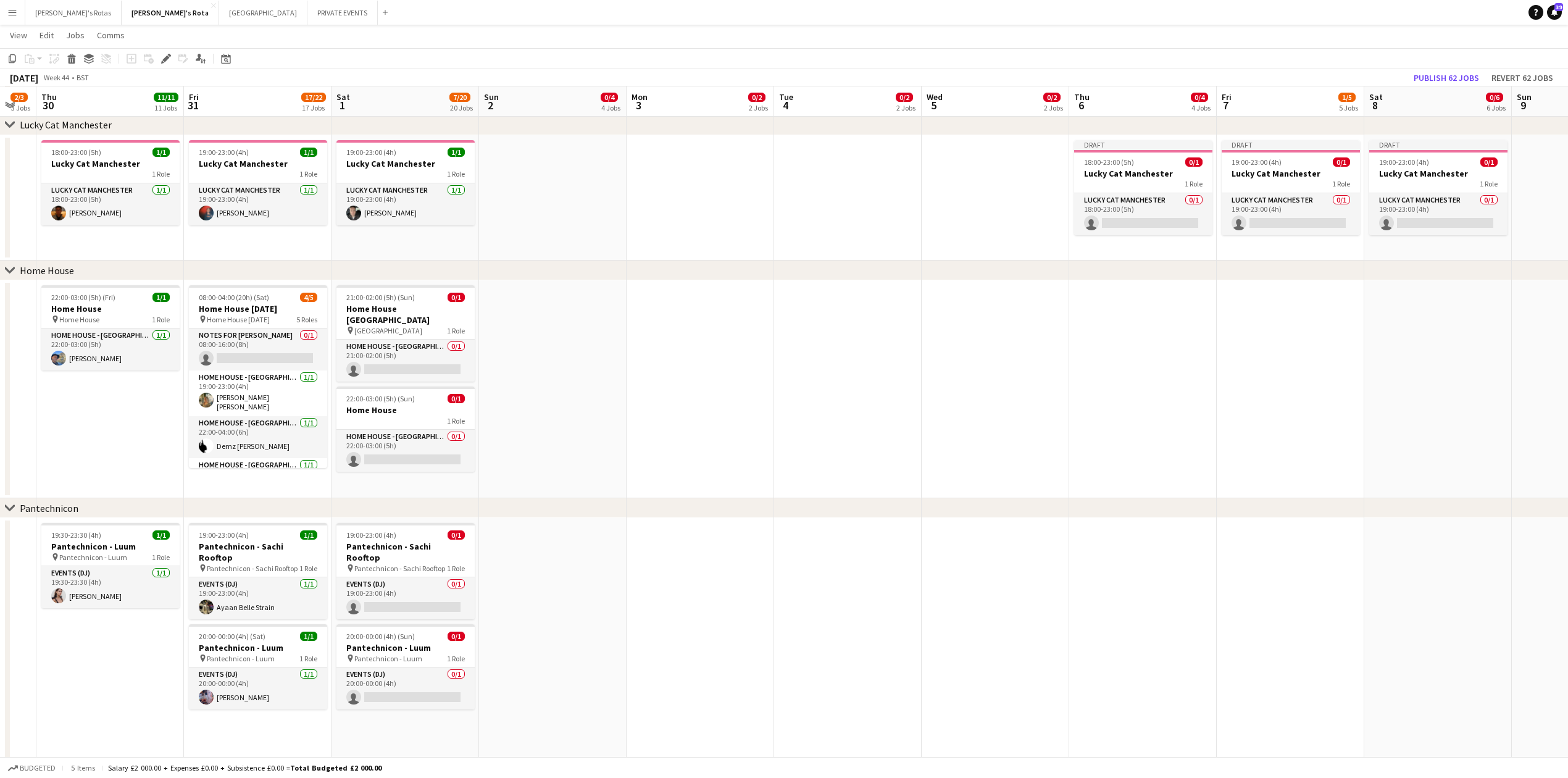
drag, startPoint x: 1152, startPoint y: 373, endPoint x: 634, endPoint y: 381, distance: 518.1
click at [629, 381] on app-calendar-viewport "Sun 26 4/4 4 Jobs Mon 27 2/2 2 Jobs Tue 28 2/2 2 Jobs Wed 29 2/3 3 Jobs Thu 30 …" at bounding box center [784, 789] width 1568 height 4132
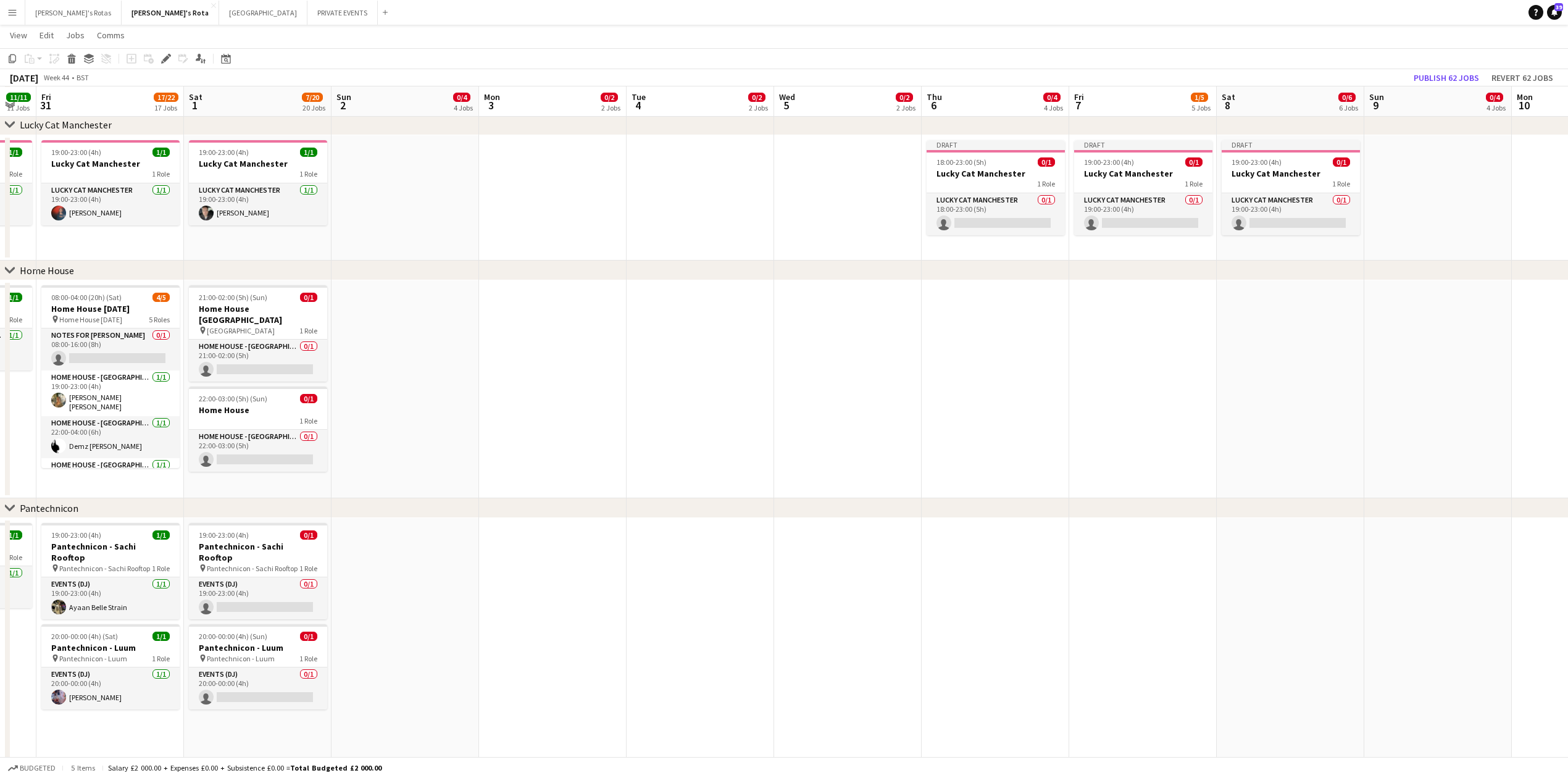
scroll to position [0, 421]
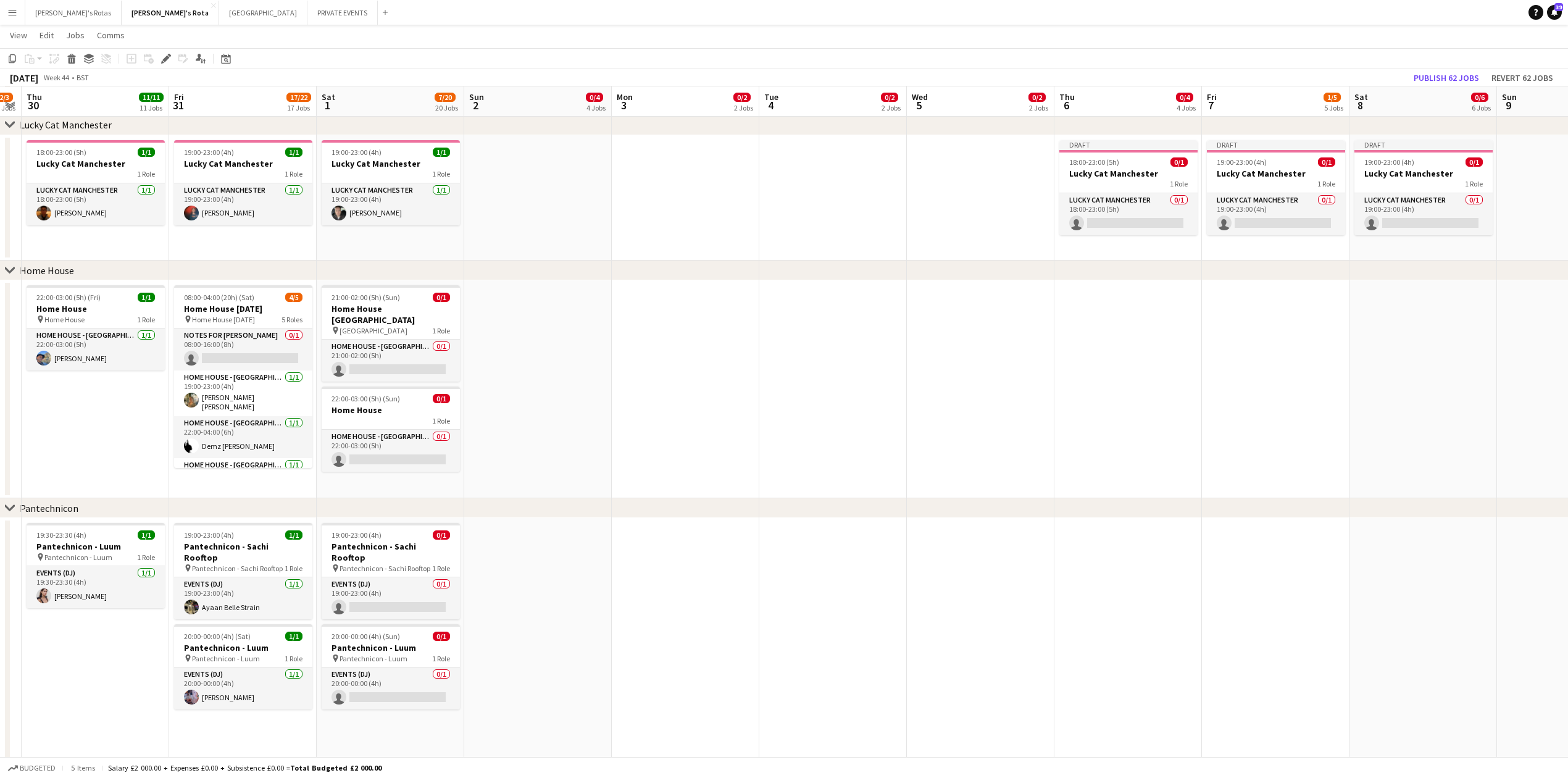
click at [1124, 334] on app-date-cell at bounding box center [1128, 389] width 147 height 218
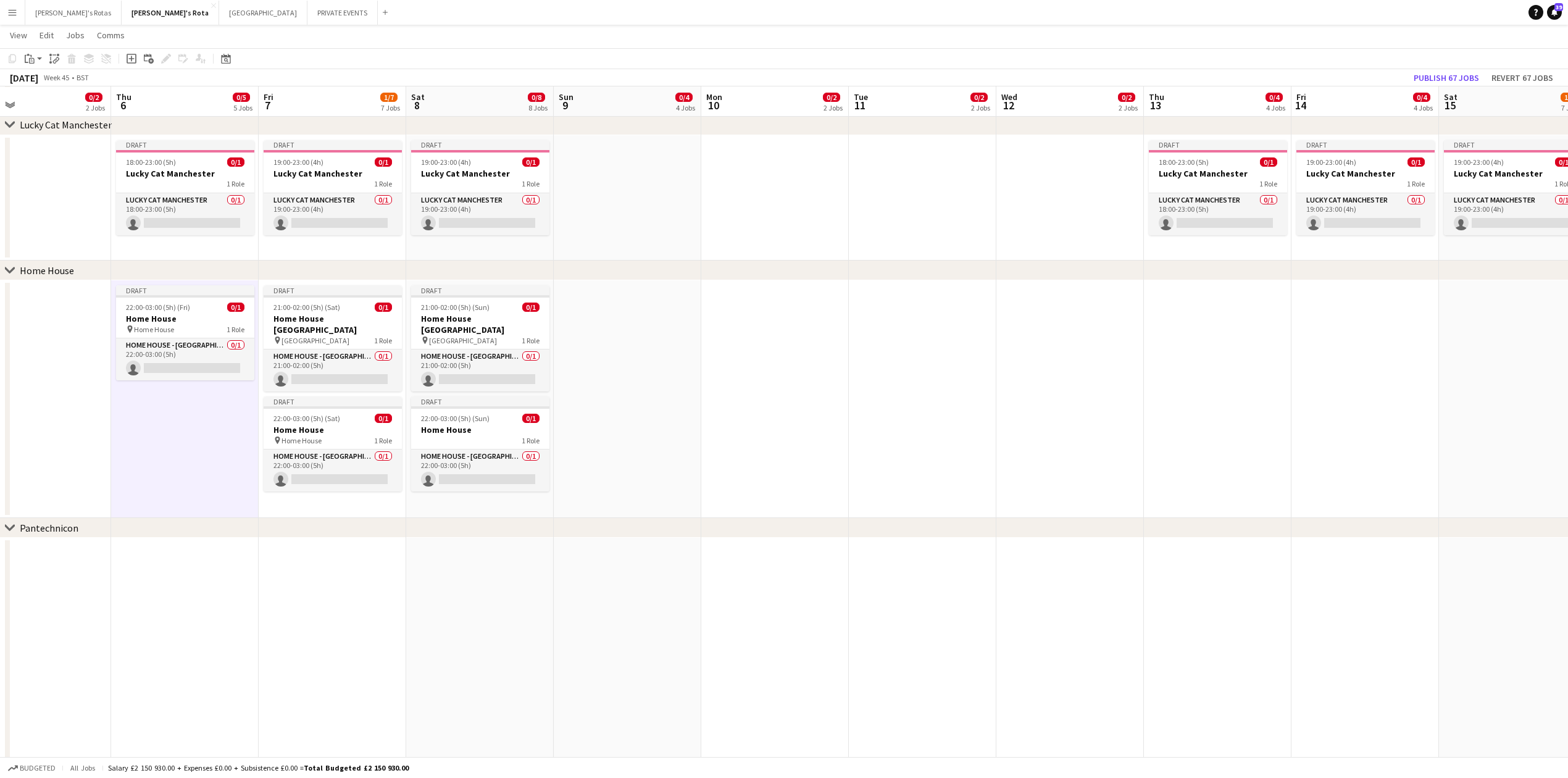
drag, startPoint x: 1147, startPoint y: 446, endPoint x: 278, endPoint y: 453, distance: 869.0
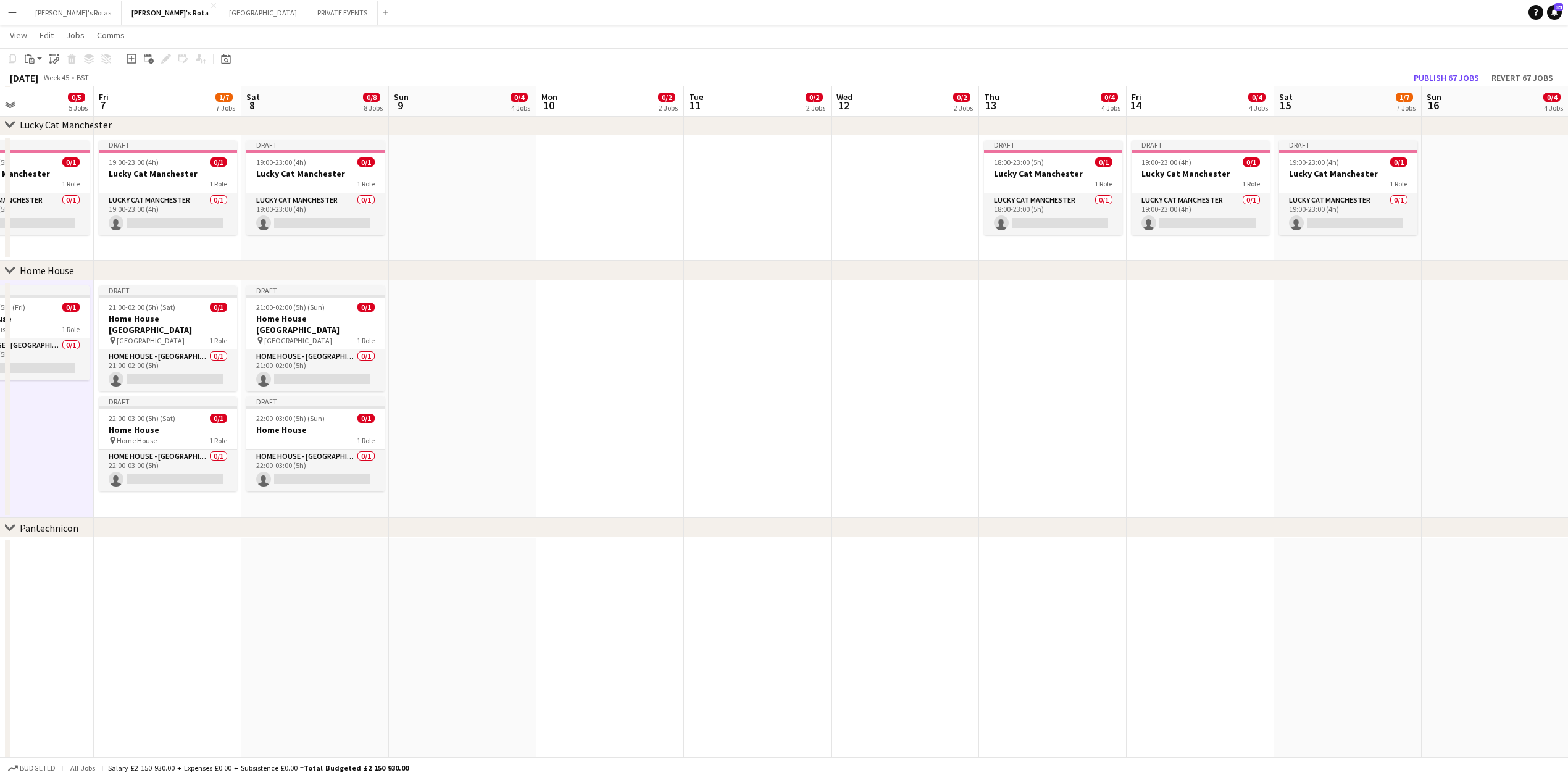
scroll to position [0, 428]
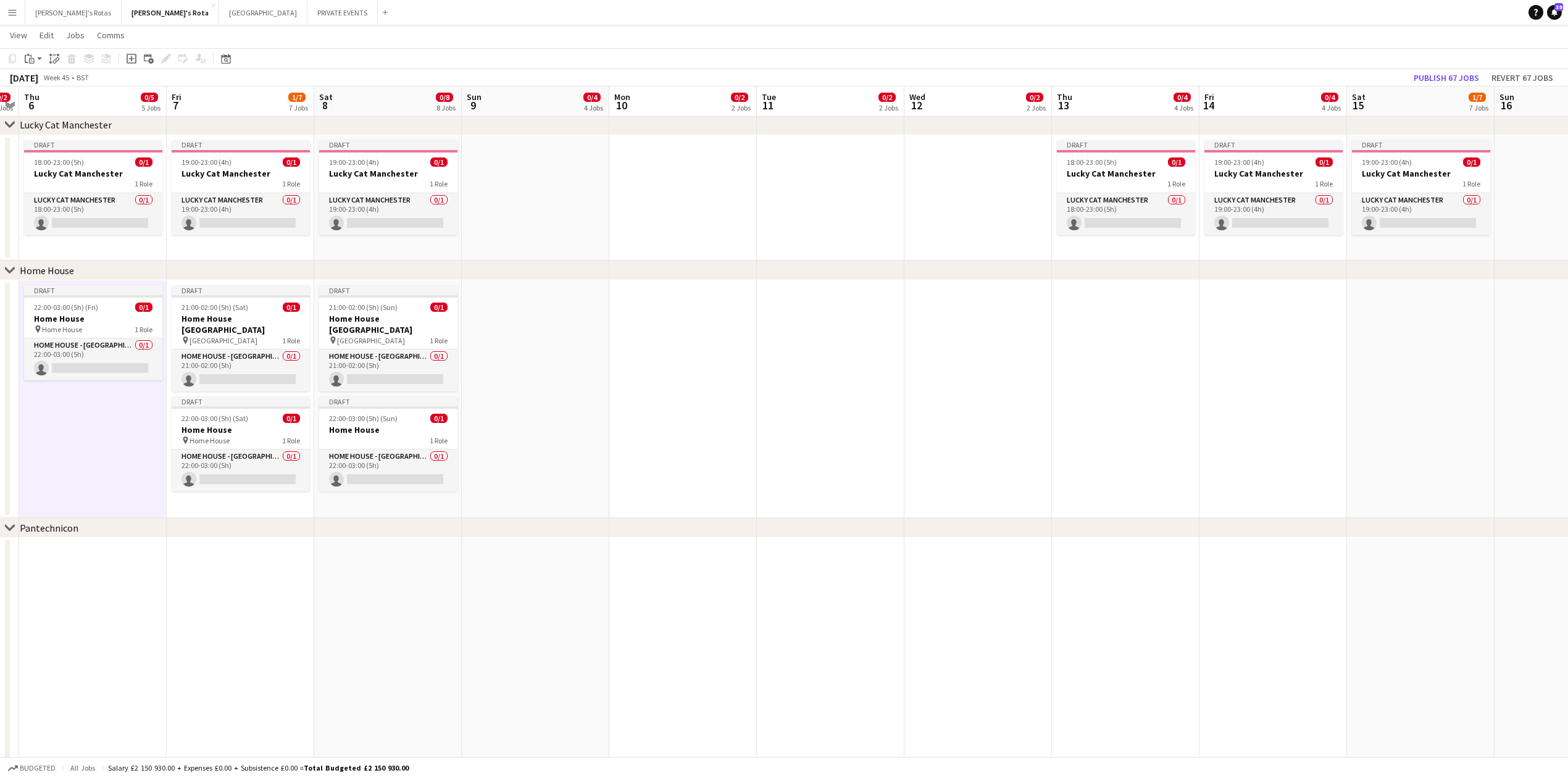
drag, startPoint x: 1151, startPoint y: 431, endPoint x: 845, endPoint y: 430, distance: 306.0
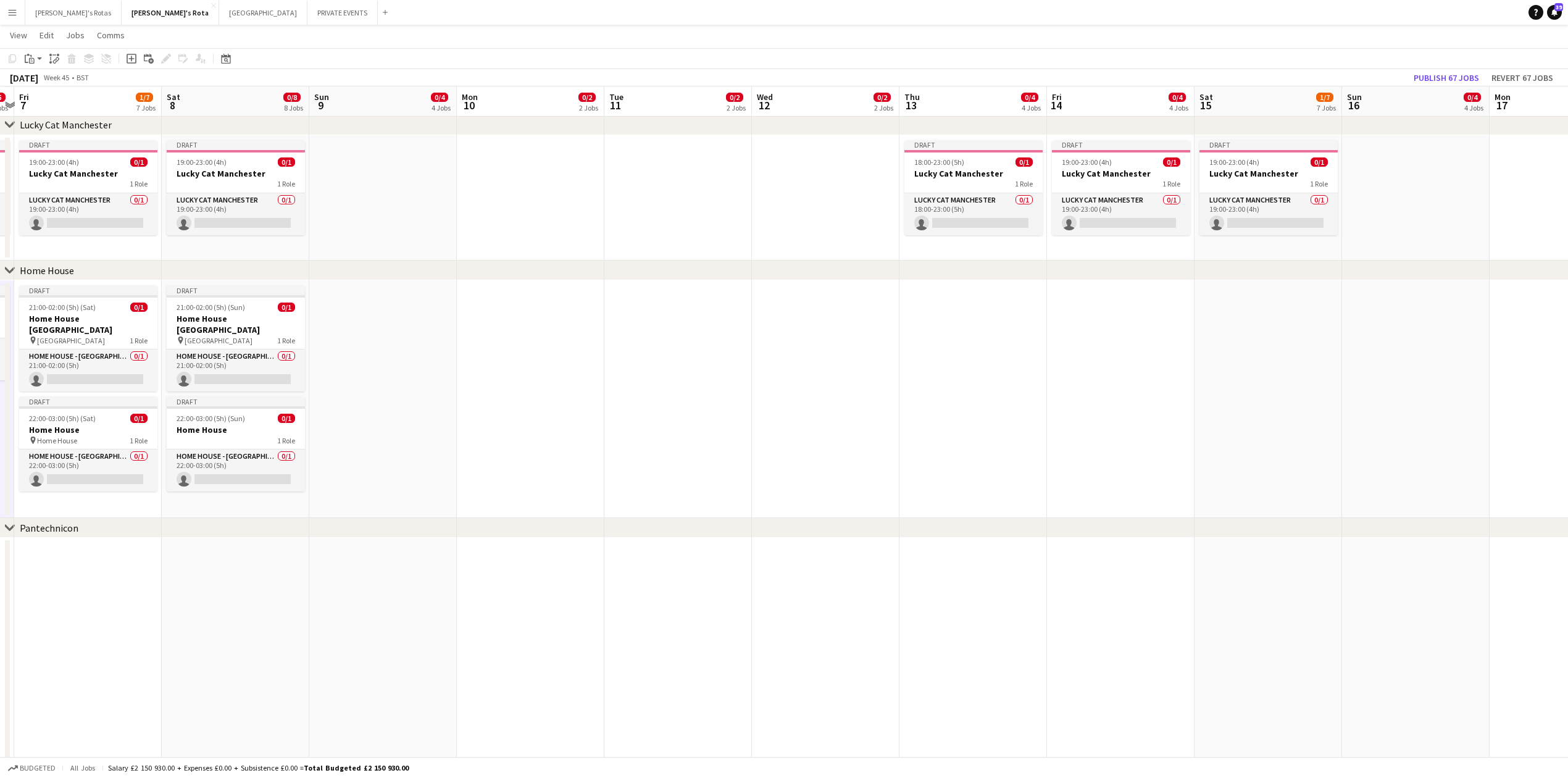
click at [956, 331] on app-date-cell at bounding box center [973, 399] width 147 height 238
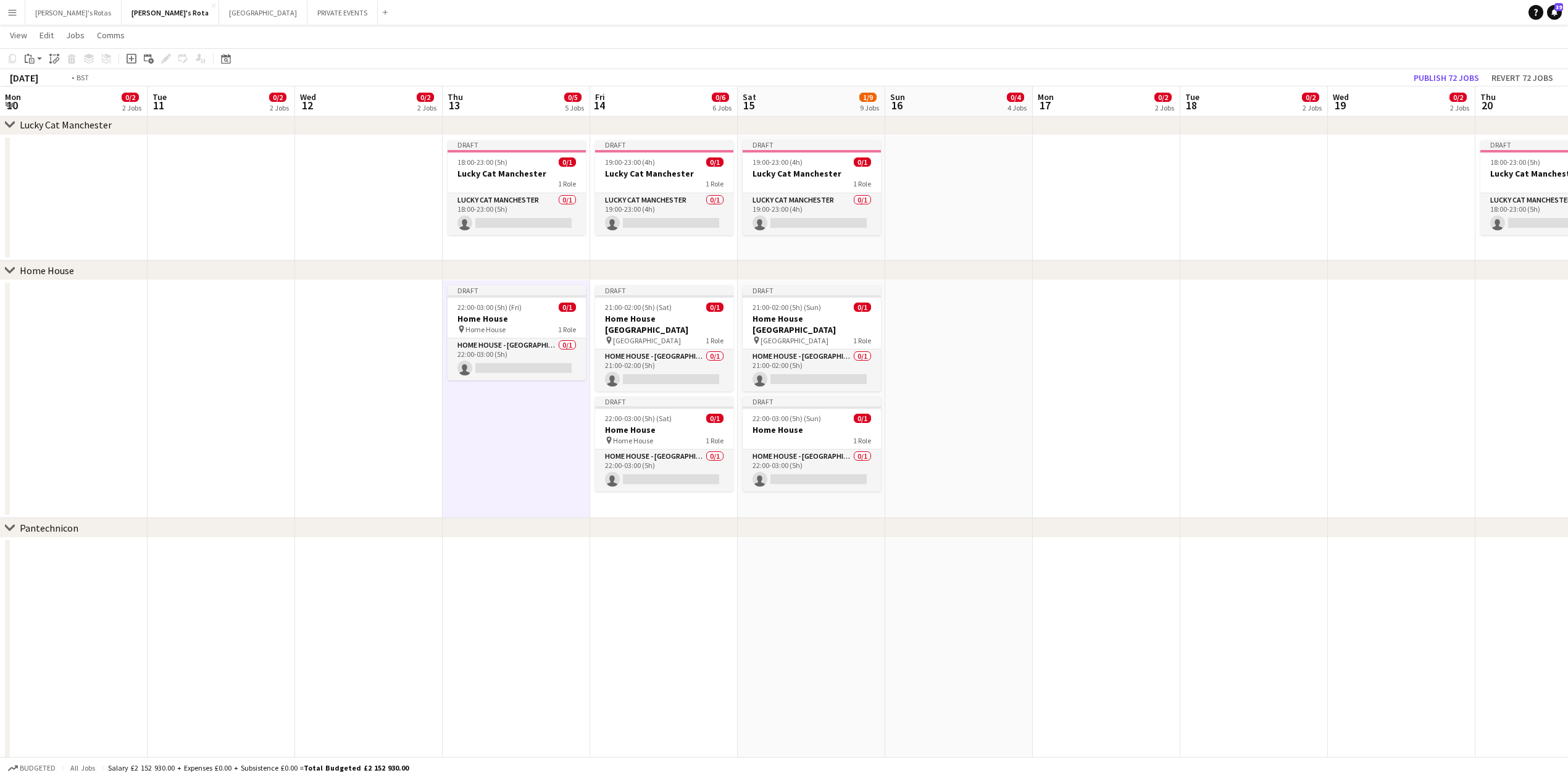
drag, startPoint x: 1004, startPoint y: 415, endPoint x: 279, endPoint y: 430, distance: 725.2
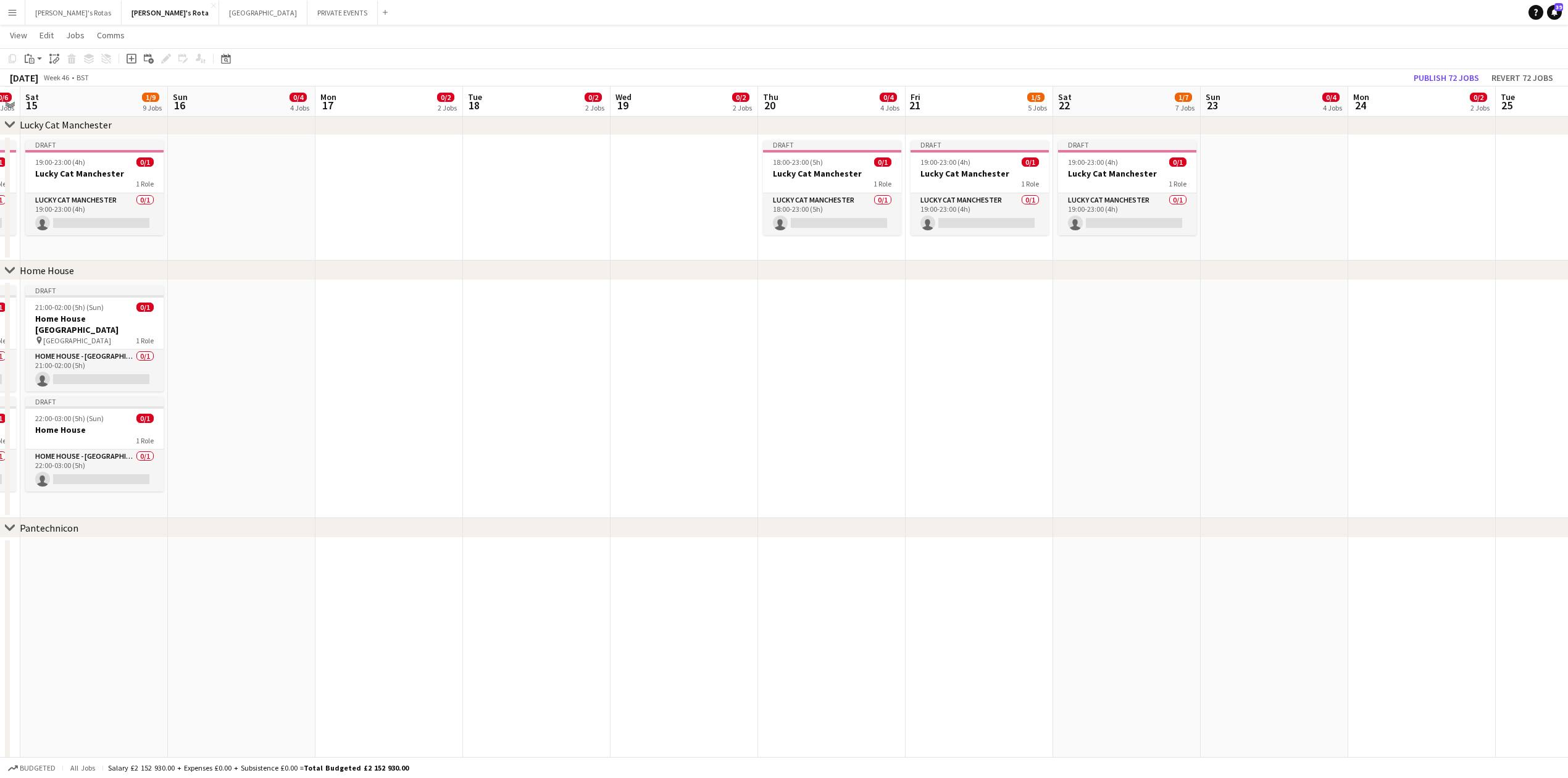
scroll to position [0, 443]
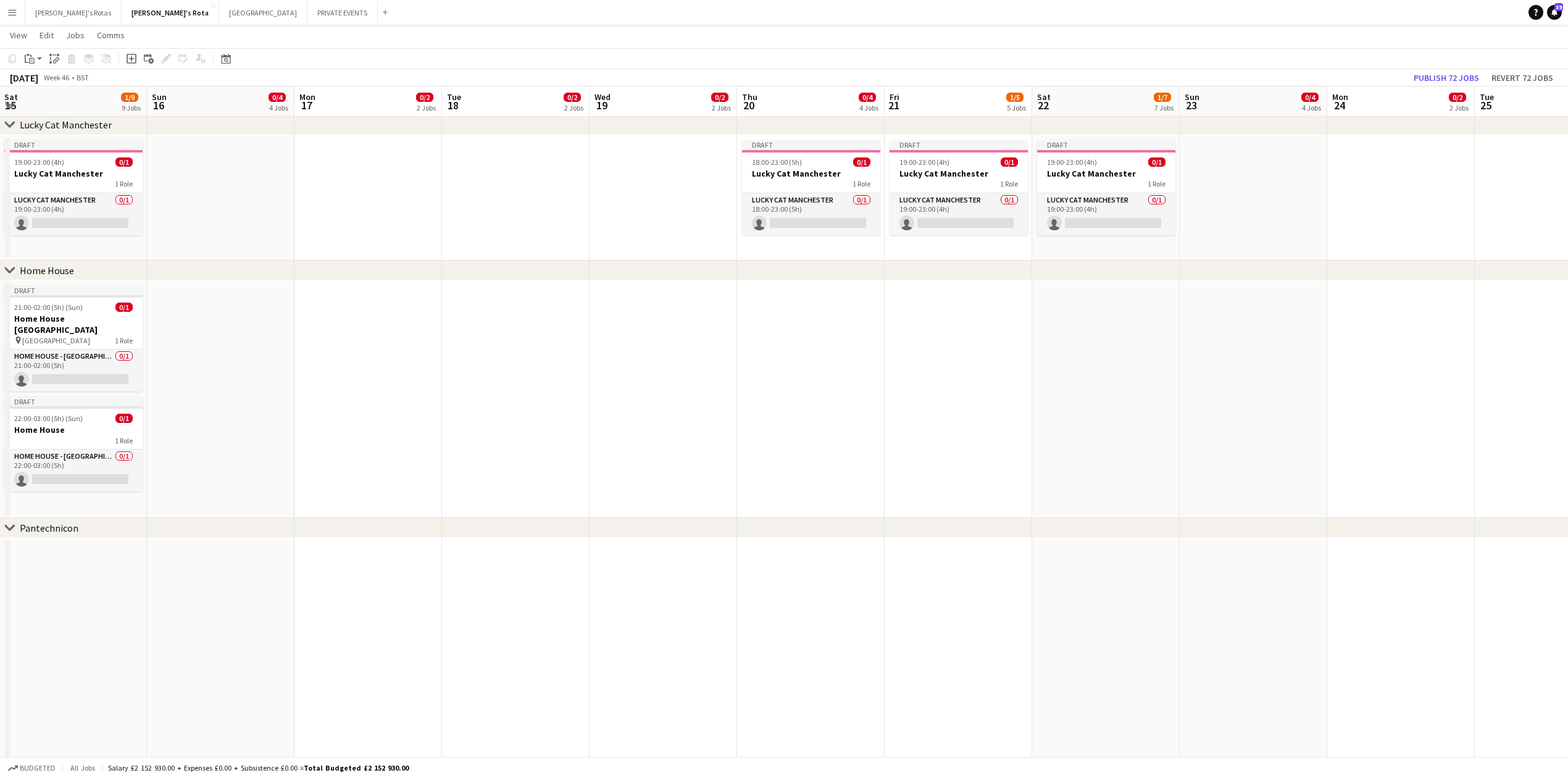
drag
click at [792, 333] on app-date-cell at bounding box center [810, 399] width 147 height 238
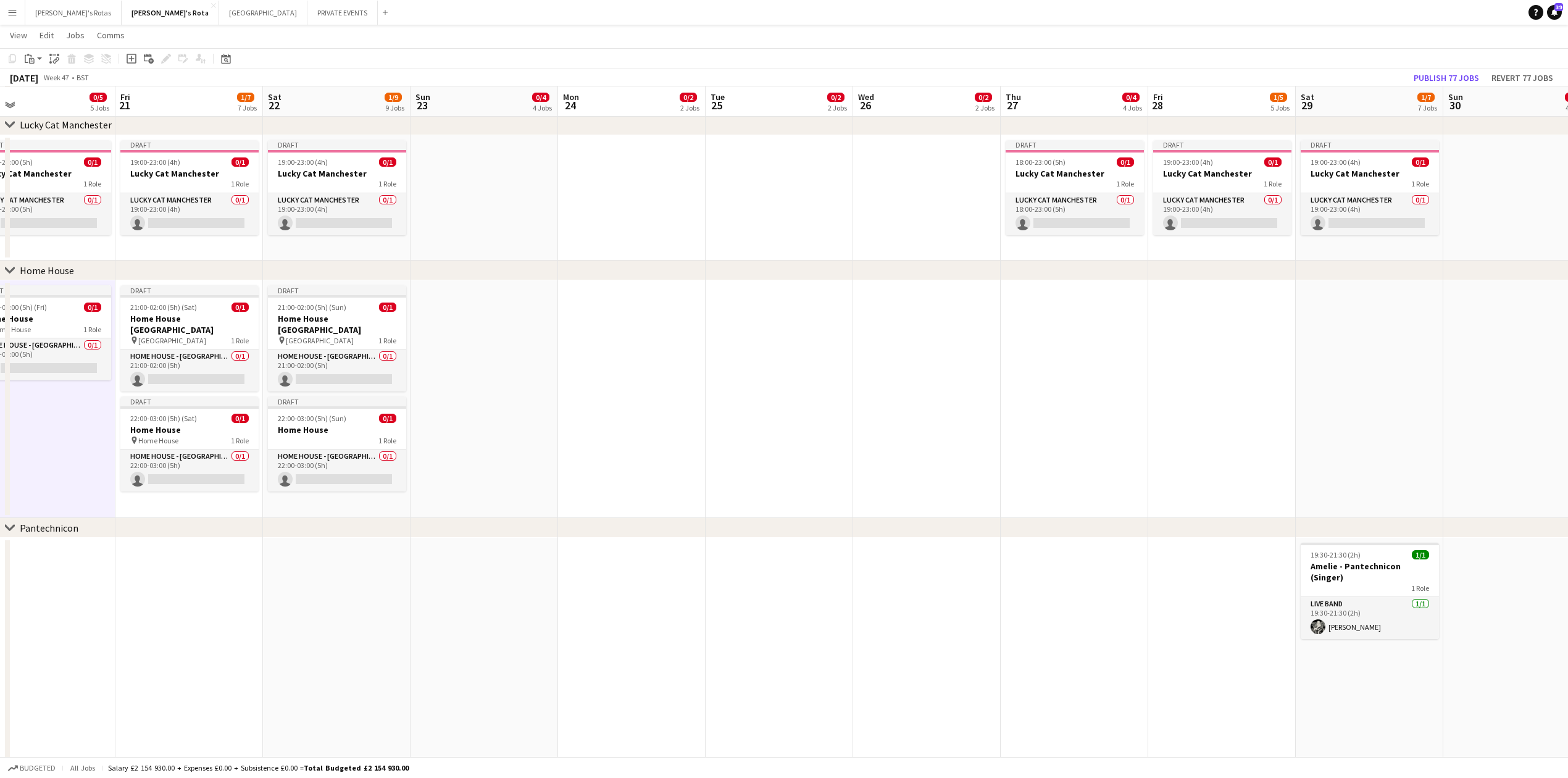
drag, startPoint x: 1384, startPoint y: 376, endPoint x: 620, endPoint y: 388, distance: 764.1
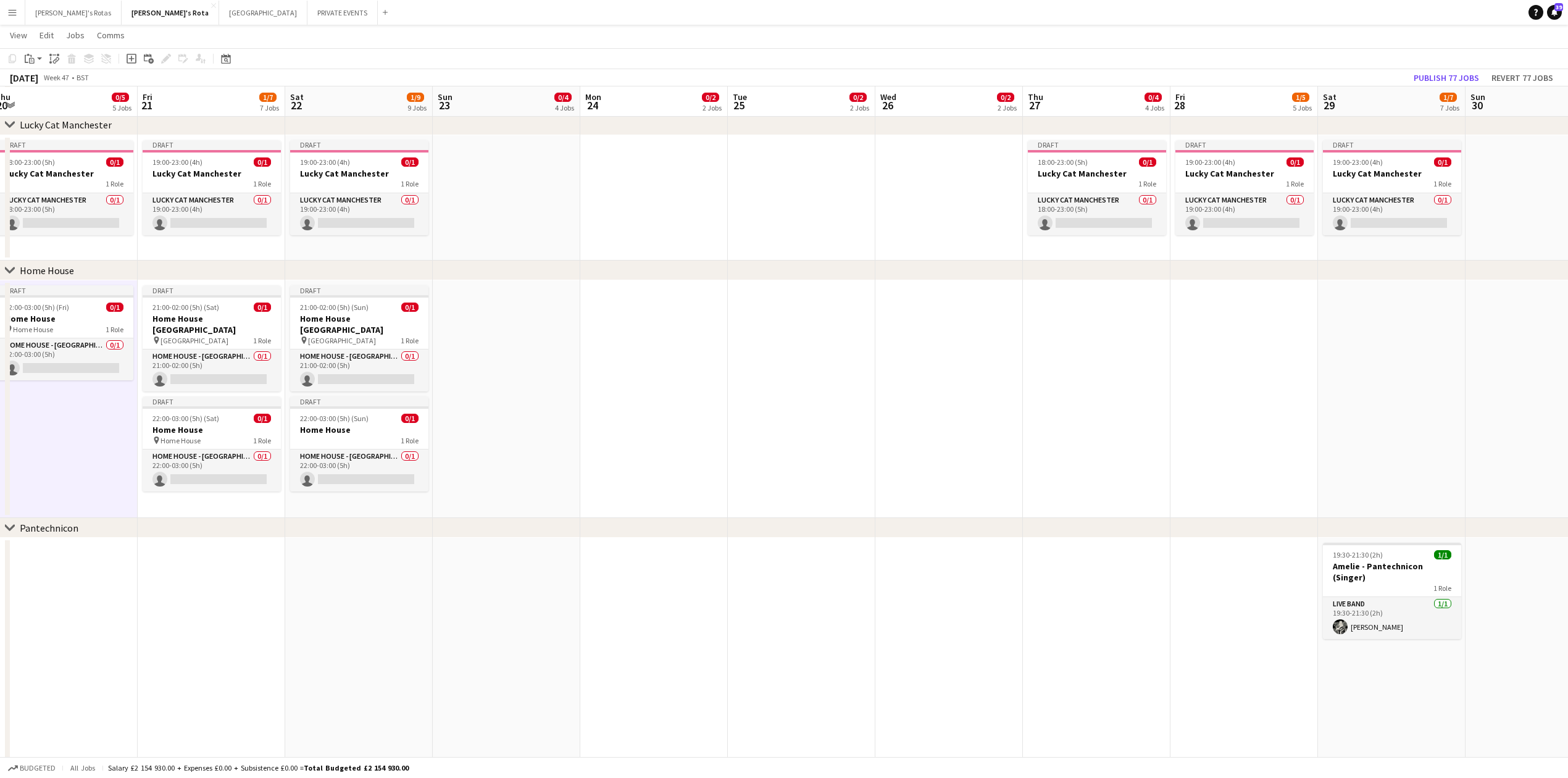
drag, startPoint x: 867, startPoint y: 341, endPoint x: 744, endPoint y: 346, distance: 123.1
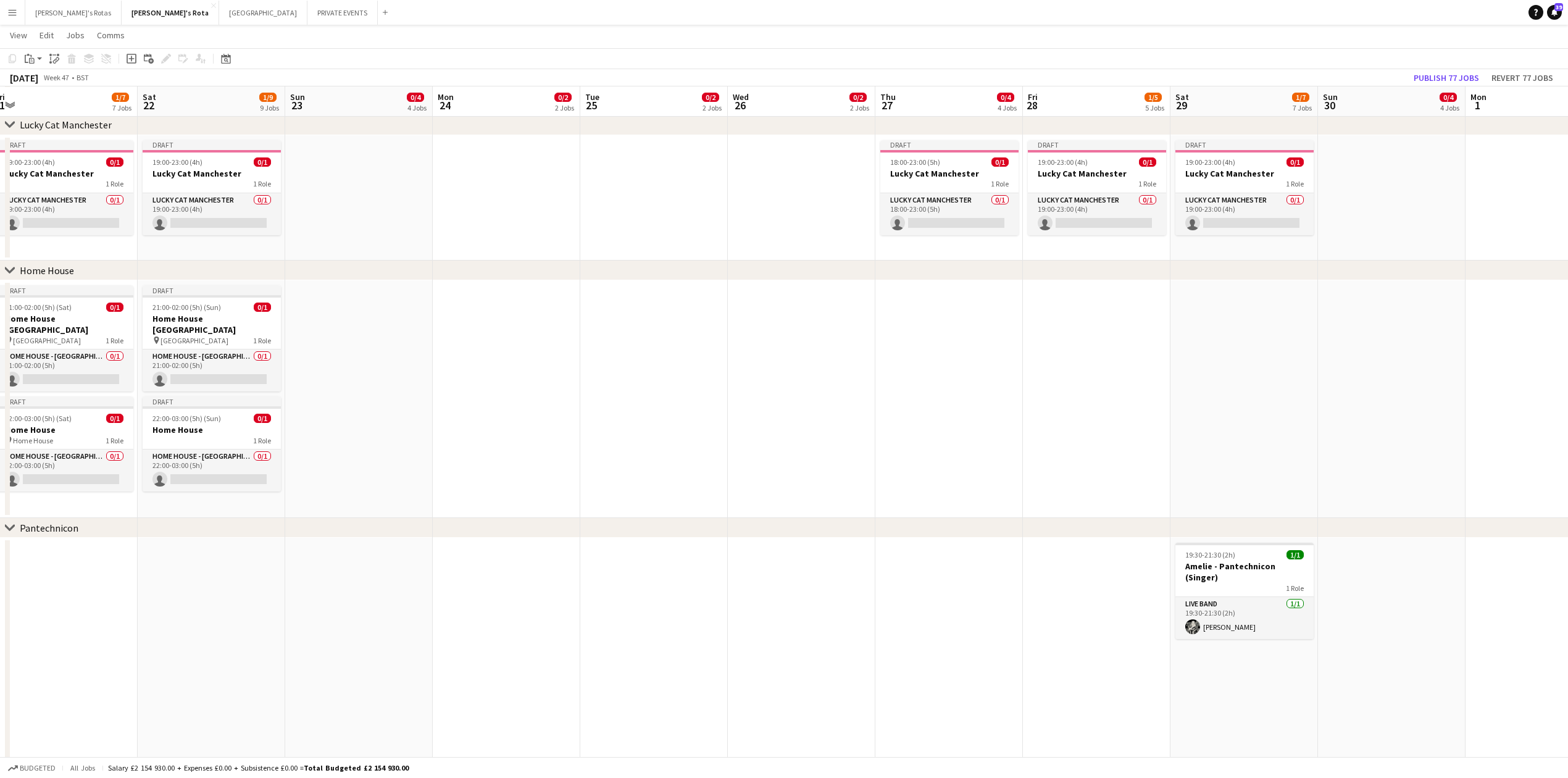
click at [892, 323] on app-date-cell at bounding box center [949, 399] width 147 height 238
